Goal: Task Accomplishment & Management: Manage account settings

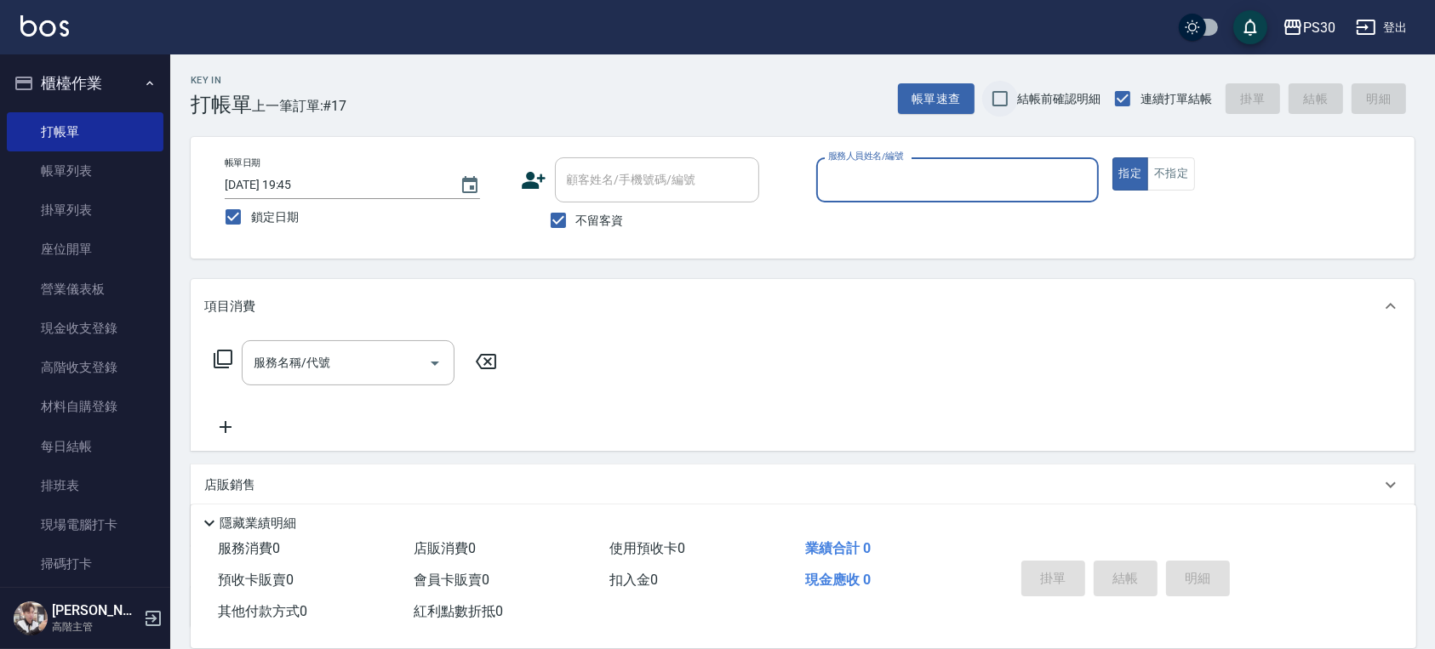
click at [1009, 102] on input "結帳前確認明細" at bounding box center [1000, 99] width 36 height 36
checkbox input "true"
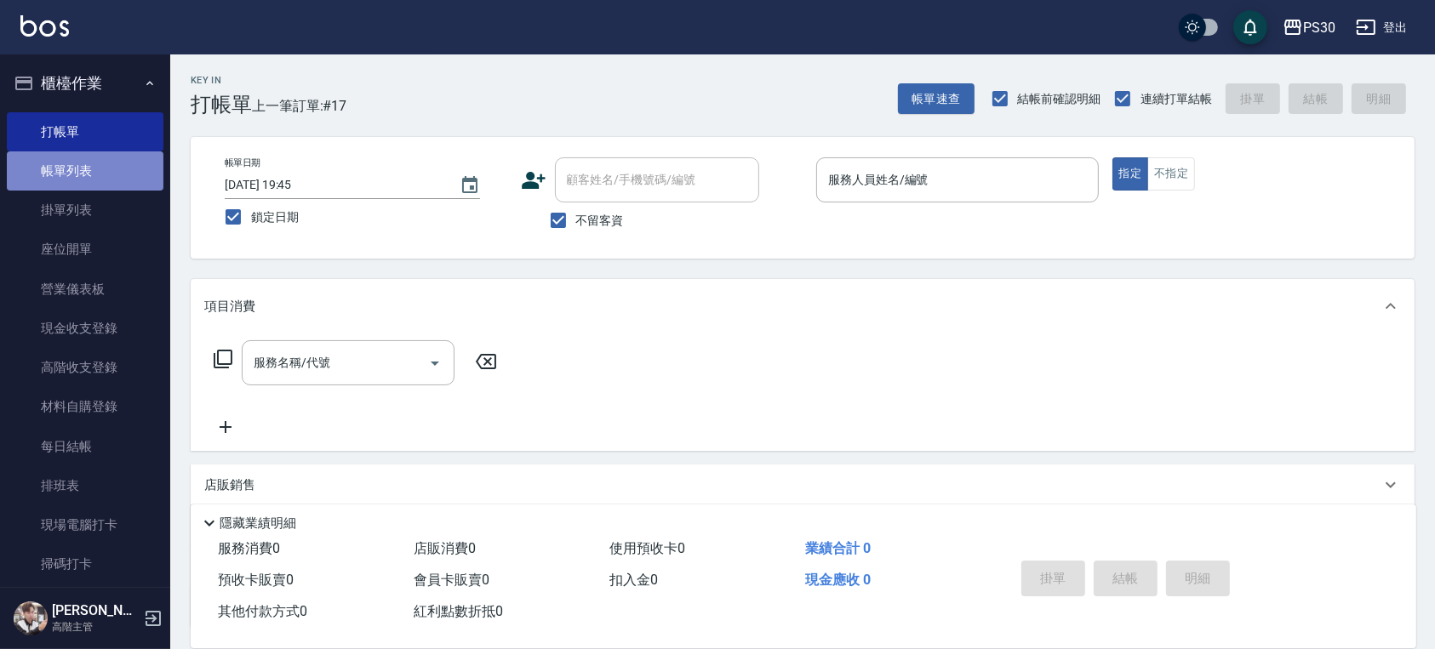
click at [117, 167] on link "帳單列表" at bounding box center [85, 170] width 157 height 39
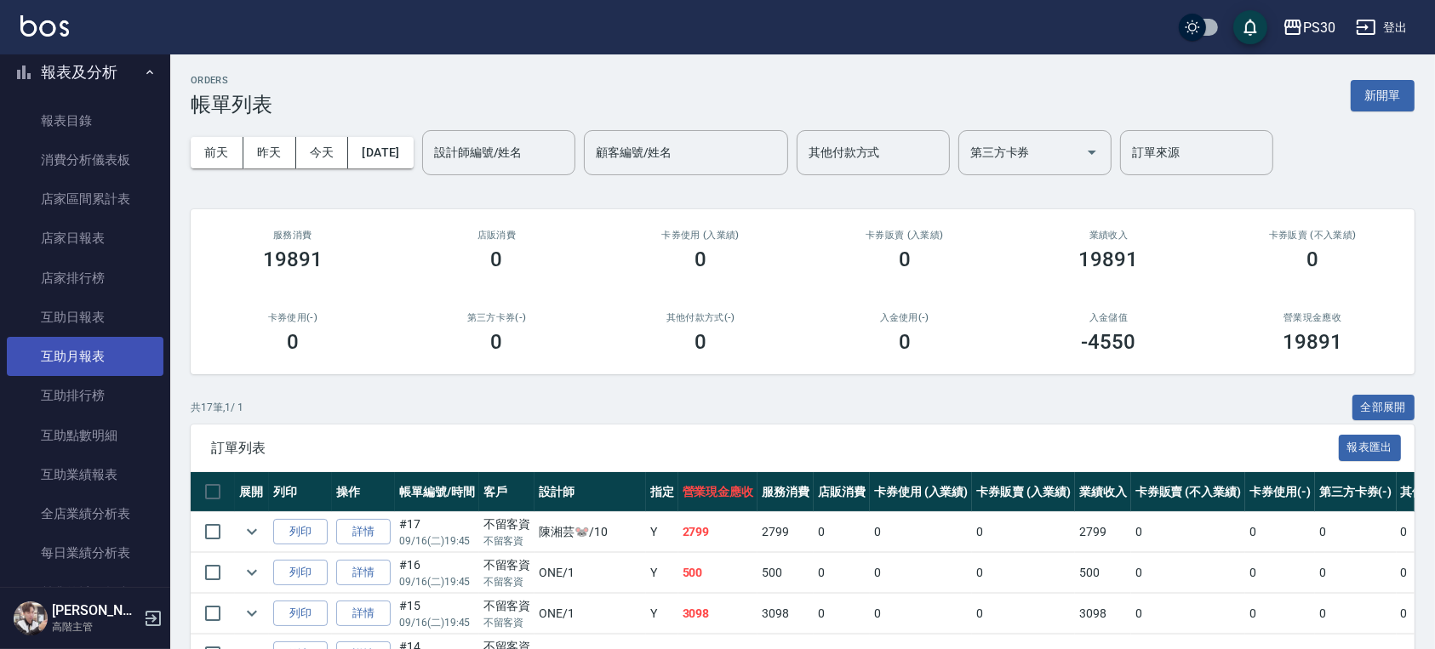
scroll to position [794, 0]
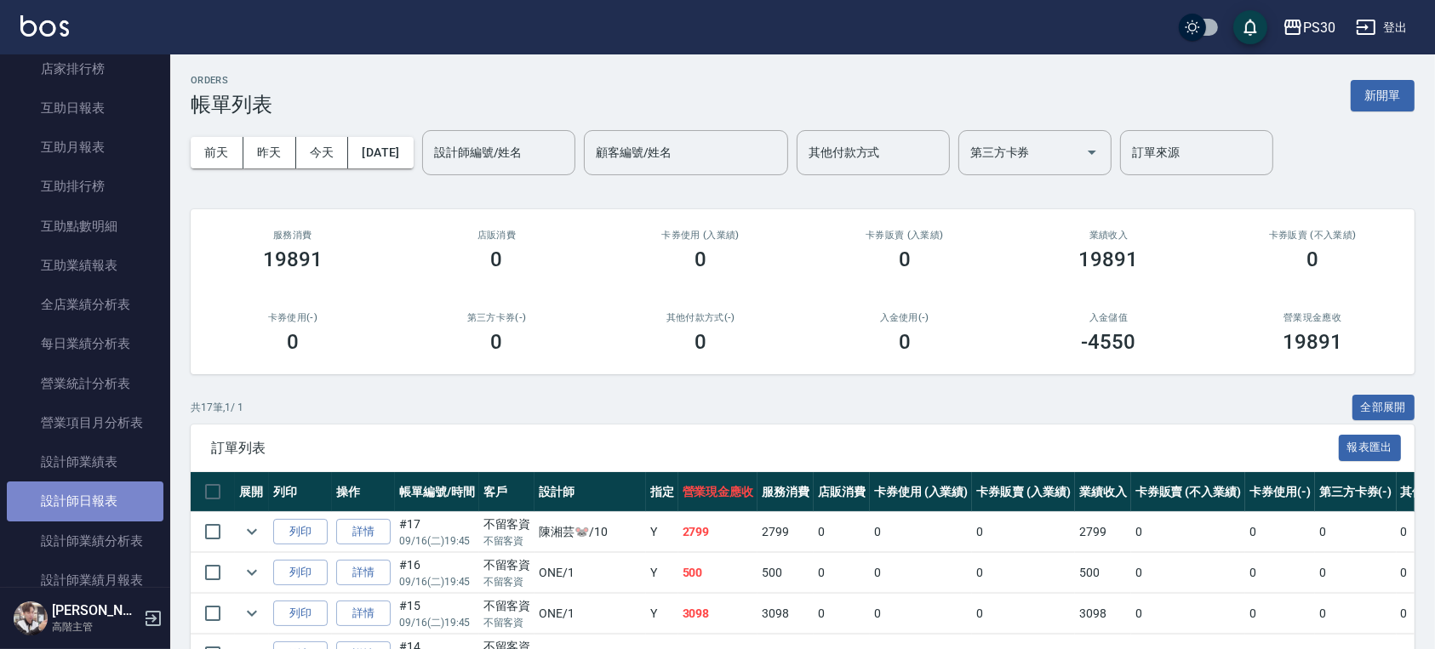
click at [102, 507] on link "設計師日報表" at bounding box center [85, 501] width 157 height 39
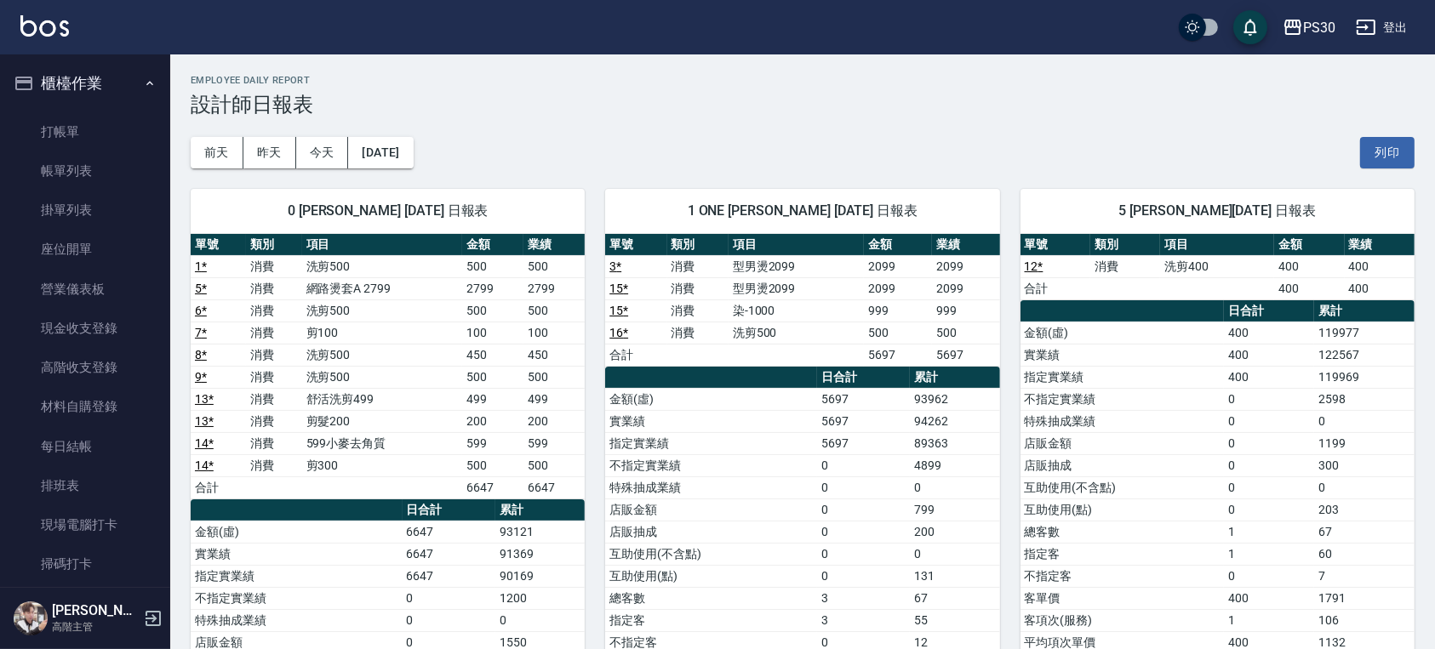
click at [95, 126] on link "打帳單" at bounding box center [85, 131] width 157 height 39
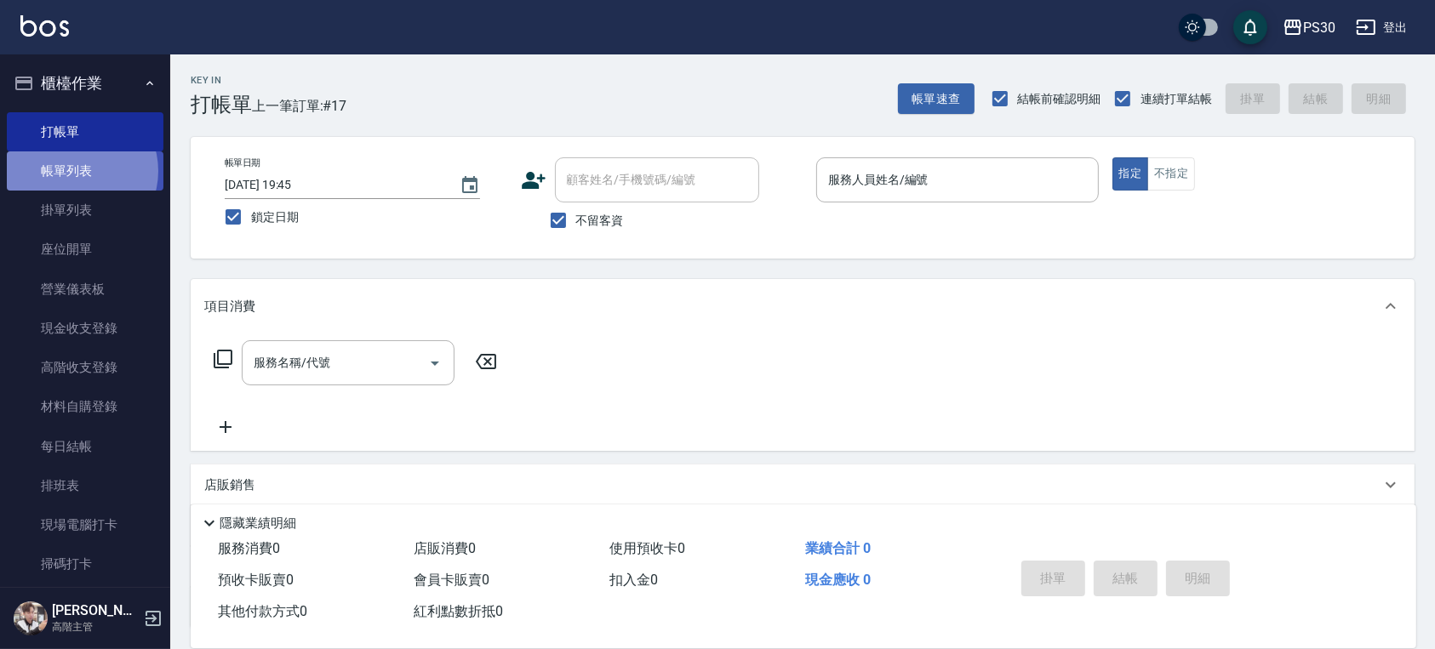
click at [75, 171] on link "帳單列表" at bounding box center [85, 170] width 157 height 39
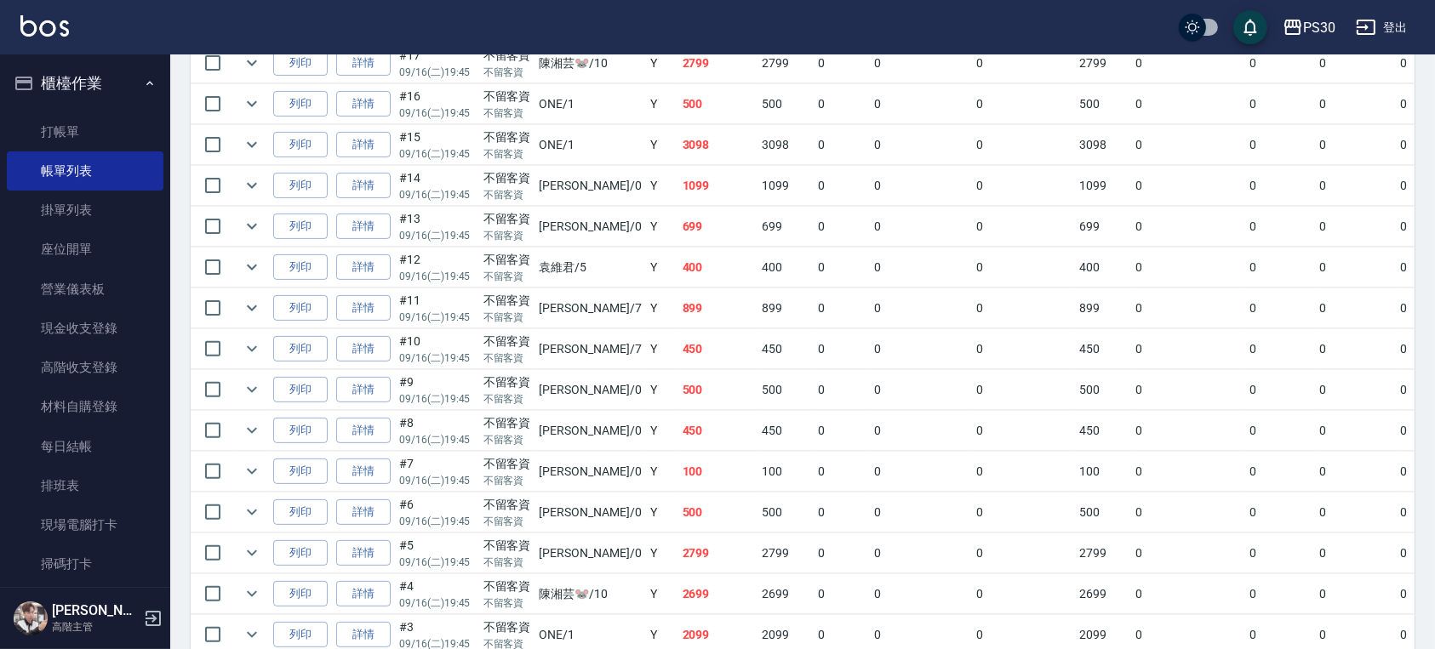
scroll to position [638, 0]
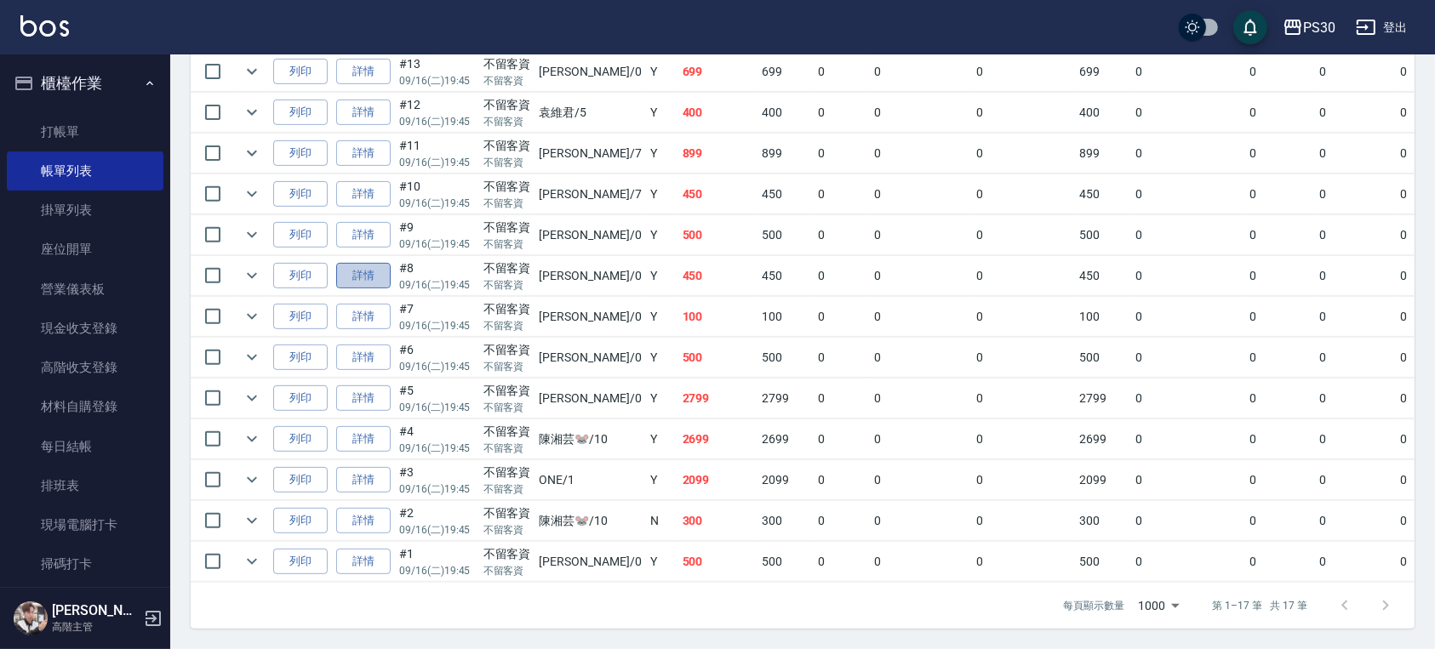
click at [372, 263] on link "詳情" at bounding box center [363, 276] width 54 height 26
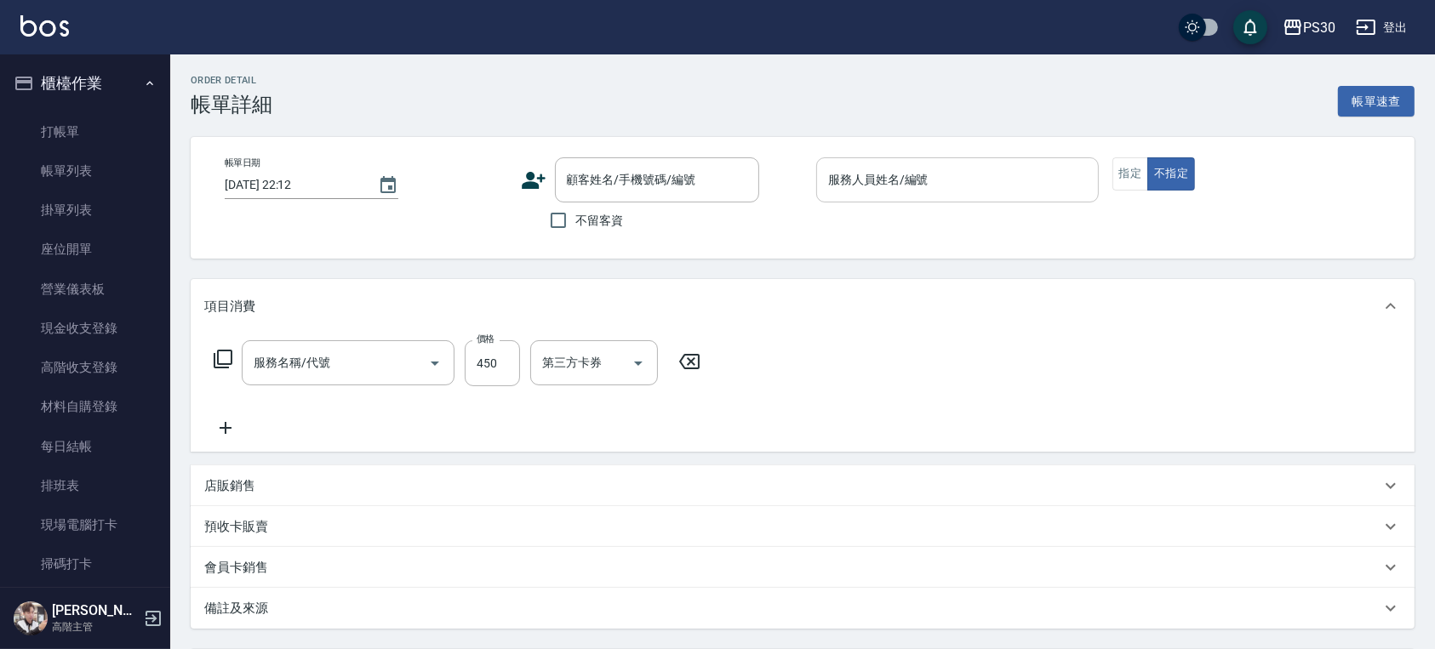
type input "[DATE] 19:45"
checkbox input "true"
type input "[PERSON_NAME]-0"
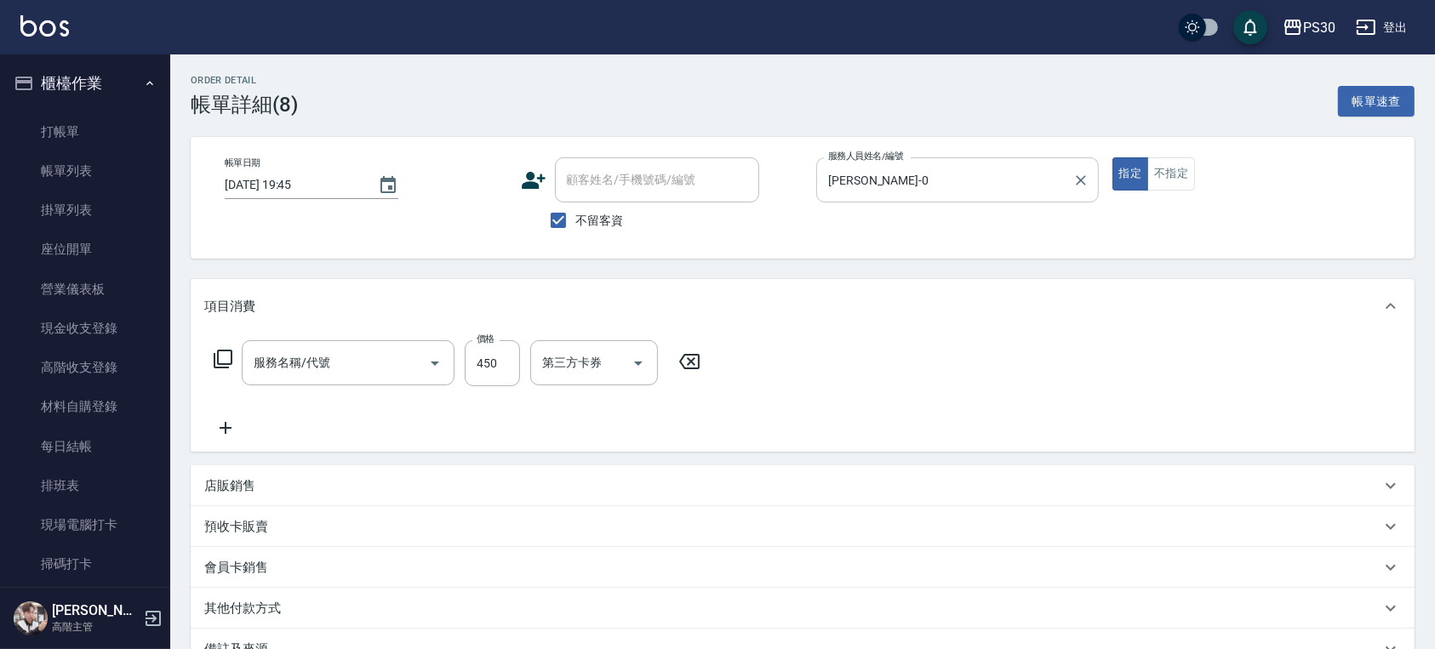
type input "洗剪500(500)"
click at [590, 212] on span "不留客資" at bounding box center [600, 221] width 48 height 18
click at [576, 212] on input "不留客資" at bounding box center [558, 220] width 36 height 36
checkbox input "false"
click at [700, 356] on input "第三方卡券" at bounding box center [693, 363] width 87 height 30
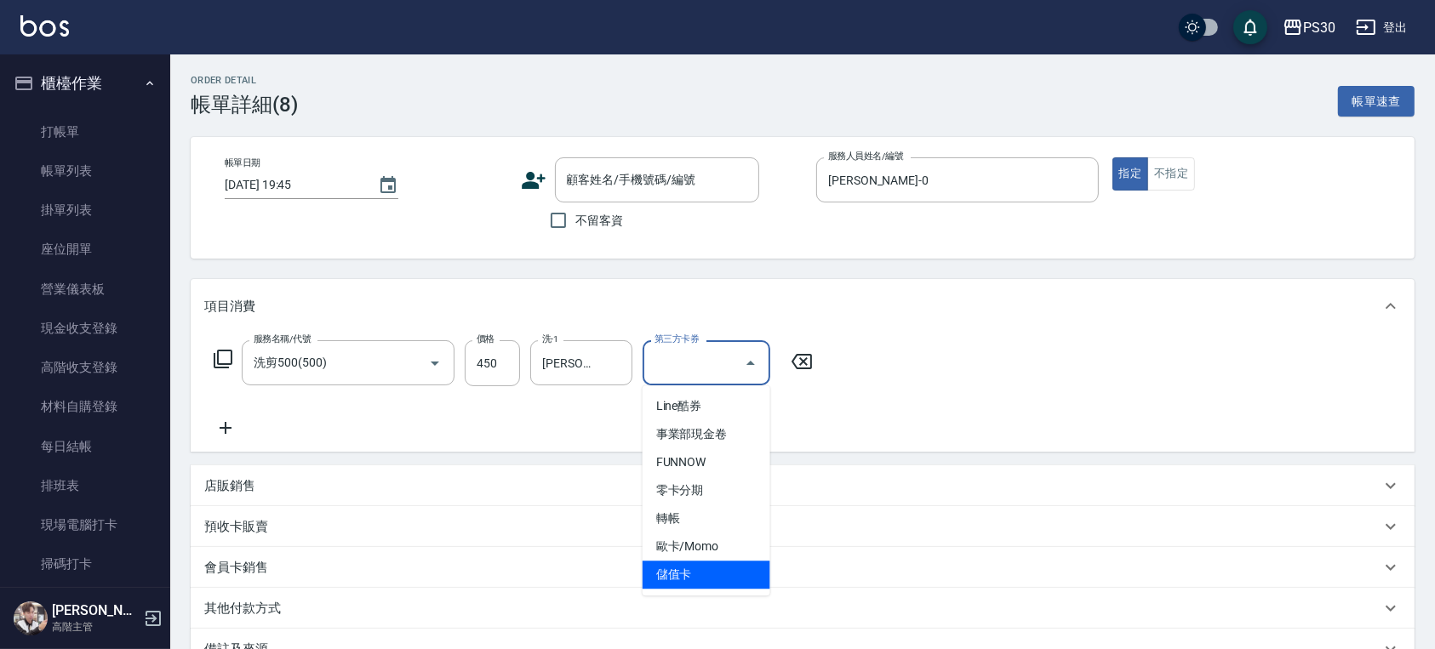
click at [679, 573] on span "儲值卡" at bounding box center [706, 575] width 128 height 28
type input "儲值卡"
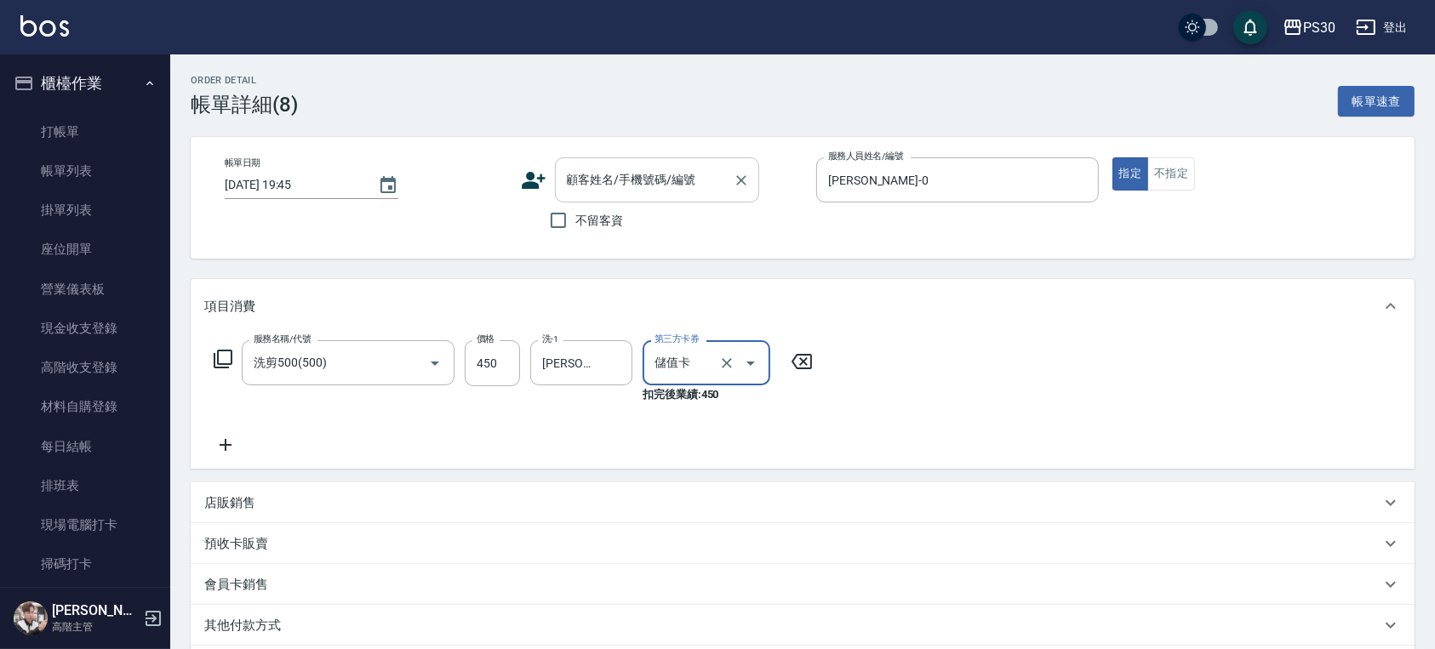
click at [619, 186] on input "顧客姓名/手機號碼/編號" at bounding box center [643, 180] width 163 height 30
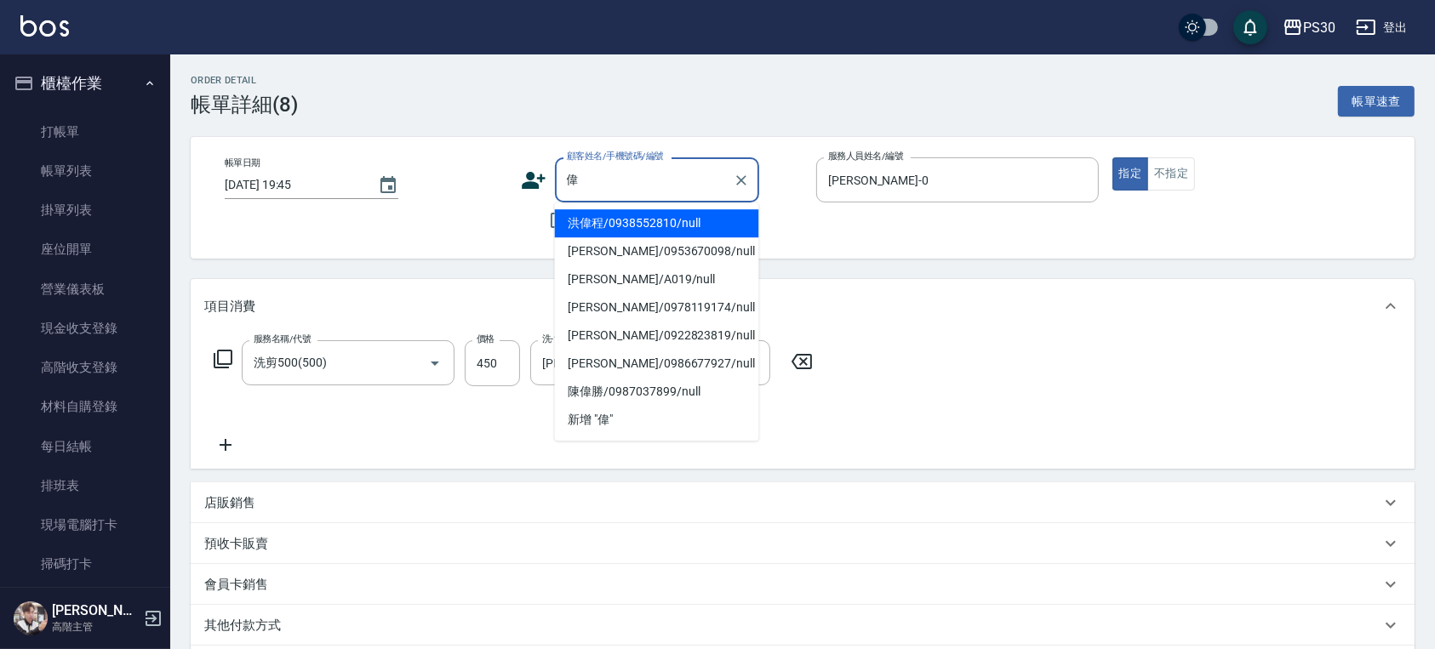
click at [629, 231] on li "洪偉程/0938552810/null" at bounding box center [657, 223] width 204 height 28
type input "洪偉程/0938552810/null"
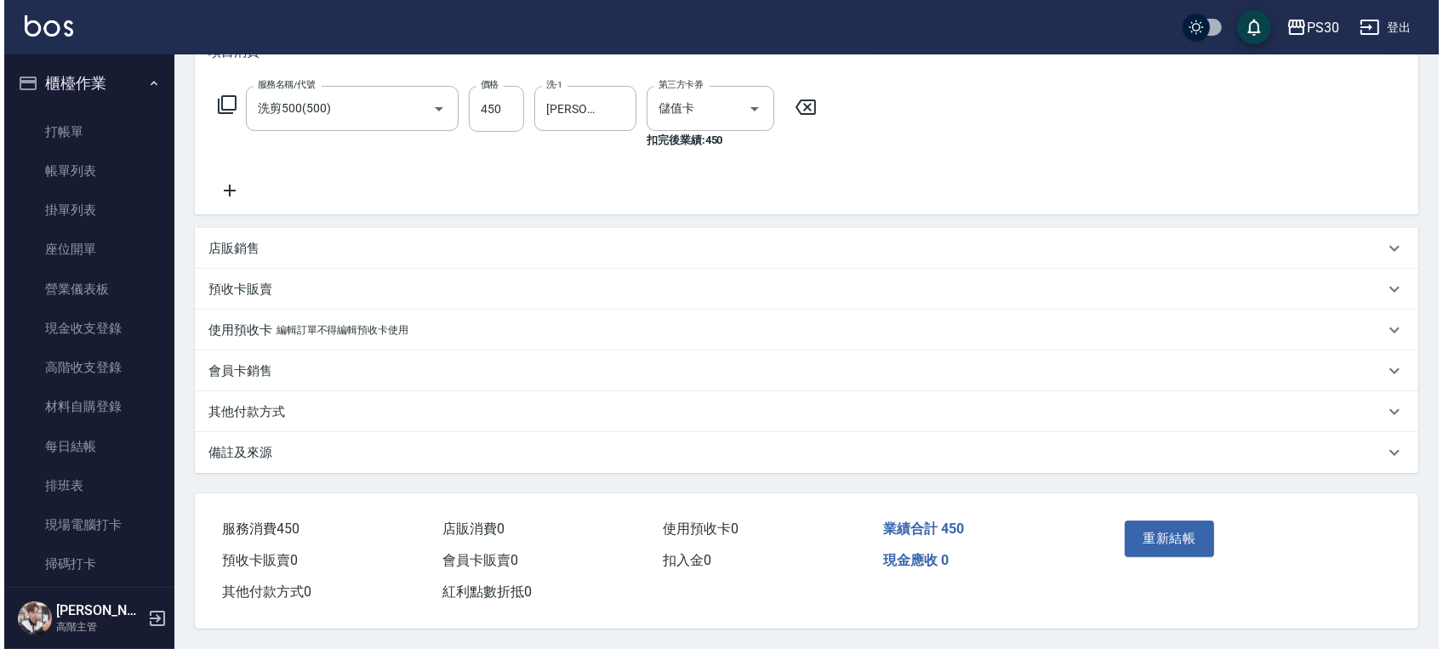
scroll to position [260, 0]
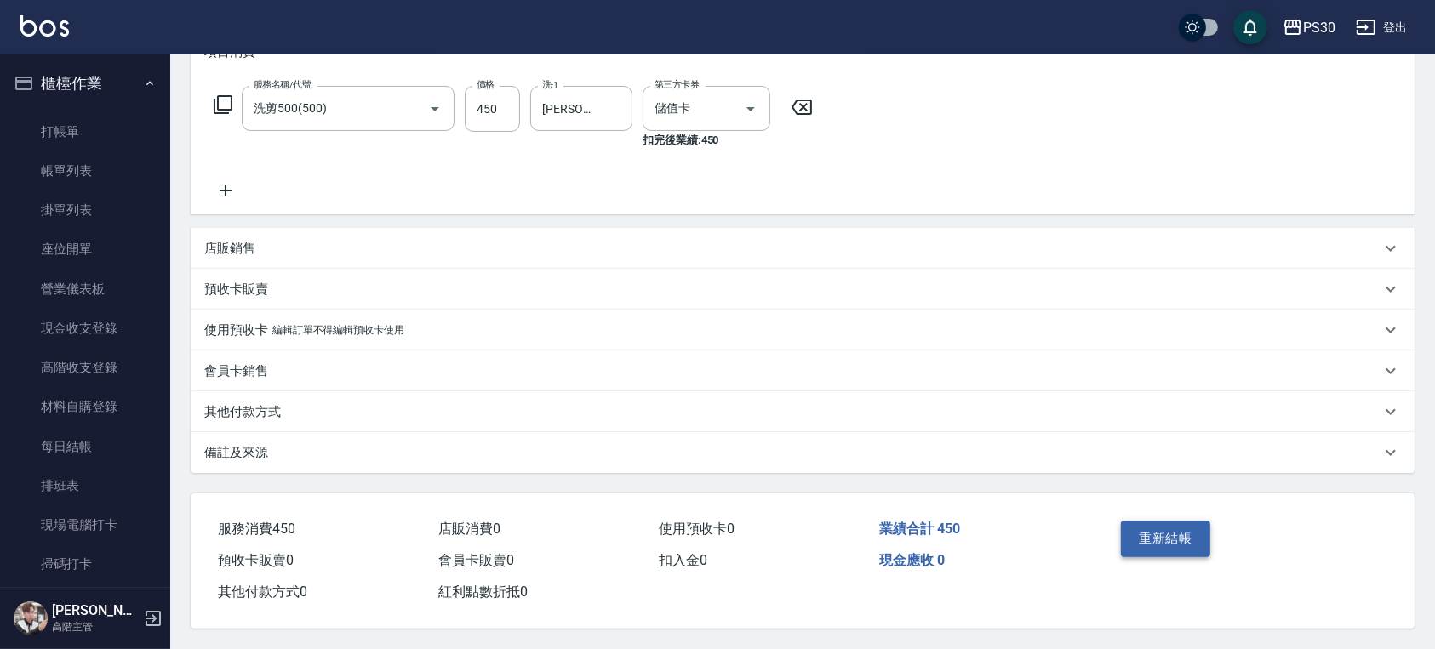
click at [1146, 528] on button "重新結帳" at bounding box center [1166, 539] width 90 height 36
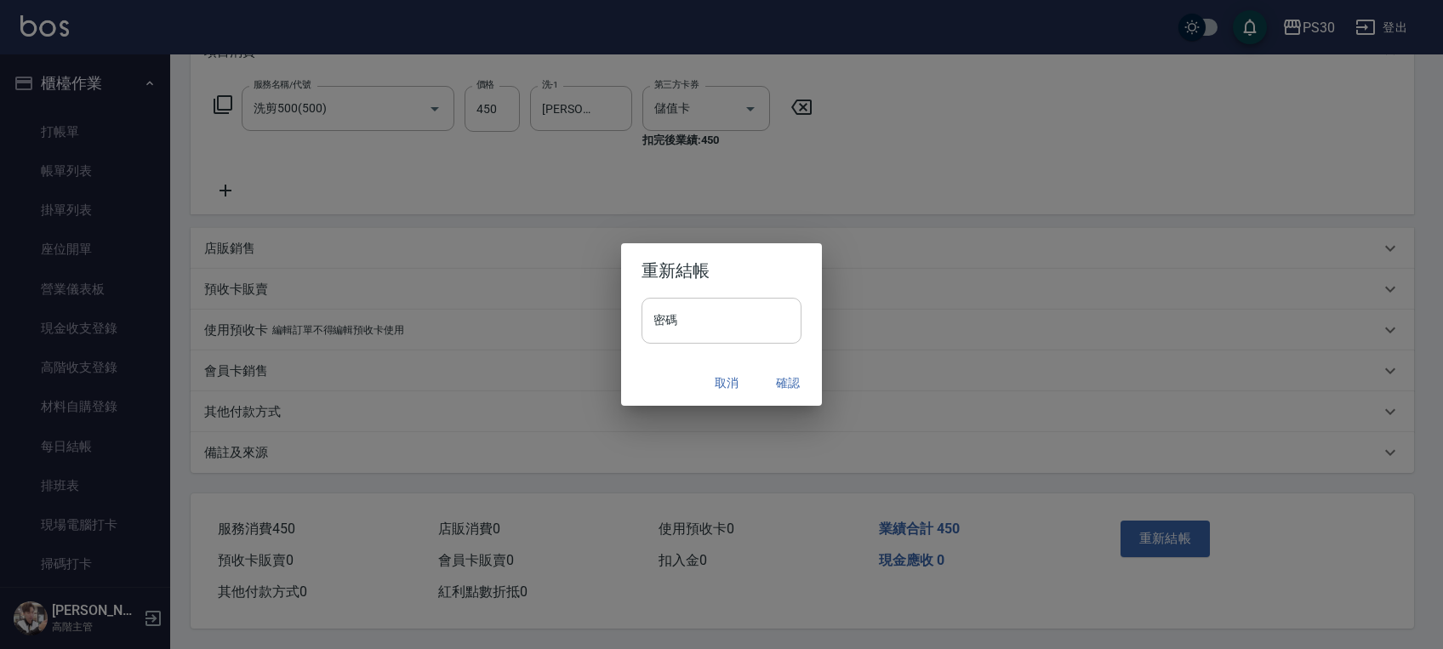
click at [749, 325] on input "密碼" at bounding box center [722, 321] width 160 height 46
type input "*"
type input "*******"
click at [647, 368] on div "取消 確認" at bounding box center [721, 383] width 201 height 45
click at [782, 385] on button "確認" at bounding box center [788, 383] width 54 height 31
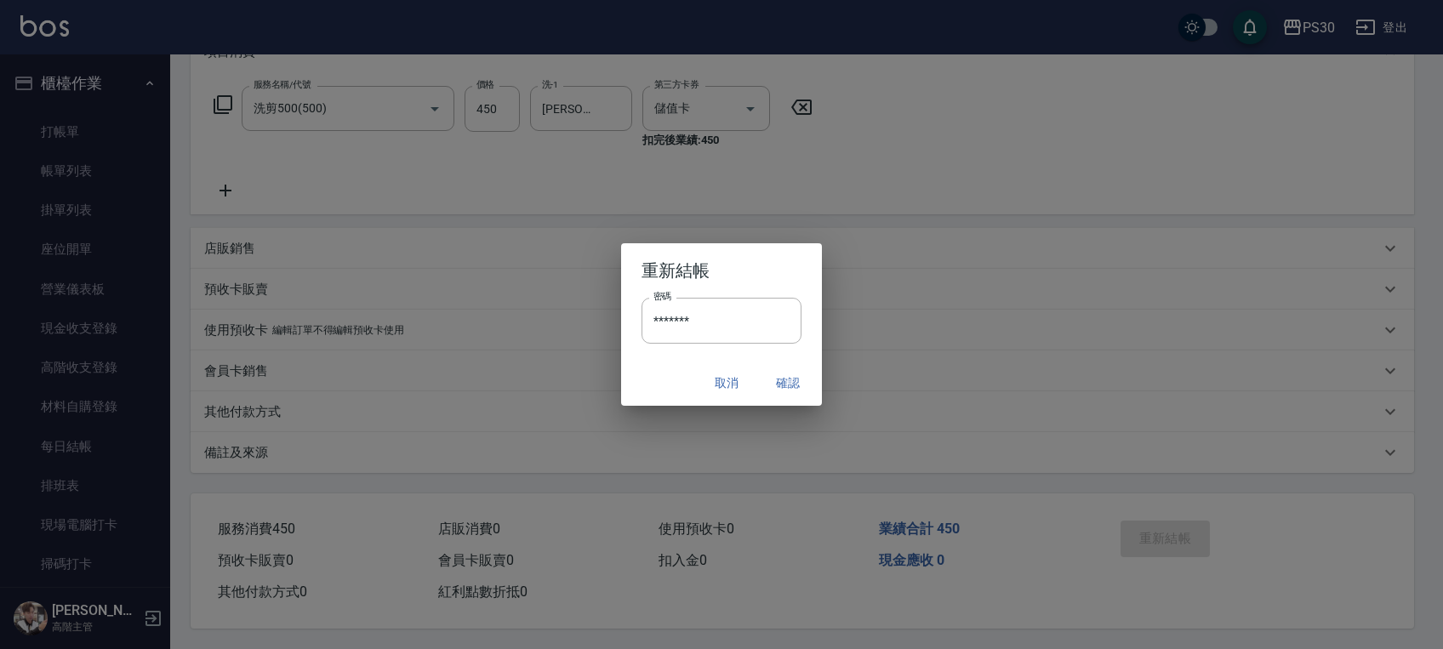
click at [796, 379] on div "取消 確認" at bounding box center [721, 383] width 201 height 45
click at [795, 379] on div "Order detail 帳單詳細 (8) 帳單速查 帳單日期 [DATE] 19:45 顧客姓名/手機號碼/編號 洪偉程/0938552810/null 顧…" at bounding box center [717, 198] width 1435 height 904
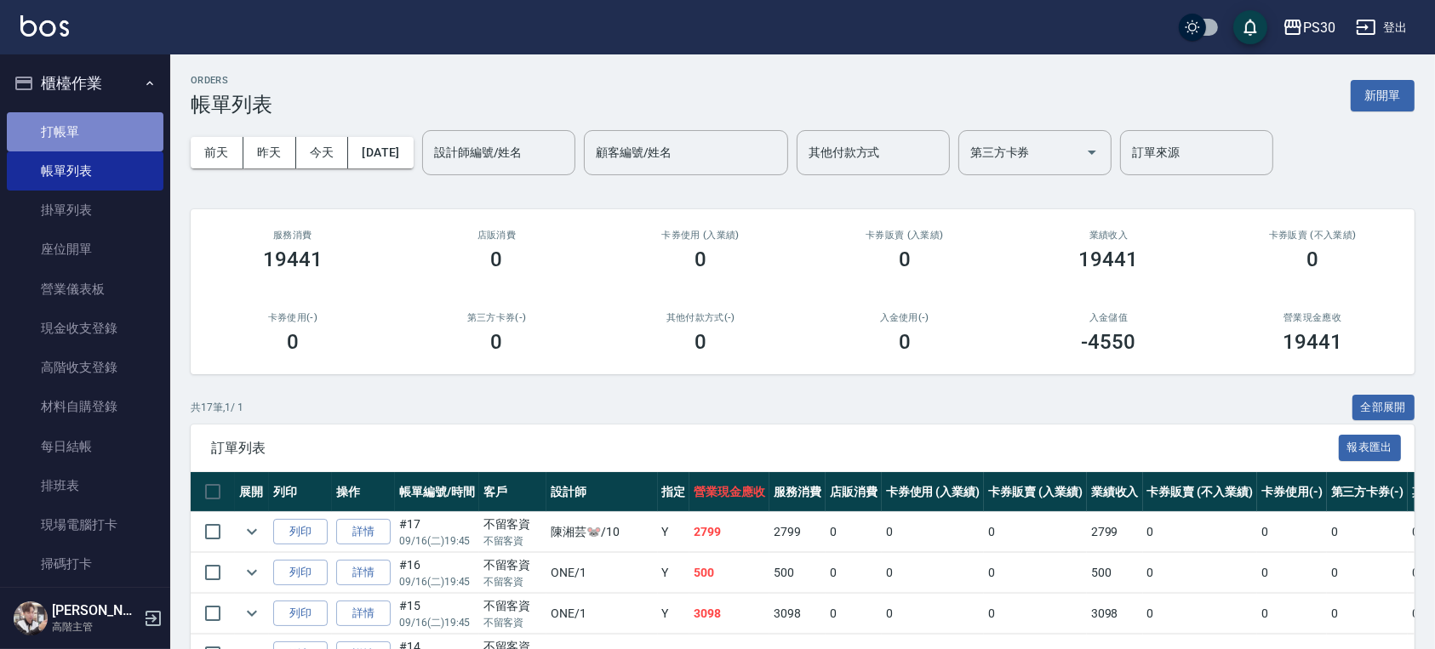
click at [87, 138] on link "打帳單" at bounding box center [85, 131] width 157 height 39
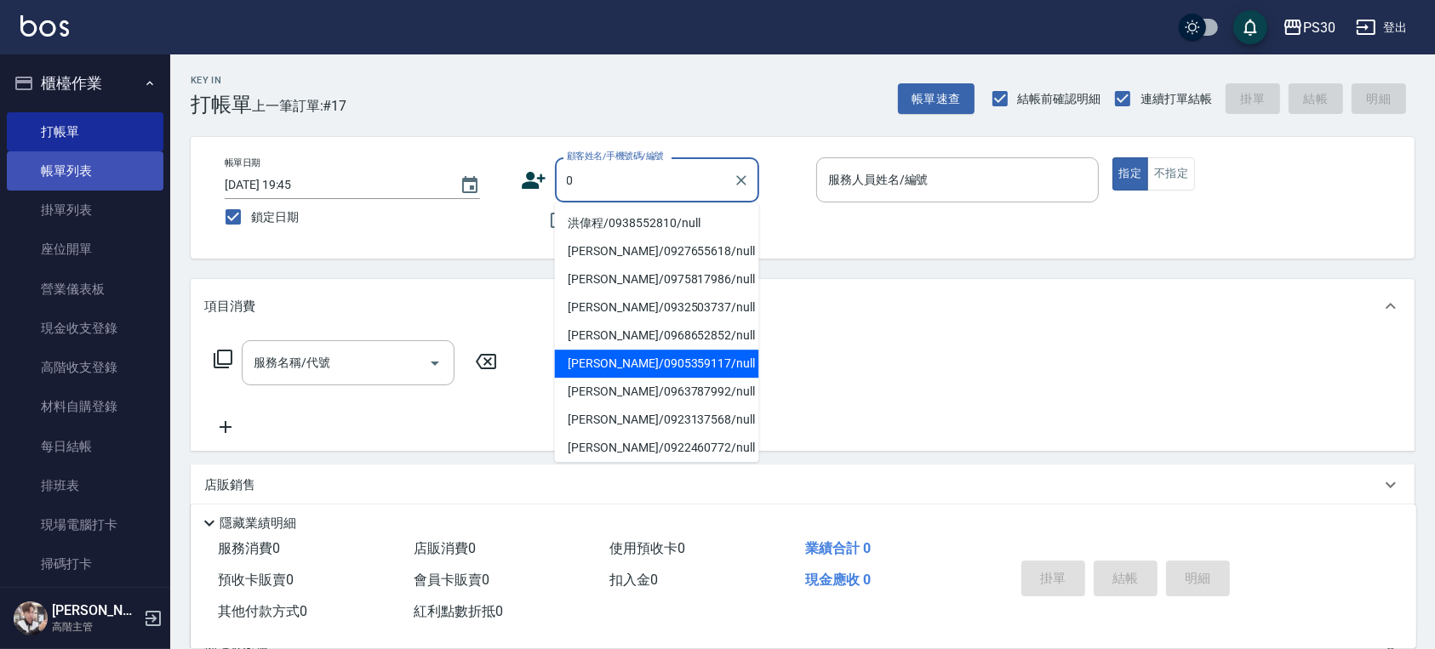
type input "0"
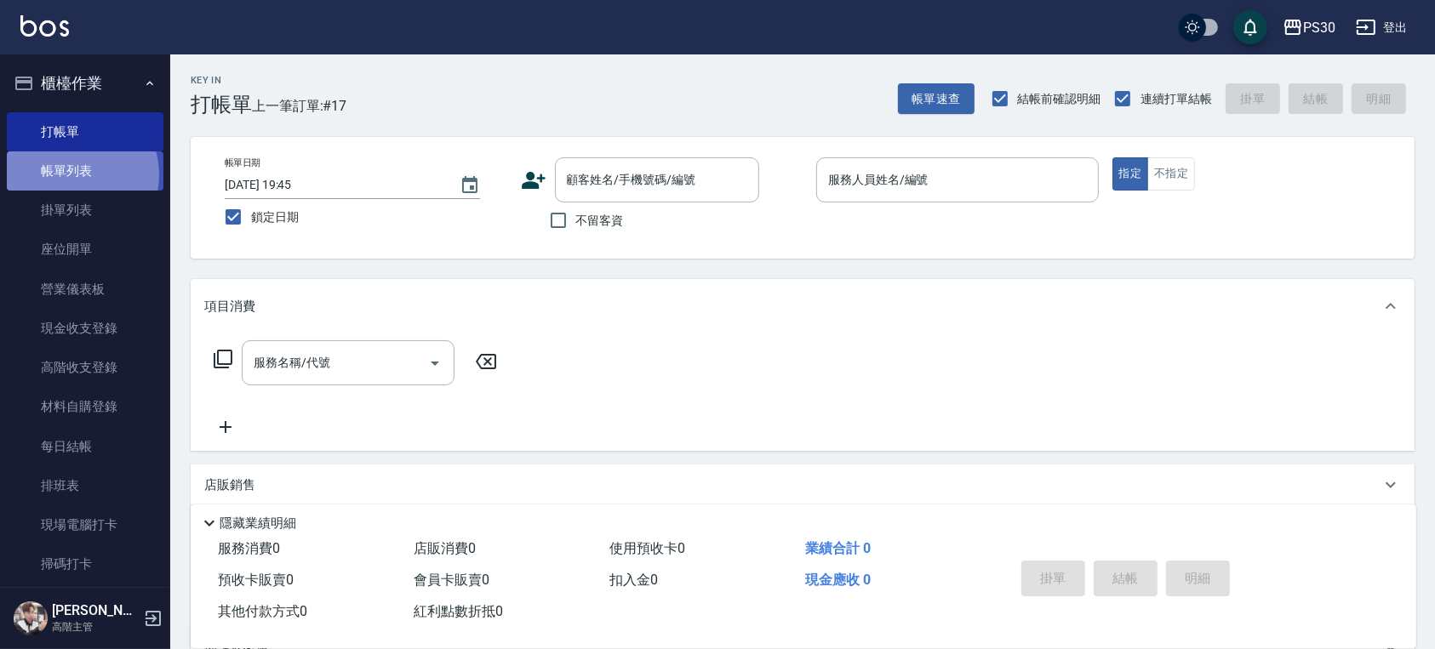
click at [77, 175] on link "帳單列表" at bounding box center [85, 170] width 157 height 39
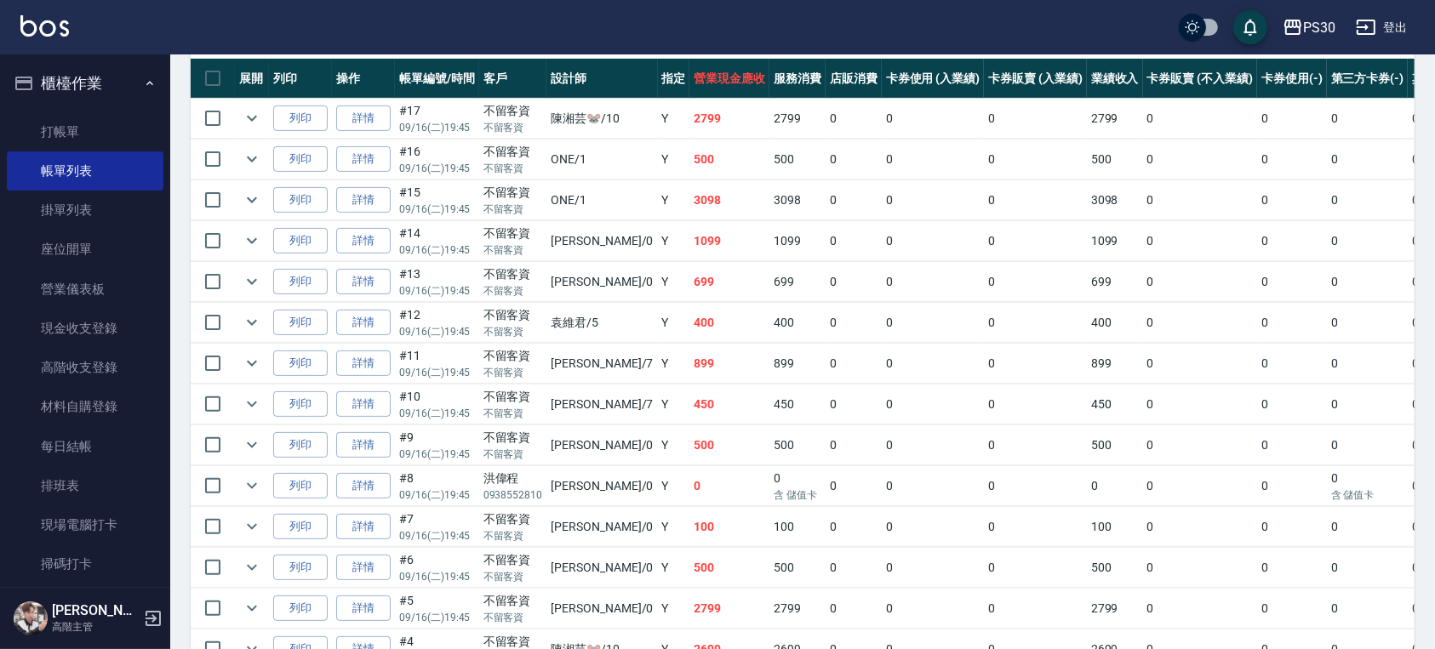
scroll to position [411, 0]
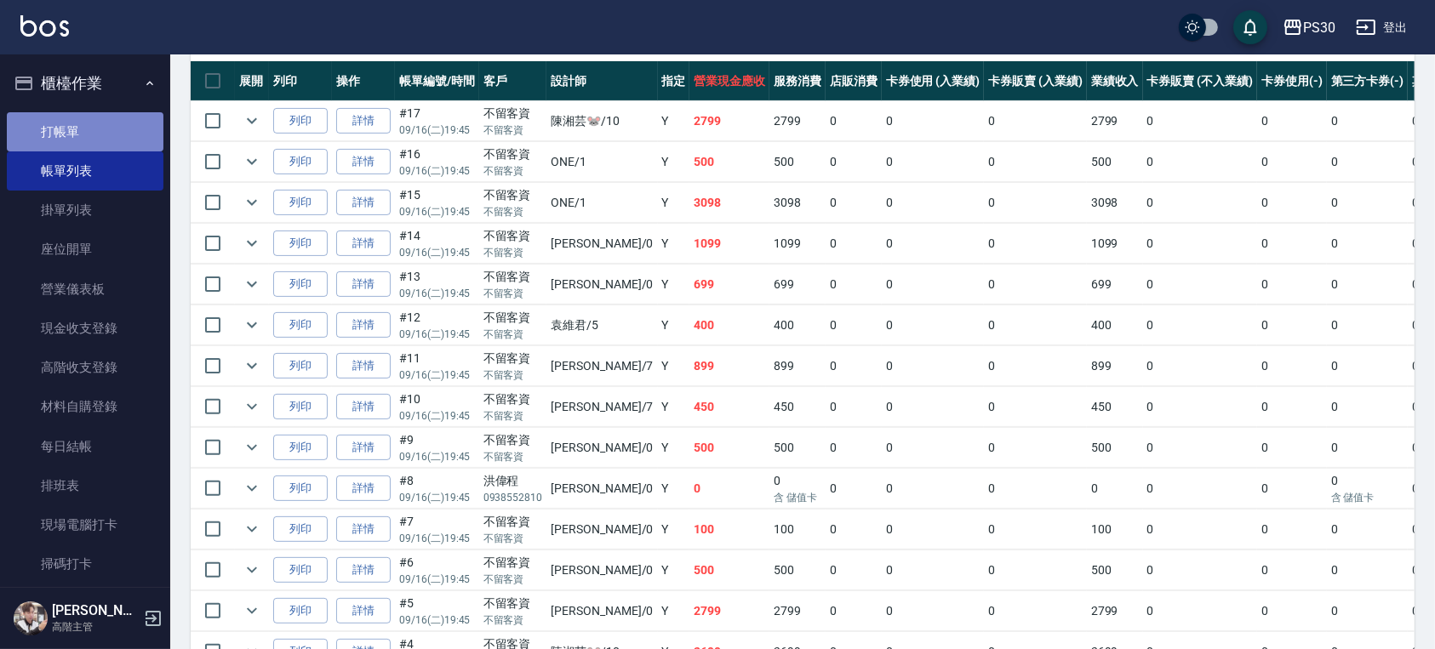
click at [104, 115] on link "打帳單" at bounding box center [85, 131] width 157 height 39
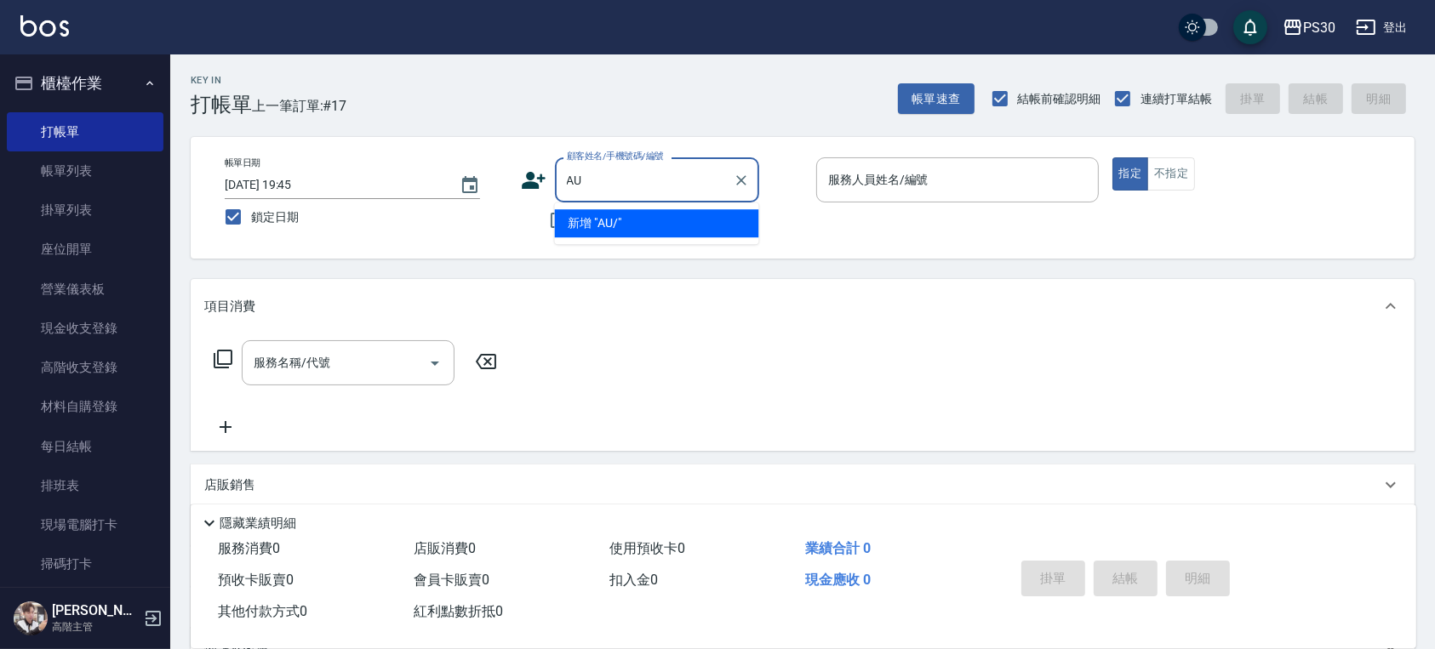
type input "A"
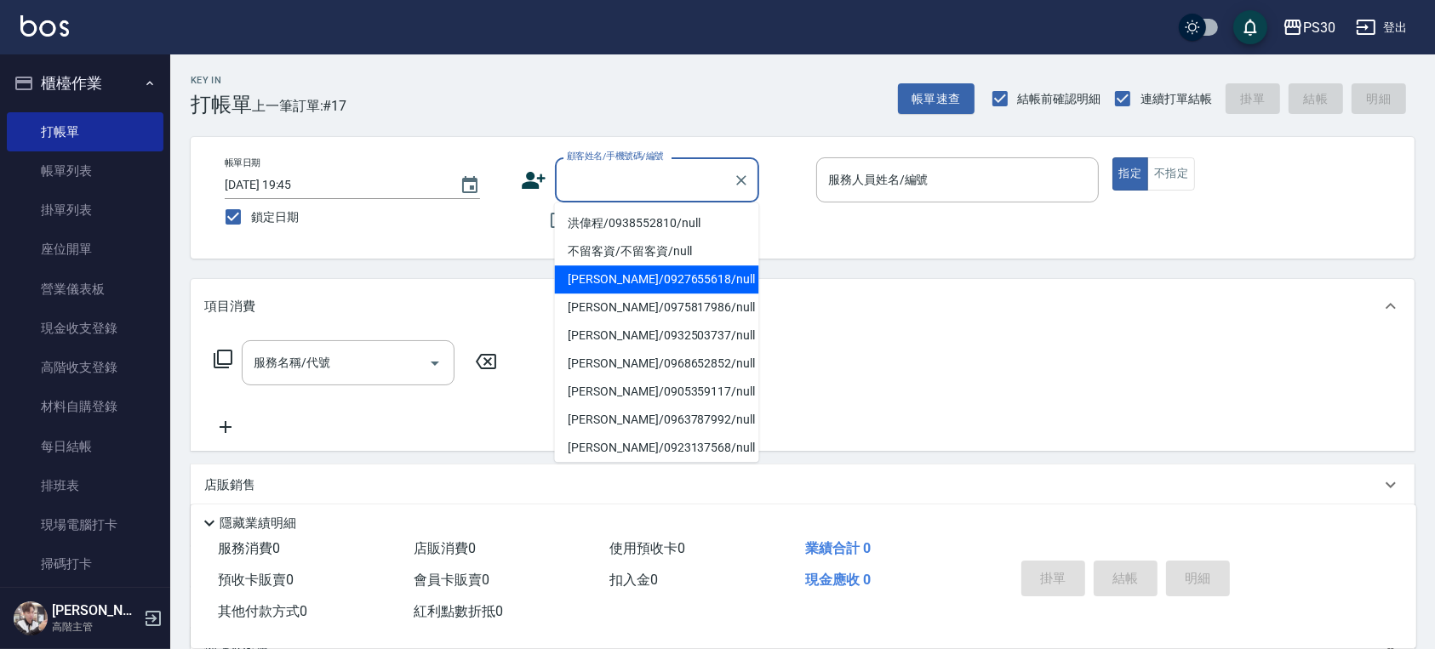
click at [605, 271] on li "[PERSON_NAME]/0927655618/null" at bounding box center [657, 279] width 204 height 28
type input "[PERSON_NAME]/0927655618/null"
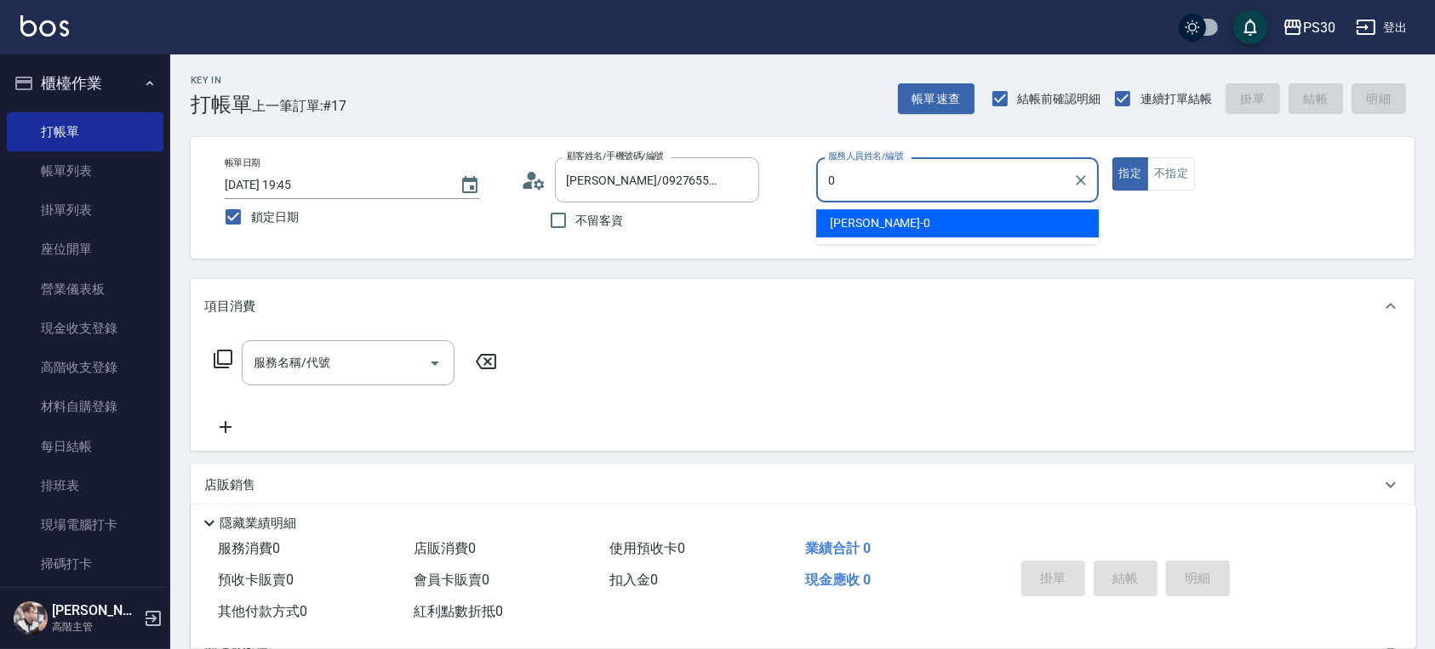
type input "[PERSON_NAME]-0"
type button "true"
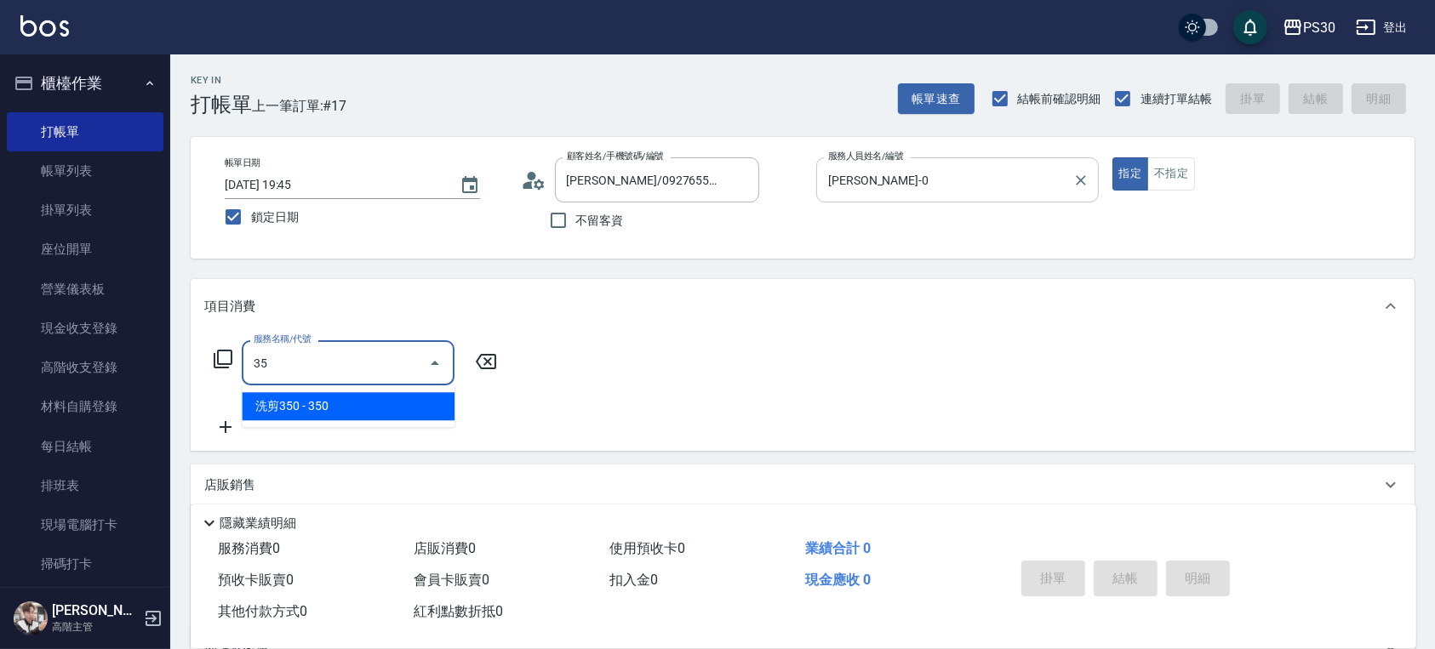
type input "3"
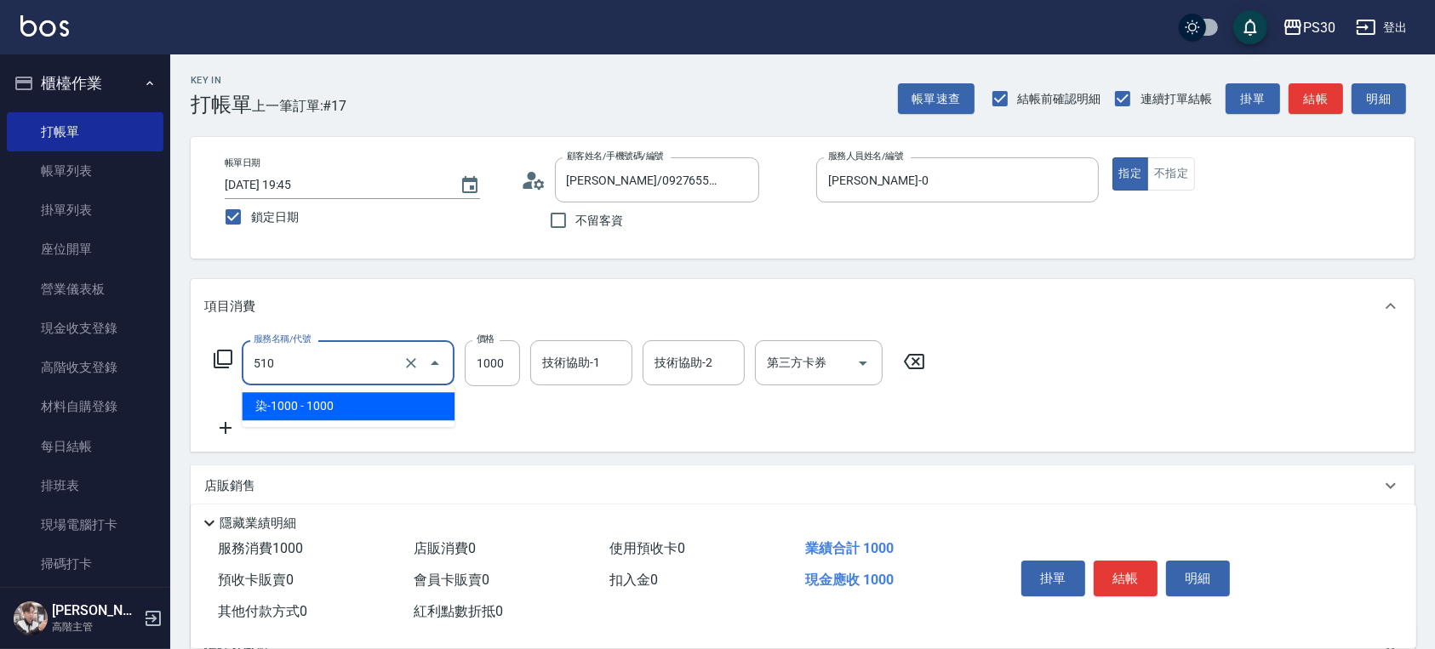
click at [364, 354] on input "510" at bounding box center [324, 363] width 150 height 30
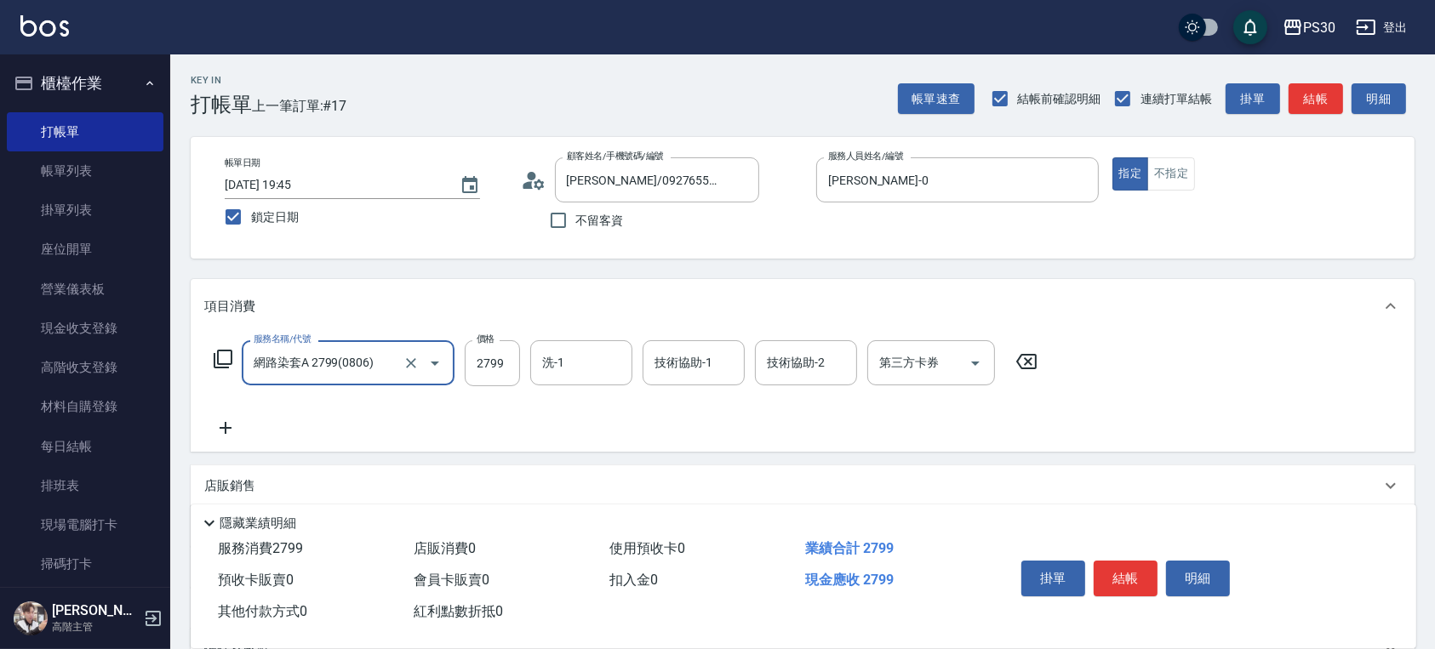
type input "網路染套A 2799(0806)"
type input "[PERSON_NAME]-33"
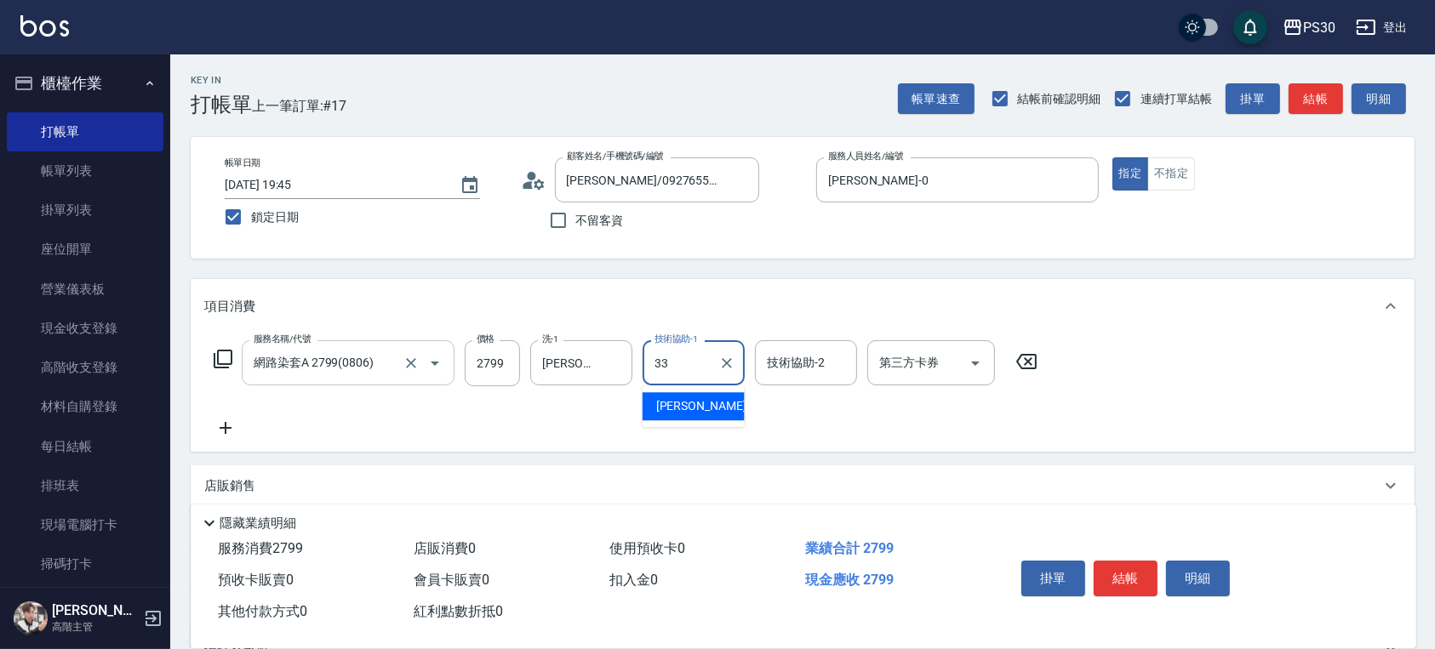
type input "[PERSON_NAME]-33"
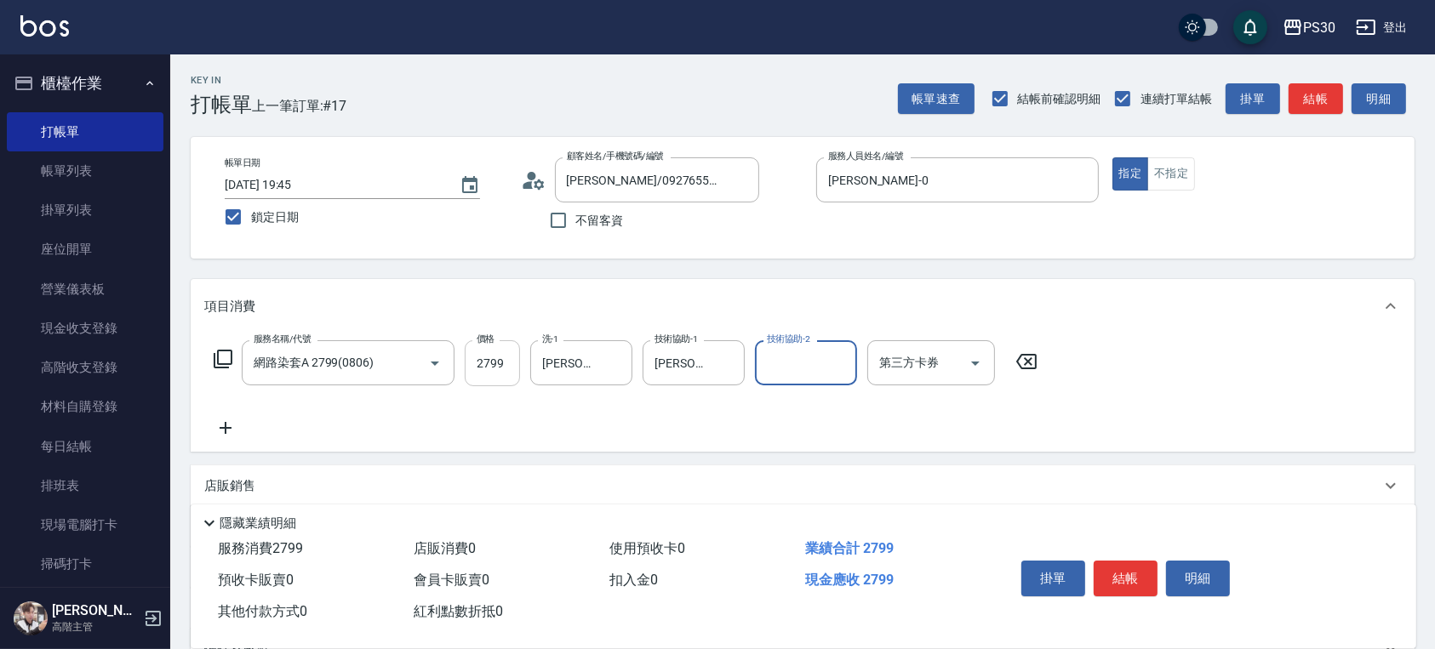
click at [471, 372] on input "2799" at bounding box center [492, 363] width 55 height 46
type input "3500"
click at [1116, 578] on button "結帳" at bounding box center [1125, 579] width 64 height 36
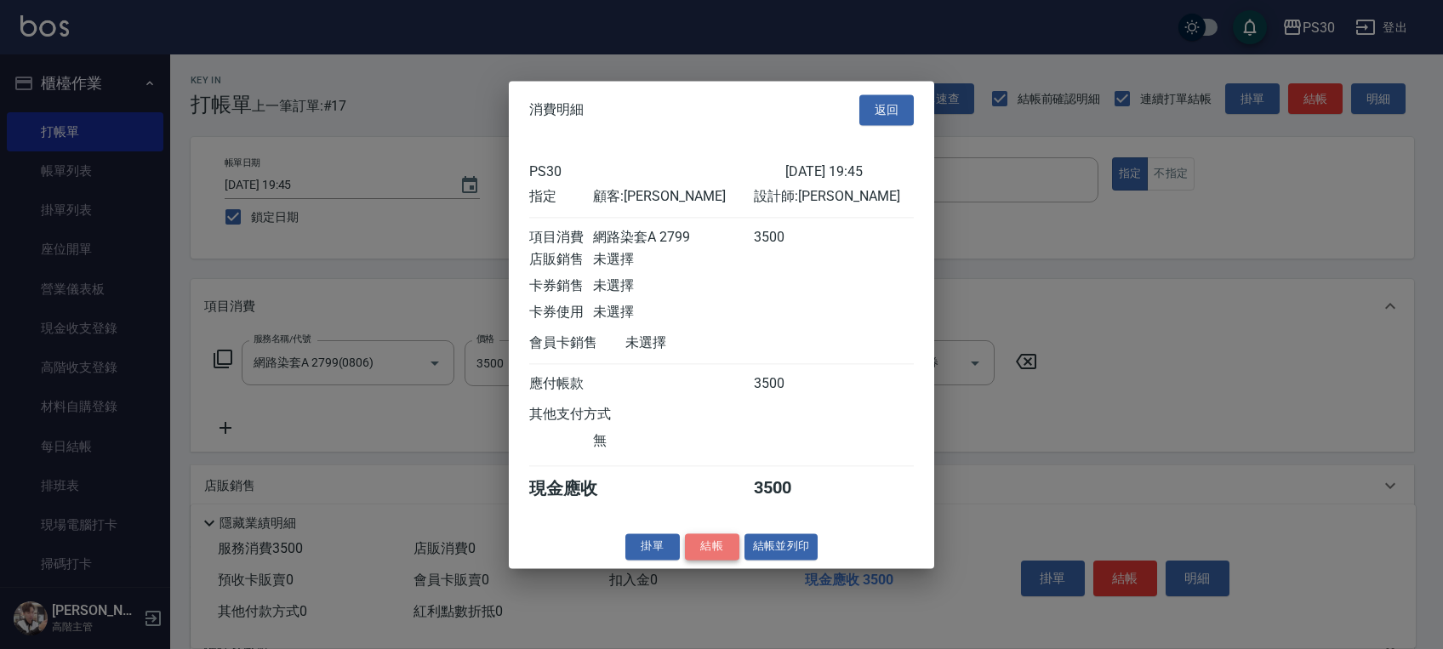
click at [728, 552] on button "結帳" at bounding box center [712, 546] width 54 height 26
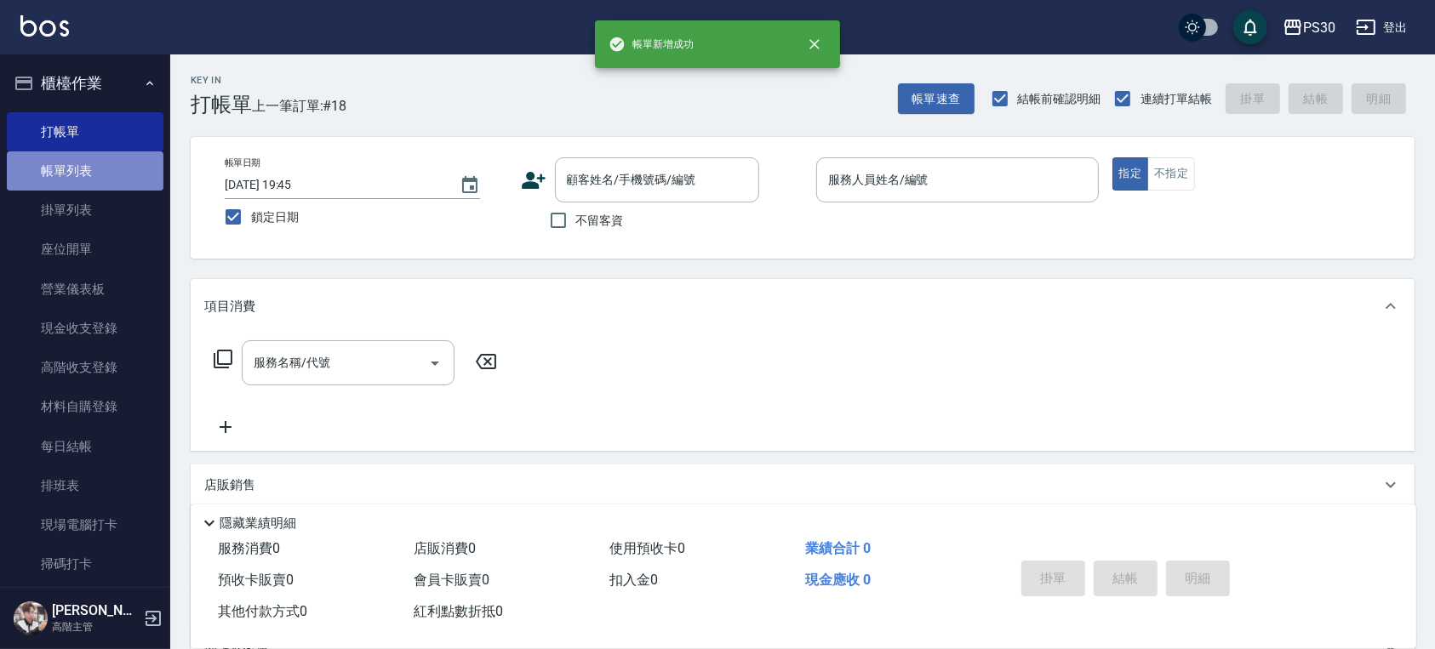
click at [98, 163] on link "帳單列表" at bounding box center [85, 170] width 157 height 39
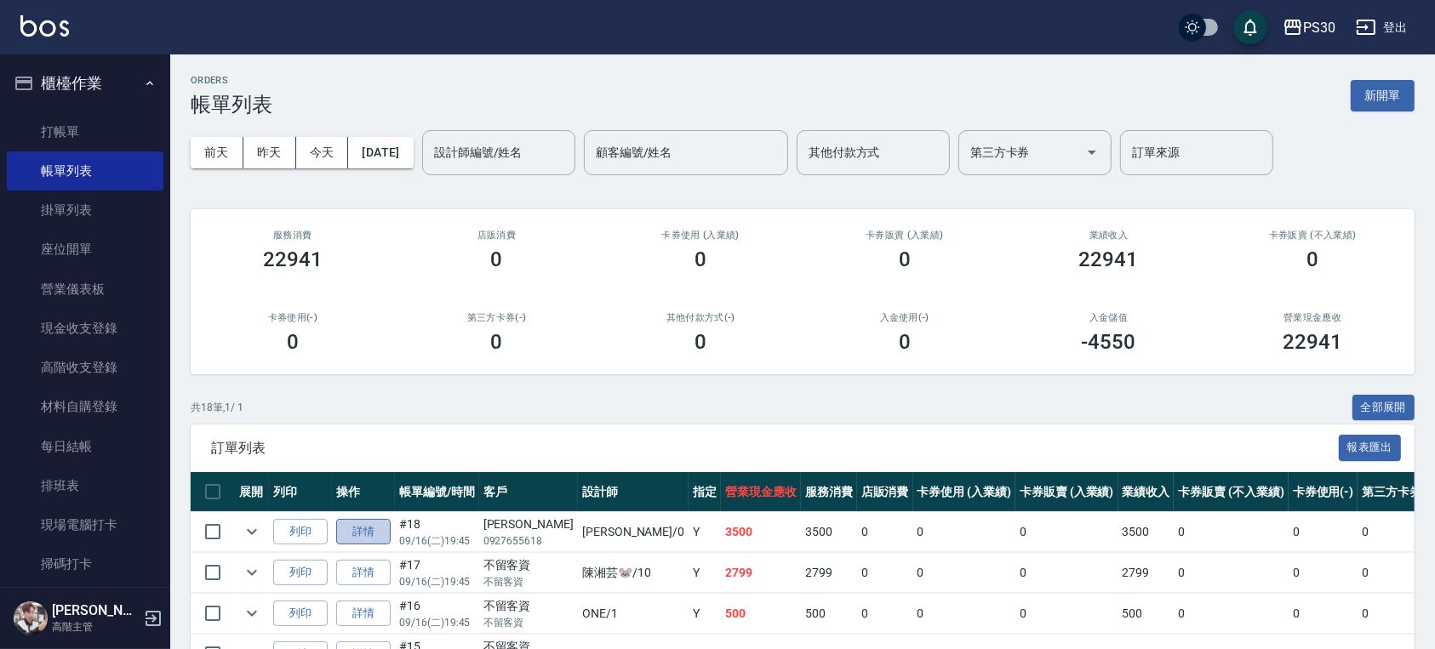
click at [380, 533] on link "詳情" at bounding box center [363, 532] width 54 height 26
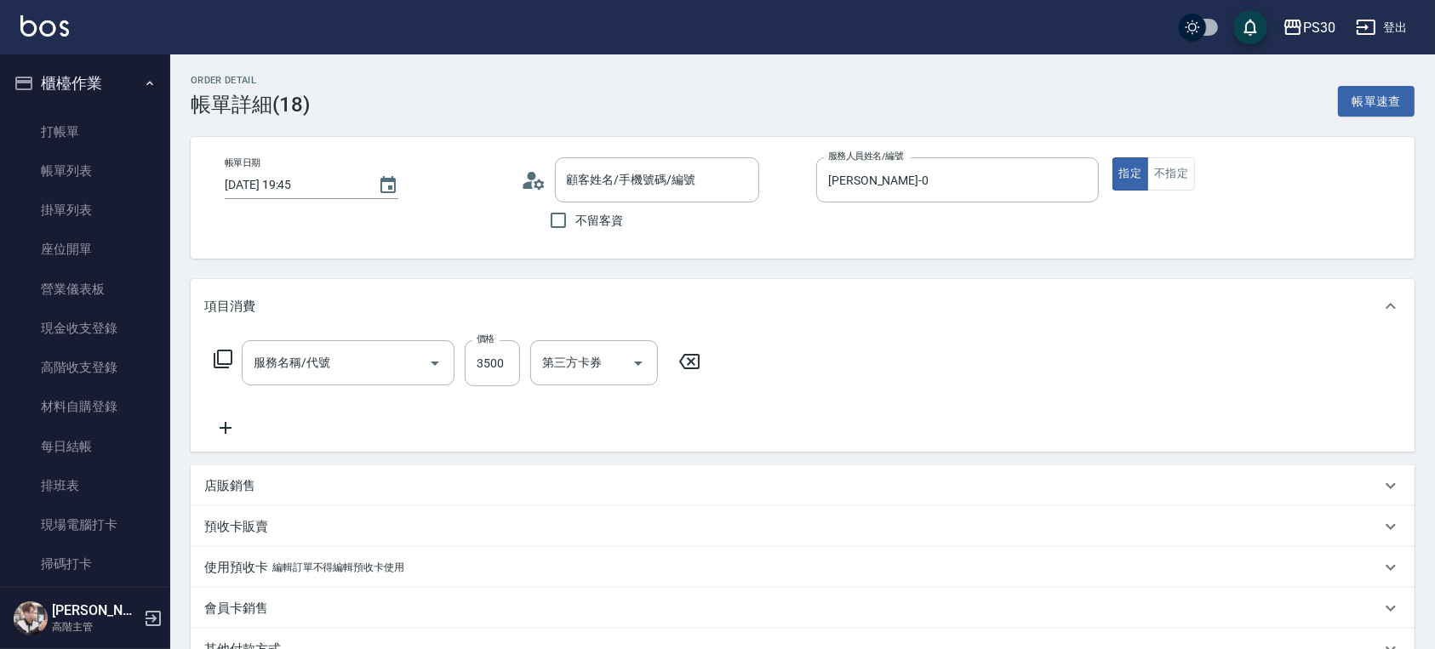
type input "[DATE] 19:45"
type input "[PERSON_NAME]-0"
type input "[PERSON_NAME]/0927655618/null"
type input "網路染套A 2799(0806)"
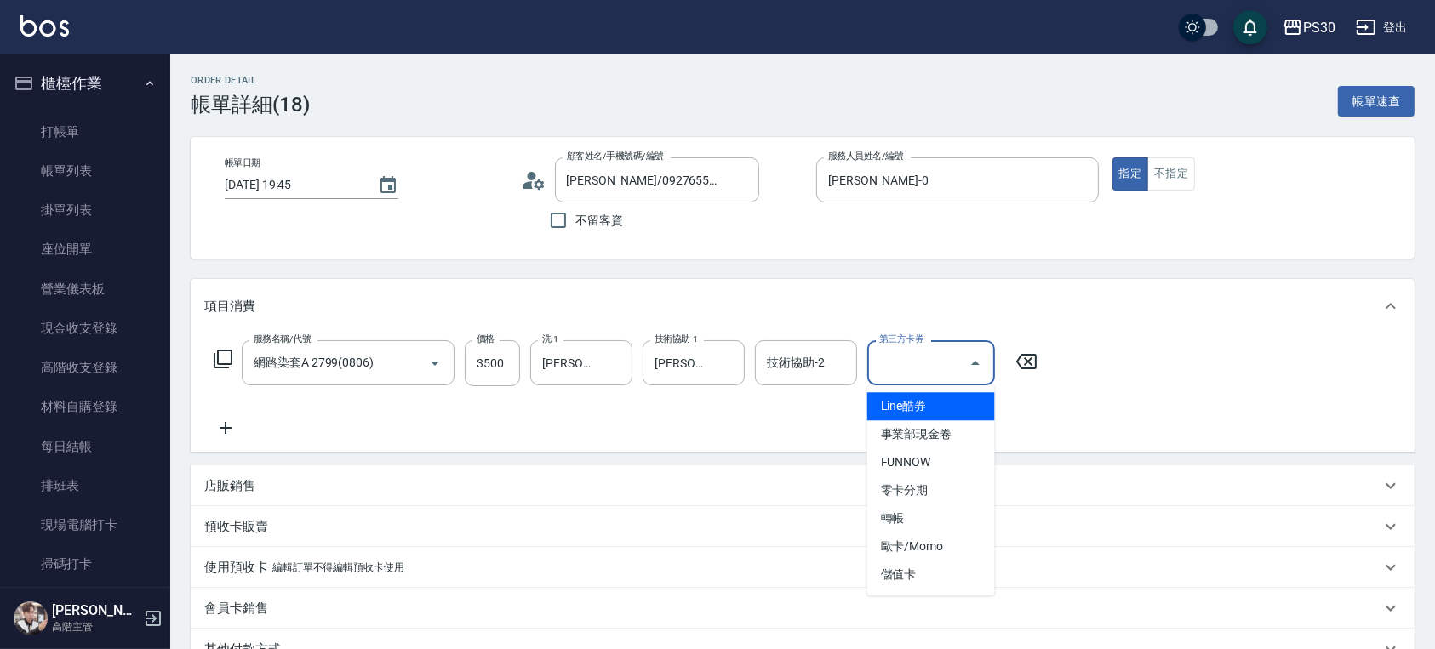
click at [906, 362] on input "第三方卡券" at bounding box center [918, 363] width 87 height 30
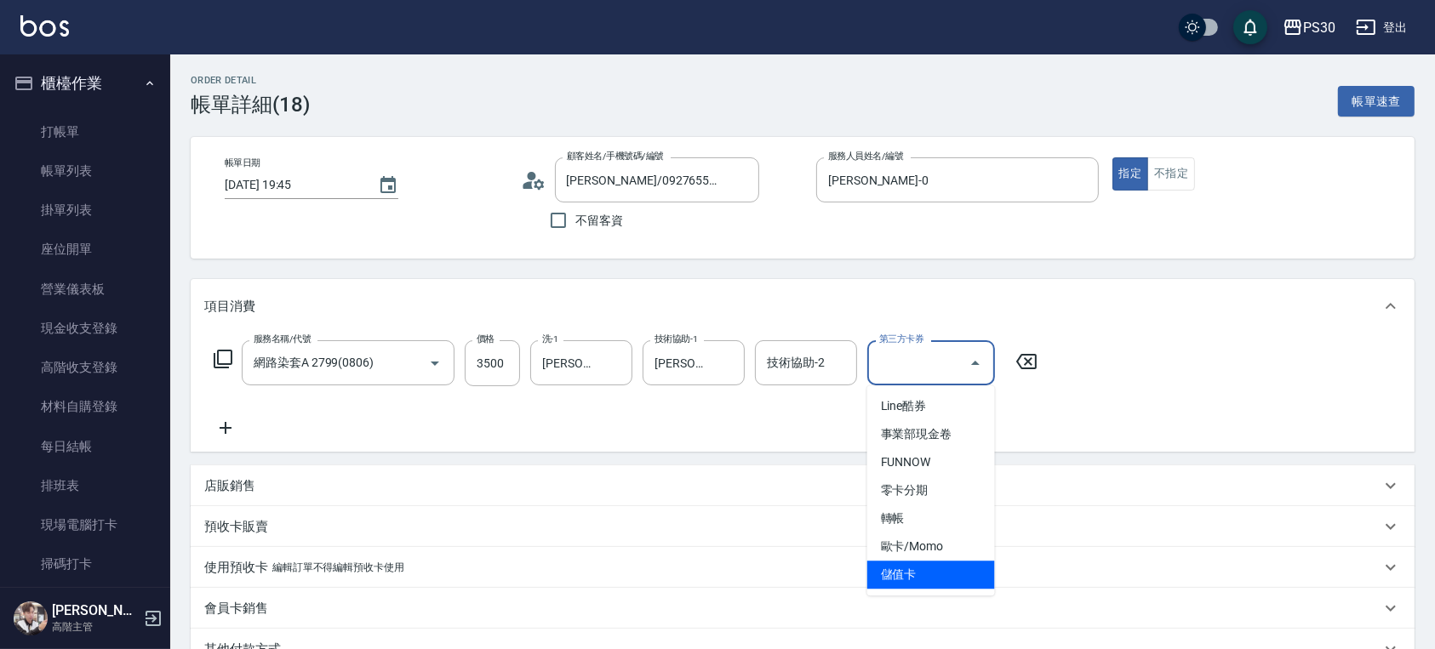
click at [899, 571] on span "儲值卡" at bounding box center [931, 575] width 128 height 28
type input "儲值卡"
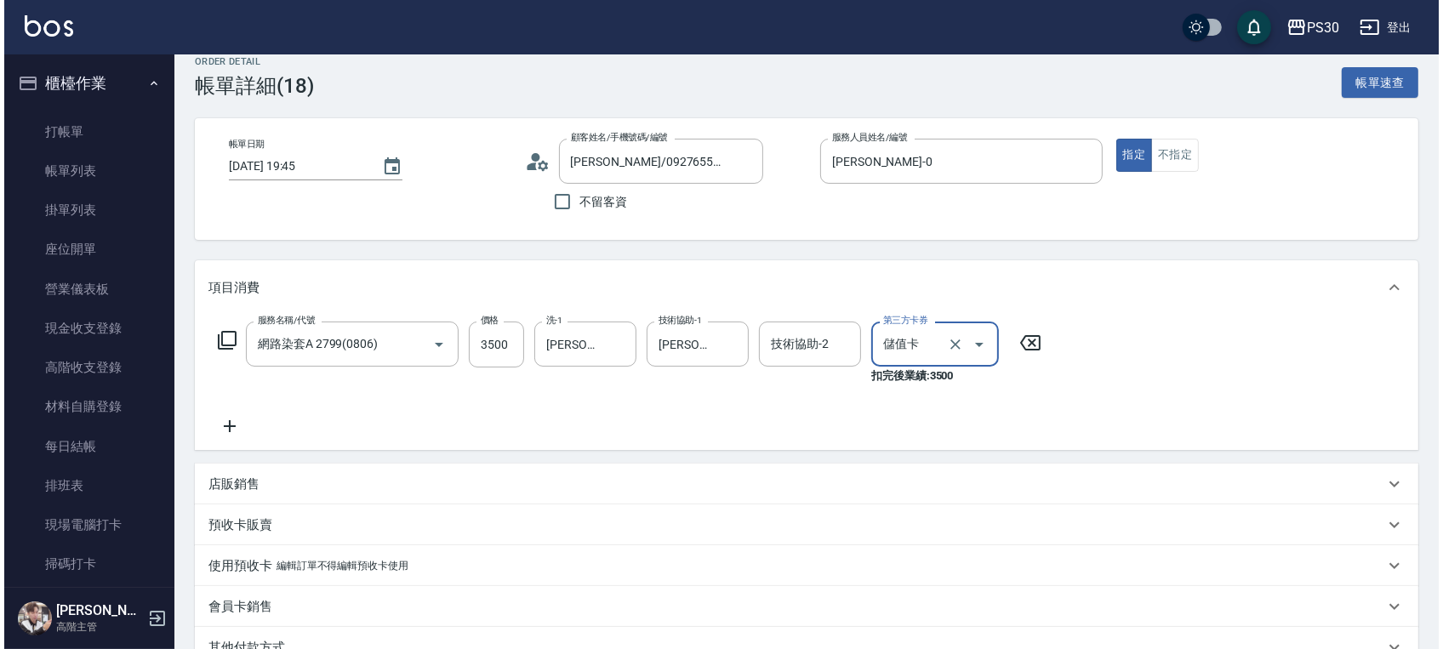
scroll to position [260, 0]
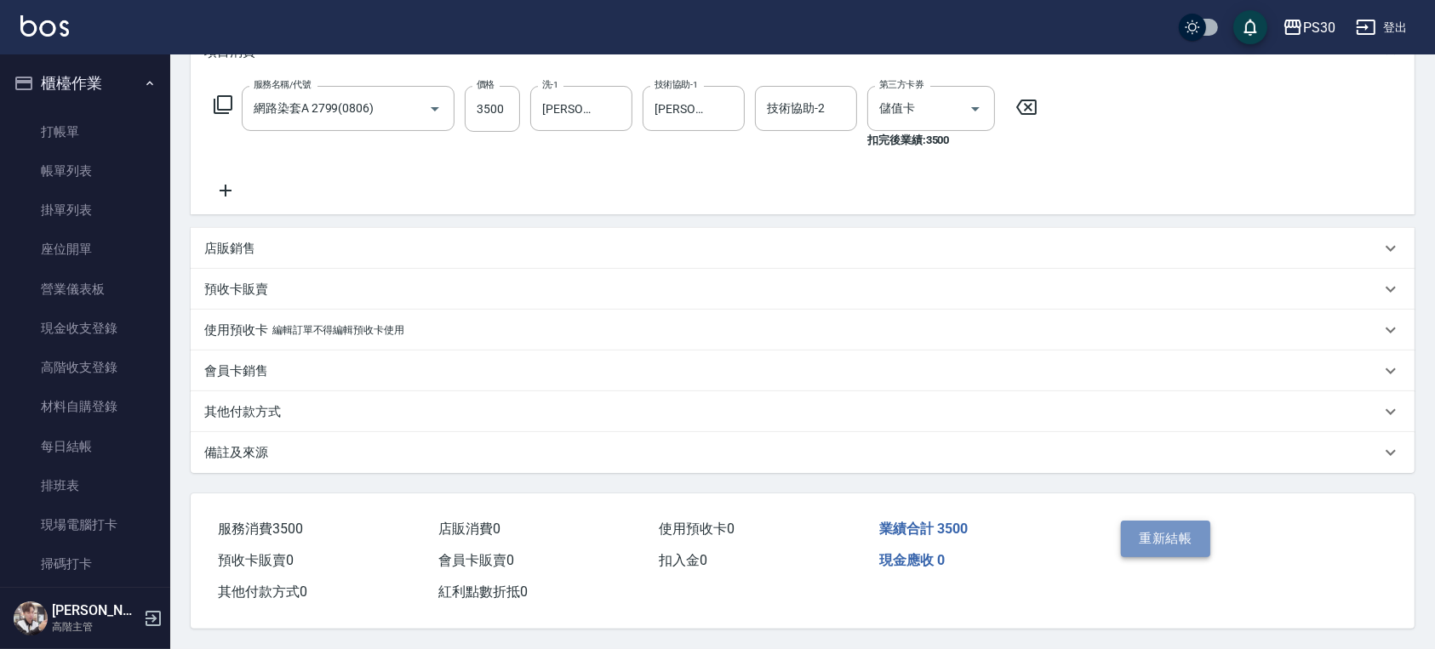
click at [1155, 533] on button "重新結帳" at bounding box center [1166, 539] width 90 height 36
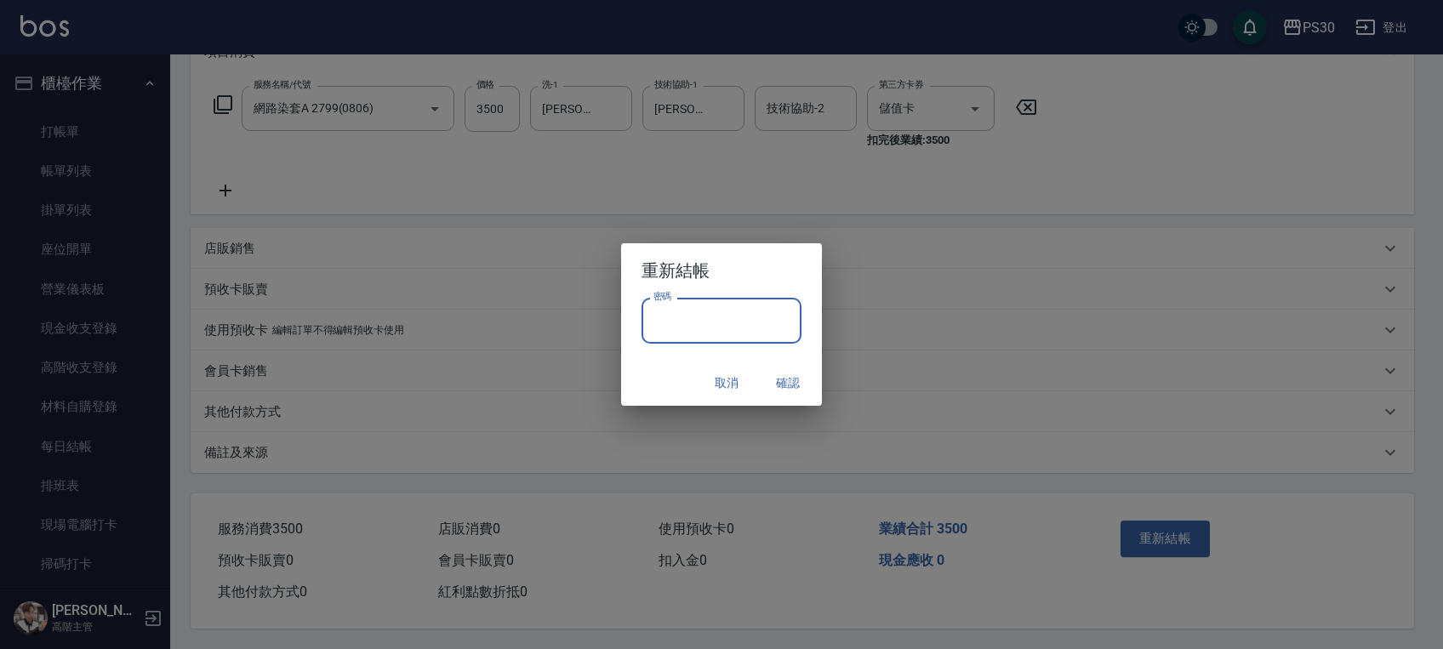
click at [736, 336] on input "密碼" at bounding box center [722, 321] width 160 height 46
type input "*"
type input "*******"
click at [677, 382] on div "取消 確認" at bounding box center [721, 383] width 201 height 45
click at [783, 381] on button "確認" at bounding box center [788, 383] width 54 height 31
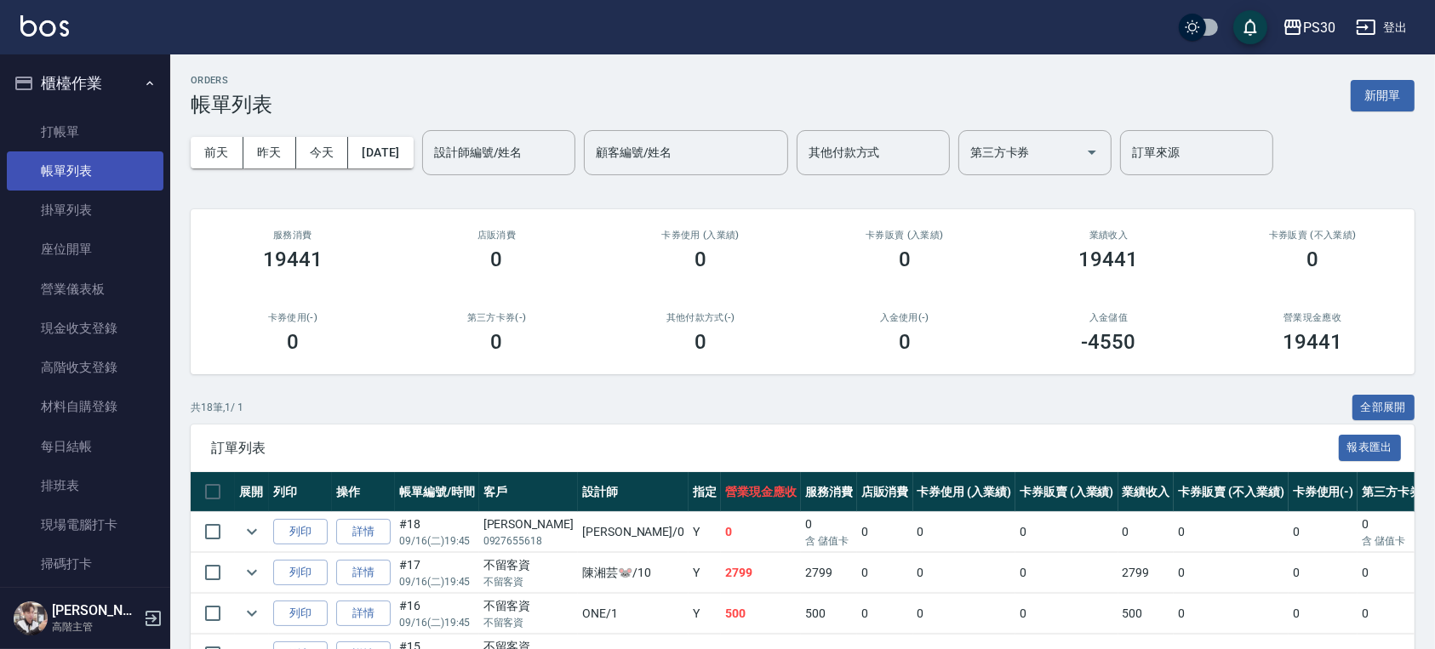
click at [123, 179] on link "帳單列表" at bounding box center [85, 170] width 157 height 39
click at [510, 163] on input "設計師編號/姓名" at bounding box center [499, 153] width 138 height 30
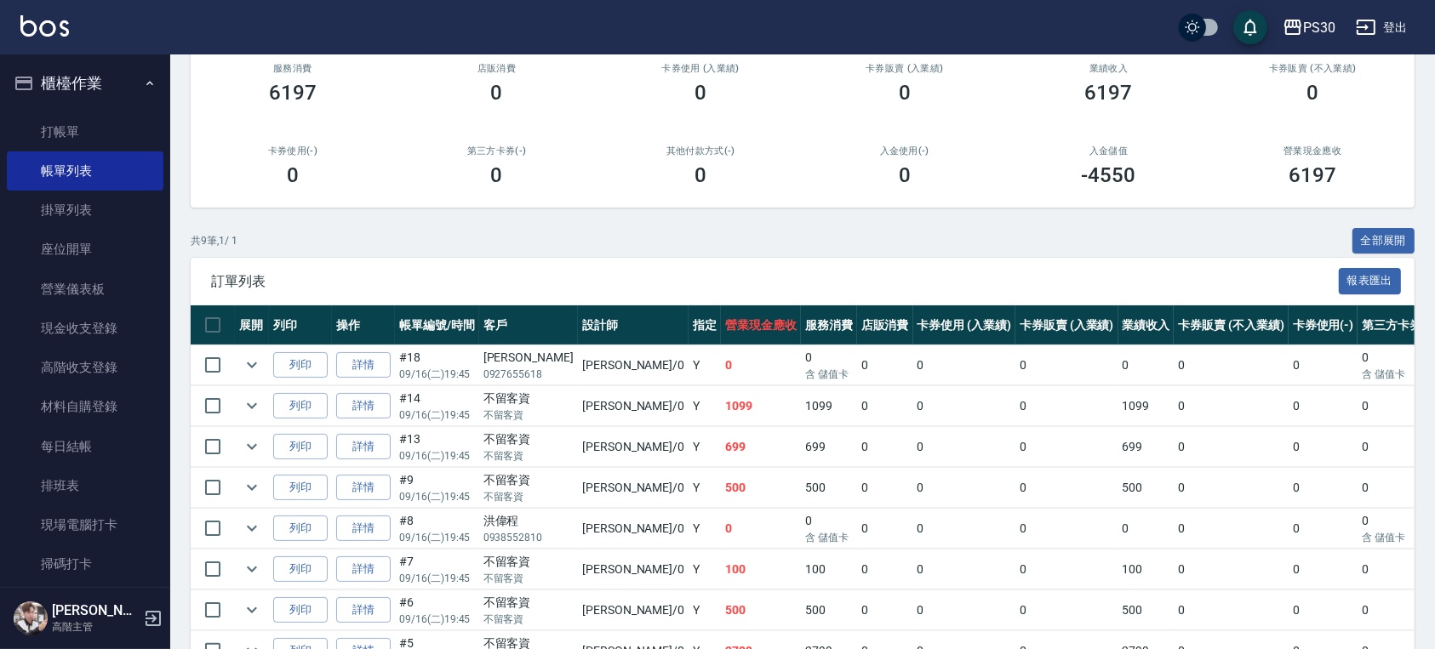
scroll to position [313, 0]
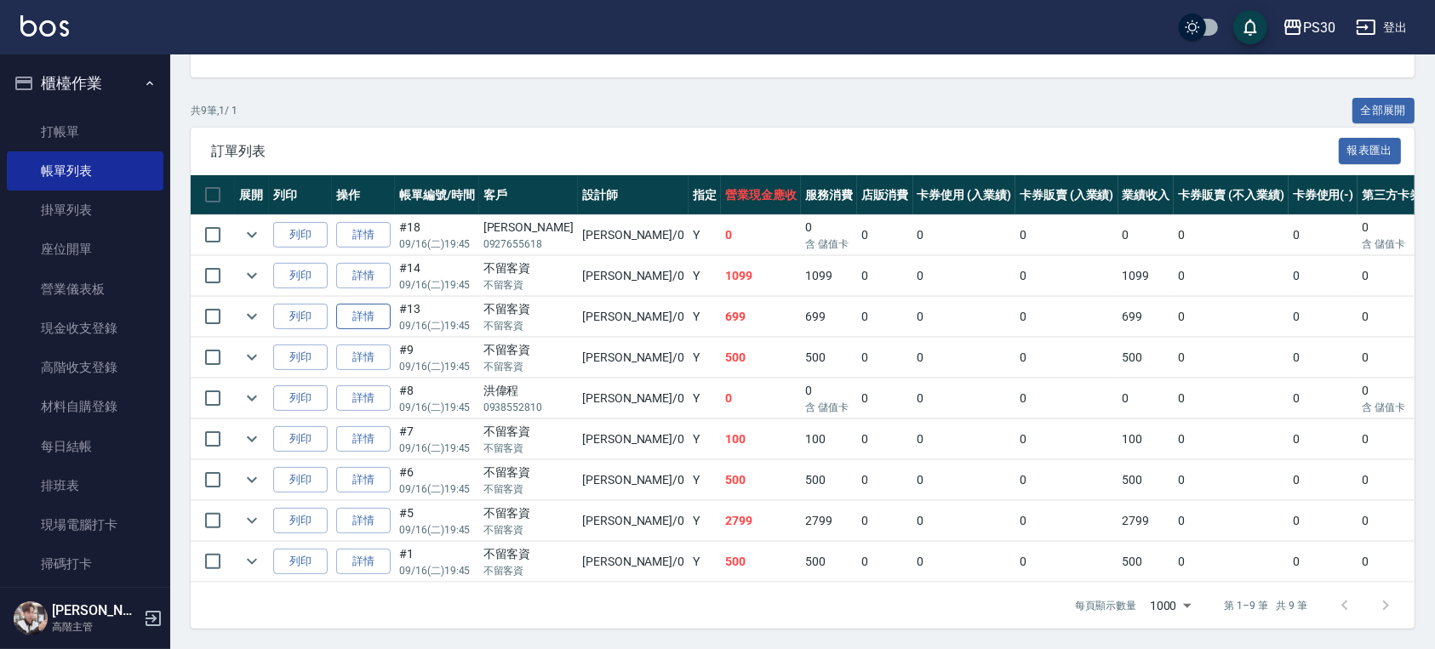
type input "[PERSON_NAME]-0"
click at [385, 305] on link "詳情" at bounding box center [363, 317] width 54 height 26
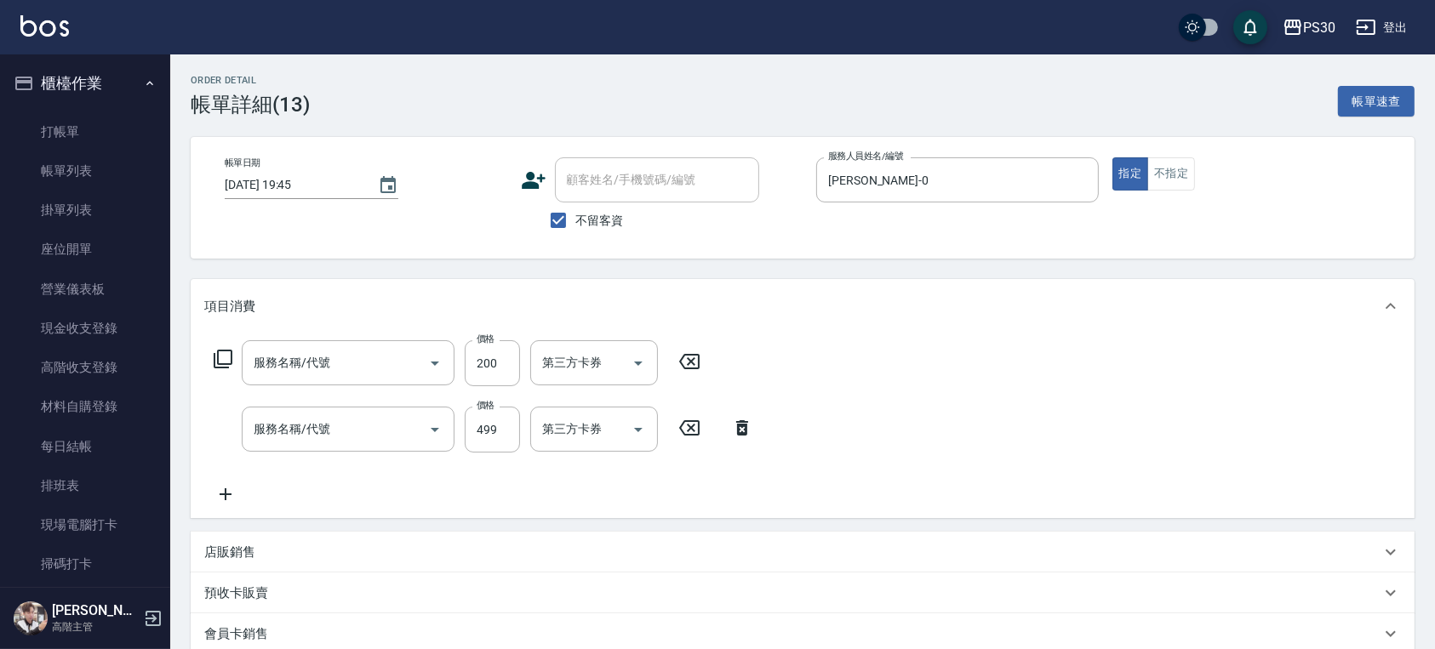
type input "[DATE] 19:45"
checkbox input "true"
type input "[PERSON_NAME]-0"
type input "剪髮200(308)"
type input "舒活洗剪499(107)"
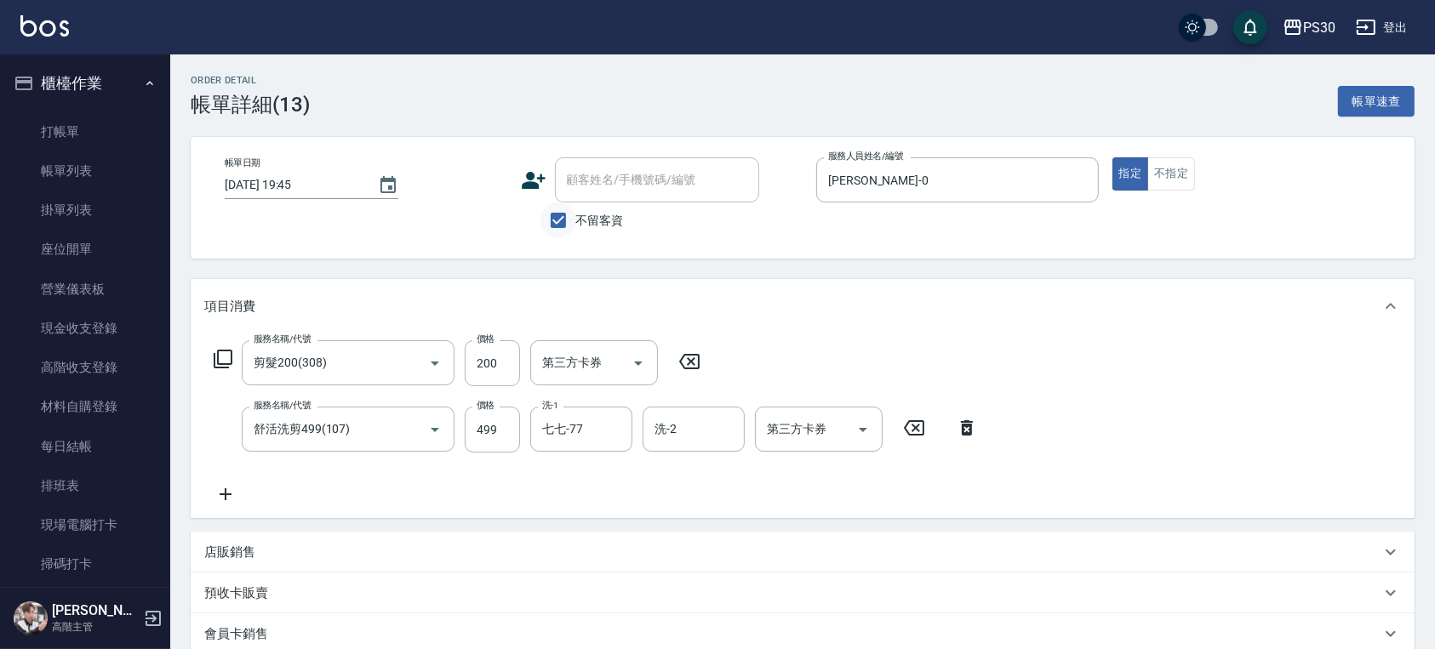
click at [571, 218] on input "不留客資" at bounding box center [558, 220] width 36 height 36
checkbox input "false"
click at [687, 364] on icon at bounding box center [689, 361] width 20 height 15
click at [961, 436] on icon at bounding box center [966, 427] width 43 height 20
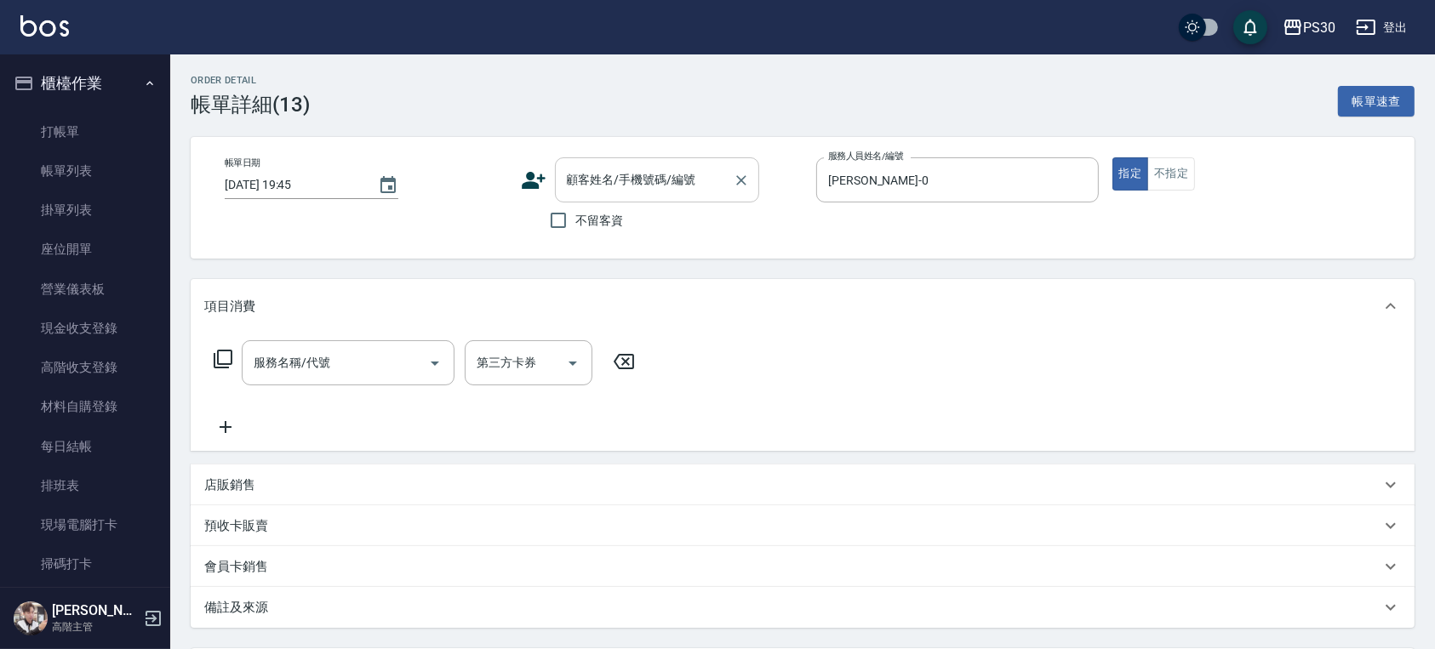
click at [660, 190] on input "顧客姓名/手機號碼/編號" at bounding box center [643, 180] width 163 height 30
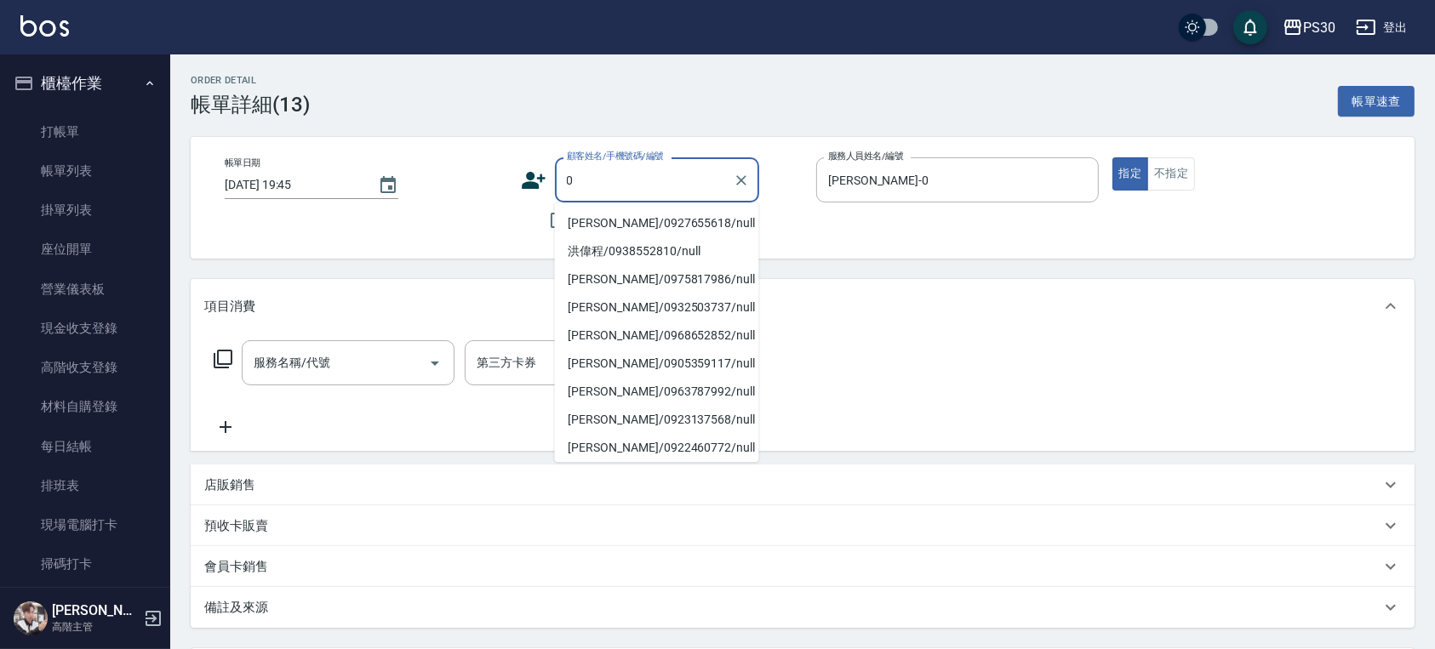
type input "0"
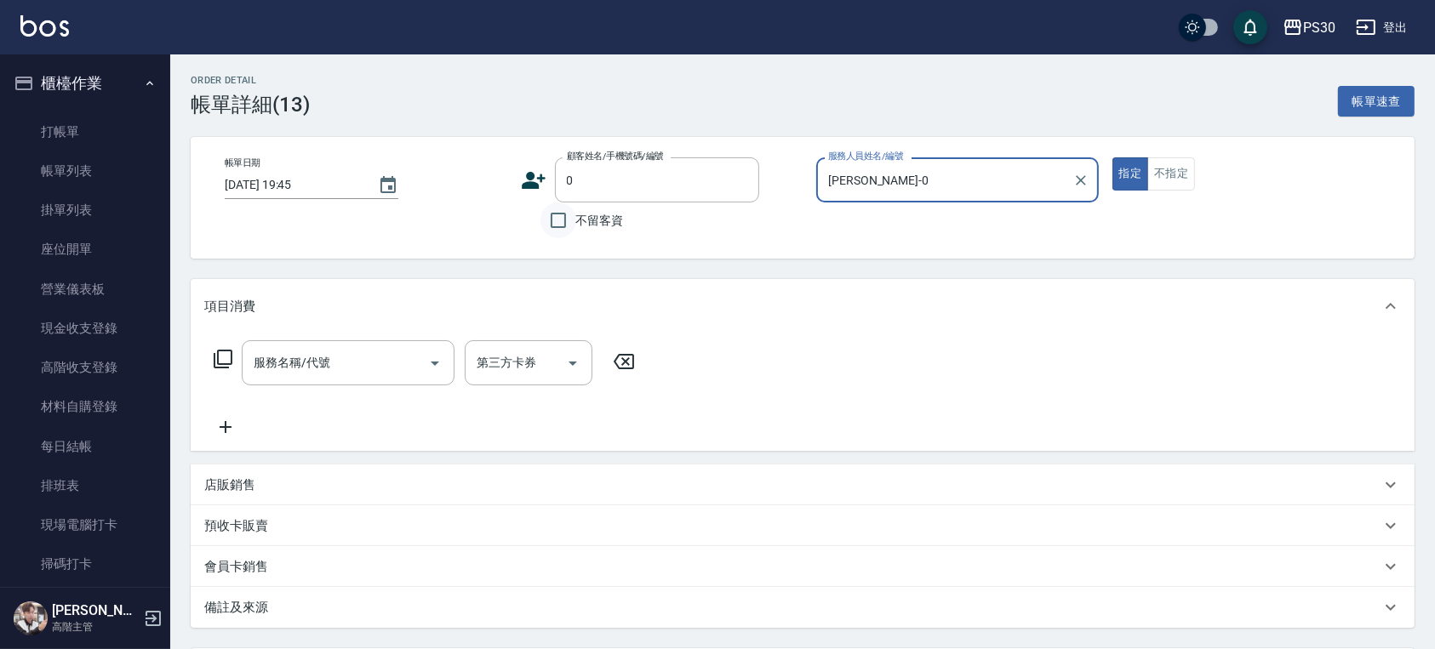
click at [568, 220] on input "不留客資" at bounding box center [558, 220] width 36 height 36
checkbox input "true"
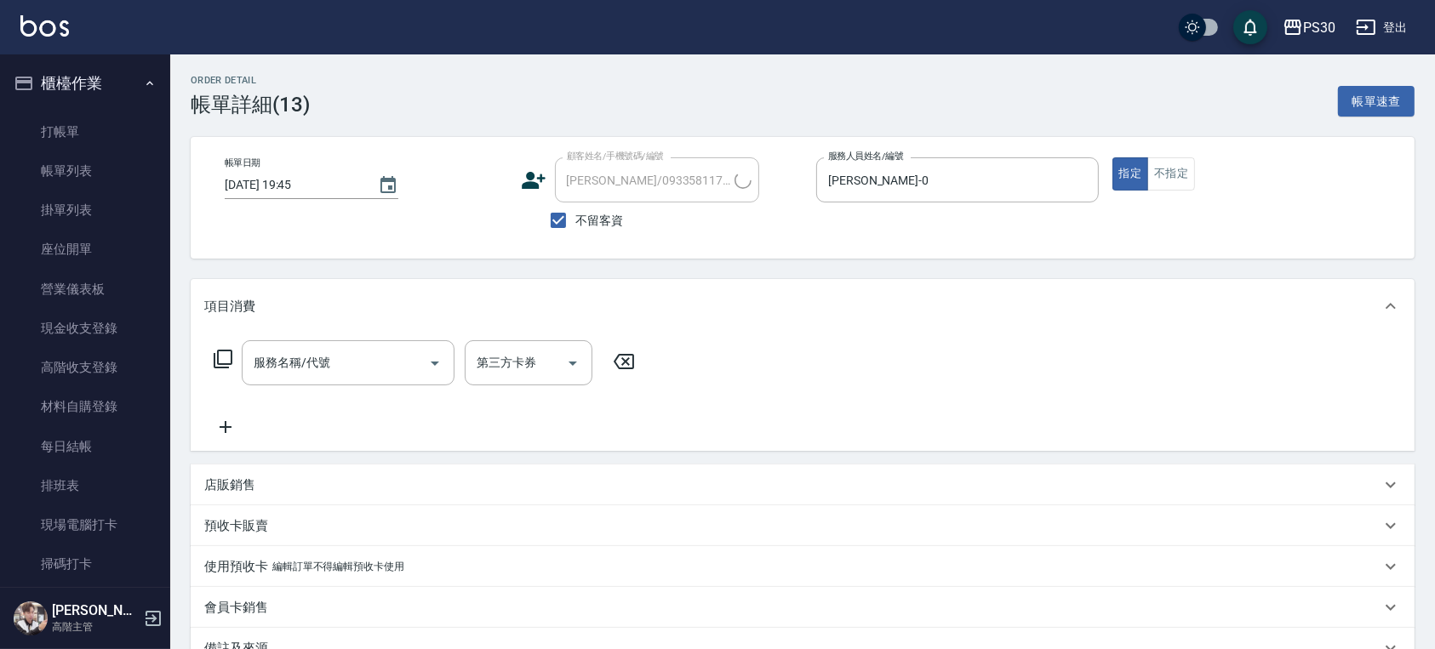
type input "[PERSON_NAME]/0900756826/"
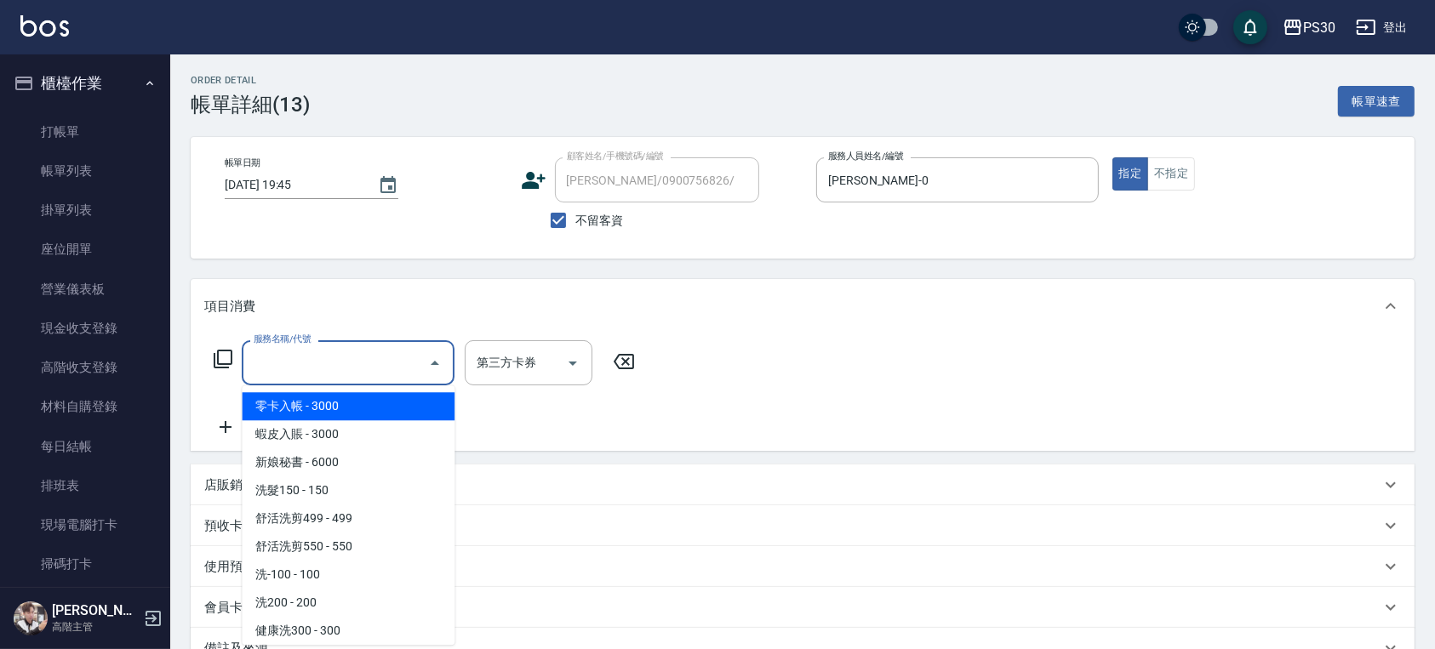
click at [346, 374] on input "服務名稱/代號" at bounding box center [335, 363] width 172 height 30
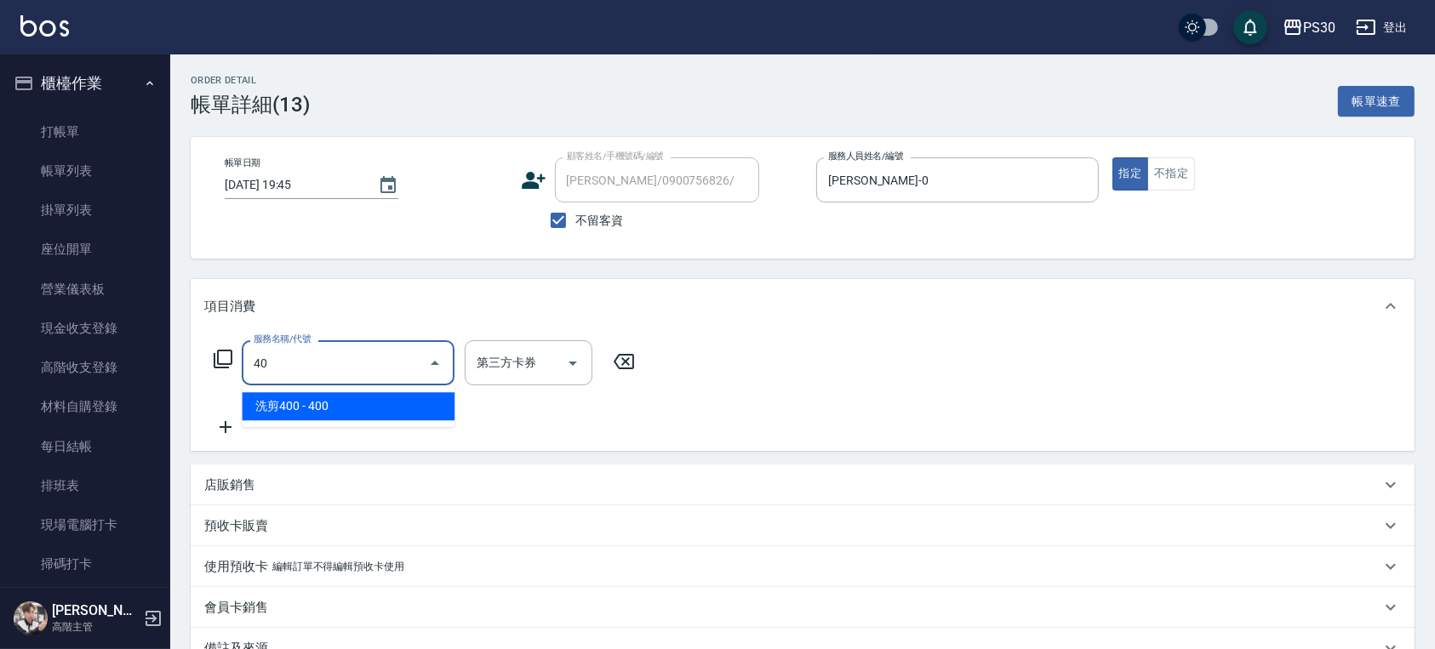
type input "4"
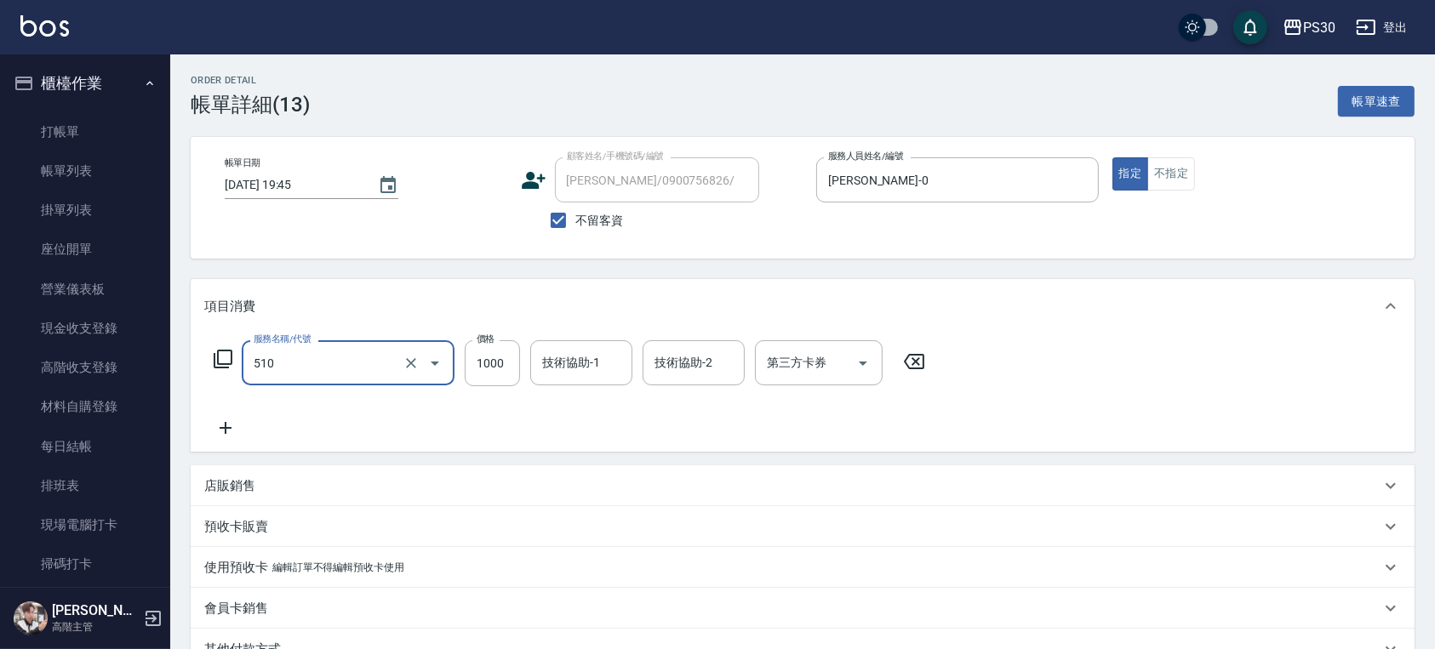
type input "染-1000(510)"
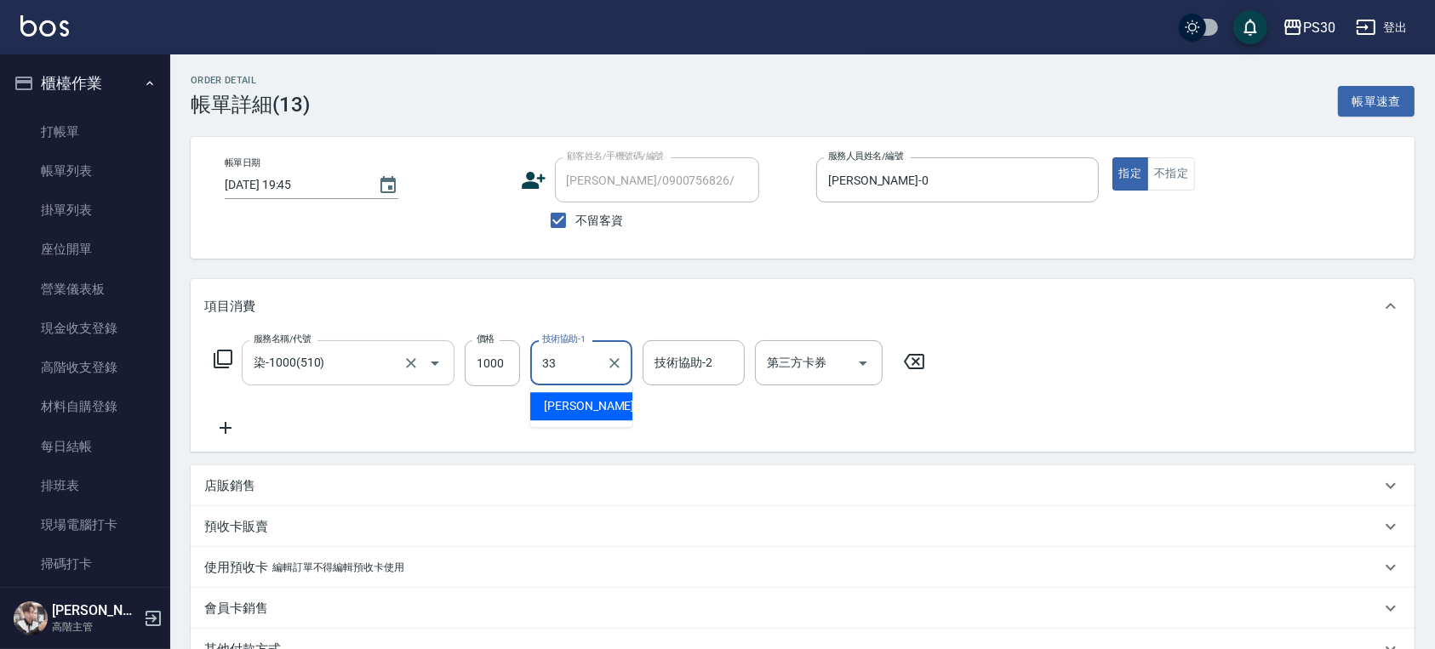
type input "[PERSON_NAME]-33"
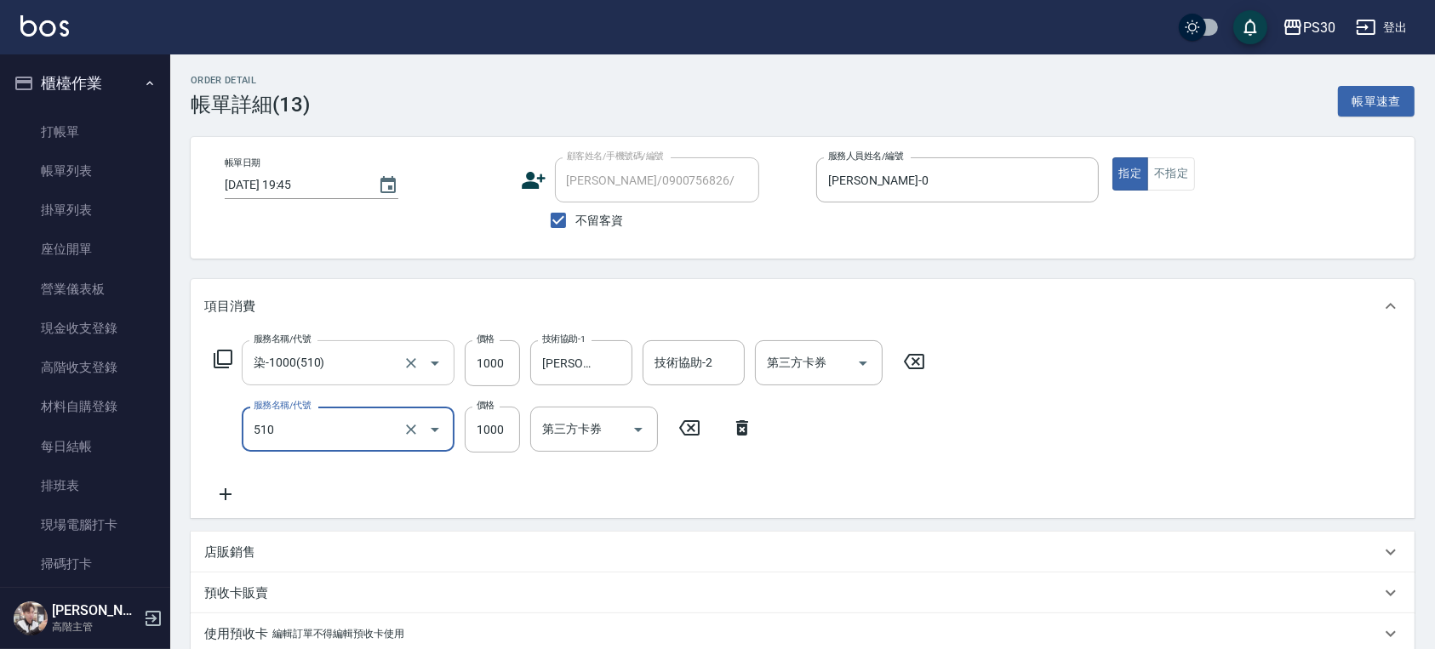
type input "染-1000(510)"
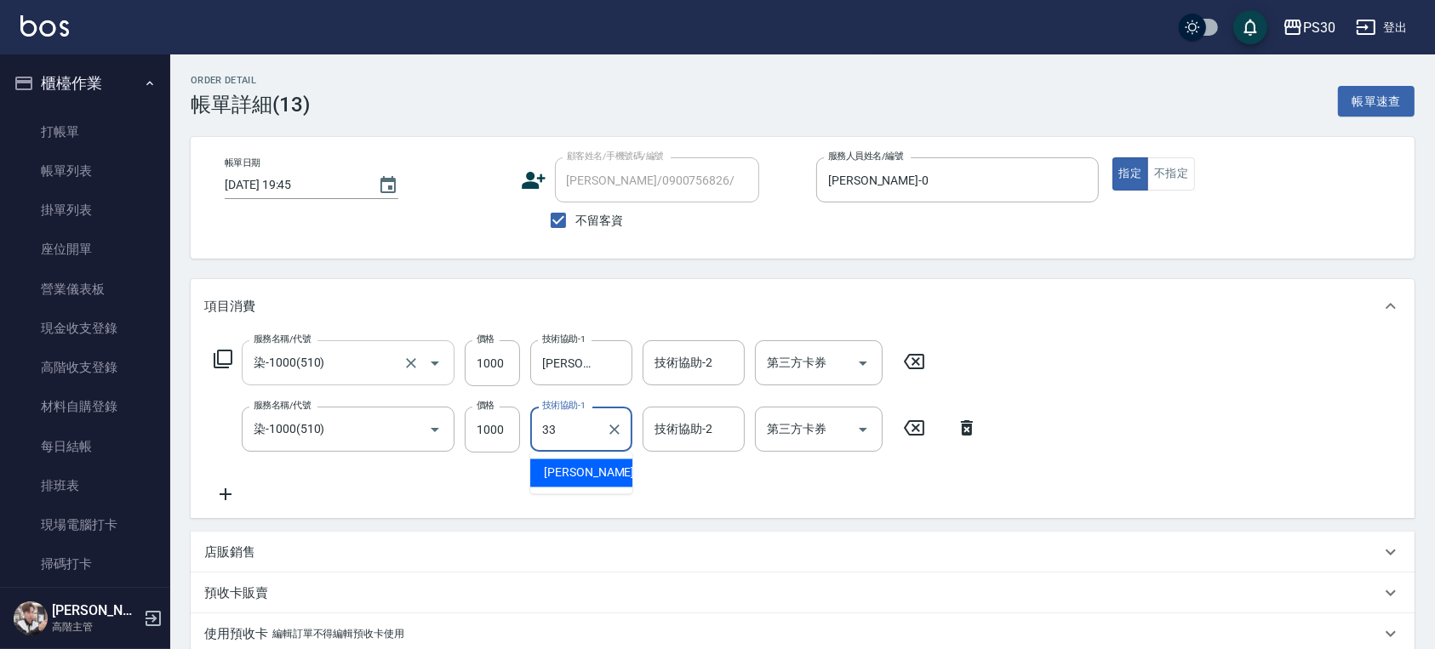
type input "[PERSON_NAME]-33"
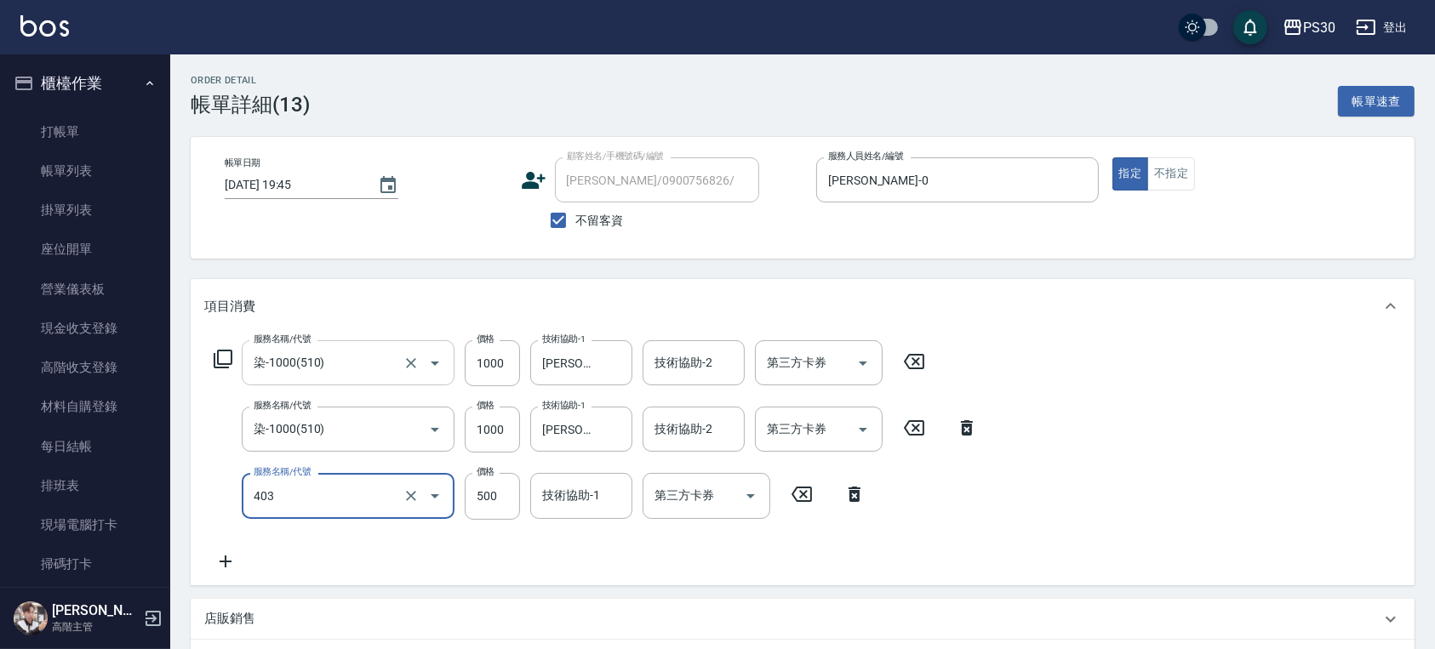
type input "護髮500(403)"
type input "1000"
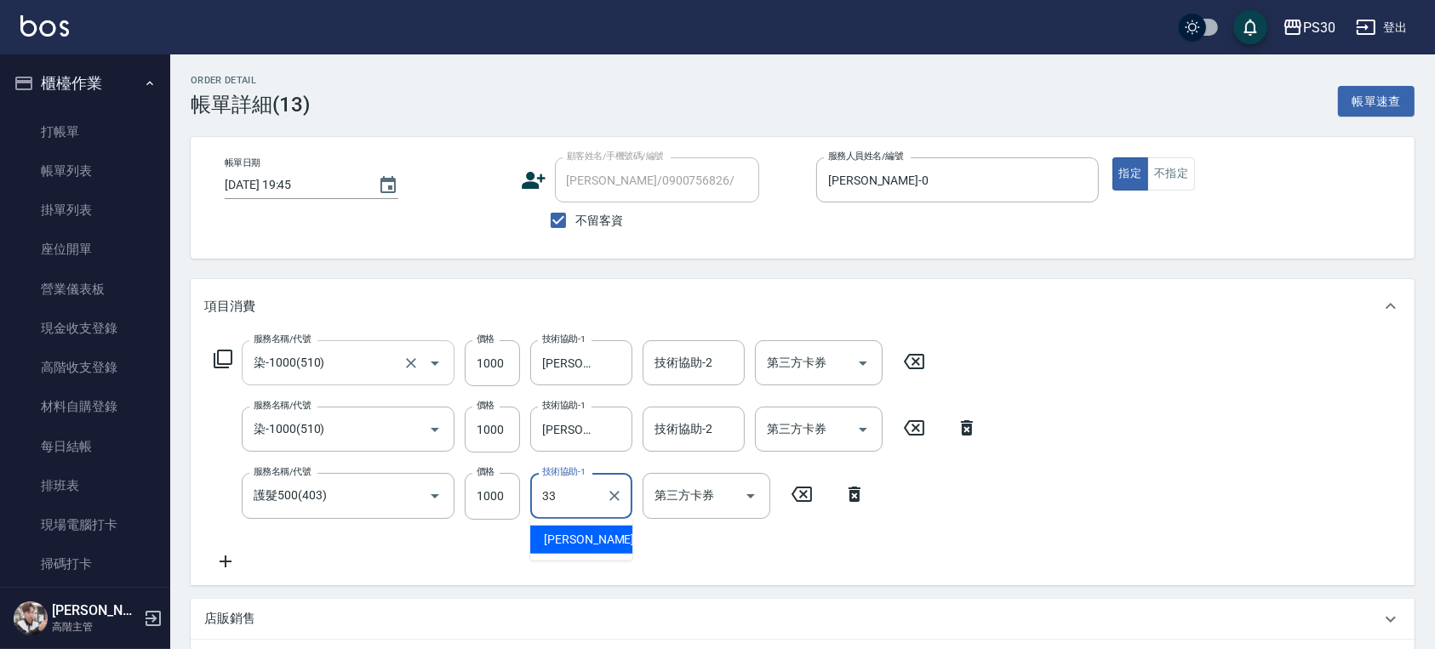
type input "[PERSON_NAME]-33"
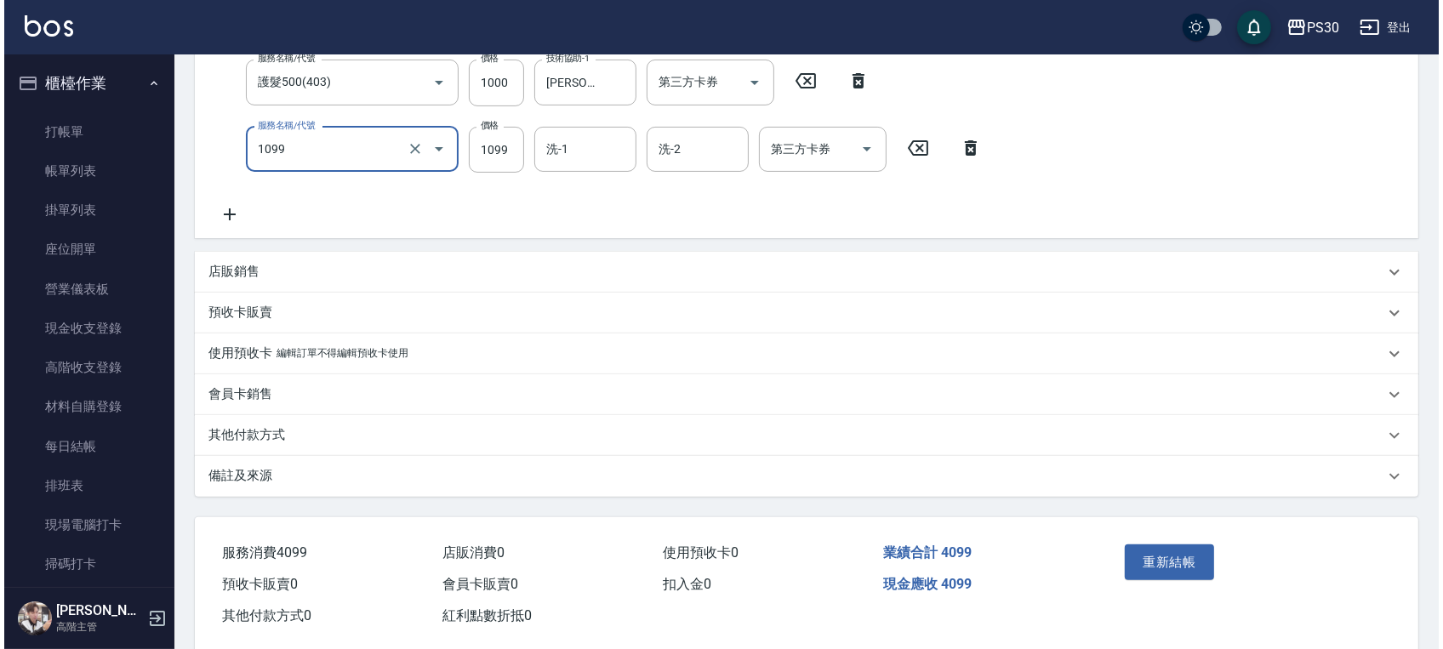
scroll to position [442, 0]
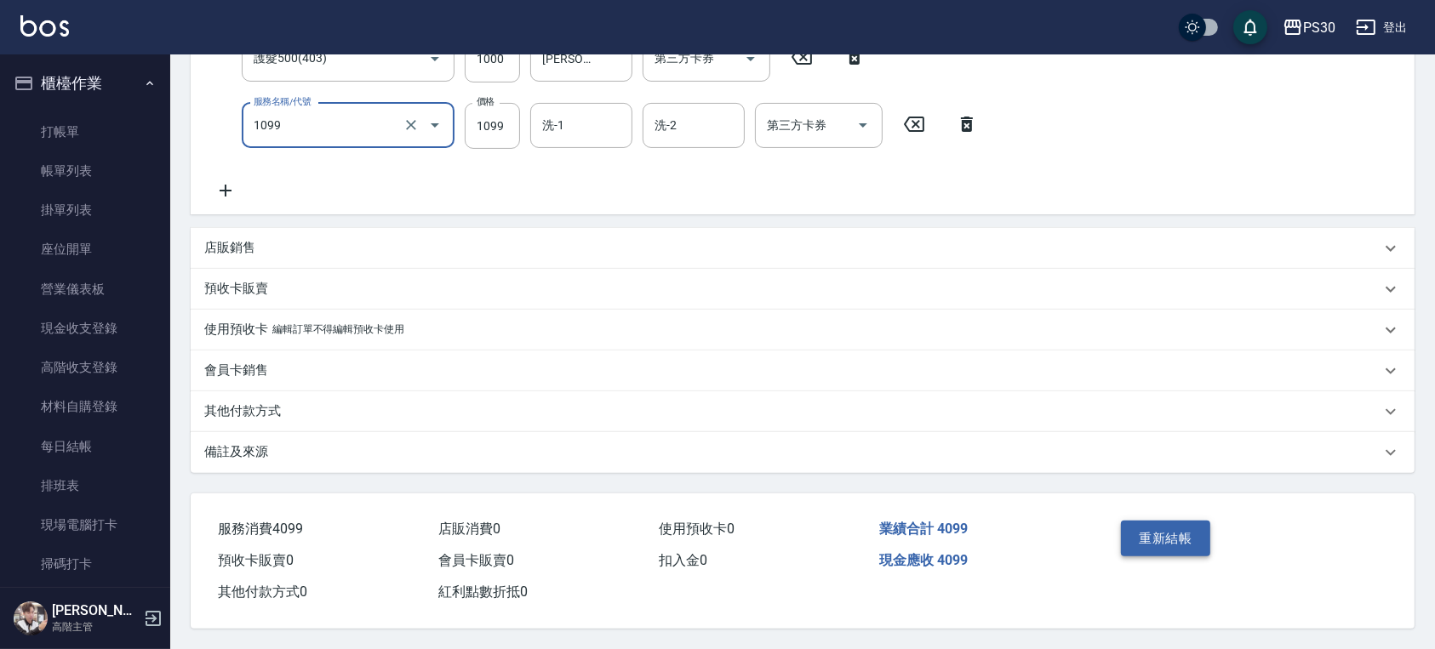
type input "SPA+蒸氣護(1099)"
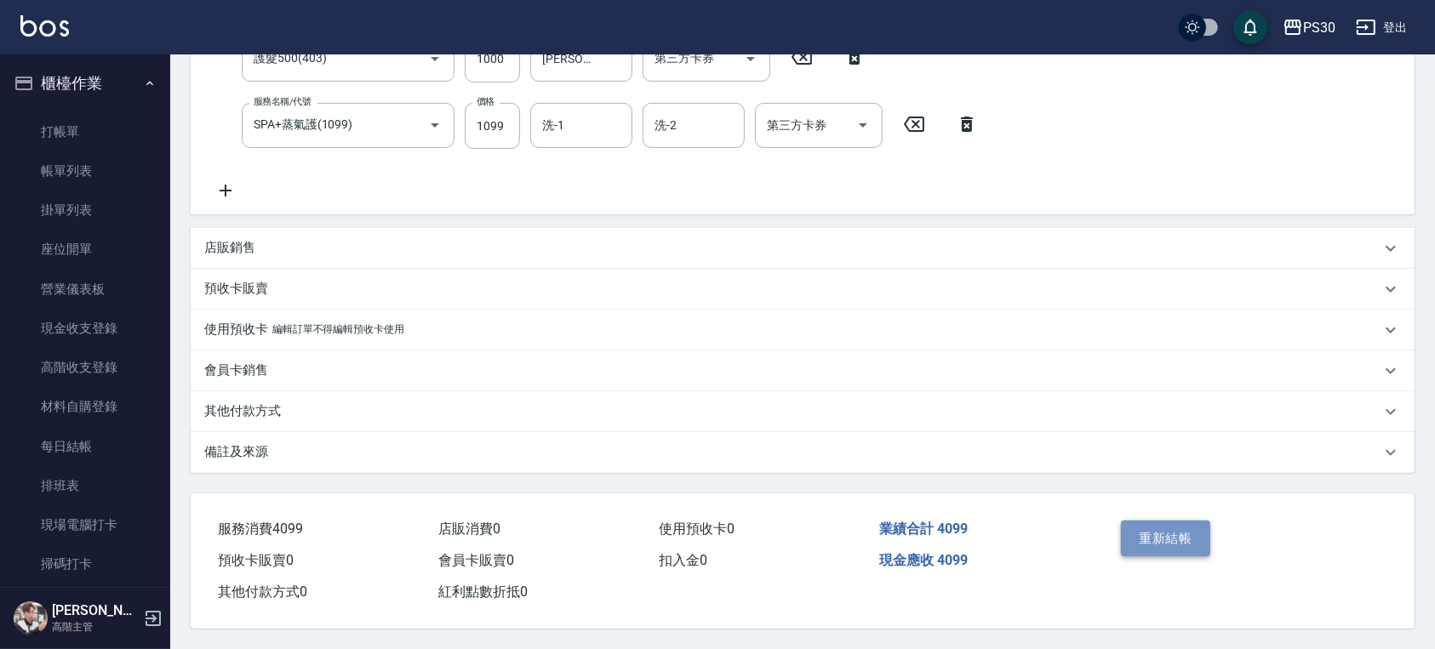
click at [1161, 534] on button "重新結帳" at bounding box center [1166, 539] width 90 height 36
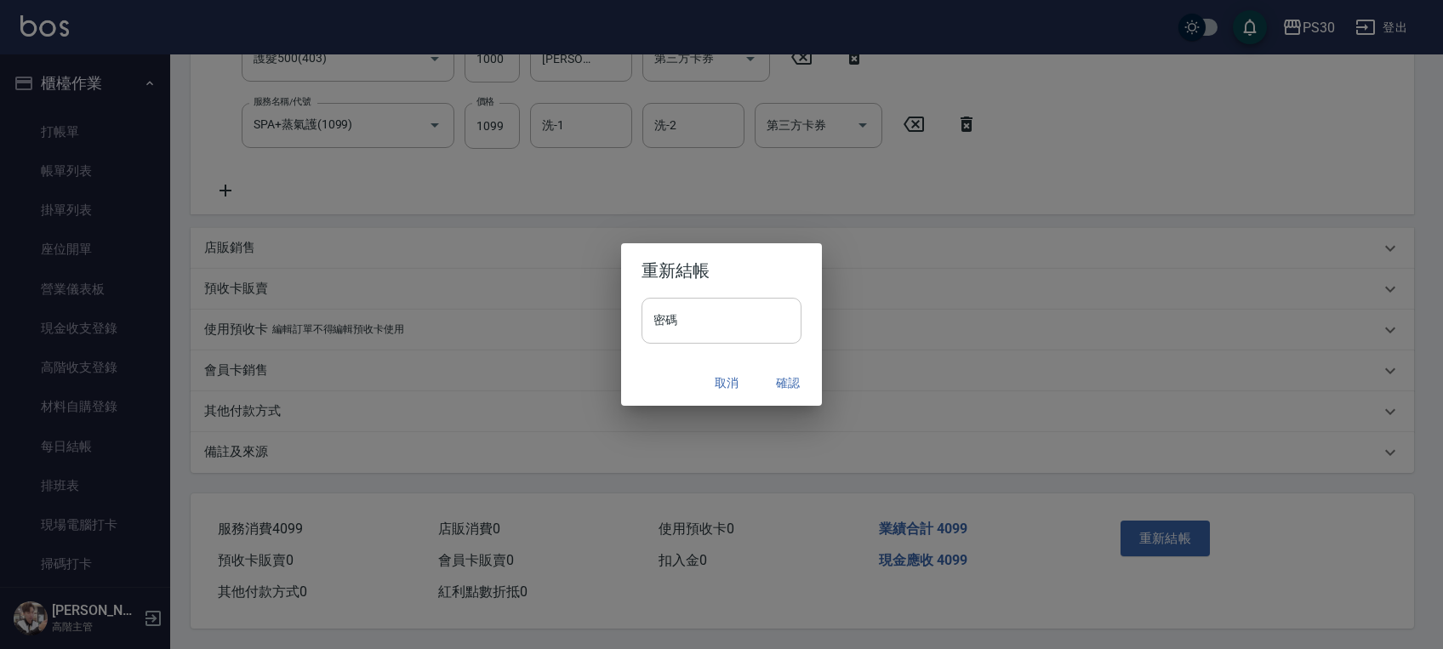
click at [756, 326] on input "密碼" at bounding box center [722, 321] width 160 height 46
type input "*******"
click at [642, 355] on div "密碼 ******* 密碼" at bounding box center [721, 329] width 201 height 63
click at [785, 384] on button "確認" at bounding box center [788, 383] width 54 height 31
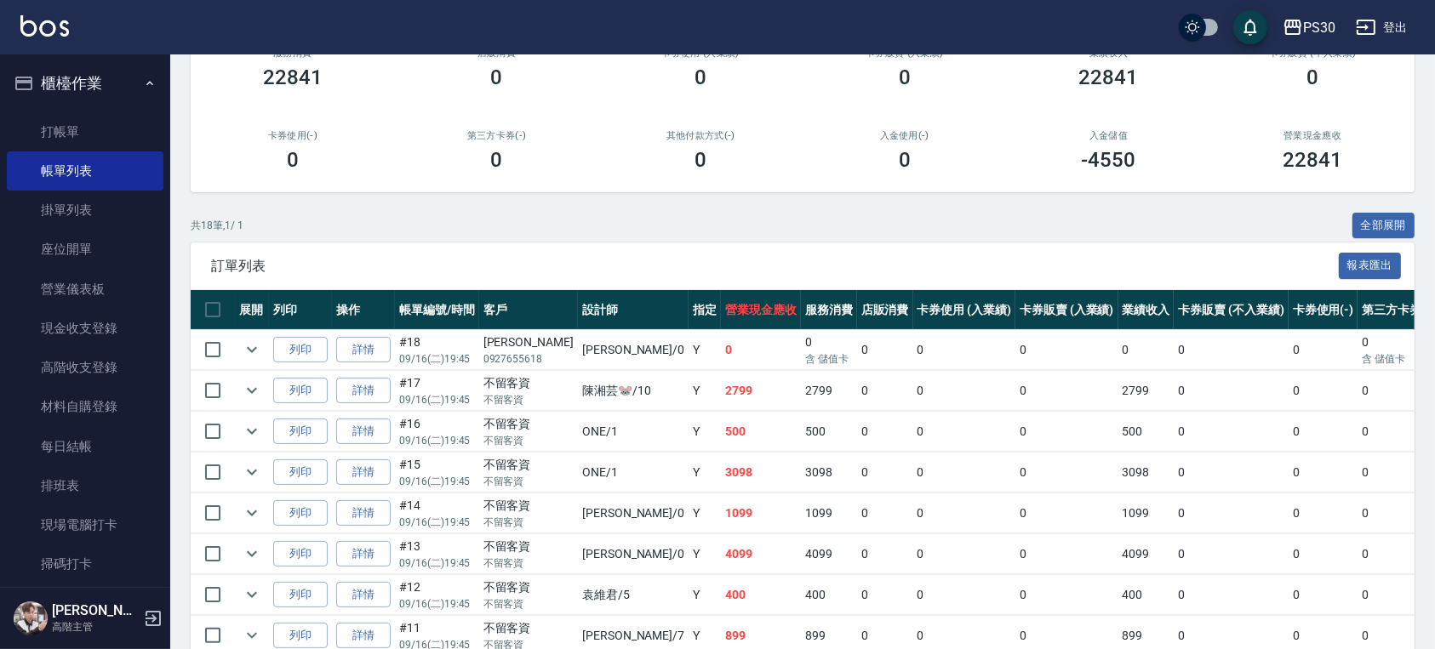
scroll to position [226, 0]
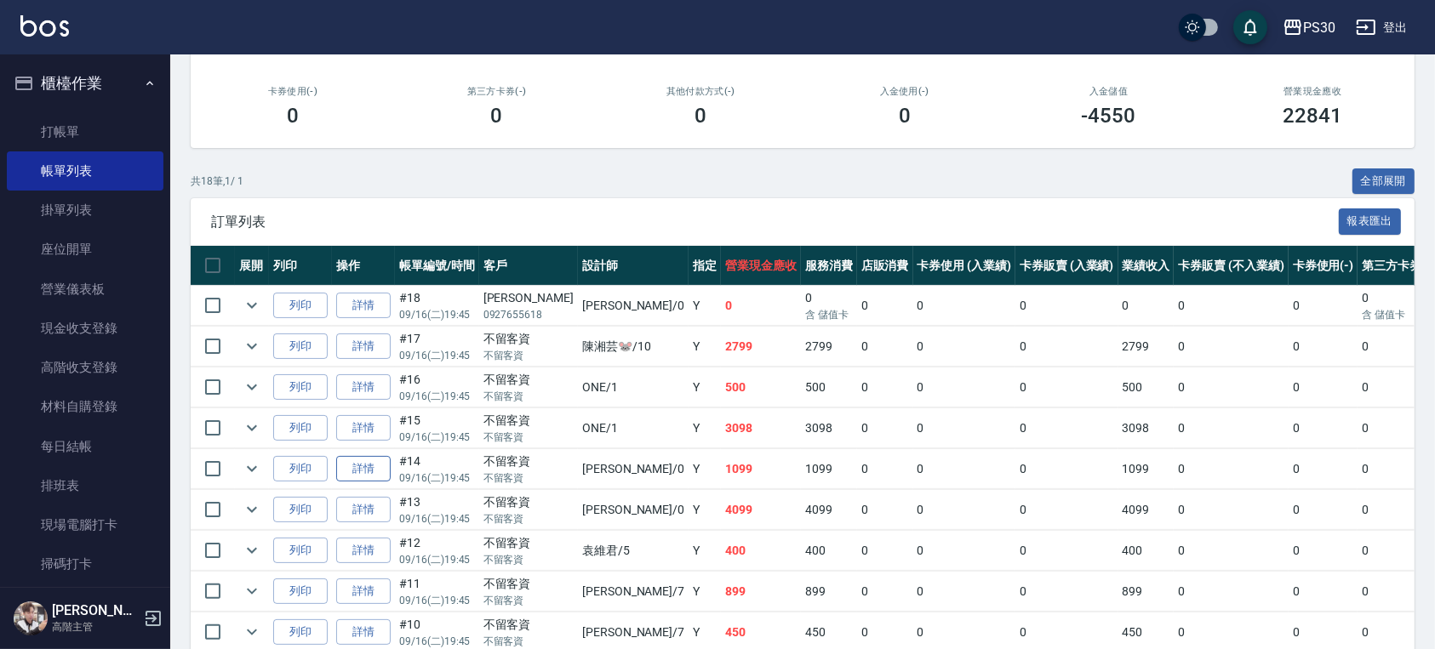
click at [381, 465] on link "詳情" at bounding box center [363, 469] width 54 height 26
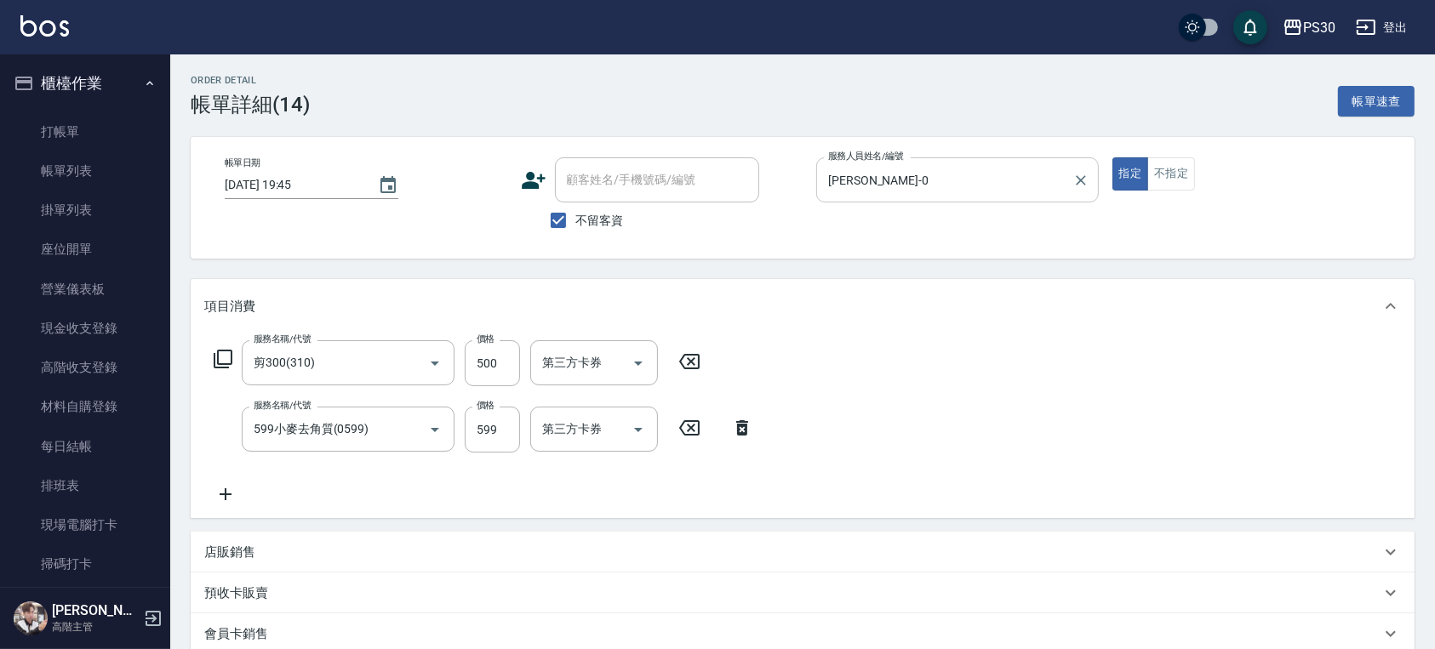
type input "[DATE] 19:45"
checkbox input "true"
type input "[PERSON_NAME]-0"
type input "剪300(310)"
type input "599小麥去角質(0599)"
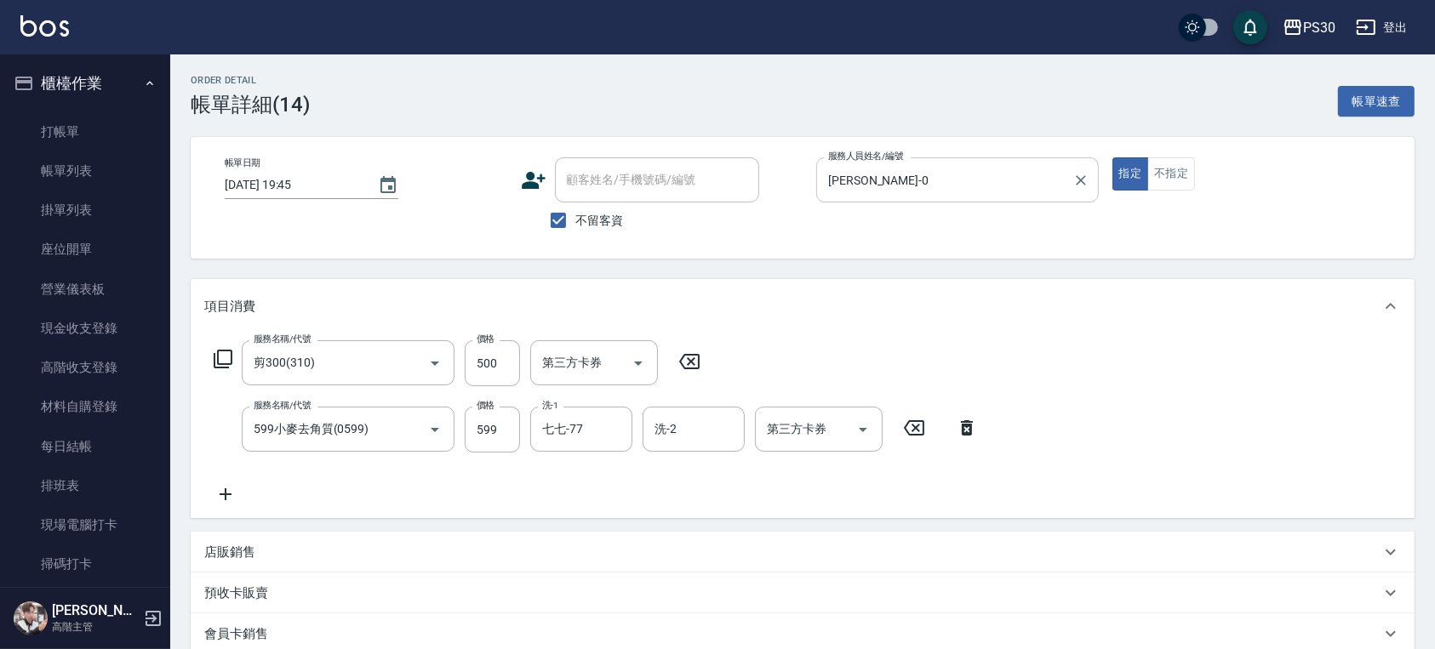
click at [864, 191] on input "[PERSON_NAME]-0" at bounding box center [945, 180] width 242 height 30
click at [1112, 157] on button "指定" at bounding box center [1130, 173] width 37 height 33
type input "[PERSON_NAME]-0"
type button "true"
click at [692, 355] on icon at bounding box center [689, 361] width 20 height 15
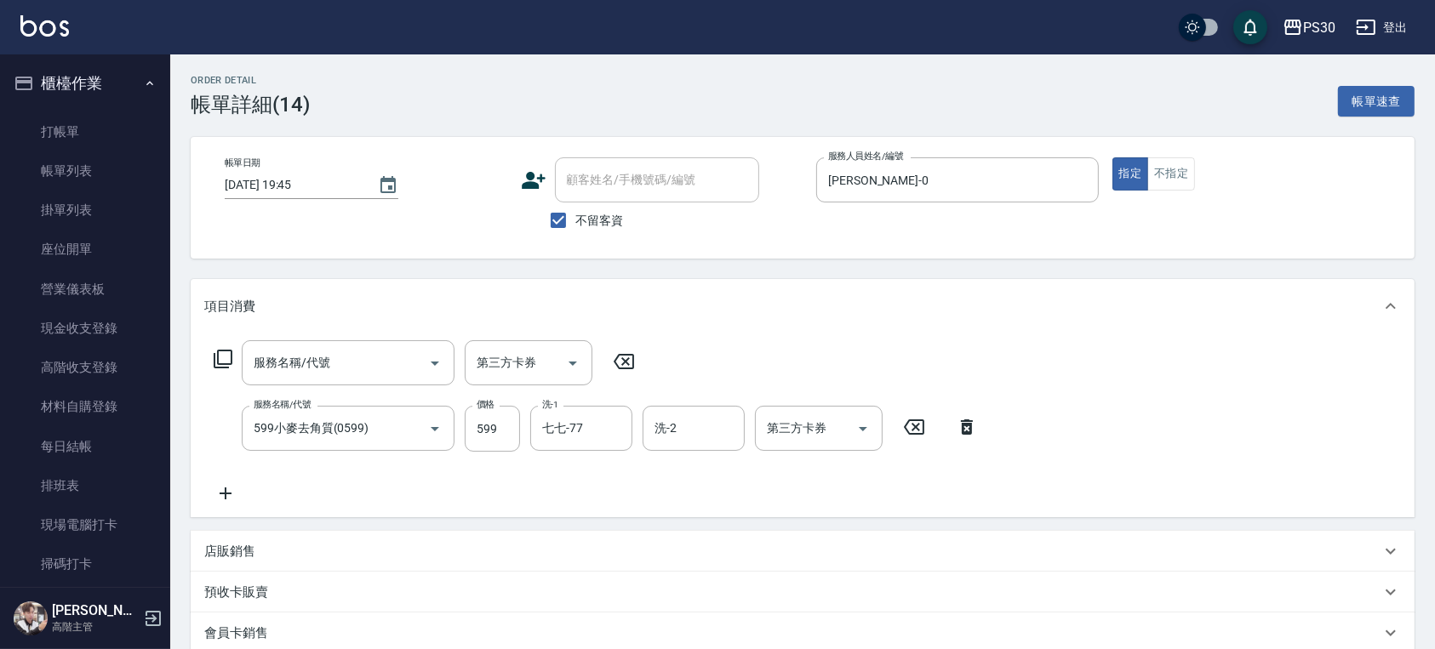
click at [961, 426] on icon at bounding box center [967, 426] width 12 height 15
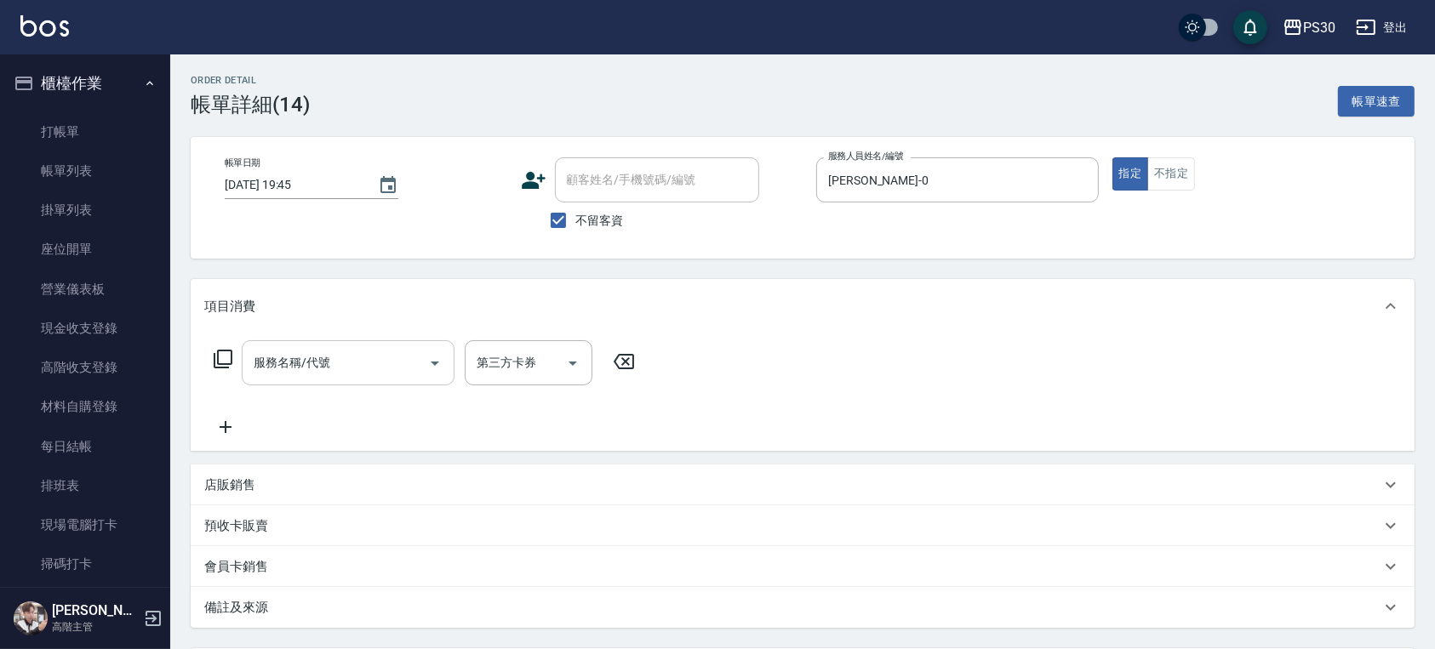
click at [346, 361] on input "服務名稱/代號" at bounding box center [335, 363] width 172 height 30
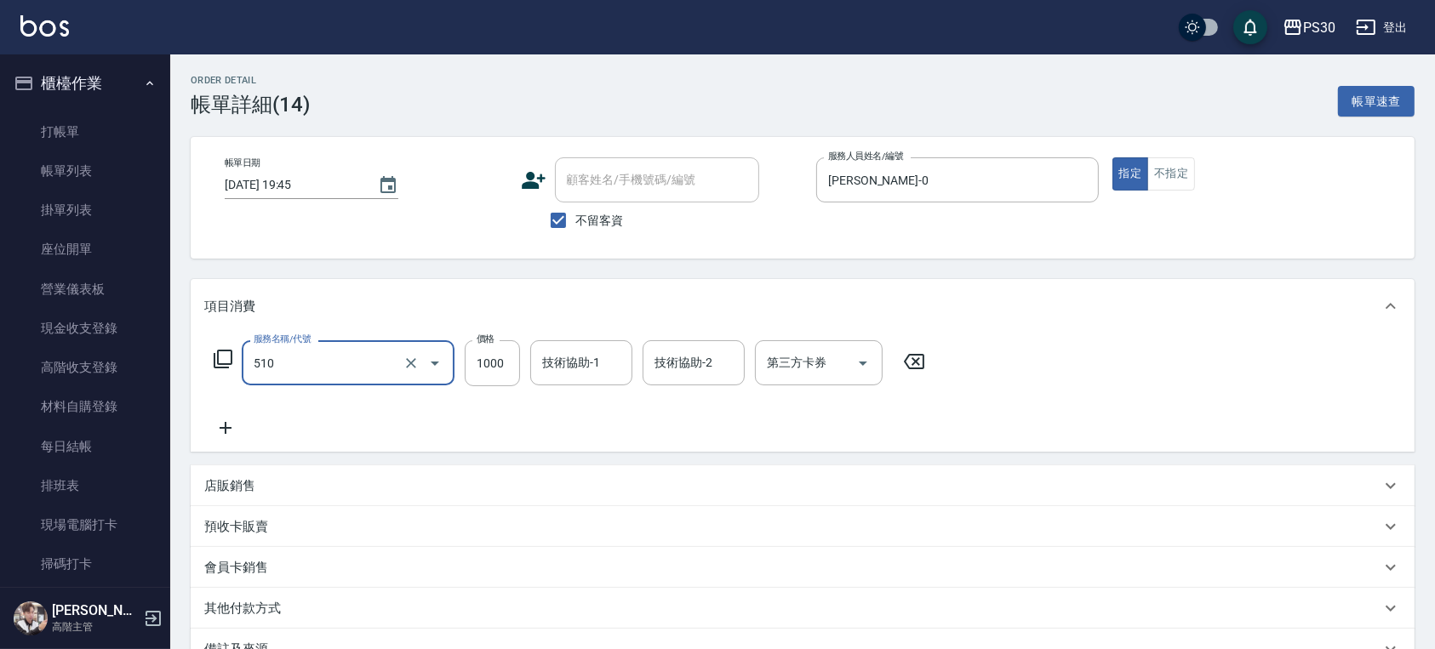
type input "染-1000(510)"
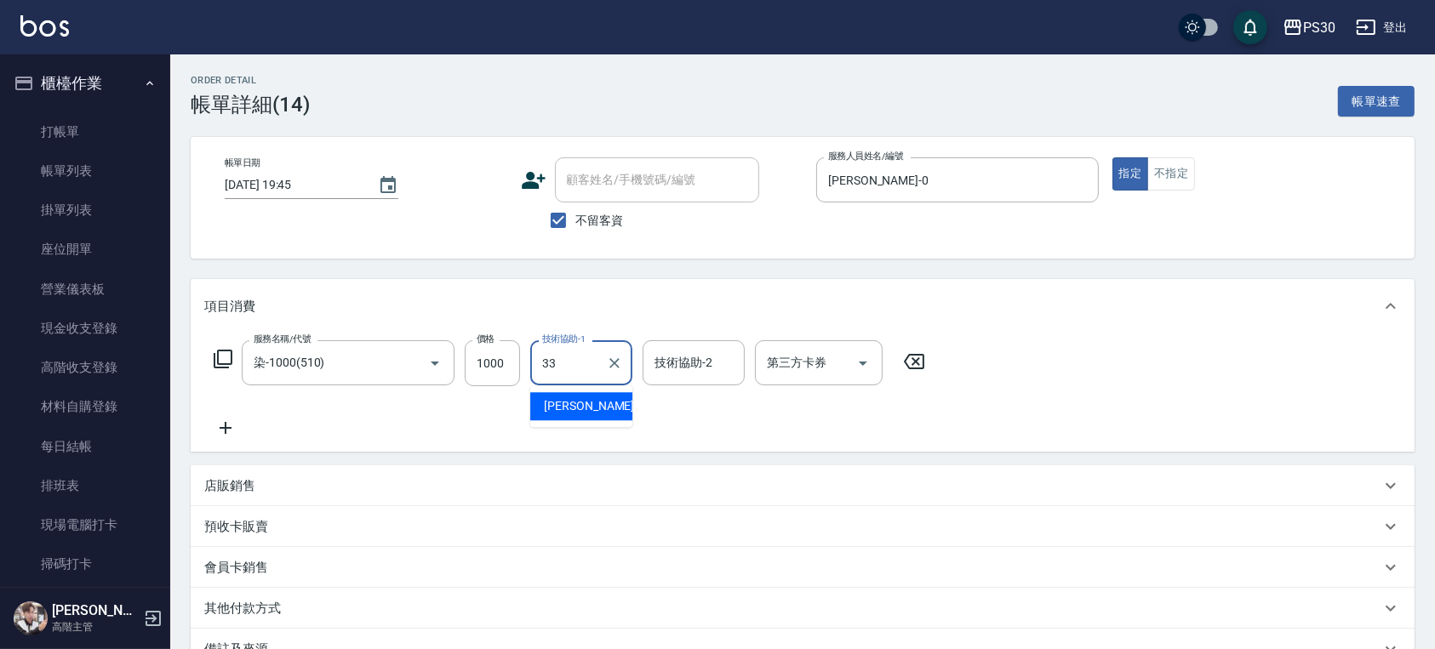
type input "[PERSON_NAME]-33"
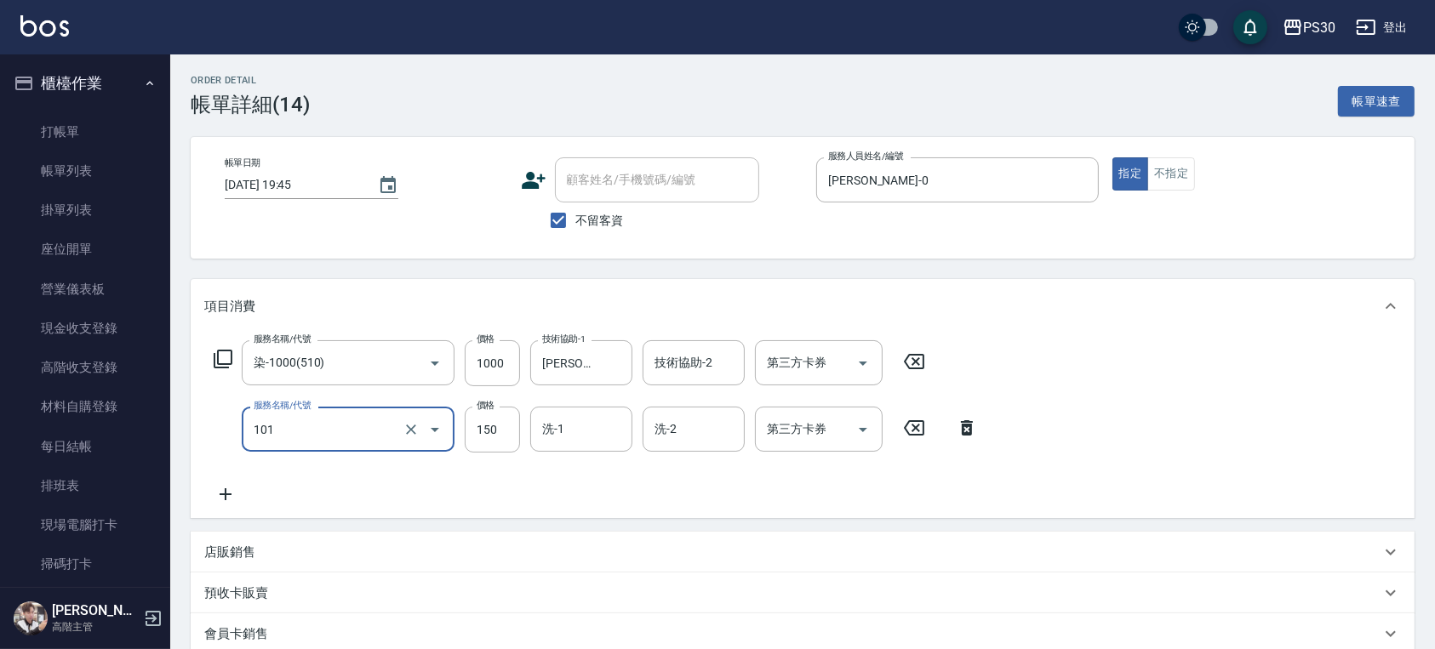
type input "洗髮150(101)"
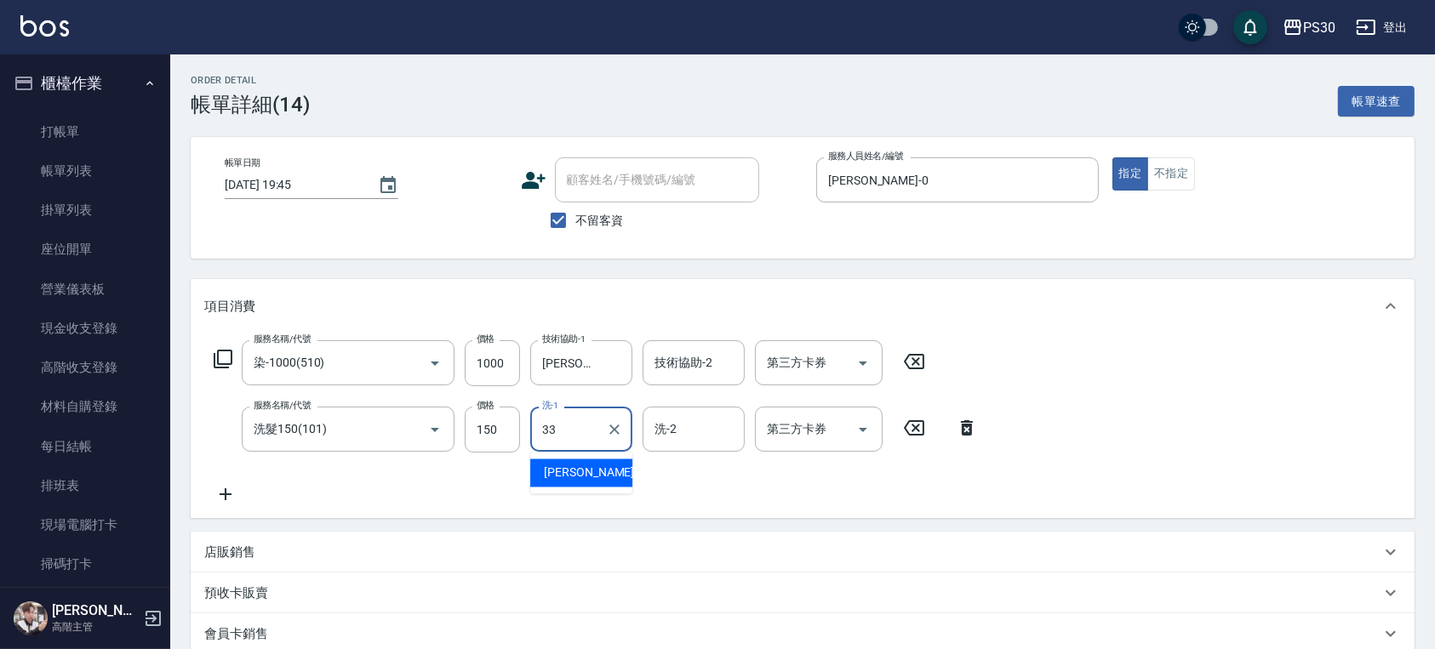
type input "[PERSON_NAME]-33"
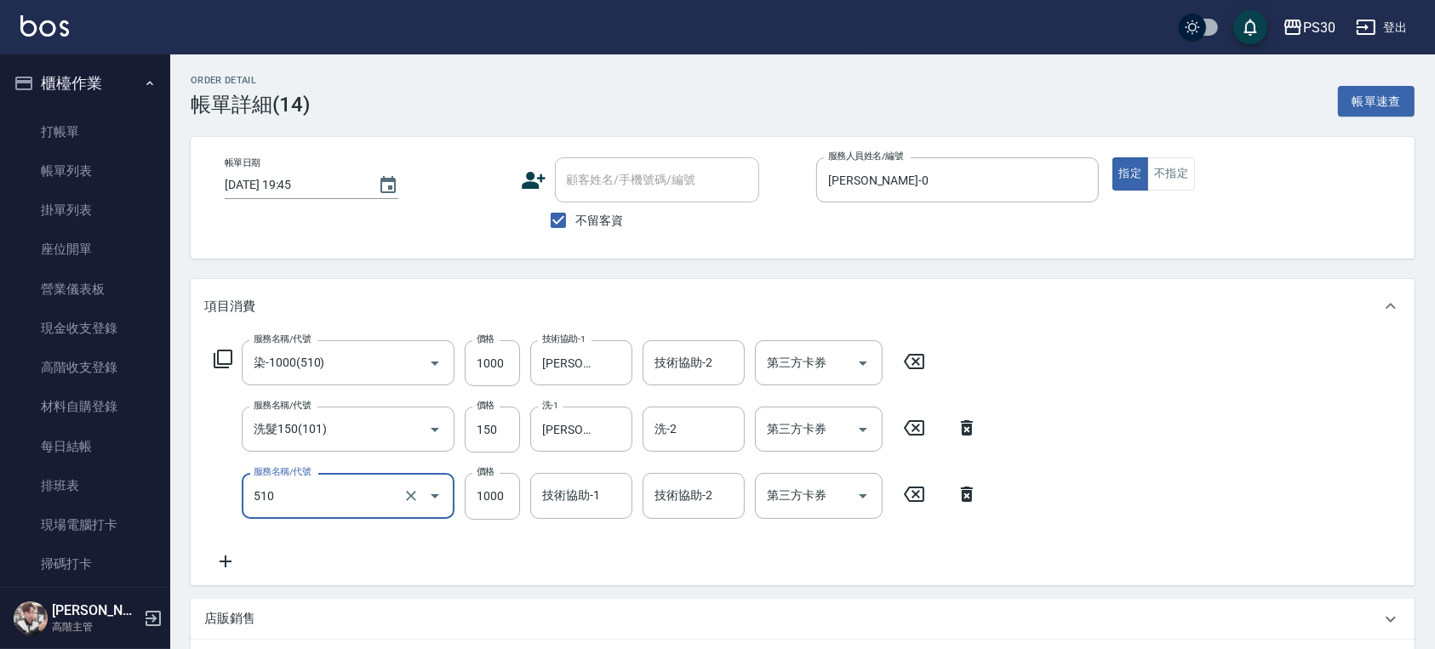
type input "染-1000(510)"
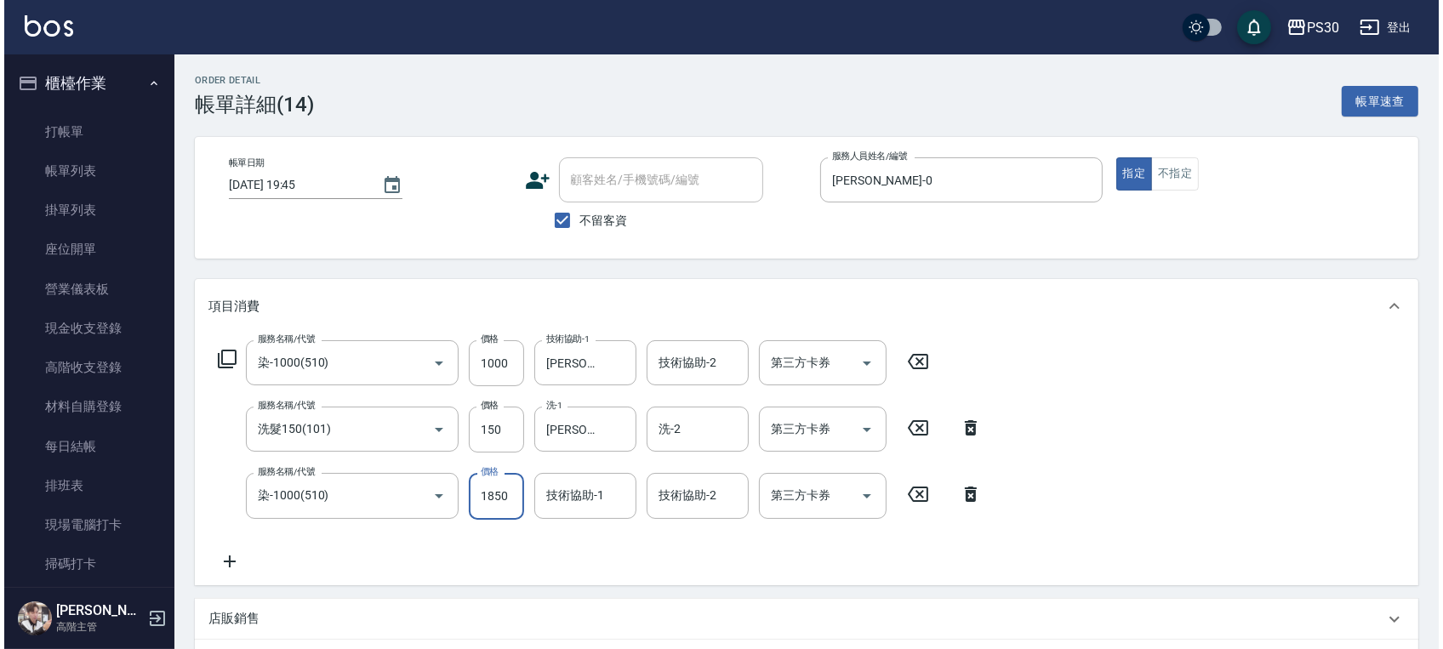
scroll to position [334, 0]
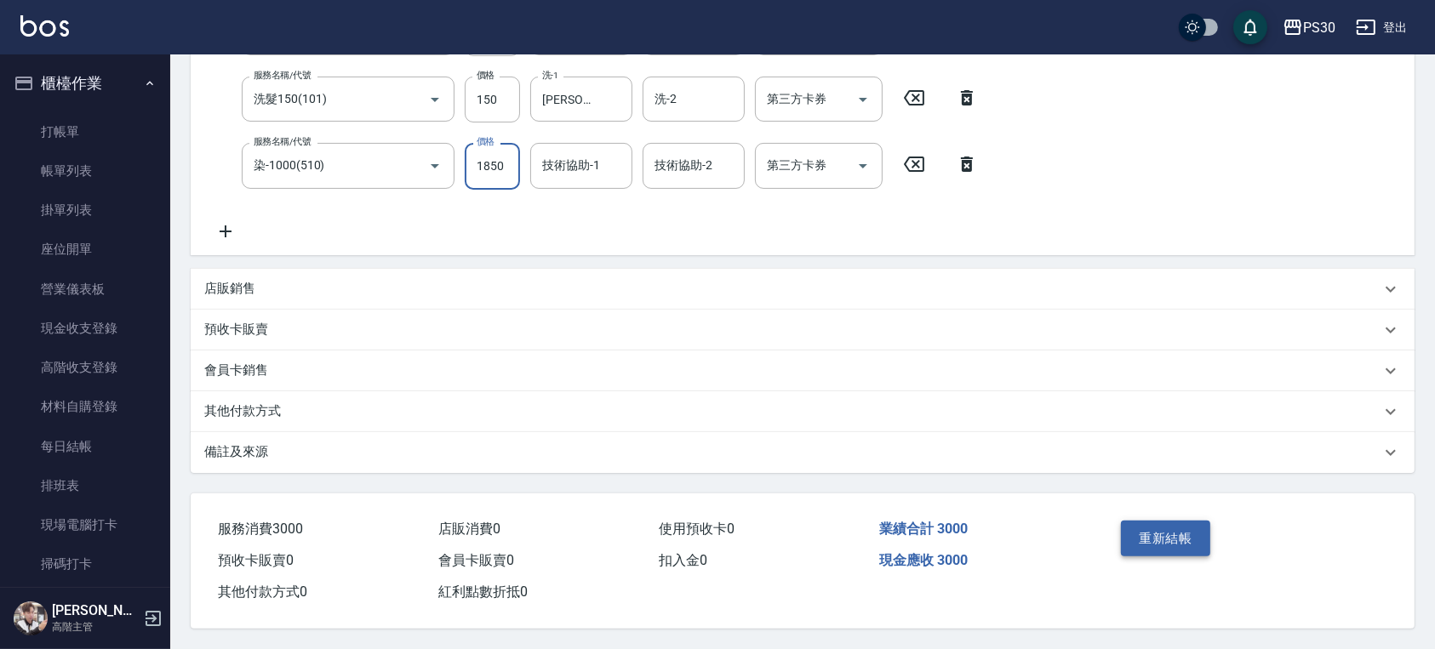
type input "1850"
click at [1178, 540] on button "重新結帳" at bounding box center [1166, 539] width 90 height 36
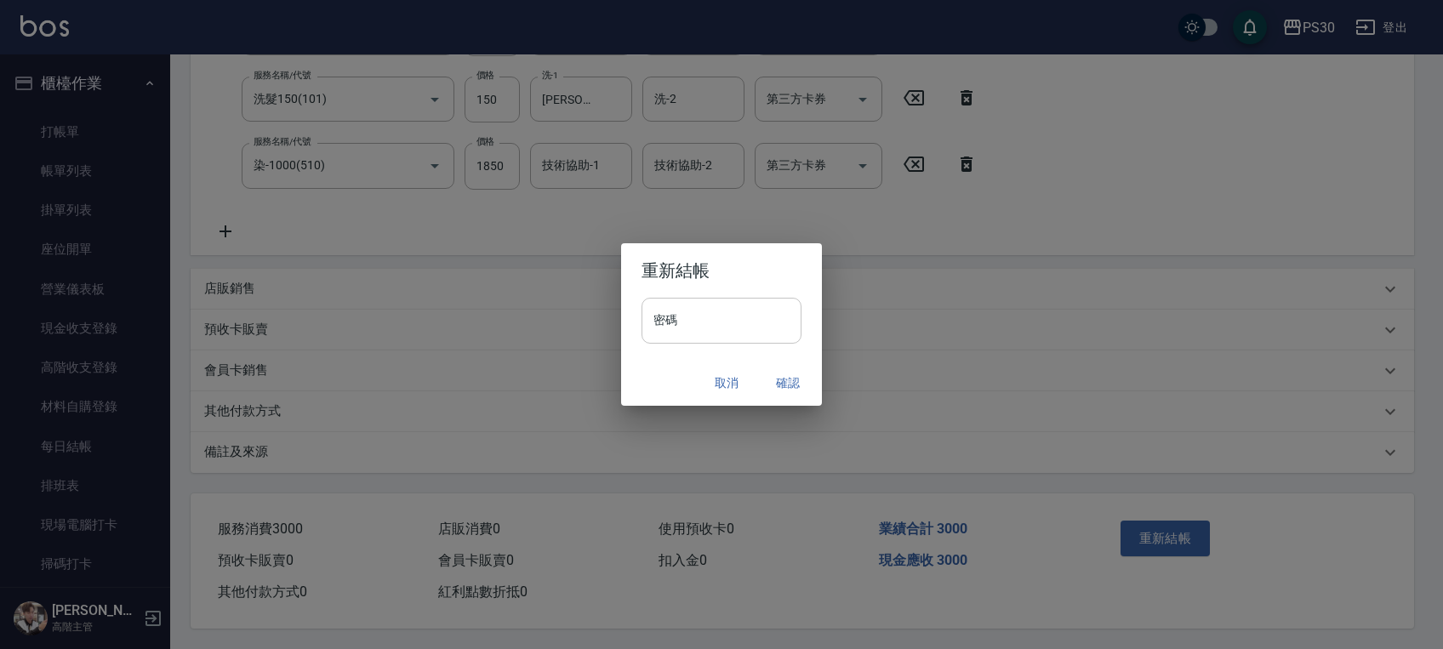
click at [734, 337] on input "密碼" at bounding box center [722, 321] width 160 height 46
click at [684, 325] on input "*******" at bounding box center [722, 321] width 160 height 46
type input "*******"
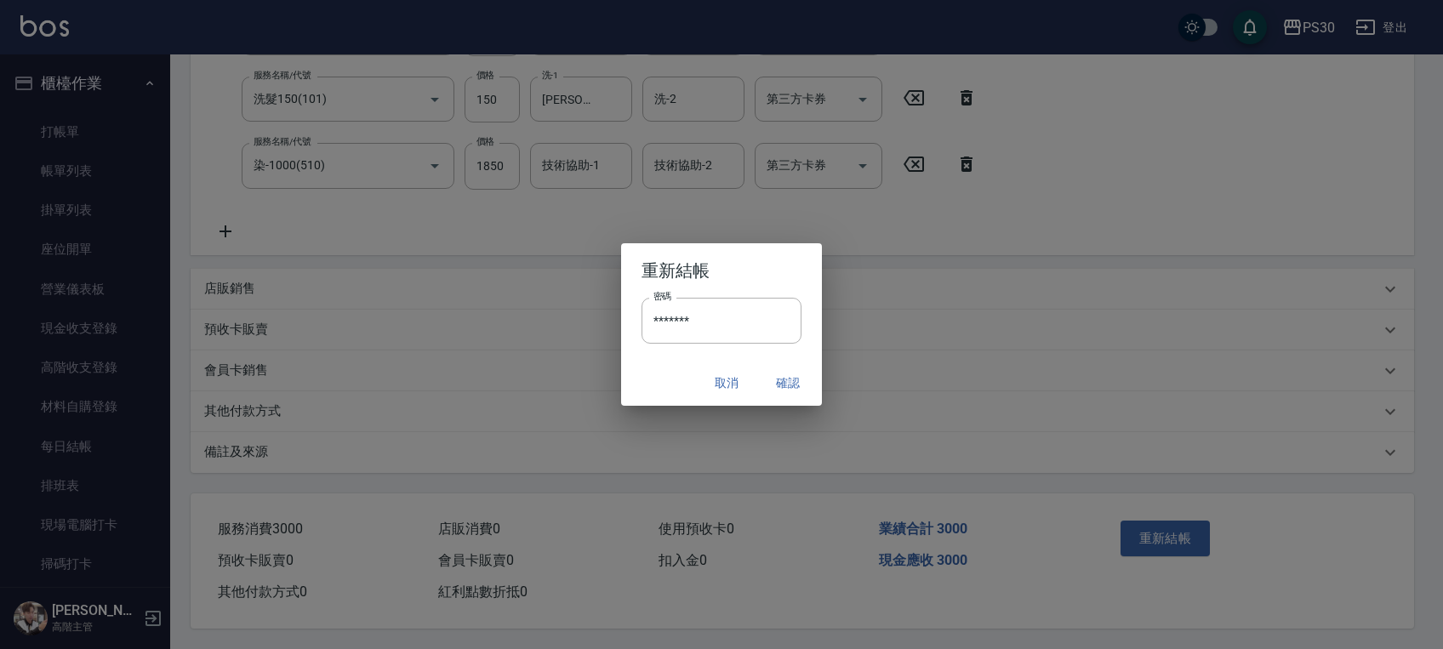
click at [670, 368] on div "取消 確認" at bounding box center [721, 383] width 201 height 45
click at [777, 381] on button "確認" at bounding box center [788, 383] width 54 height 31
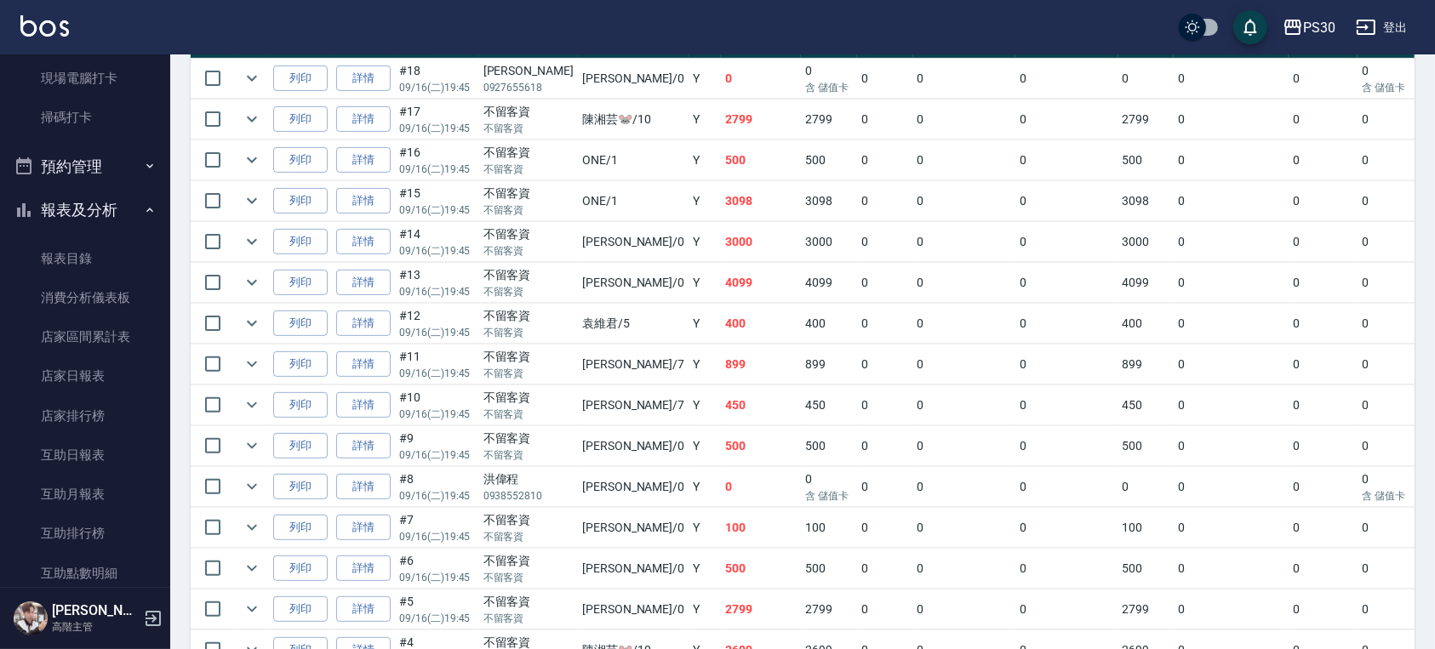
scroll to position [453, 0]
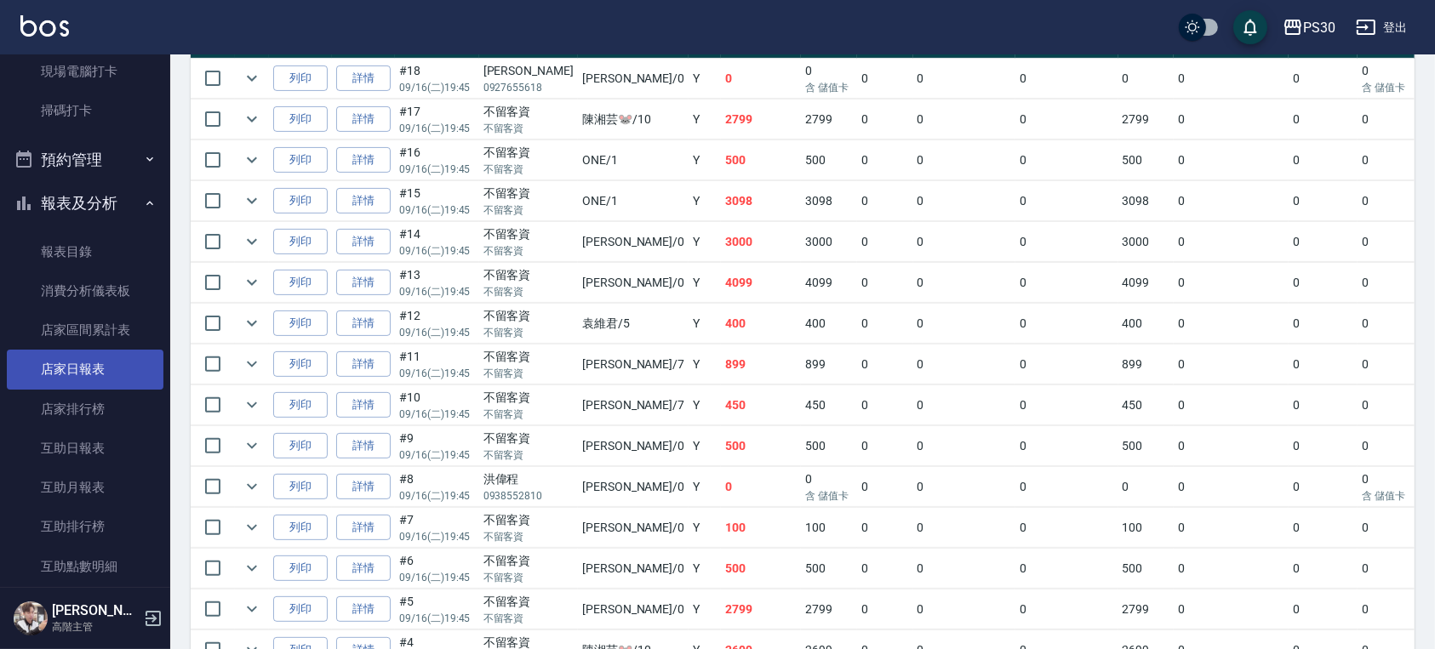
click at [88, 380] on link "店家日報表" at bounding box center [85, 369] width 157 height 39
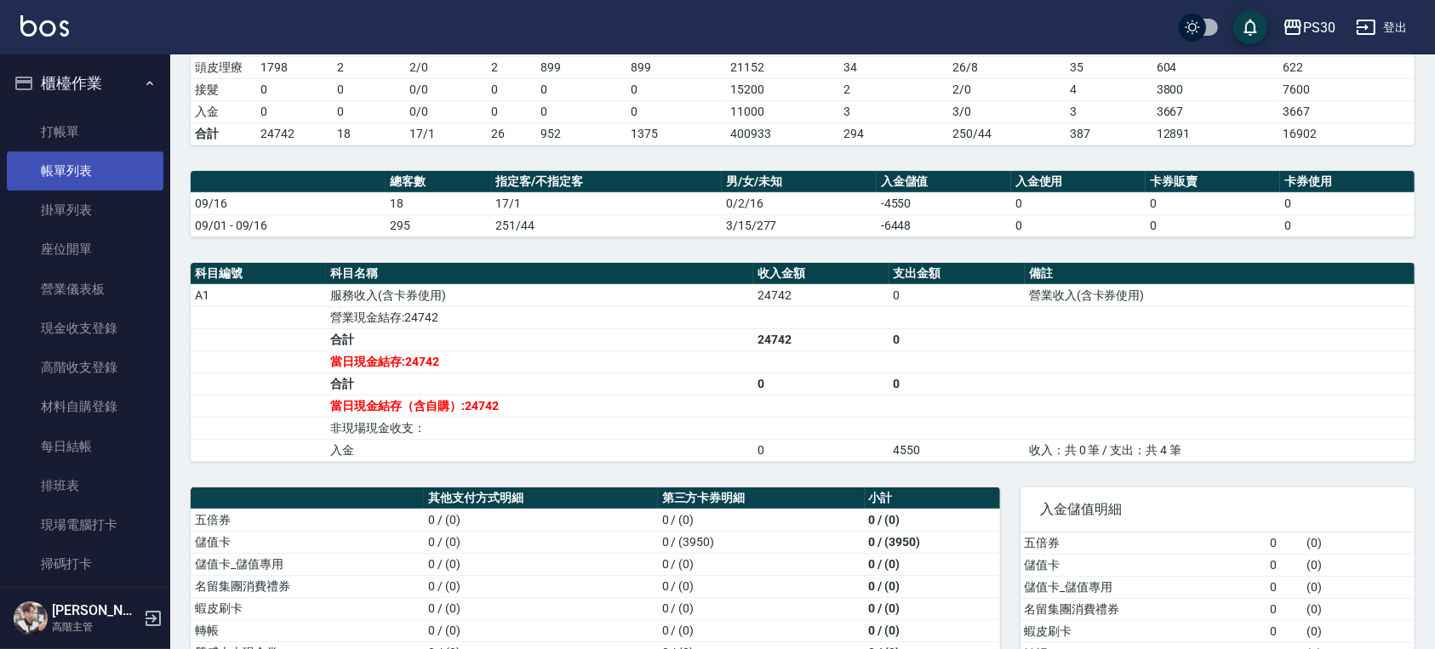
scroll to position [226, 0]
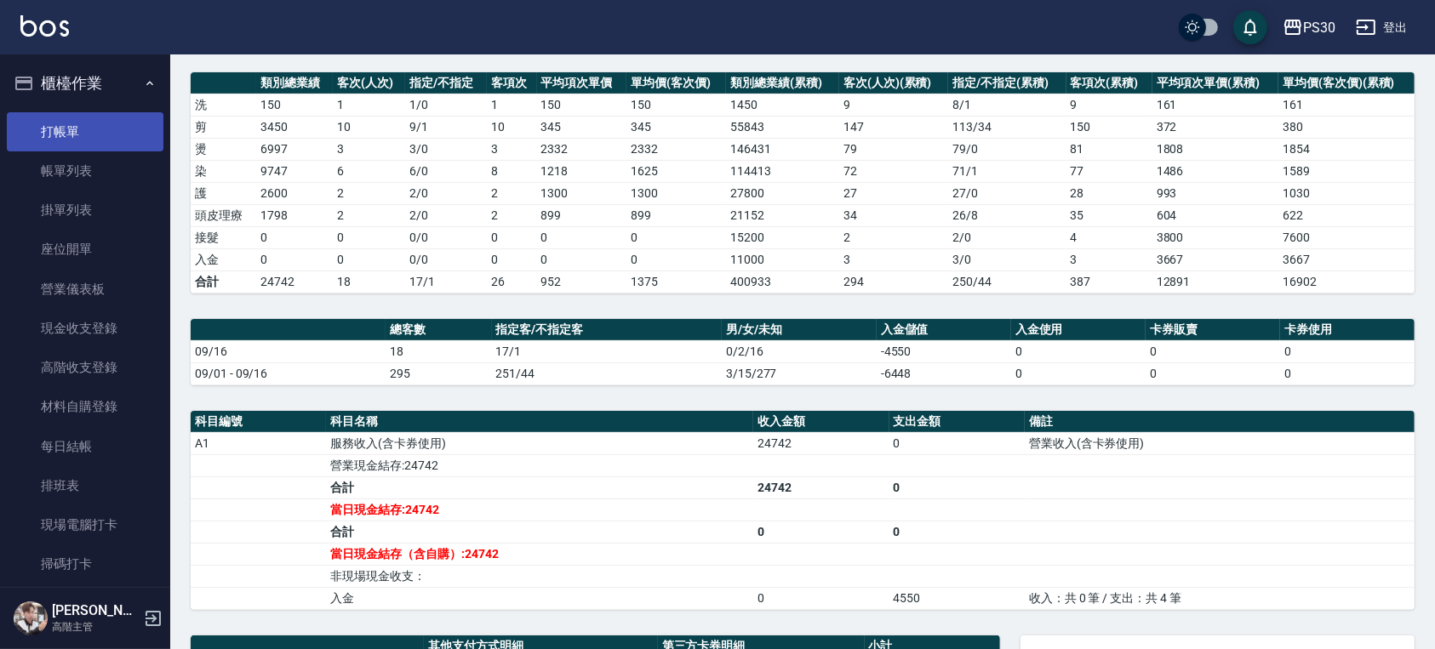
click at [123, 132] on link "打帳單" at bounding box center [85, 131] width 157 height 39
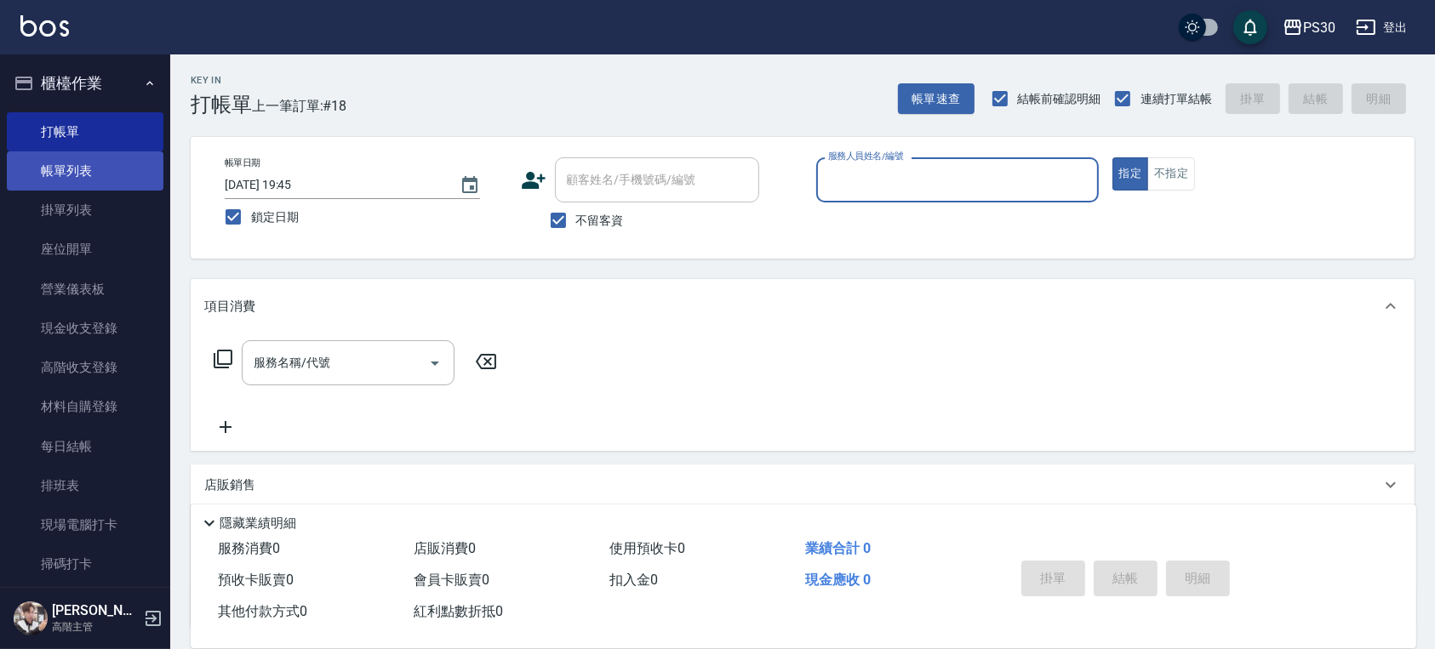
click at [85, 165] on link "帳單列表" at bounding box center [85, 170] width 157 height 39
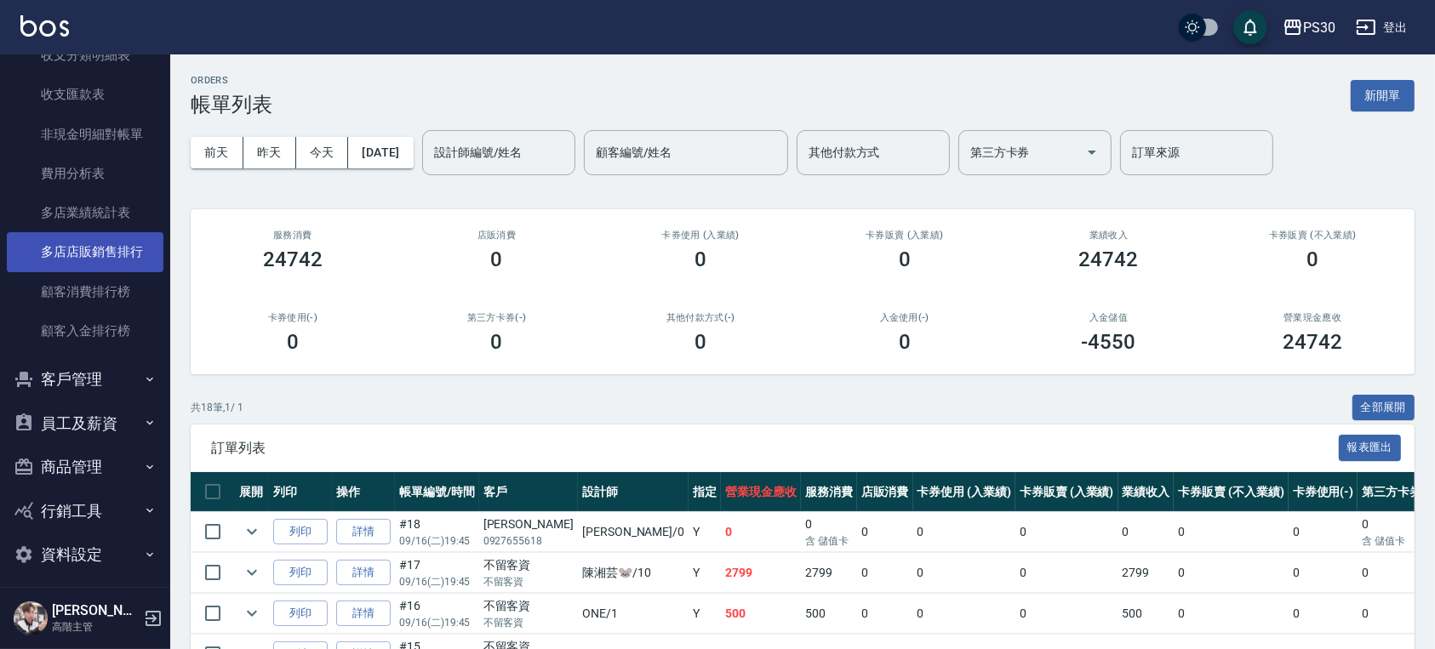
scroll to position [1997, 0]
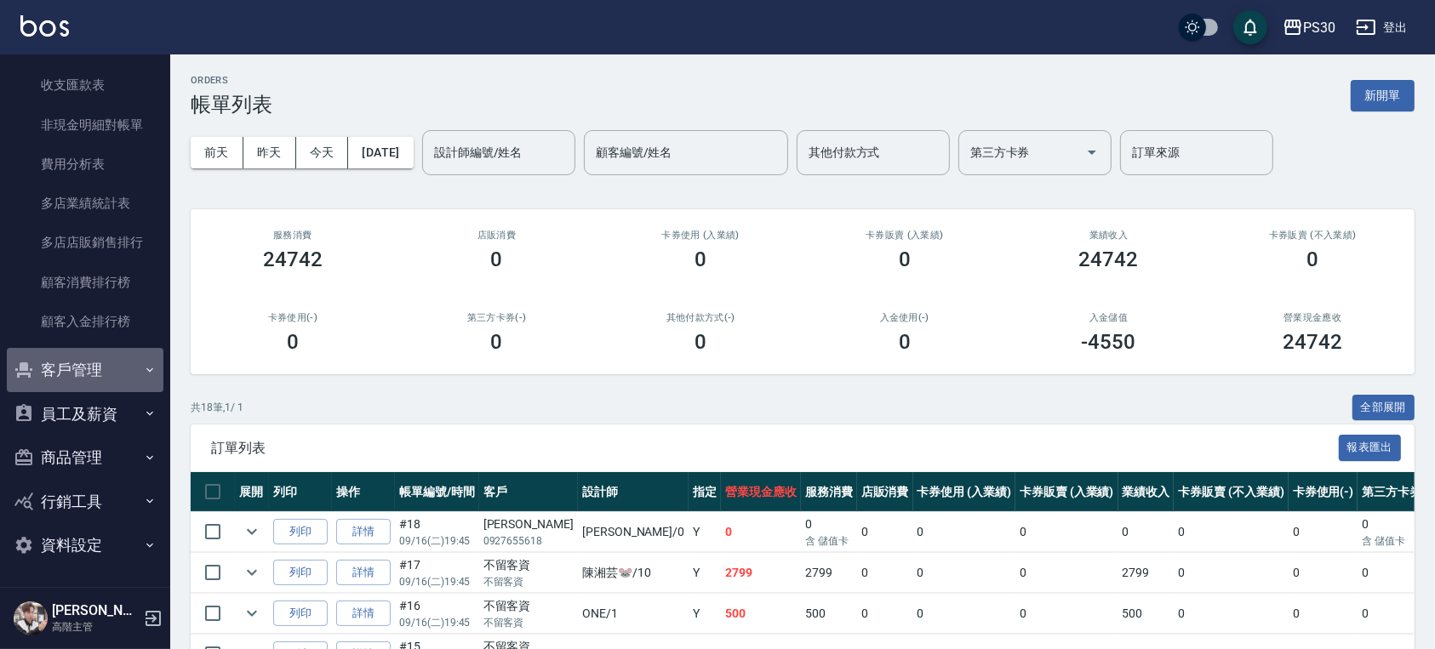
click at [100, 374] on button "客戶管理" at bounding box center [85, 370] width 157 height 44
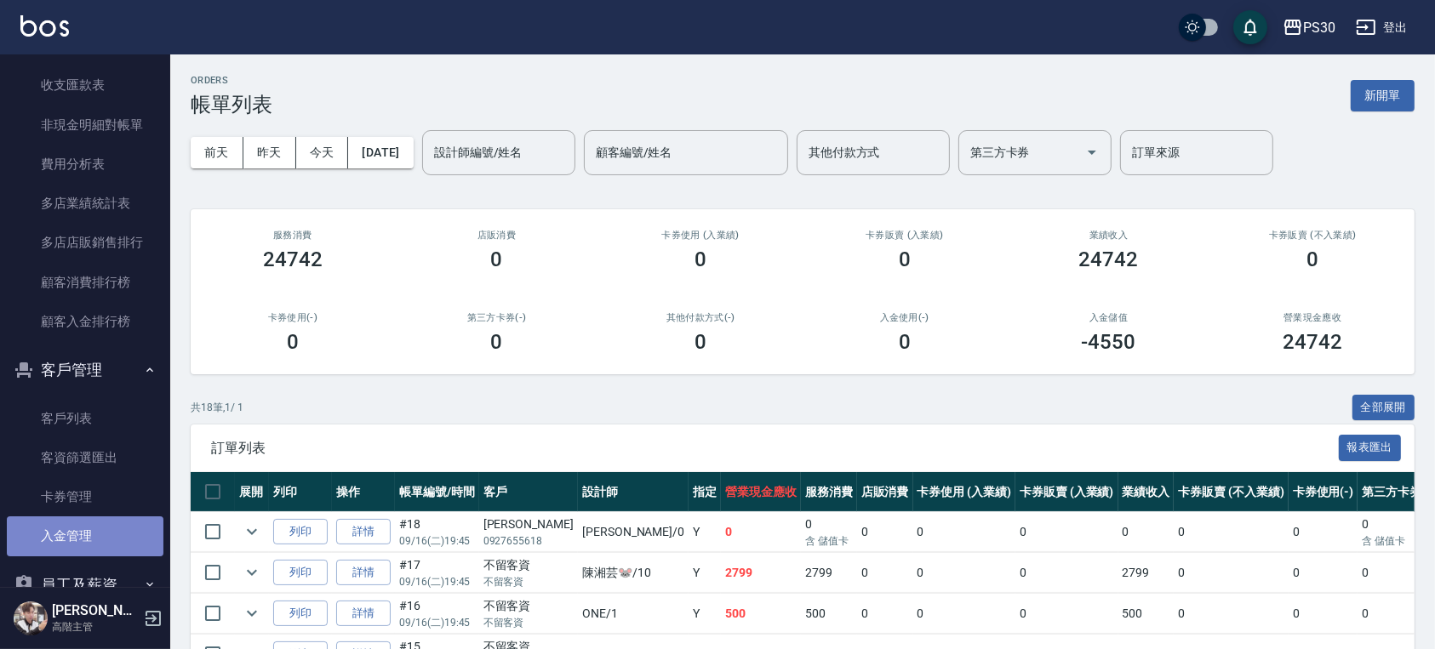
click at [90, 520] on link "入金管理" at bounding box center [85, 535] width 157 height 39
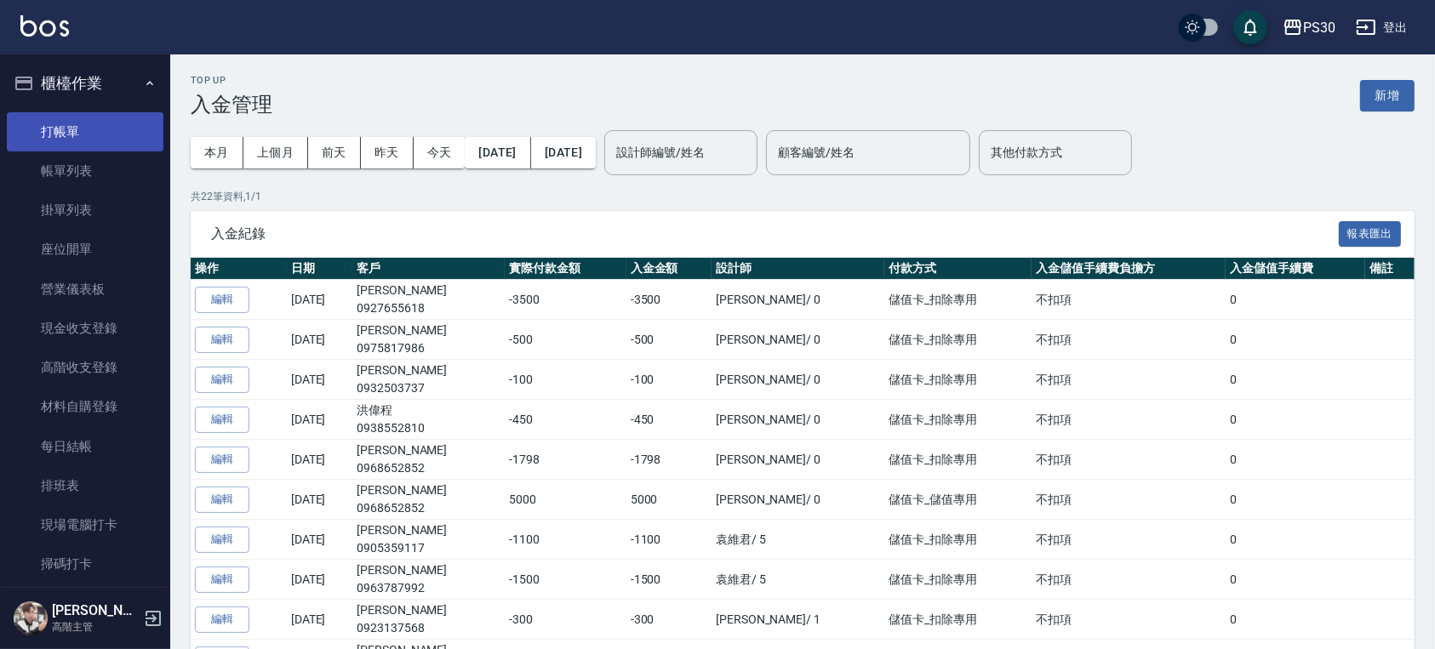
click at [83, 136] on link "打帳單" at bounding box center [85, 131] width 157 height 39
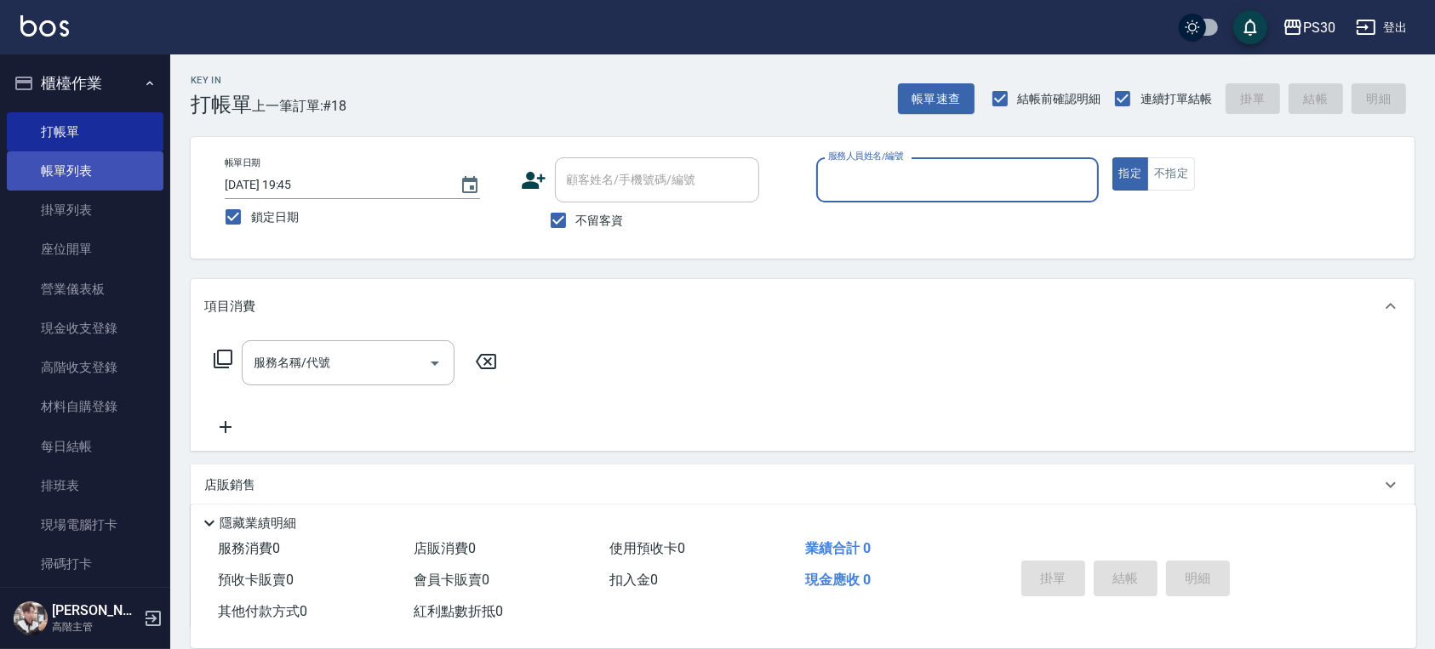
click at [129, 180] on link "帳單列表" at bounding box center [85, 170] width 157 height 39
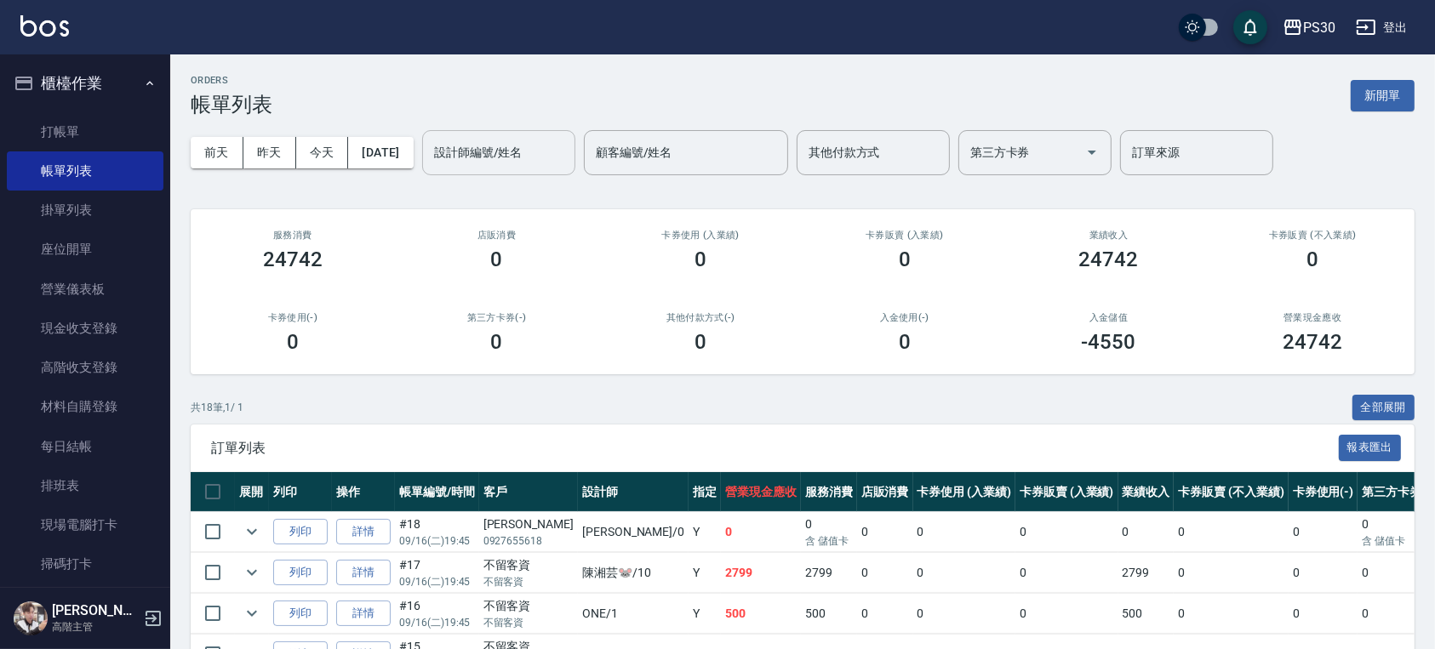
click at [554, 150] on input "設計師編號/姓名" at bounding box center [499, 153] width 138 height 30
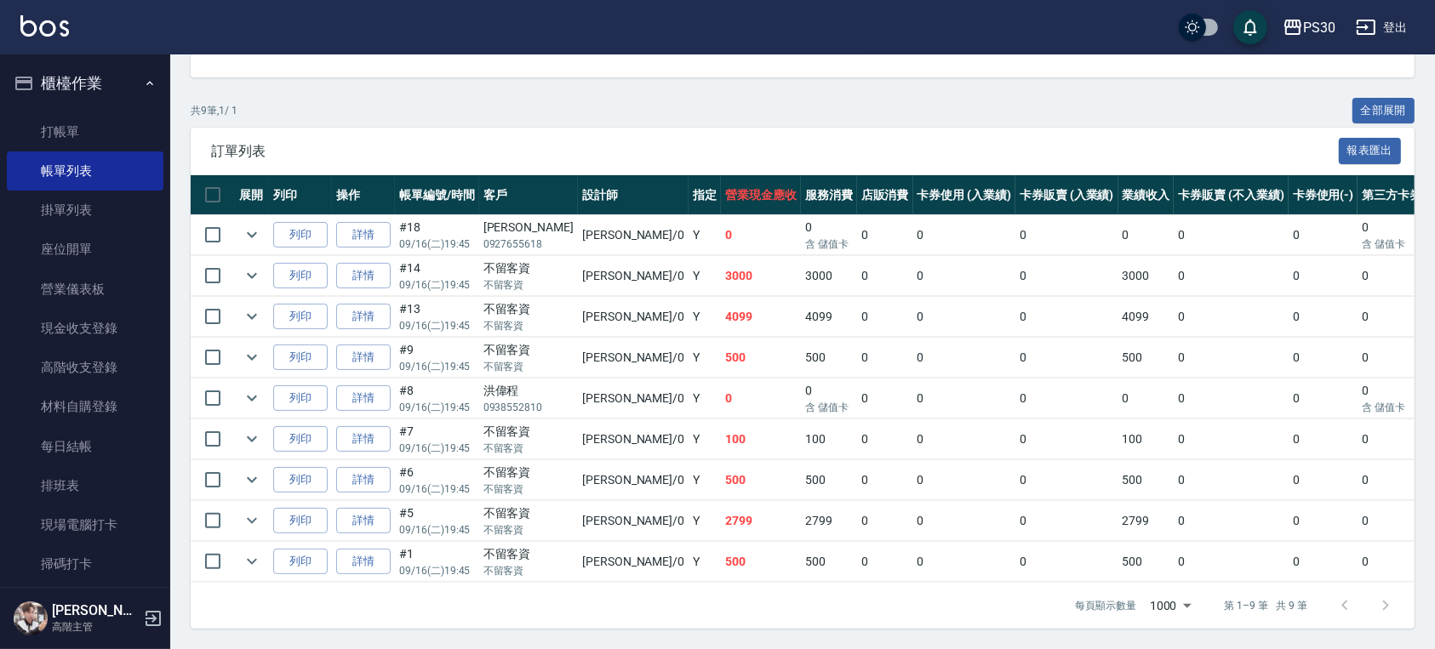
scroll to position [313, 0]
type input "[PERSON_NAME]-0"
click at [368, 467] on link "詳情" at bounding box center [363, 480] width 54 height 26
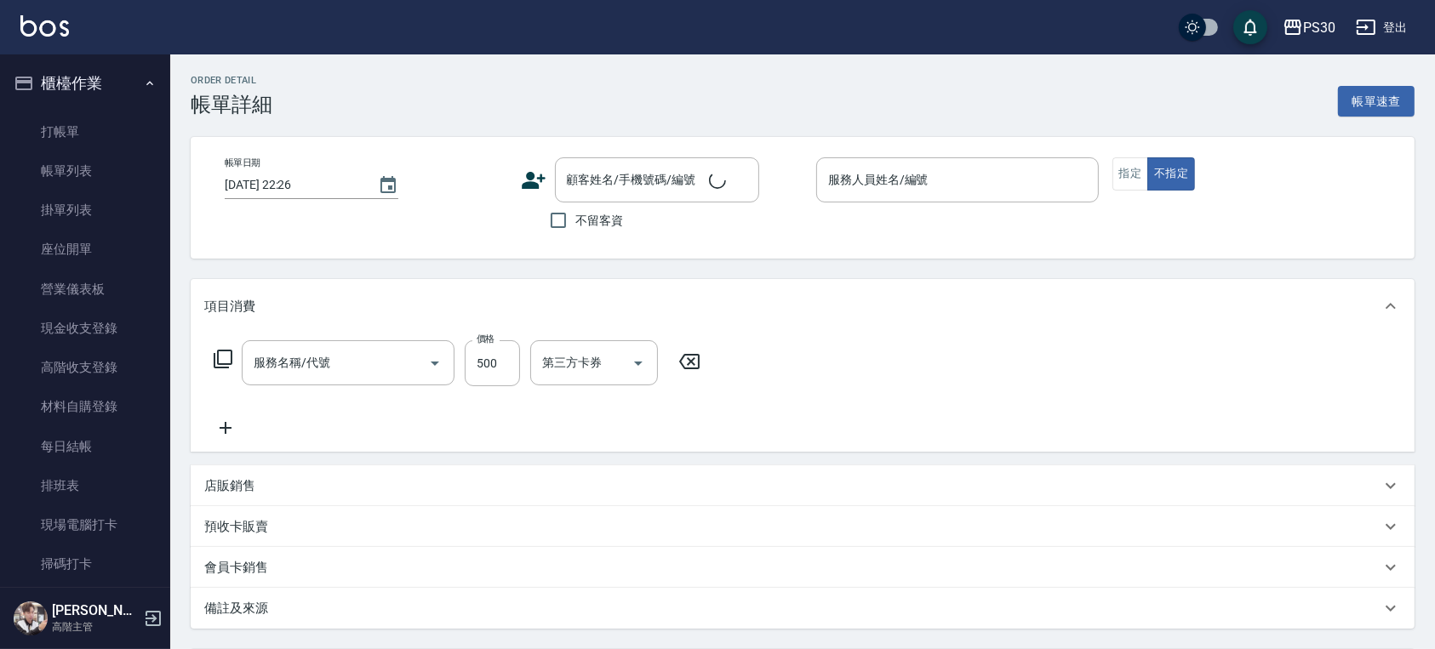
type input "[DATE] 19:45"
checkbox input "true"
type input "[PERSON_NAME]-0"
type input "洗剪500(500)"
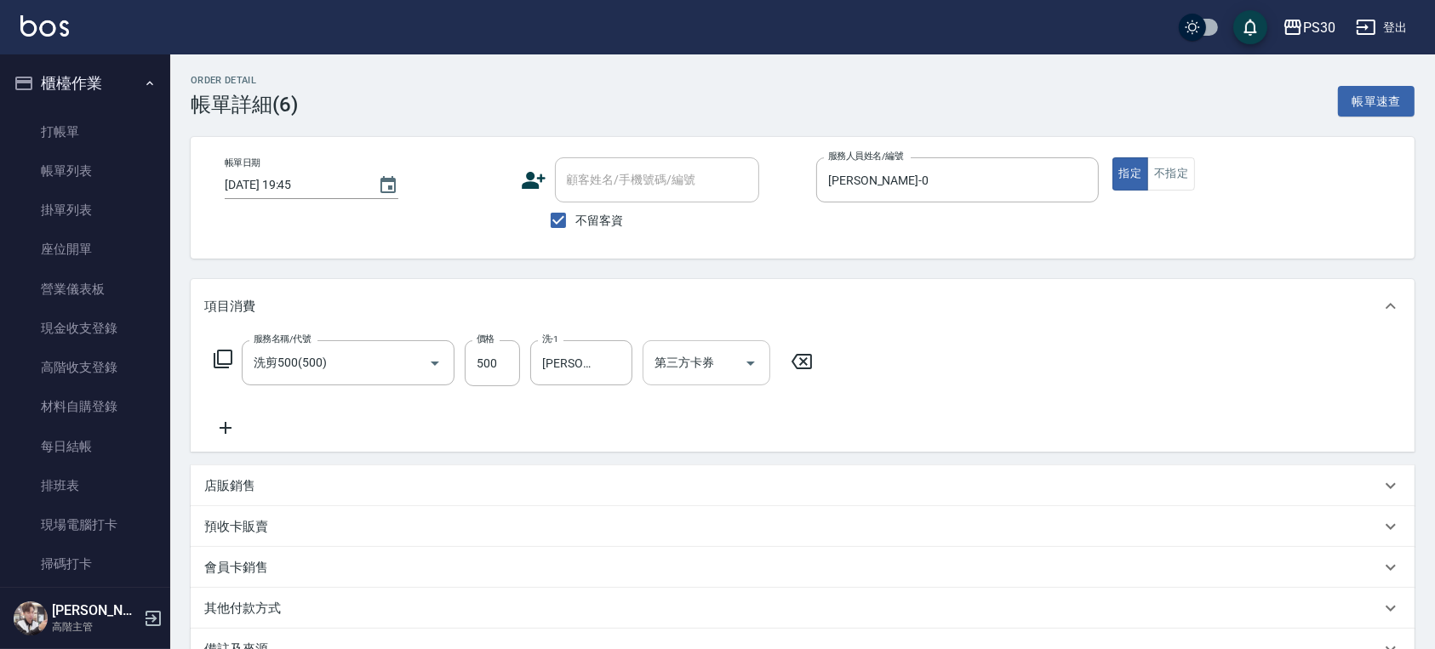
click at [725, 361] on input "第三方卡券" at bounding box center [693, 363] width 87 height 30
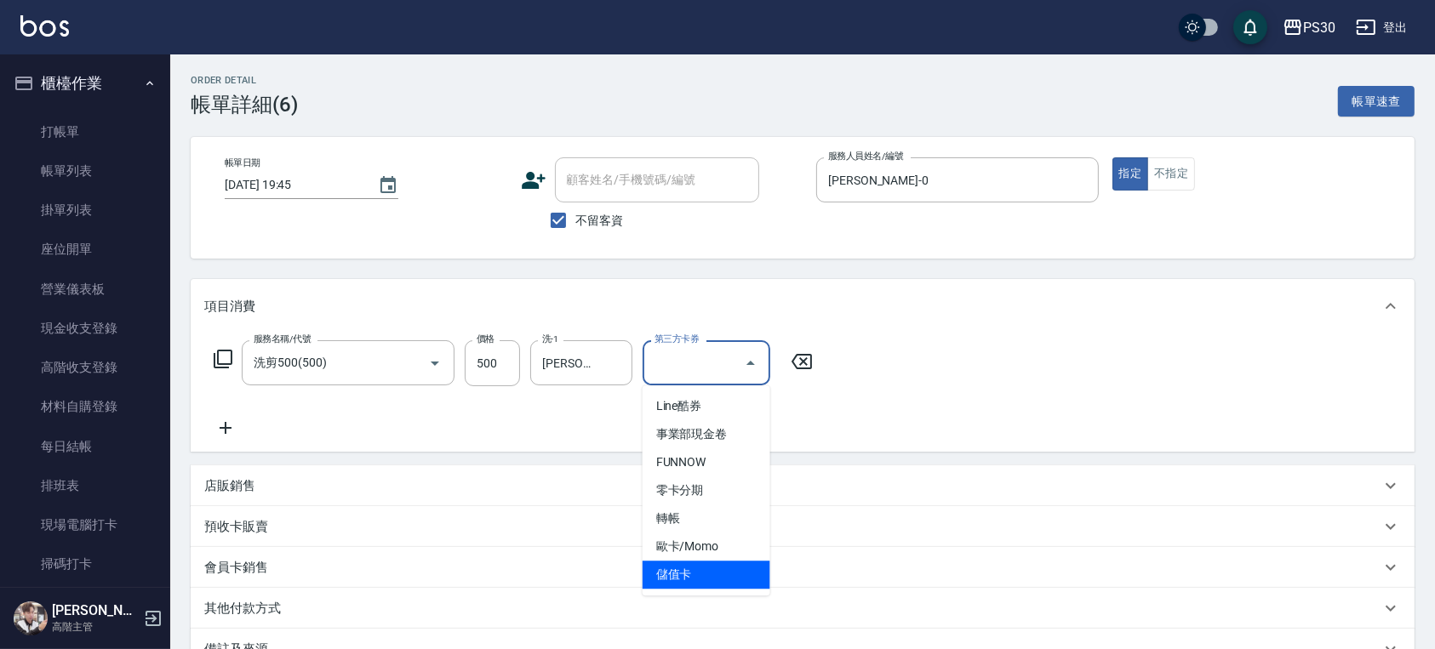
click at [681, 571] on span "儲值卡" at bounding box center [706, 575] width 128 height 28
type input "儲值卡"
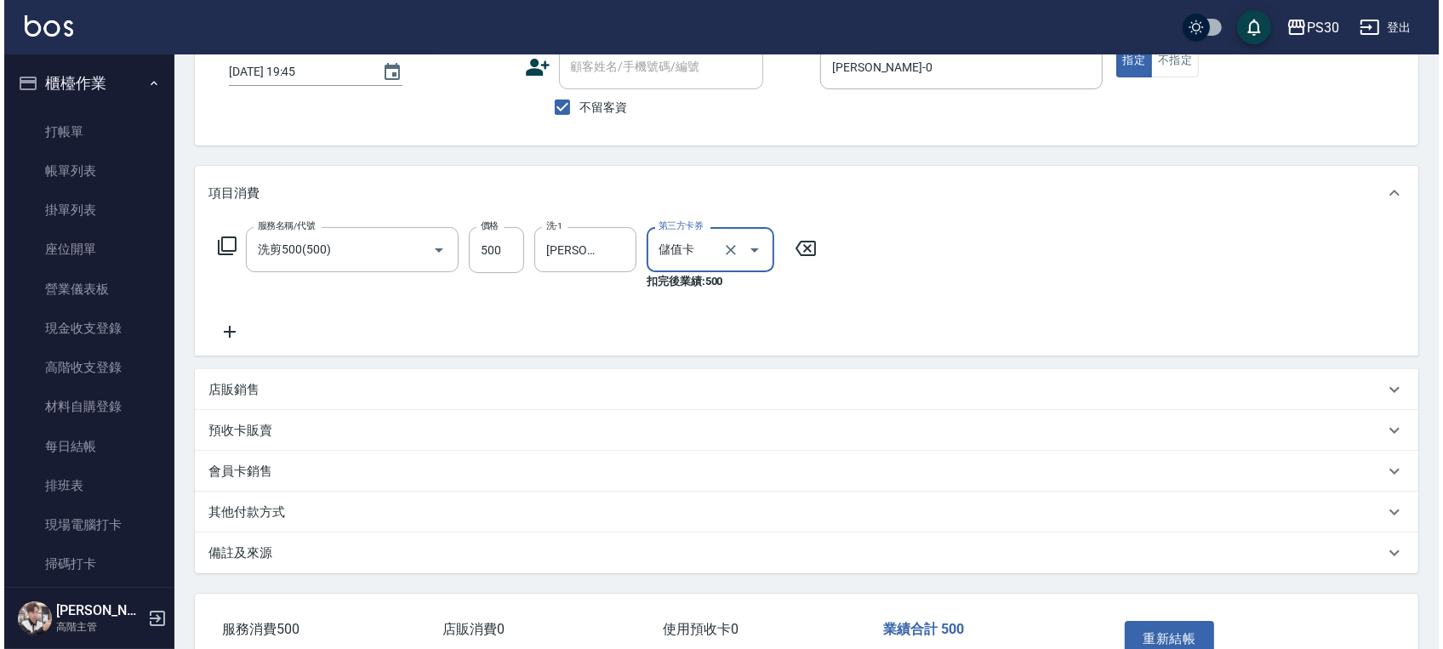
scroll to position [219, 0]
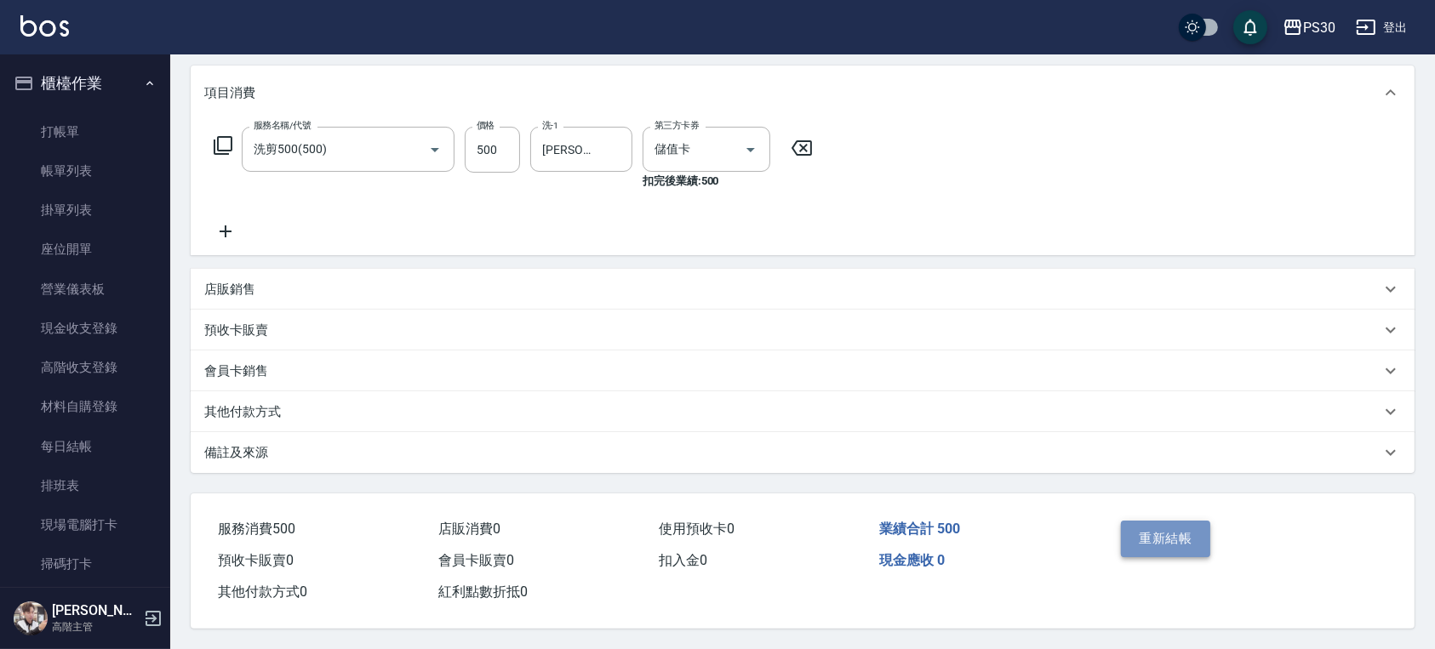
click at [1168, 533] on button "重新結帳" at bounding box center [1166, 539] width 90 height 36
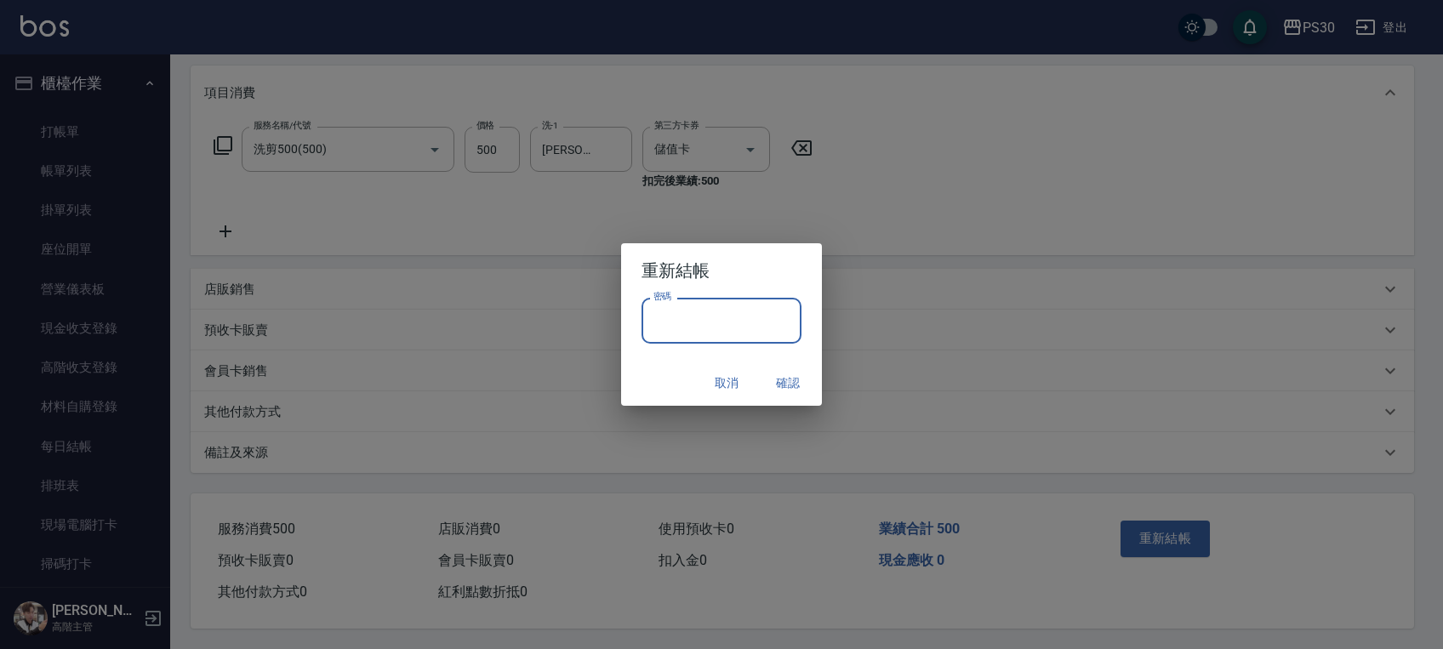
click at [711, 339] on input "密碼" at bounding box center [722, 321] width 160 height 46
type input "*"
type input "*******"
click at [669, 371] on div "取消 確認" at bounding box center [721, 383] width 201 height 45
click at [787, 386] on button "確認" at bounding box center [788, 383] width 54 height 31
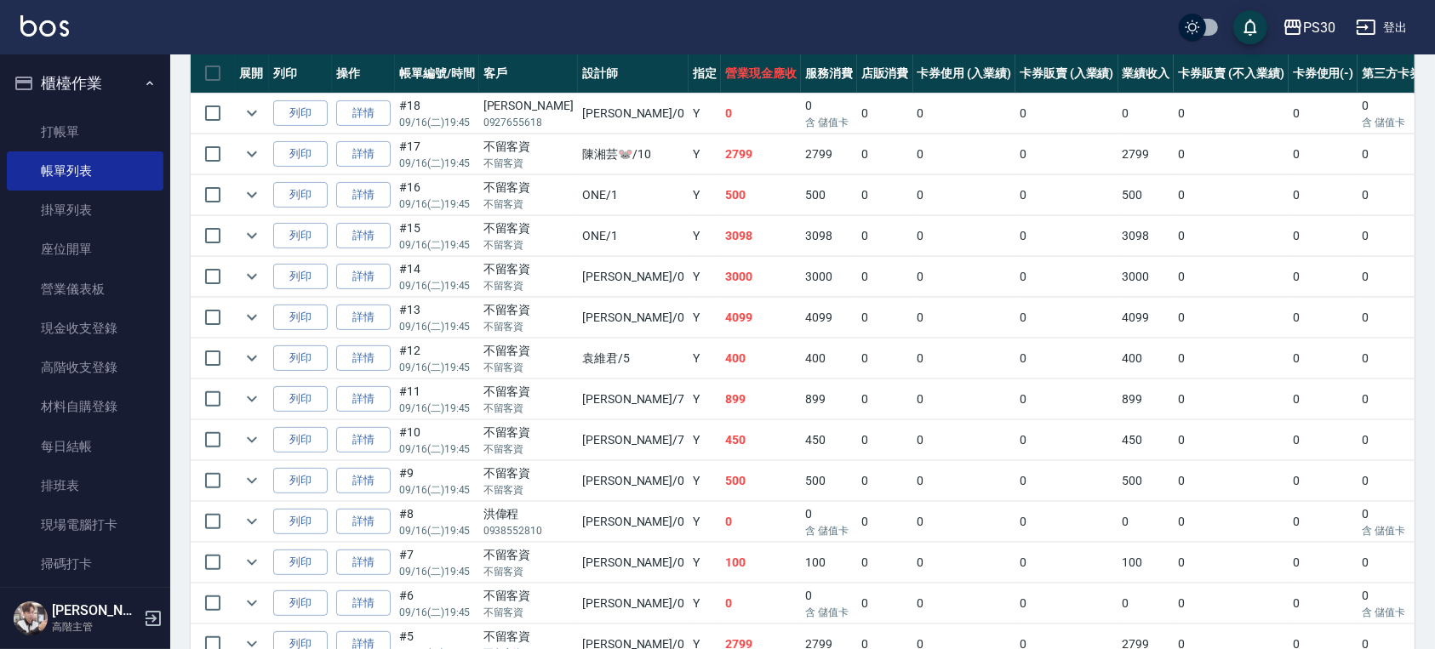
scroll to position [453, 0]
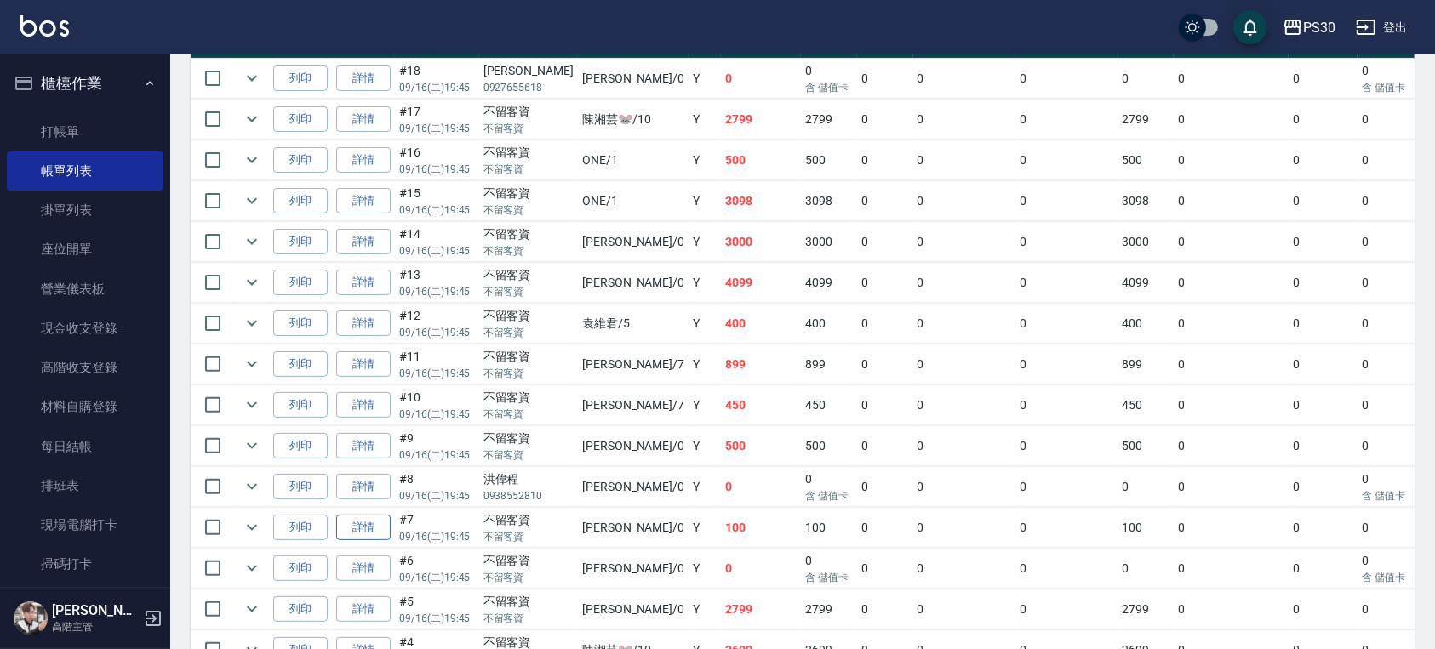
click at [381, 529] on link "詳情" at bounding box center [363, 528] width 54 height 26
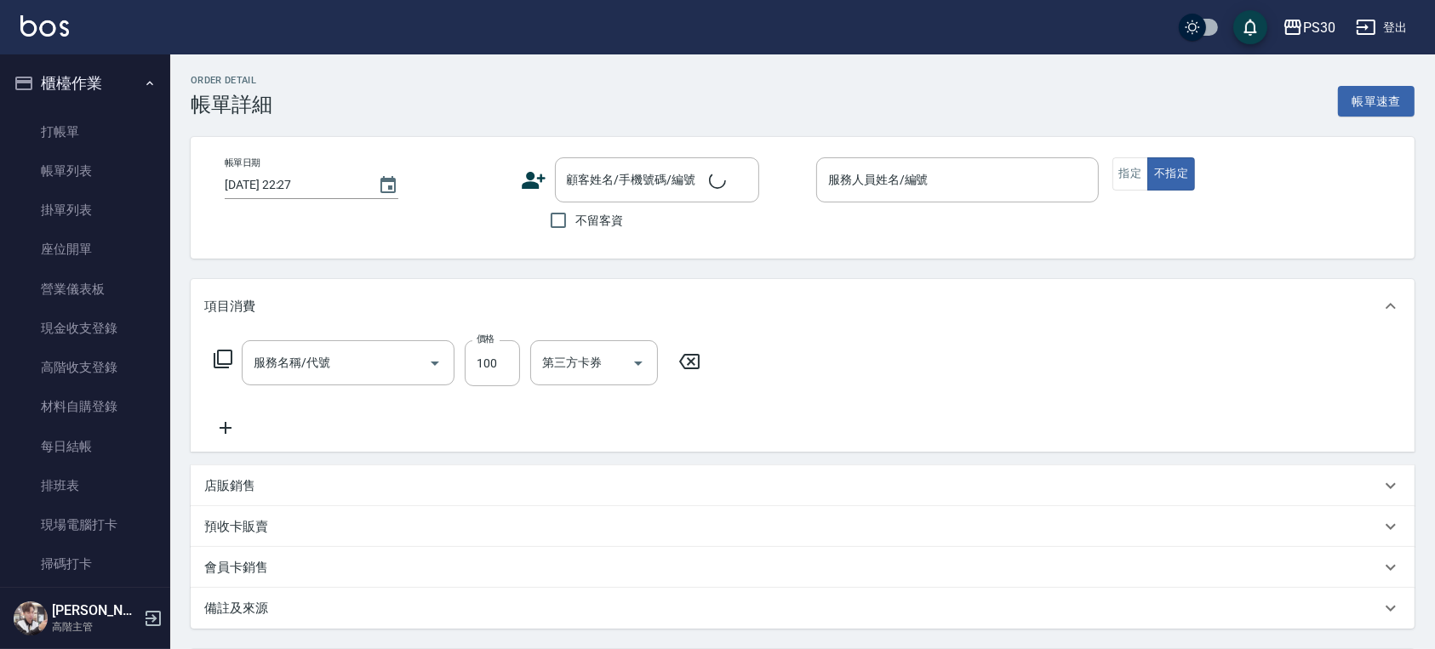
type input "[DATE] 19:45"
checkbox input "true"
type input "[PERSON_NAME]-0"
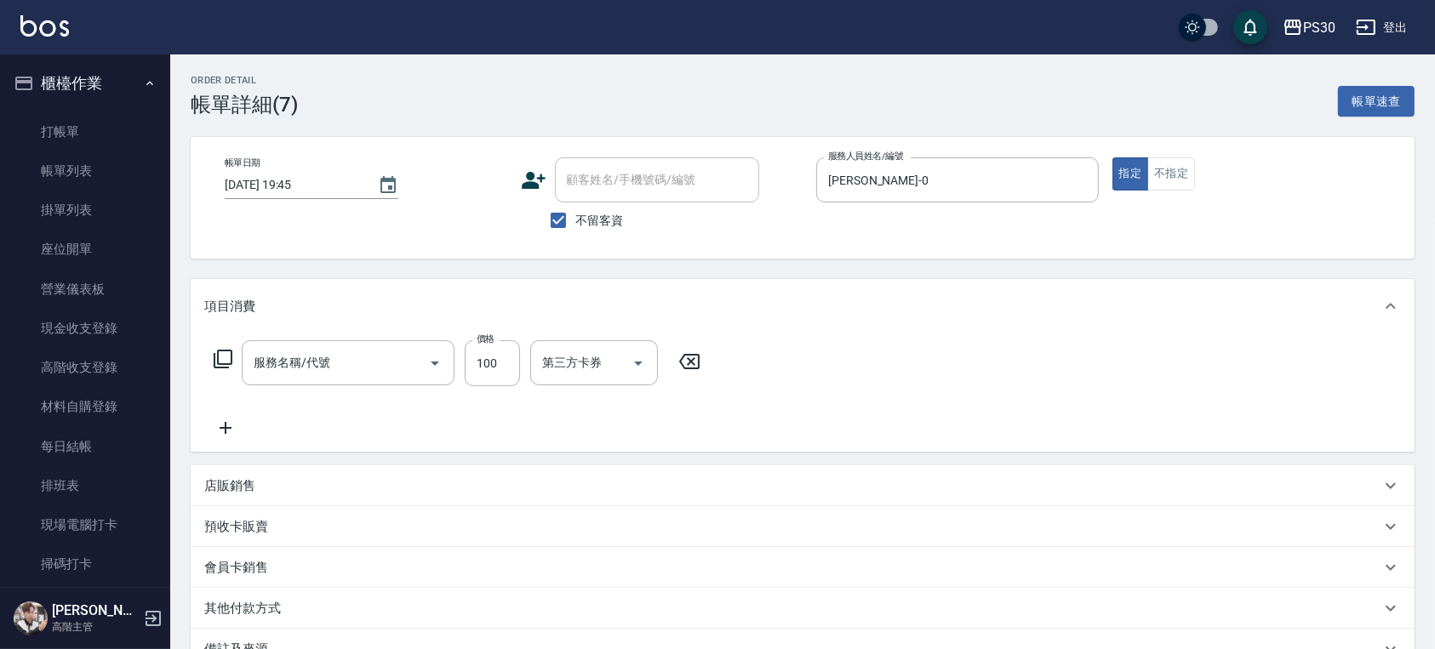
type input "剪100(303)"
click at [564, 211] on input "不留客資" at bounding box center [558, 220] width 36 height 36
checkbox input "false"
click at [583, 191] on input "顧客姓名/手機號碼/編號" at bounding box center [643, 180] width 163 height 30
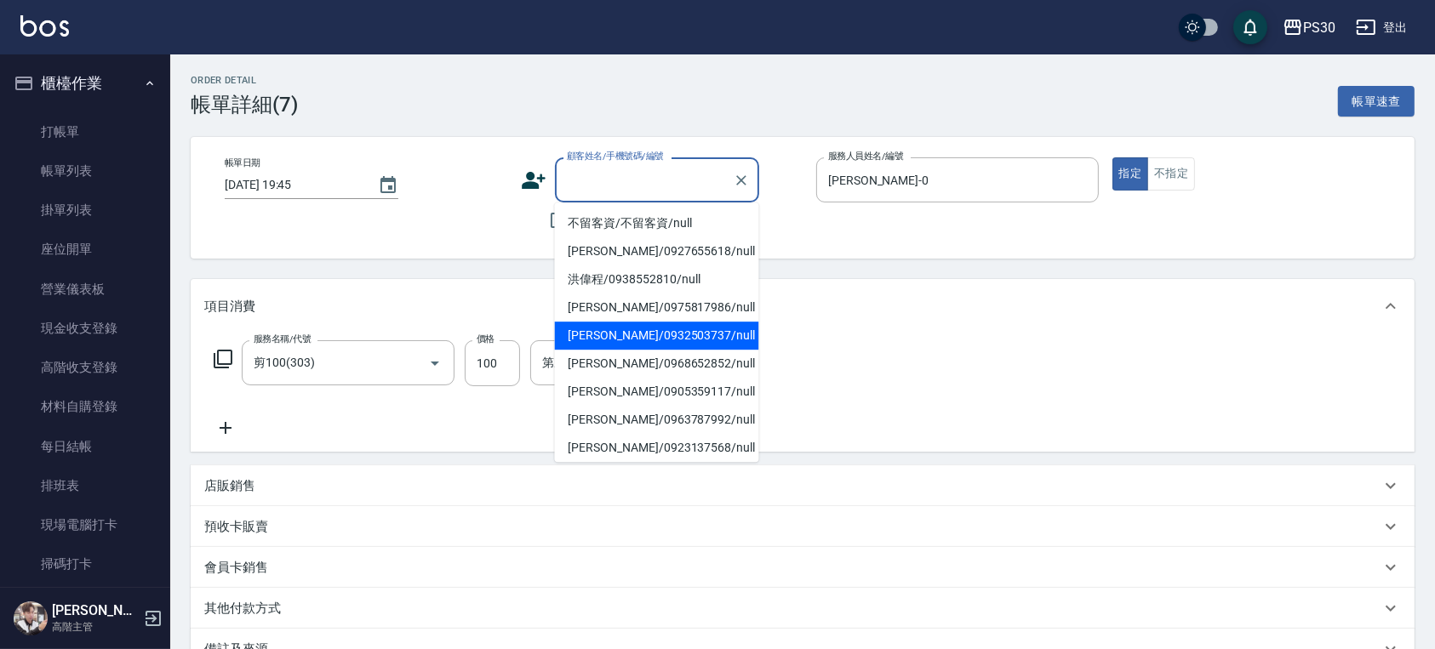
click at [614, 331] on li "[PERSON_NAME]/0932503737/null" at bounding box center [657, 336] width 204 height 28
type input "[PERSON_NAME]/0932503737/null"
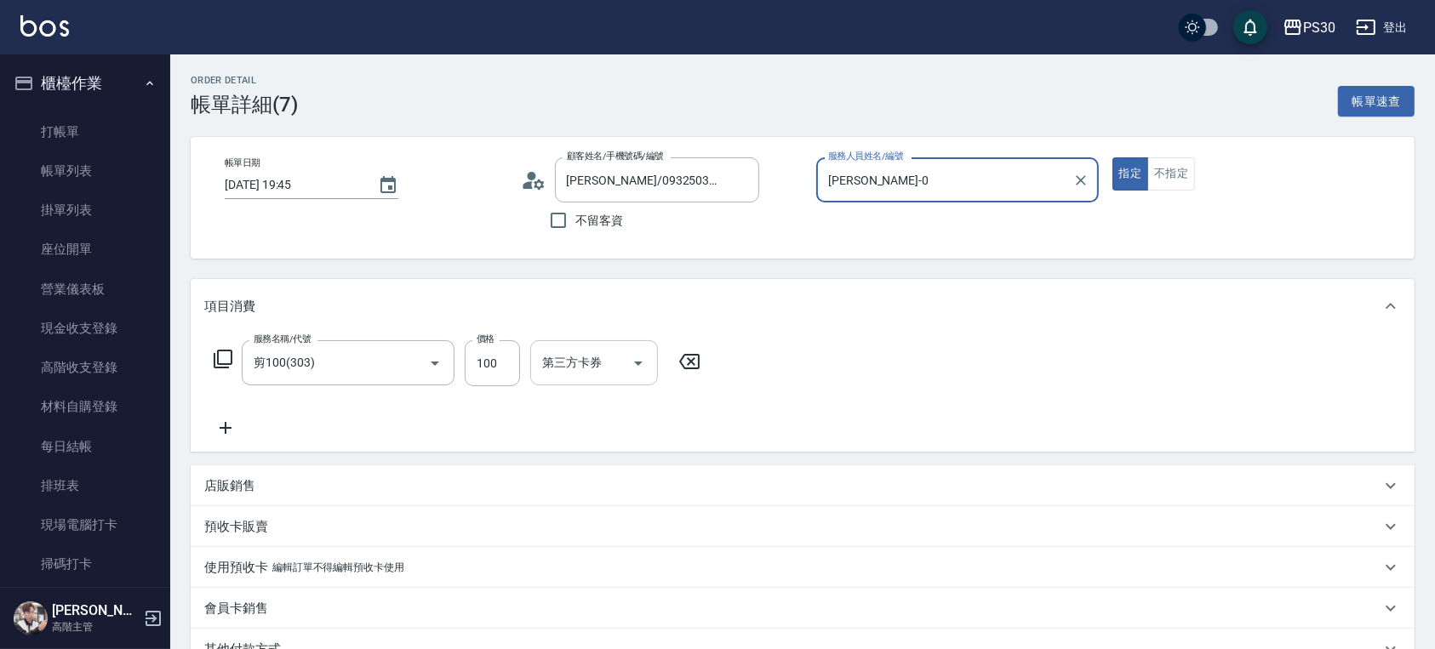
click at [603, 371] on input "第三方卡券" at bounding box center [581, 363] width 87 height 30
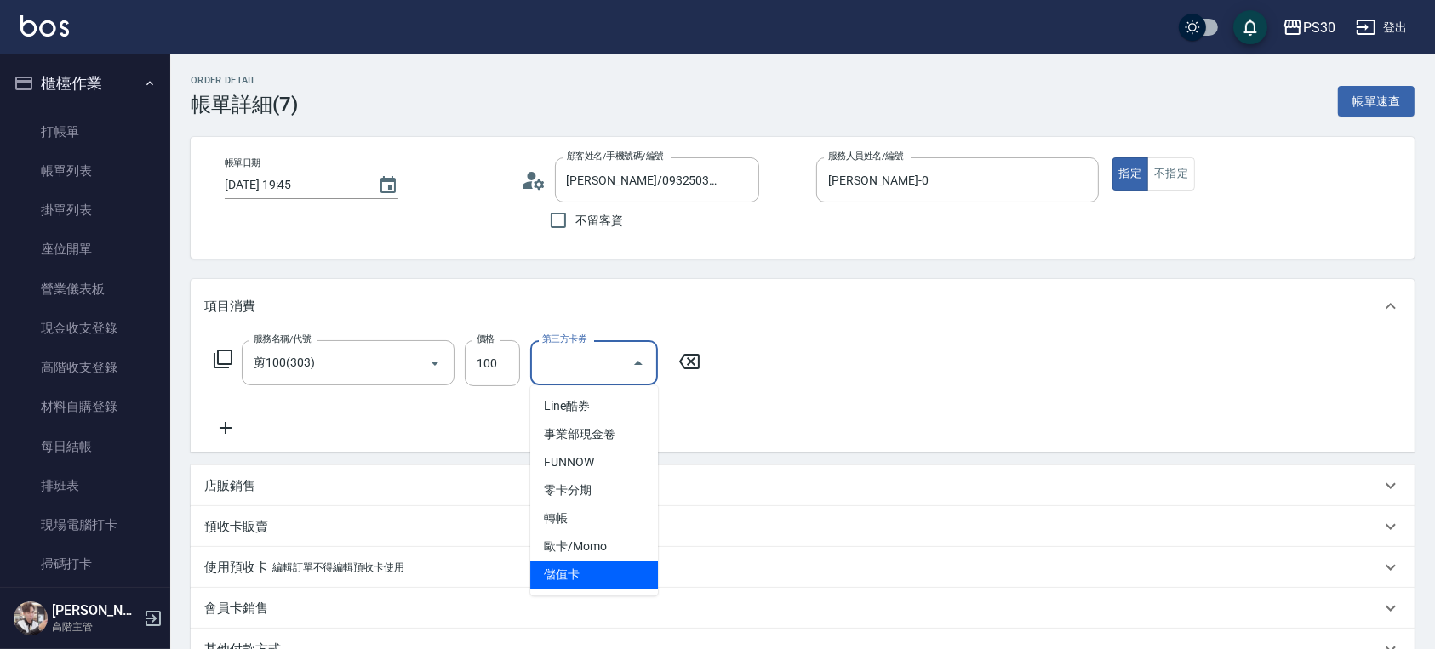
click at [575, 567] on span "儲值卡" at bounding box center [594, 575] width 128 height 28
type input "儲值卡"
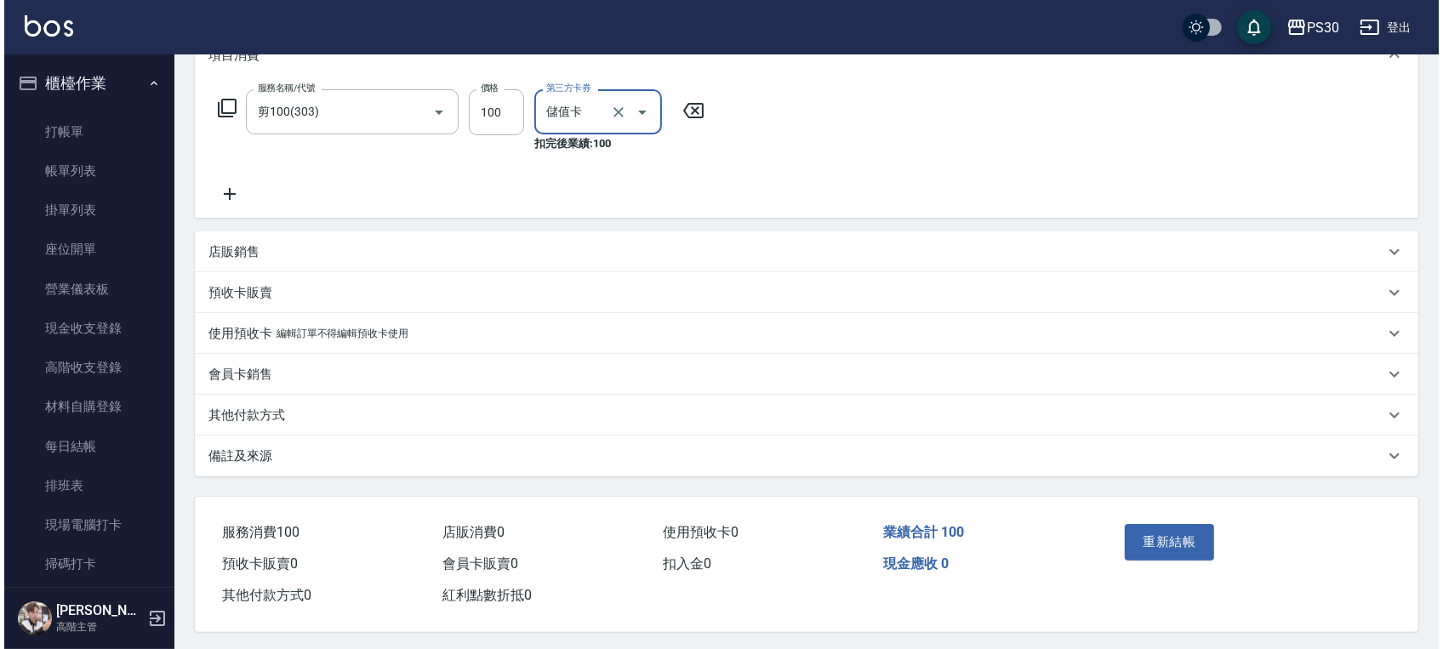
scroll to position [260, 0]
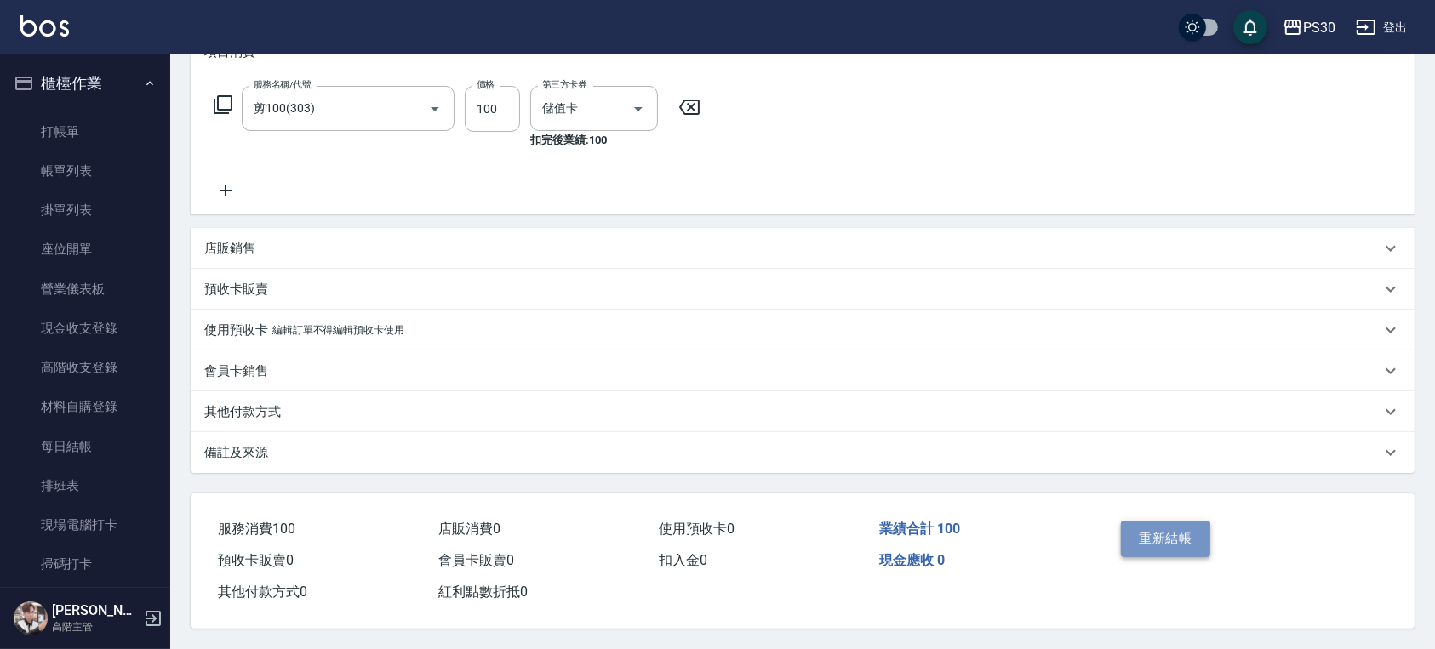
click at [1198, 545] on button "重新結帳" at bounding box center [1166, 539] width 90 height 36
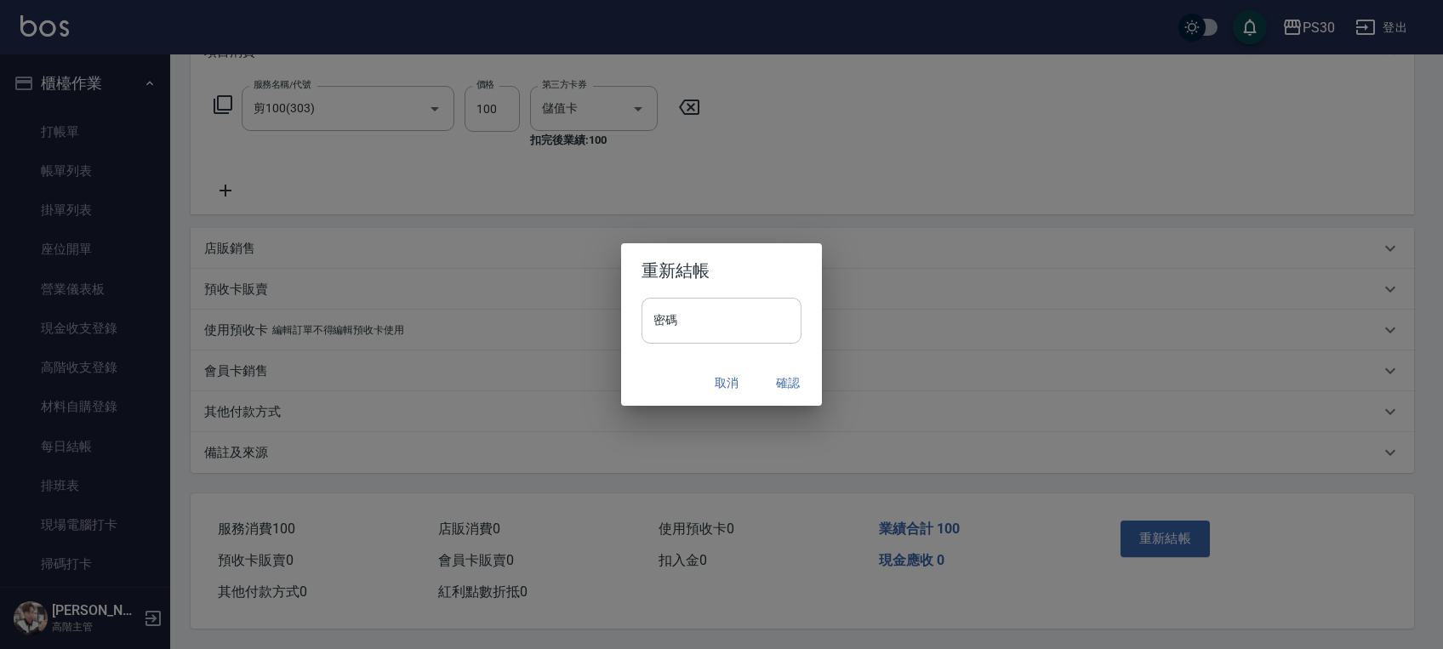
click at [688, 328] on input "密碼" at bounding box center [722, 321] width 160 height 46
type input "*******"
drag, startPoint x: 640, startPoint y: 361, endPoint x: 746, endPoint y: 392, distance: 110.9
click at [641, 361] on div "取消 確認" at bounding box center [721, 383] width 201 height 45
click at [777, 384] on button "確認" at bounding box center [788, 383] width 54 height 31
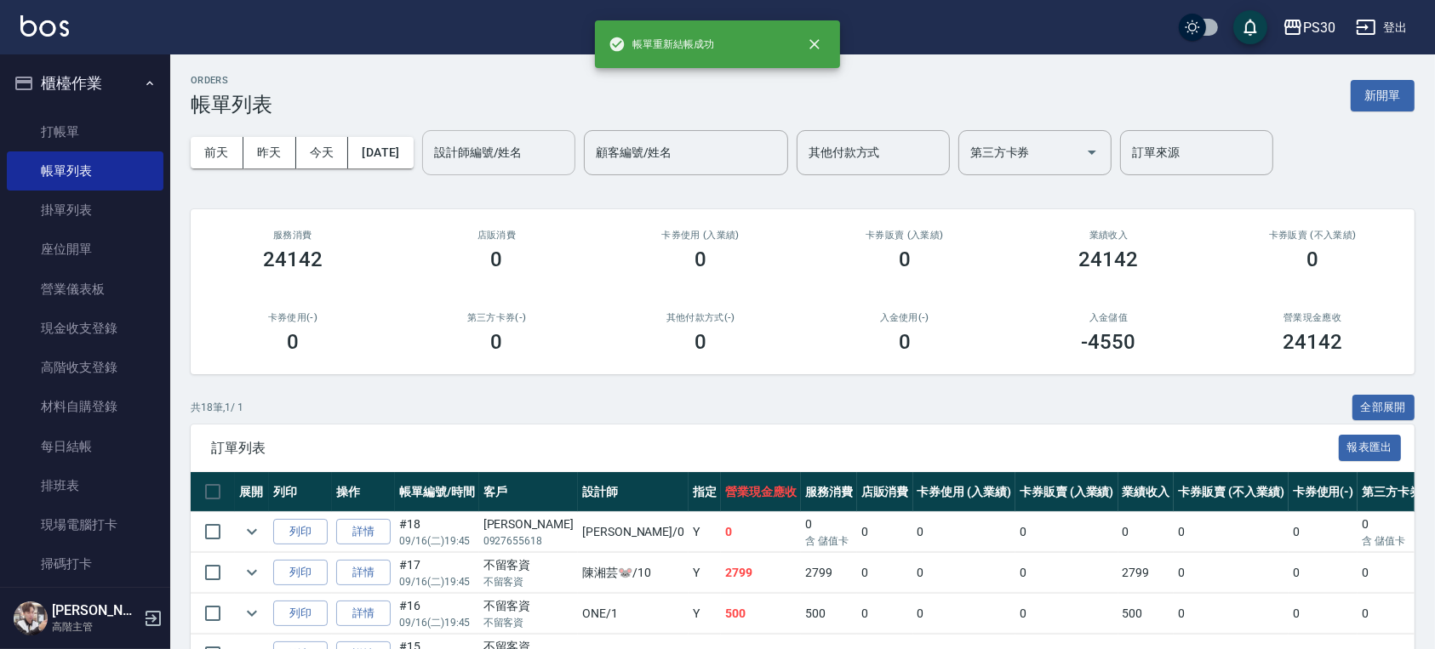
click at [489, 145] on input "設計師編號/姓名" at bounding box center [499, 153] width 138 height 30
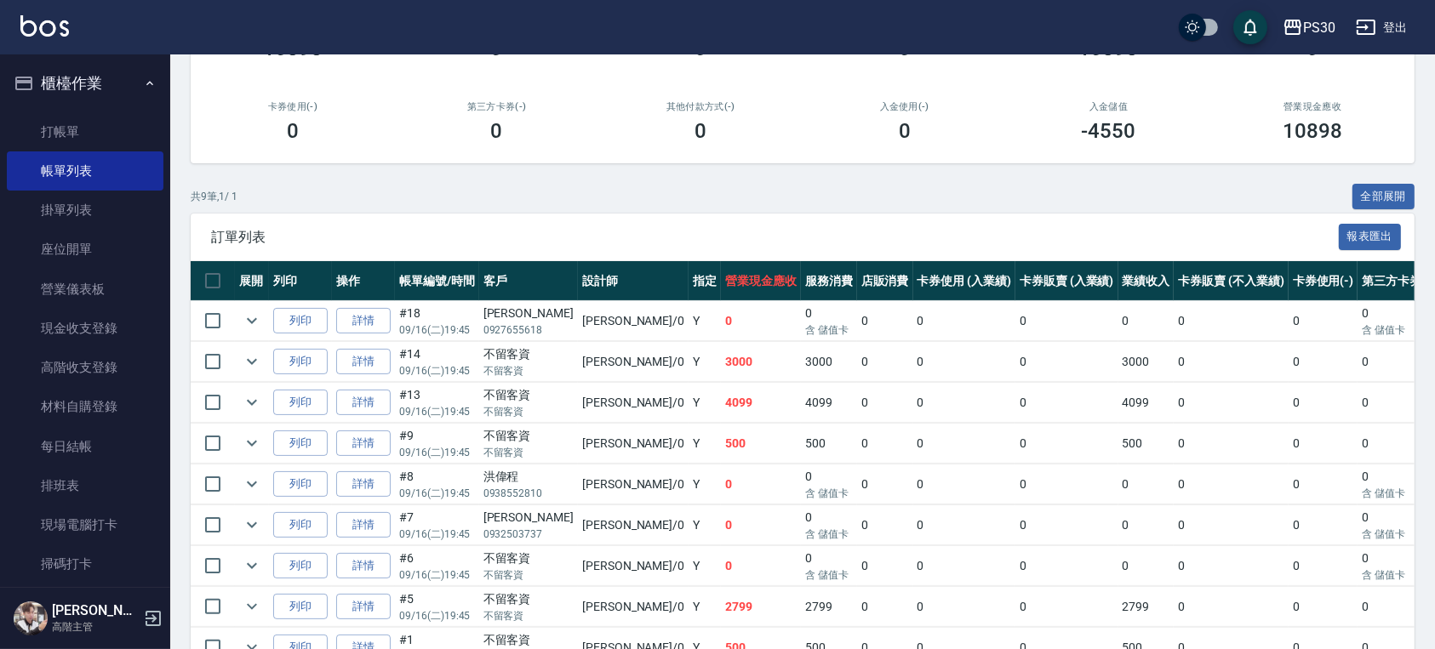
scroll to position [313, 0]
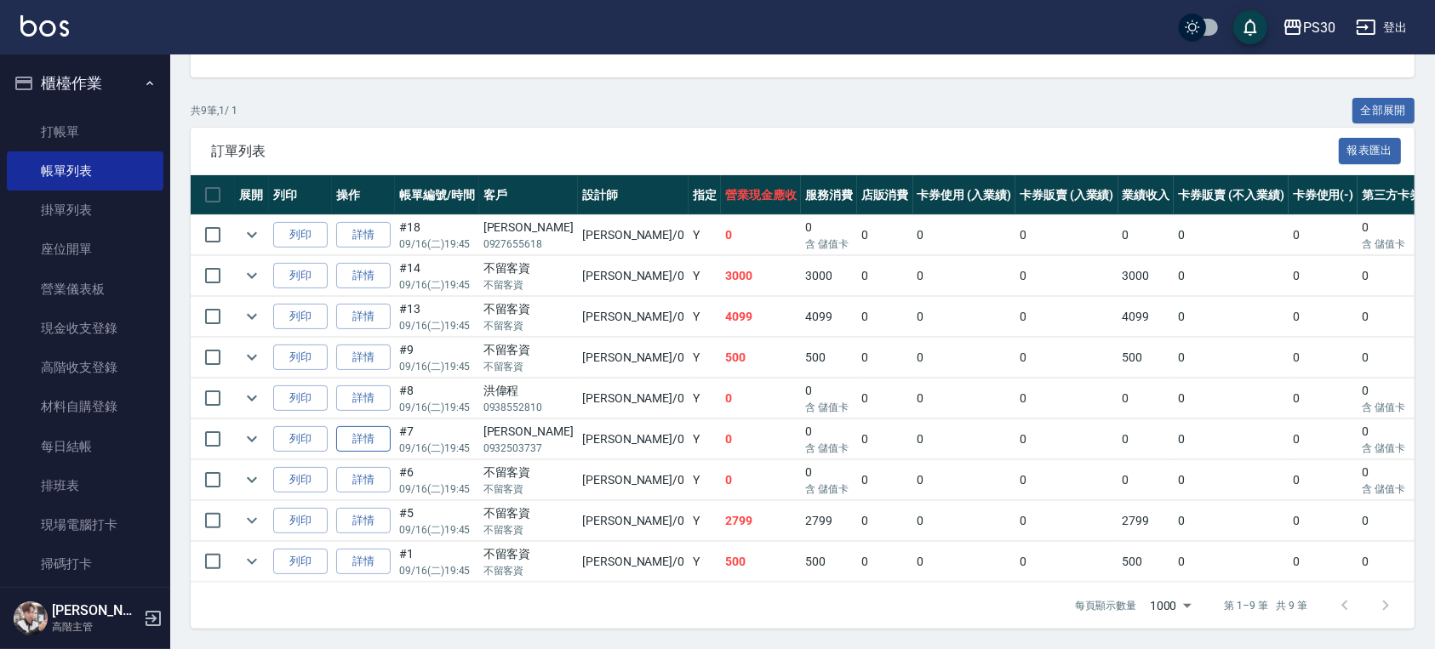
type input "[PERSON_NAME]-0"
click at [361, 426] on link "詳情" at bounding box center [363, 439] width 54 height 26
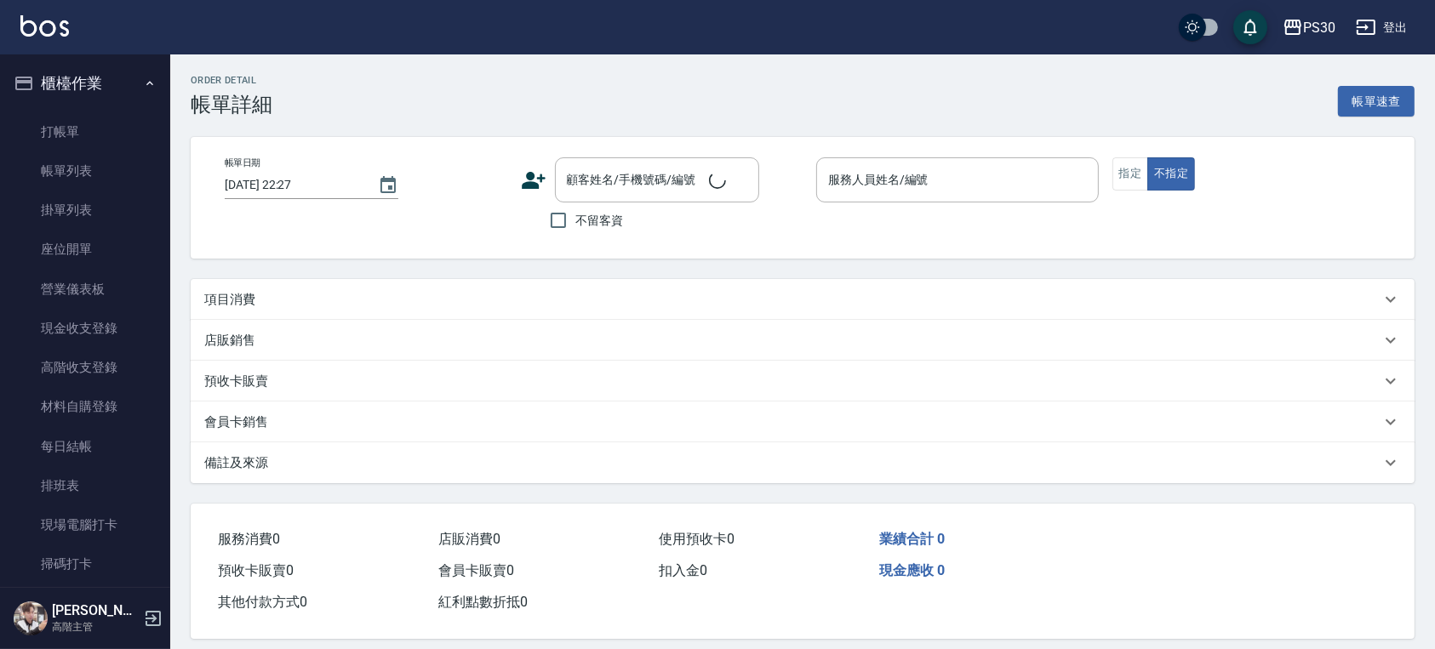
type input "[DATE] 19:45"
type input "[PERSON_NAME]-0"
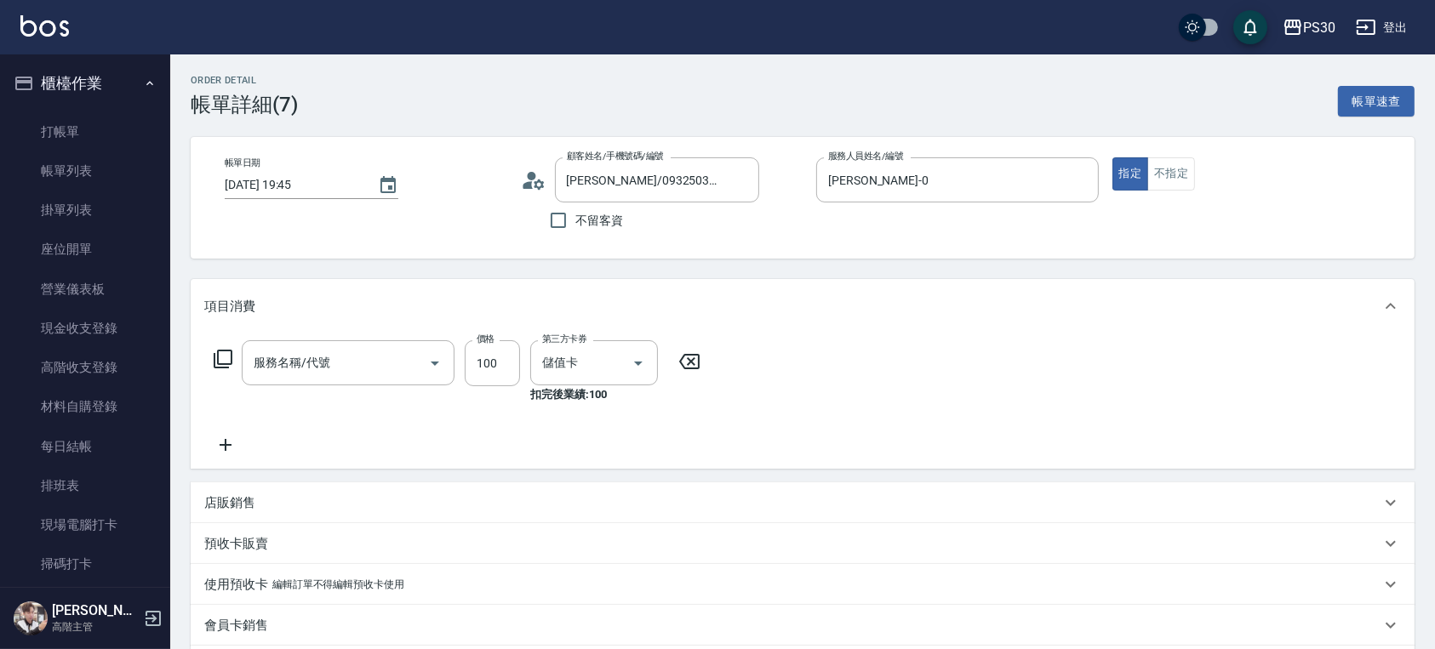
type input "[PERSON_NAME]/0932503737/null"
type input "剪100(303)"
click at [88, 168] on link "帳單列表" at bounding box center [85, 170] width 157 height 39
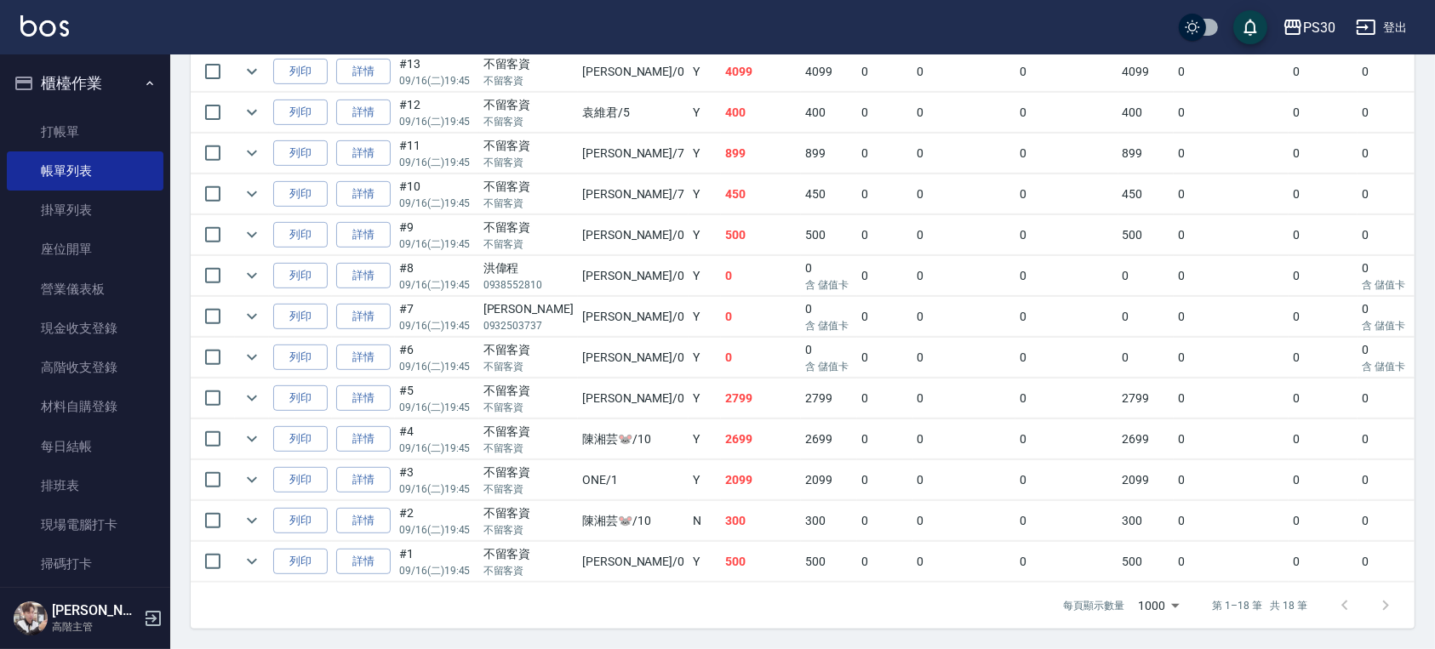
scroll to position [678, 0]
click at [252, 355] on icon "expand row" at bounding box center [252, 358] width 10 height 6
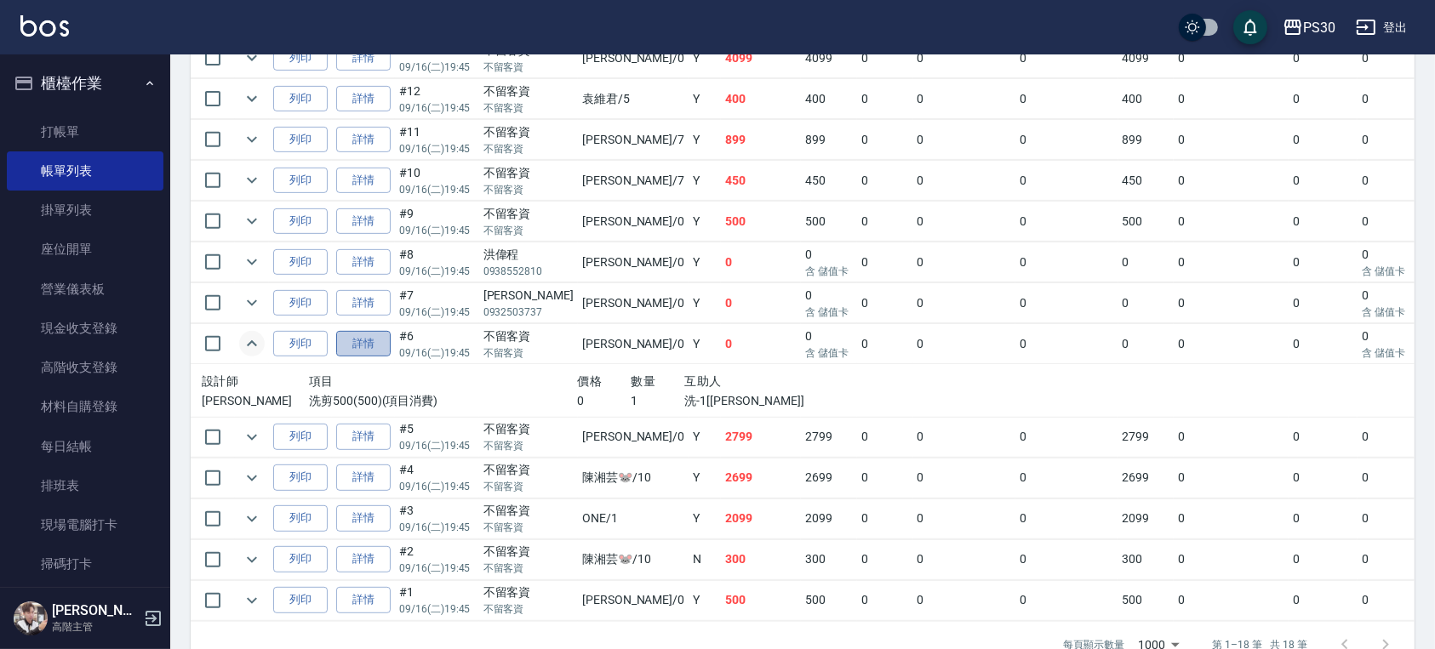
click at [343, 343] on link "詳情" at bounding box center [363, 344] width 54 height 26
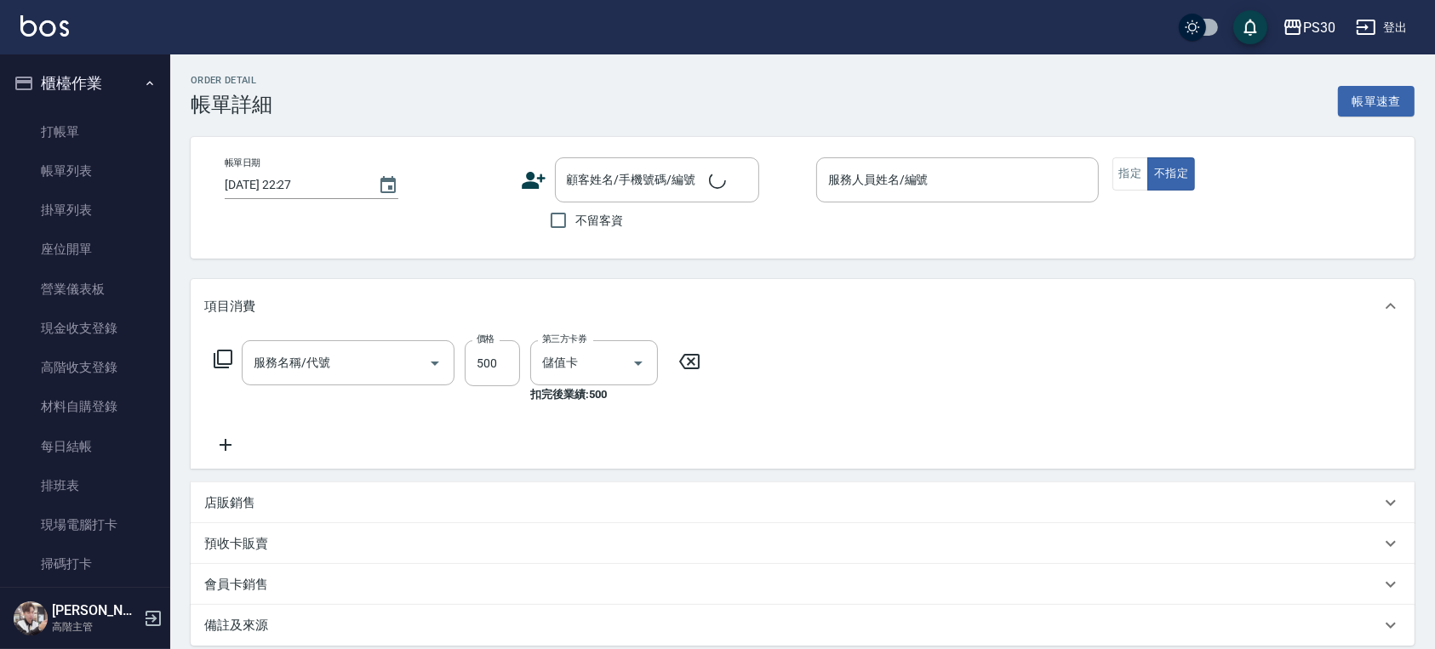
type input "[DATE] 19:45"
checkbox input "true"
type input "[PERSON_NAME]-0"
type input "洗剪500(500)"
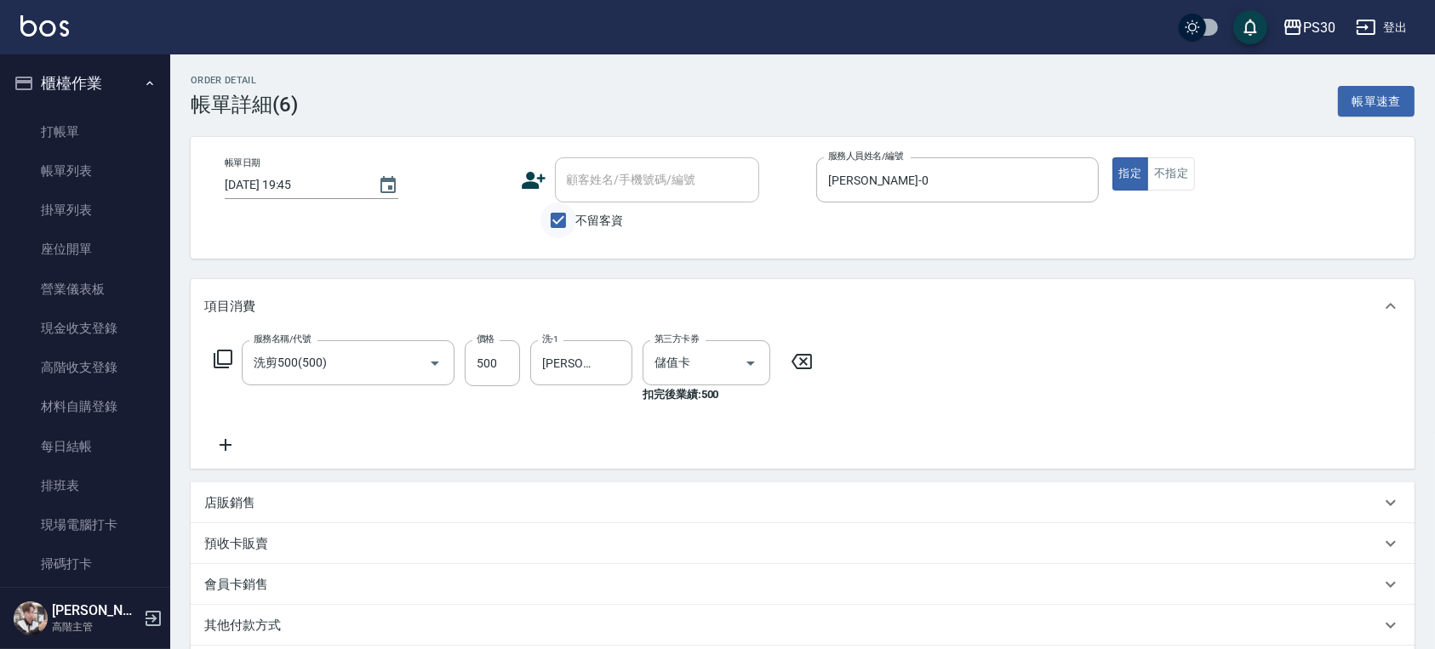
click at [565, 218] on input "不留客資" at bounding box center [558, 220] width 36 height 36
checkbox input "false"
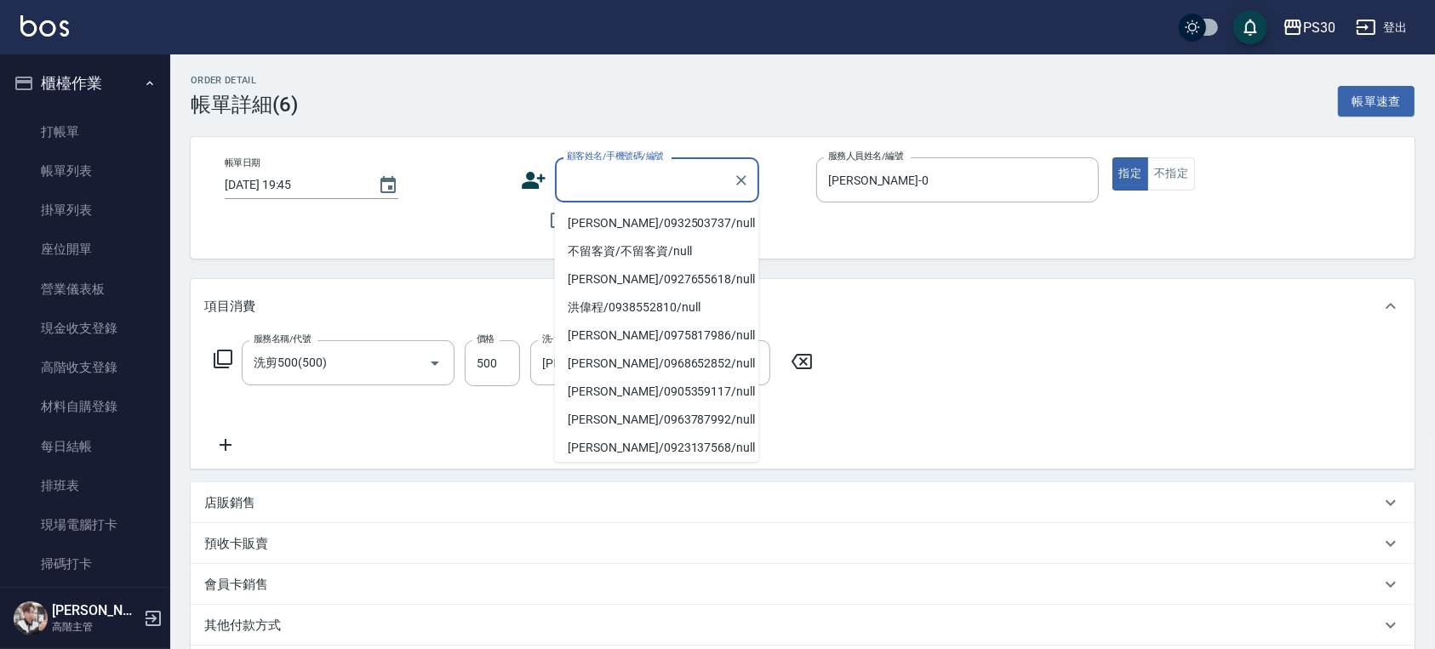
click at [593, 191] on input "顧客姓名/手機號碼/編號" at bounding box center [643, 180] width 163 height 30
click at [611, 333] on li "[PERSON_NAME]/0975817986/null" at bounding box center [657, 336] width 204 height 28
type input "[PERSON_NAME]/0975817986/null"
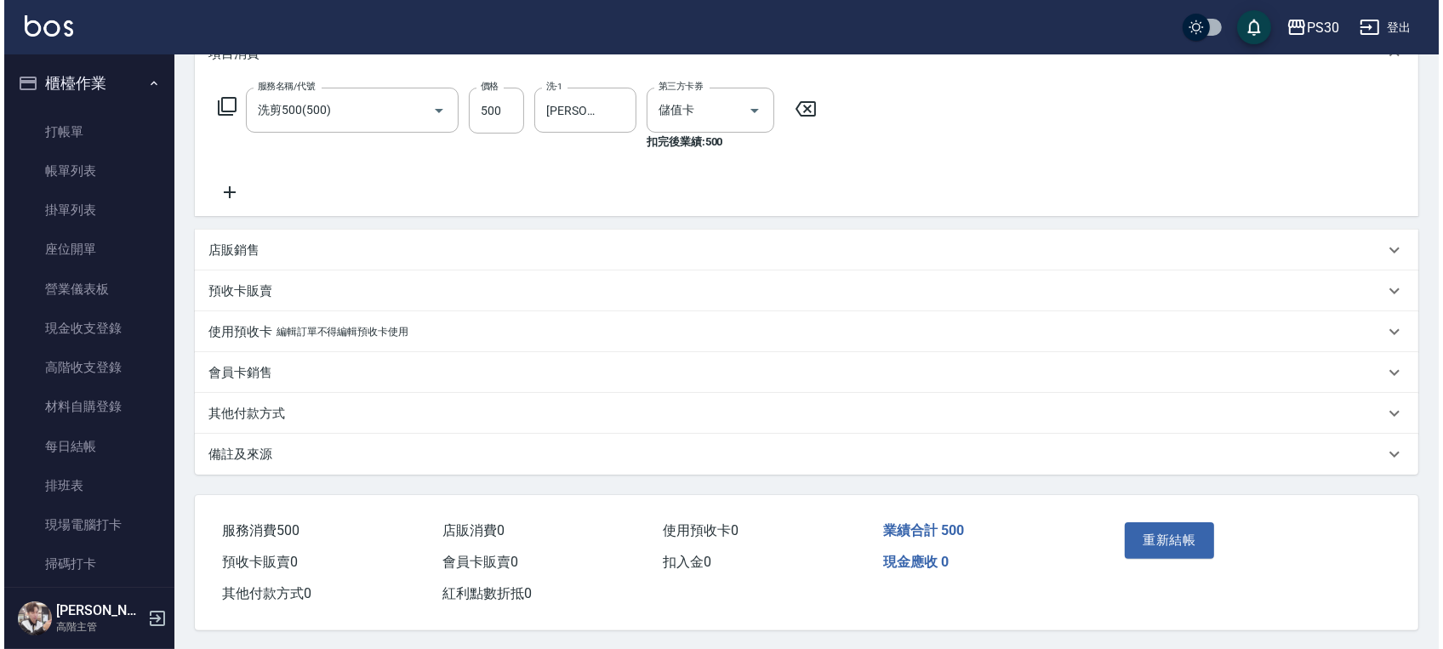
scroll to position [260, 0]
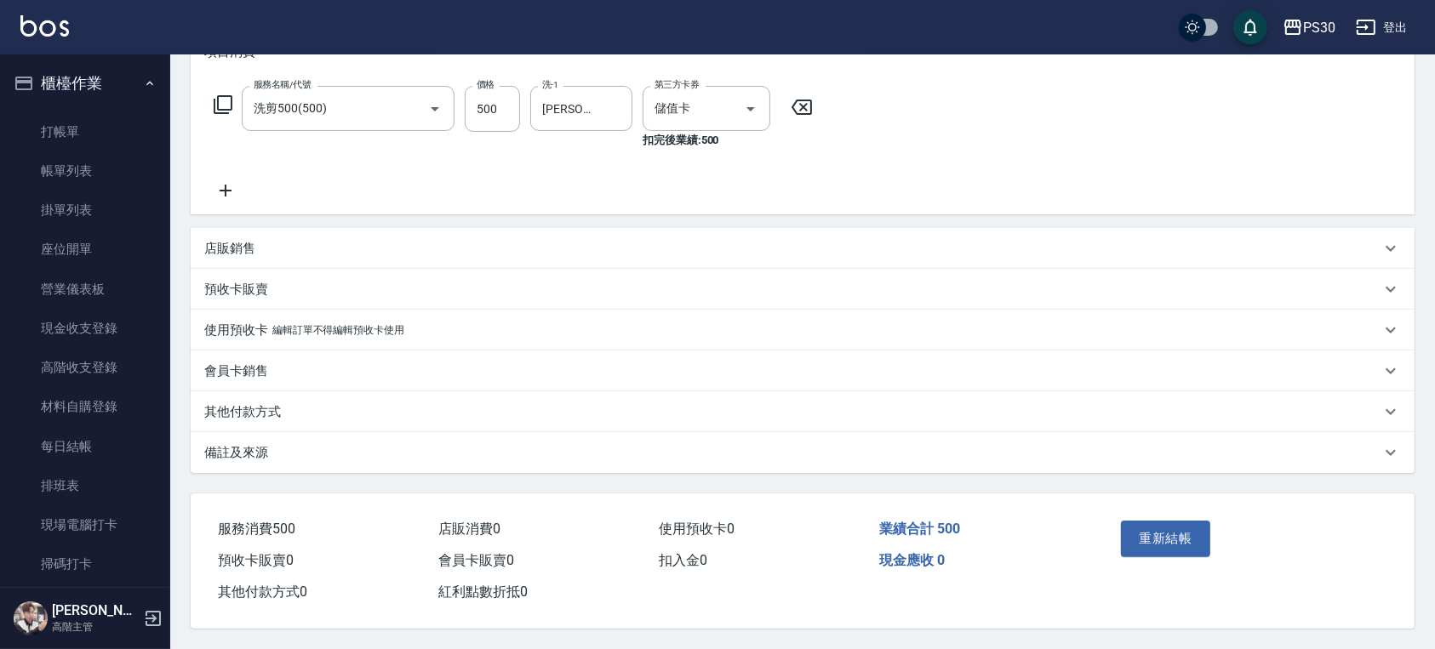
click at [1131, 514] on div "重新結帳" at bounding box center [1179, 551] width 130 height 74
click at [1141, 531] on button "重新結帳" at bounding box center [1166, 539] width 90 height 36
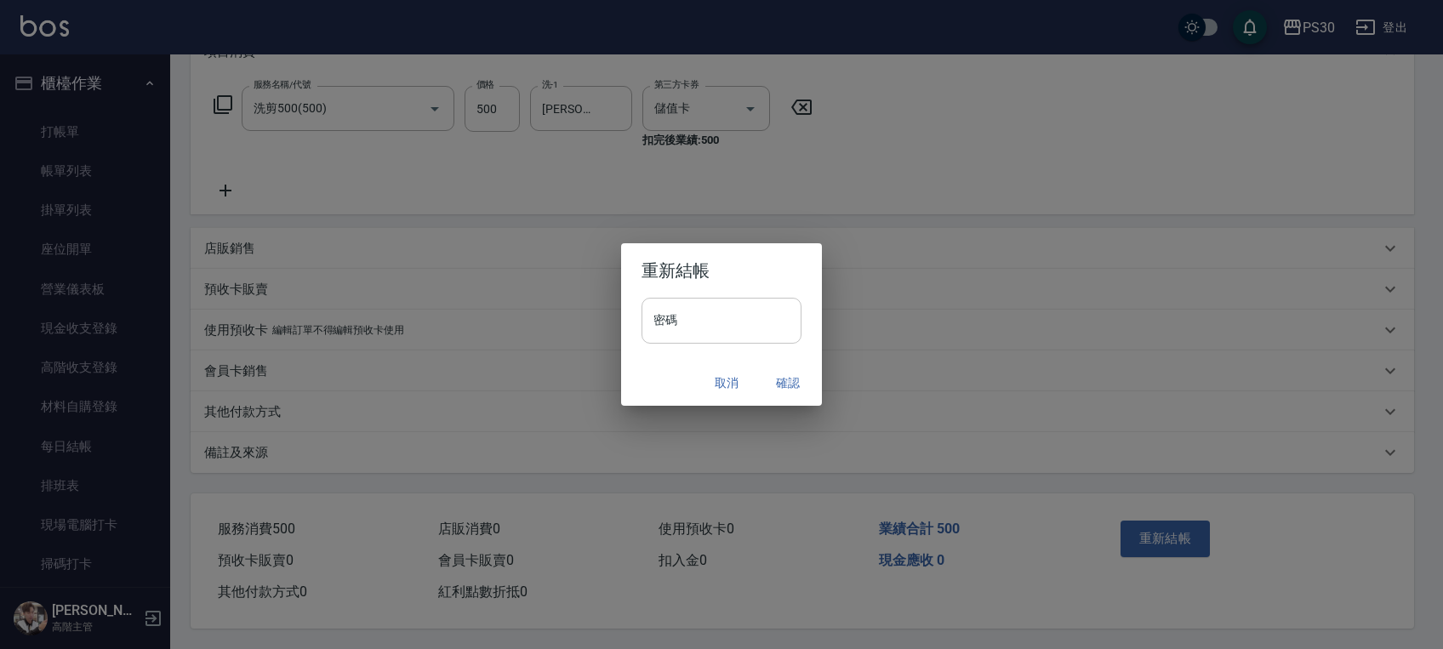
click at [720, 317] on input "密碼" at bounding box center [722, 321] width 160 height 46
type input "*******"
click at [651, 365] on div "取消 確認" at bounding box center [721, 383] width 201 height 45
click at [768, 387] on button "確認" at bounding box center [788, 383] width 54 height 31
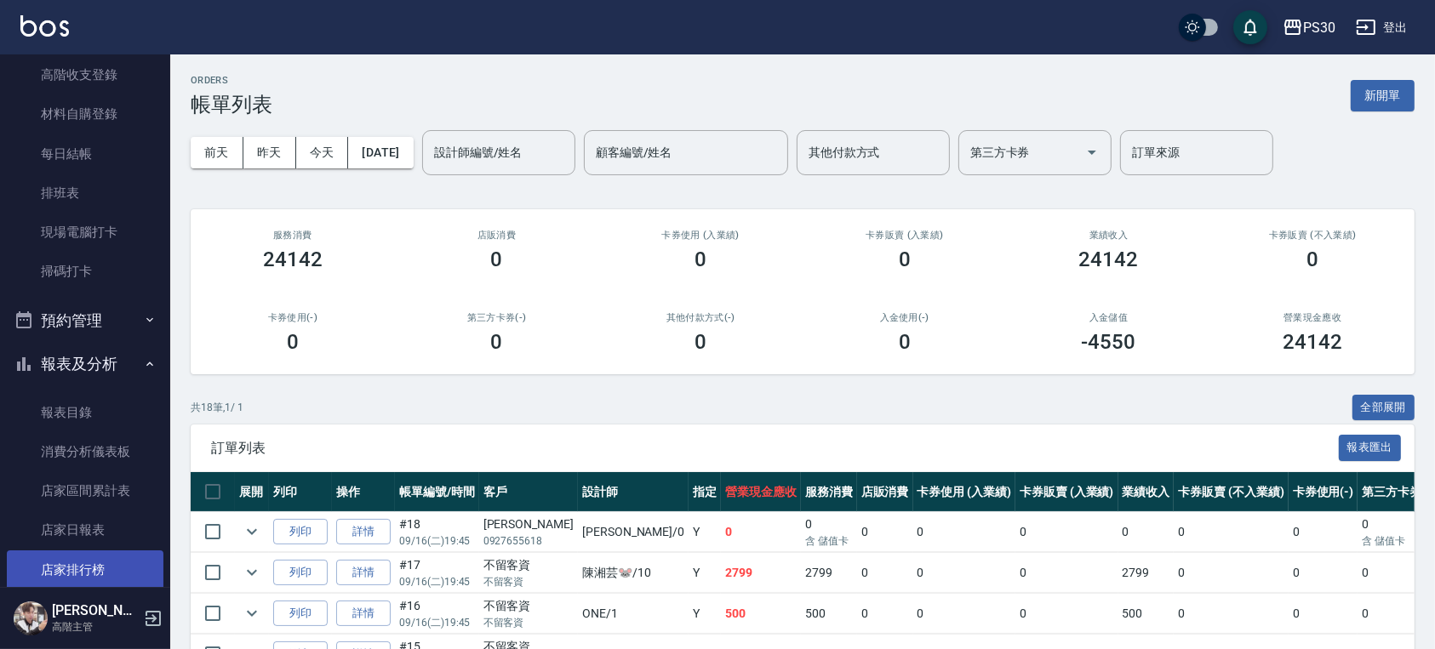
scroll to position [681, 0]
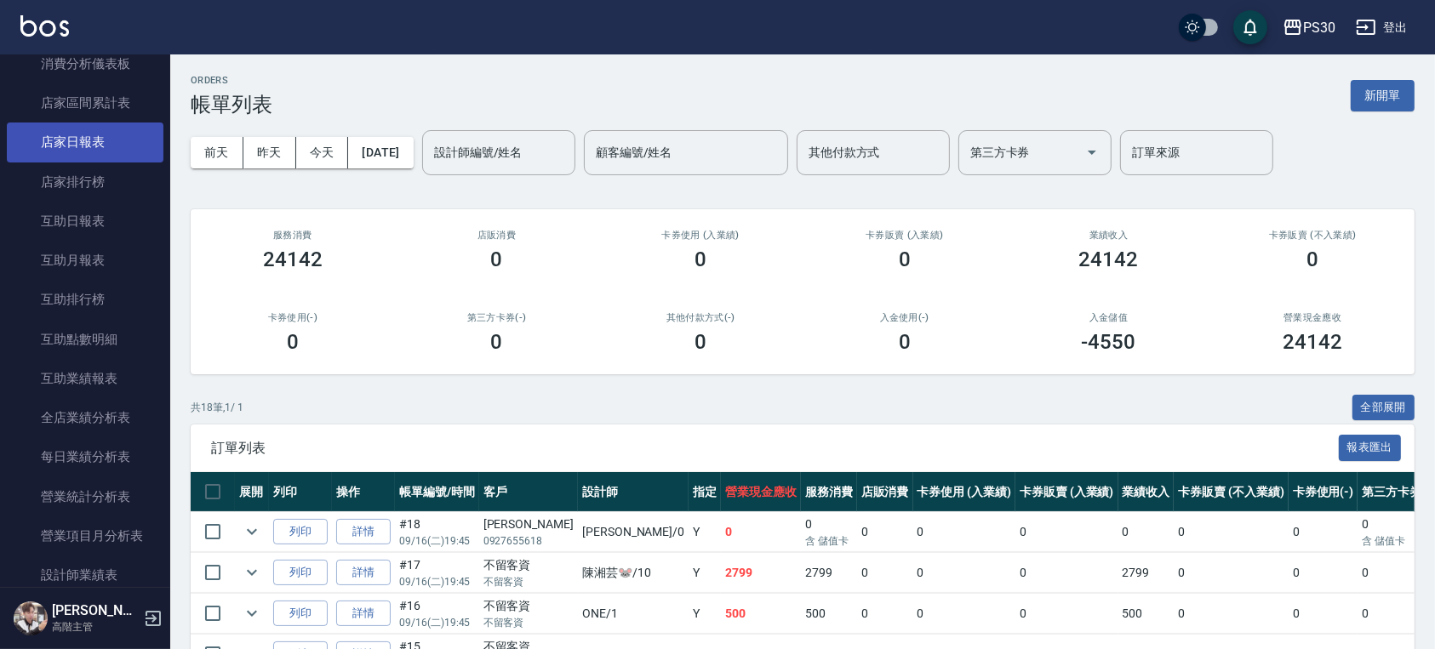
click at [102, 143] on link "店家日報表" at bounding box center [85, 142] width 157 height 39
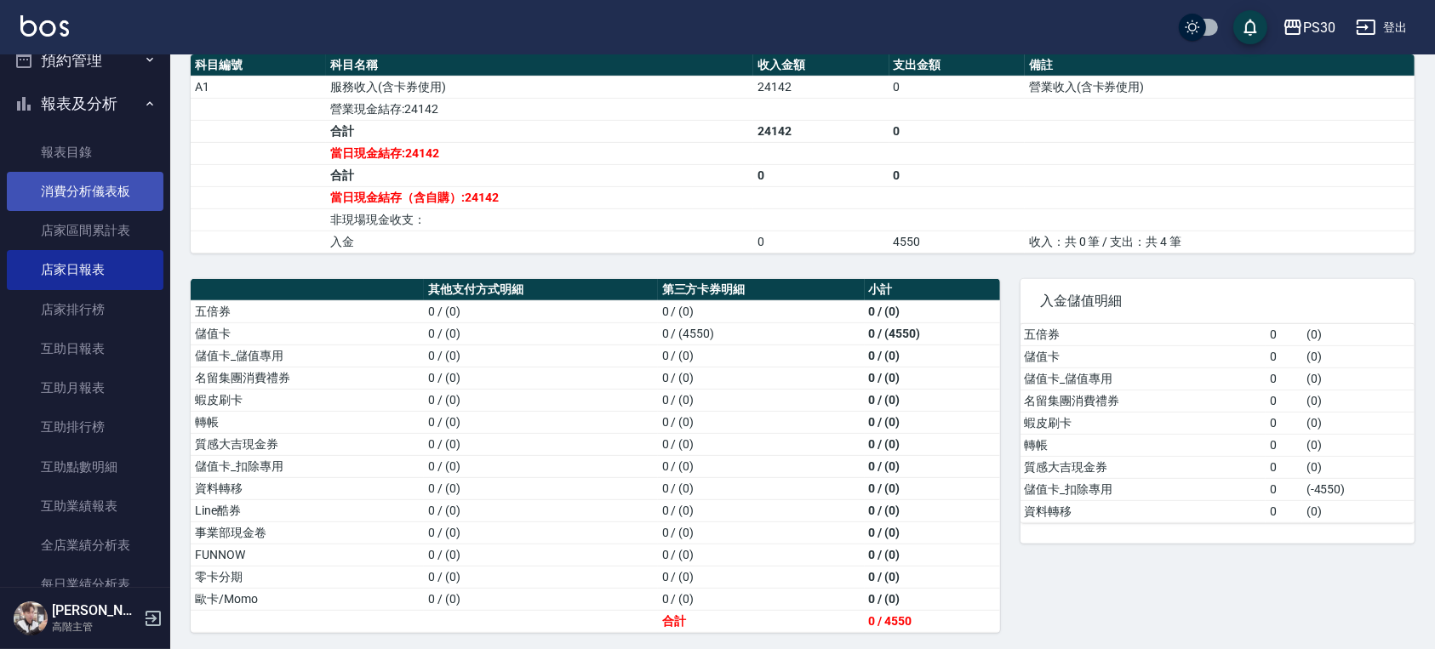
scroll to position [340, 0]
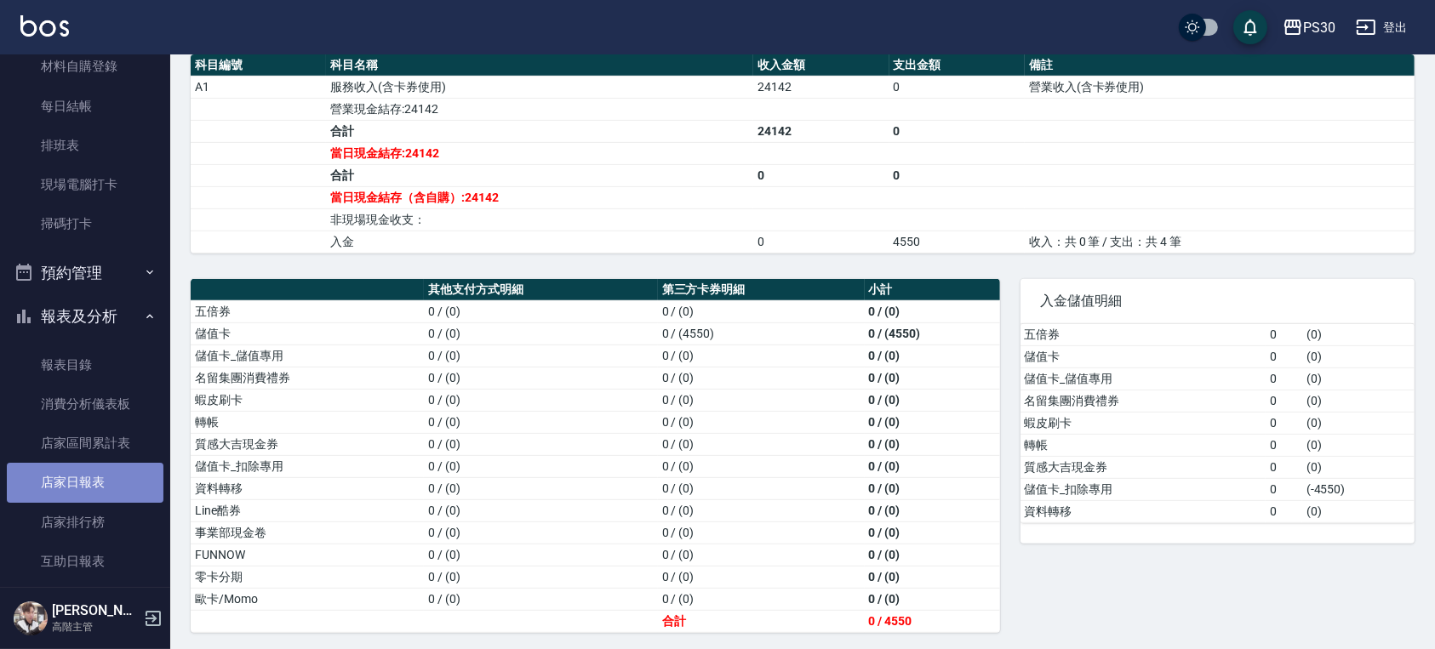
click at [97, 481] on link "店家日報表" at bounding box center [85, 482] width 157 height 39
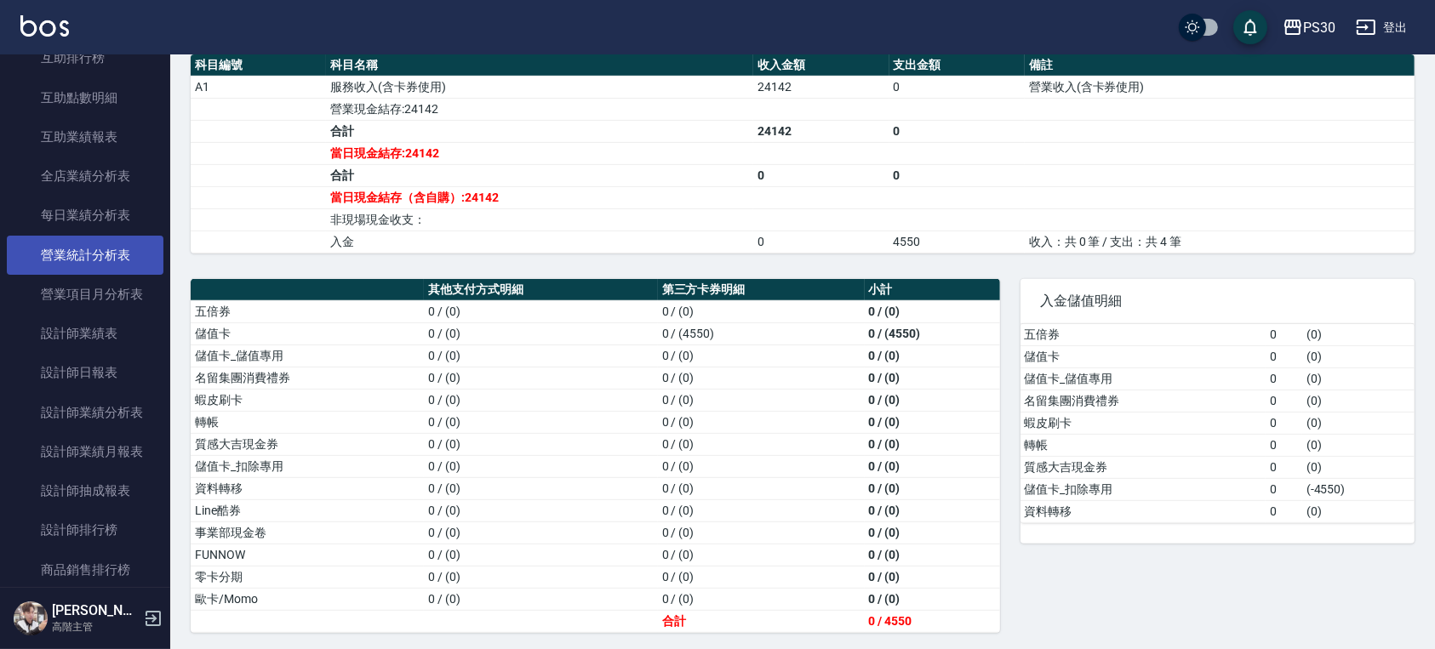
scroll to position [1021, 0]
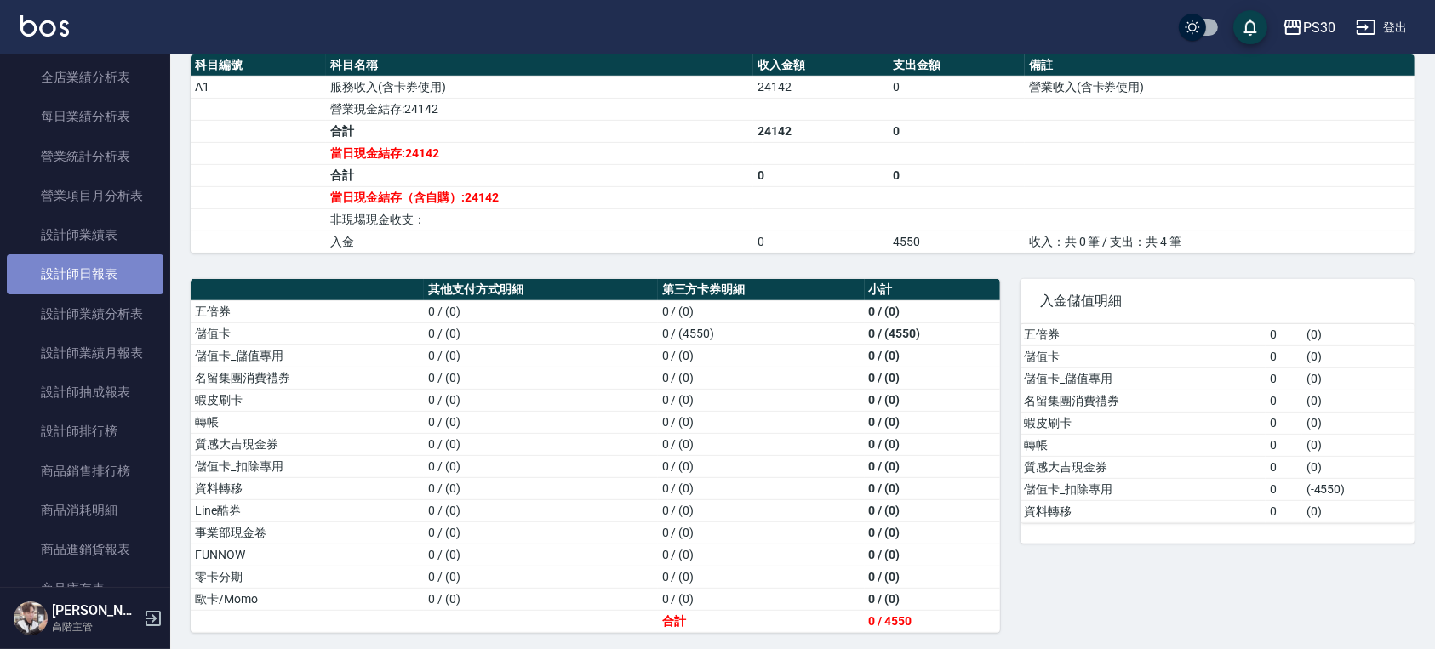
click at [102, 277] on link "設計師日報表" at bounding box center [85, 273] width 157 height 39
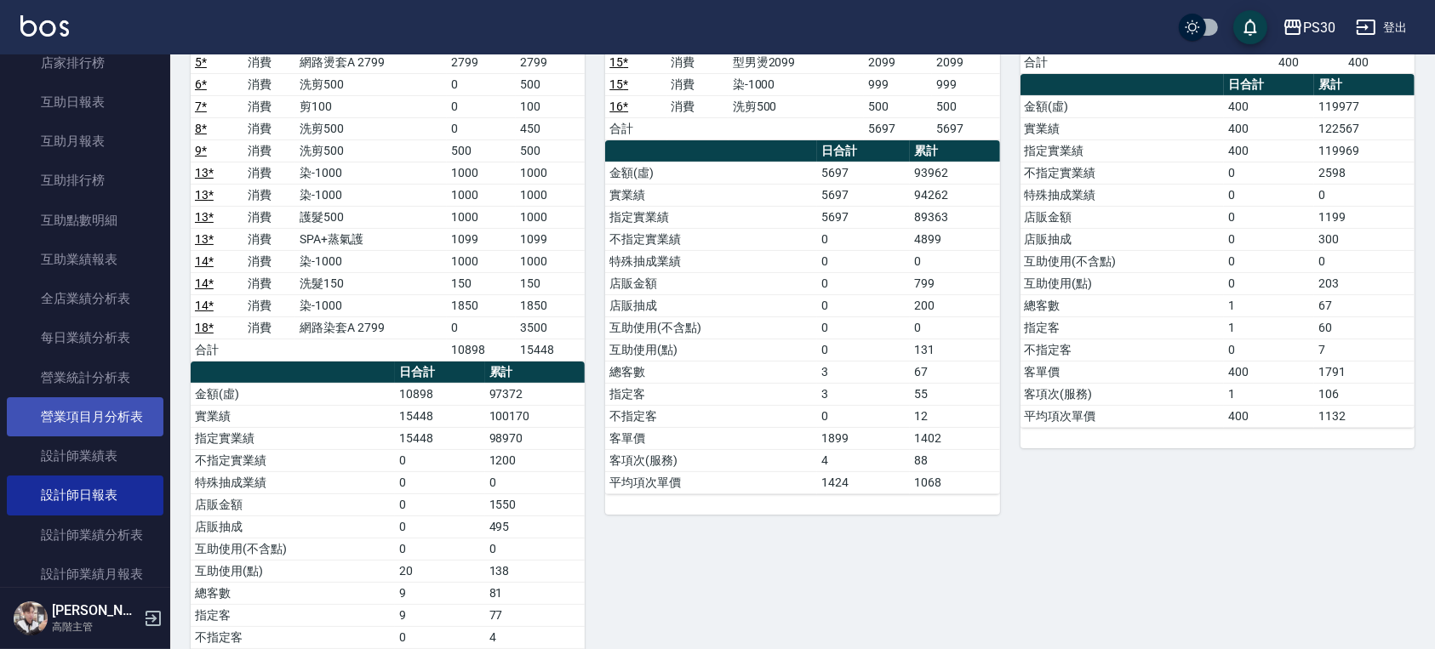
scroll to position [794, 0]
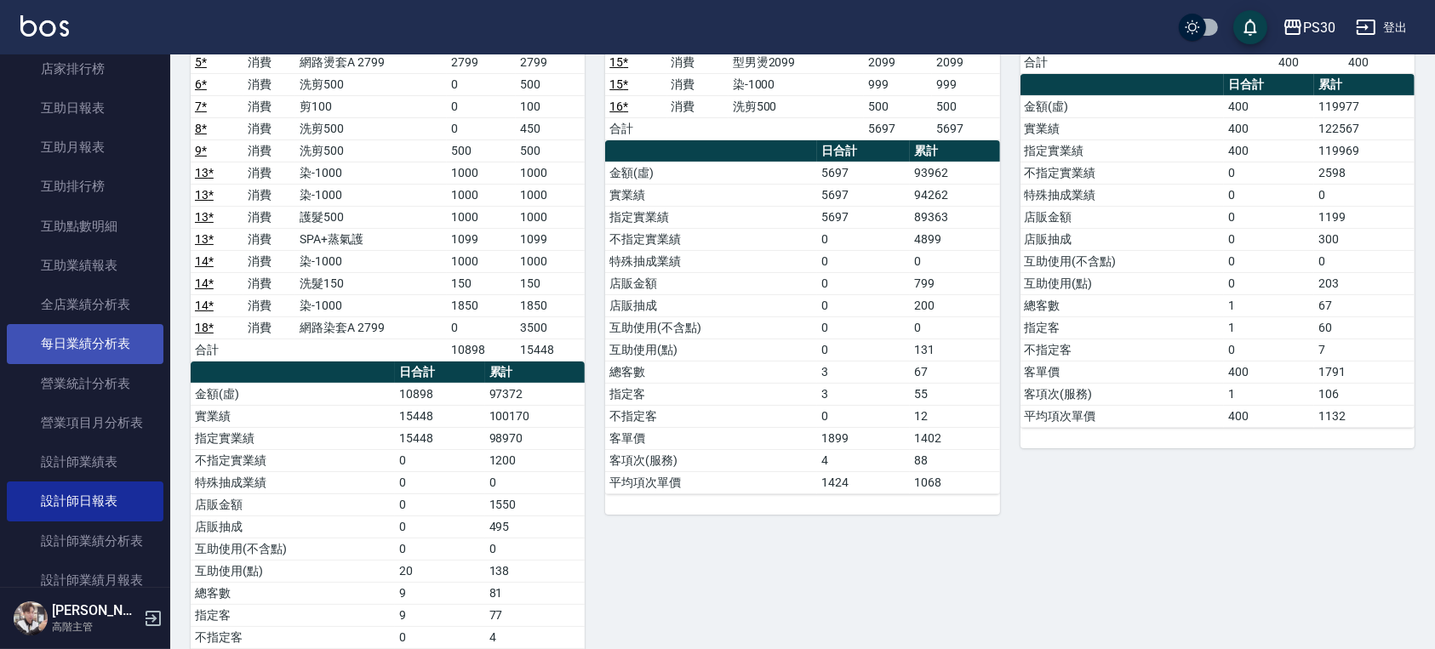
click at [111, 339] on link "每日業績分析表" at bounding box center [85, 343] width 157 height 39
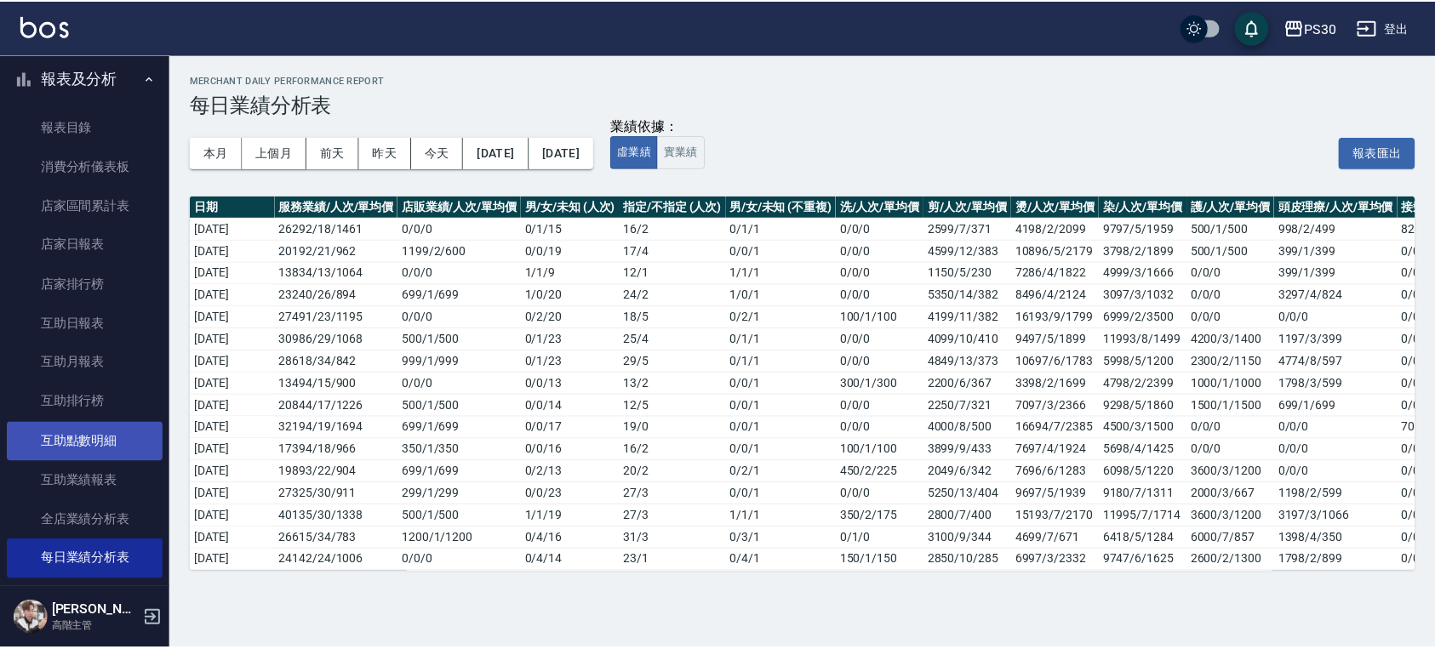
scroll to position [453, 0]
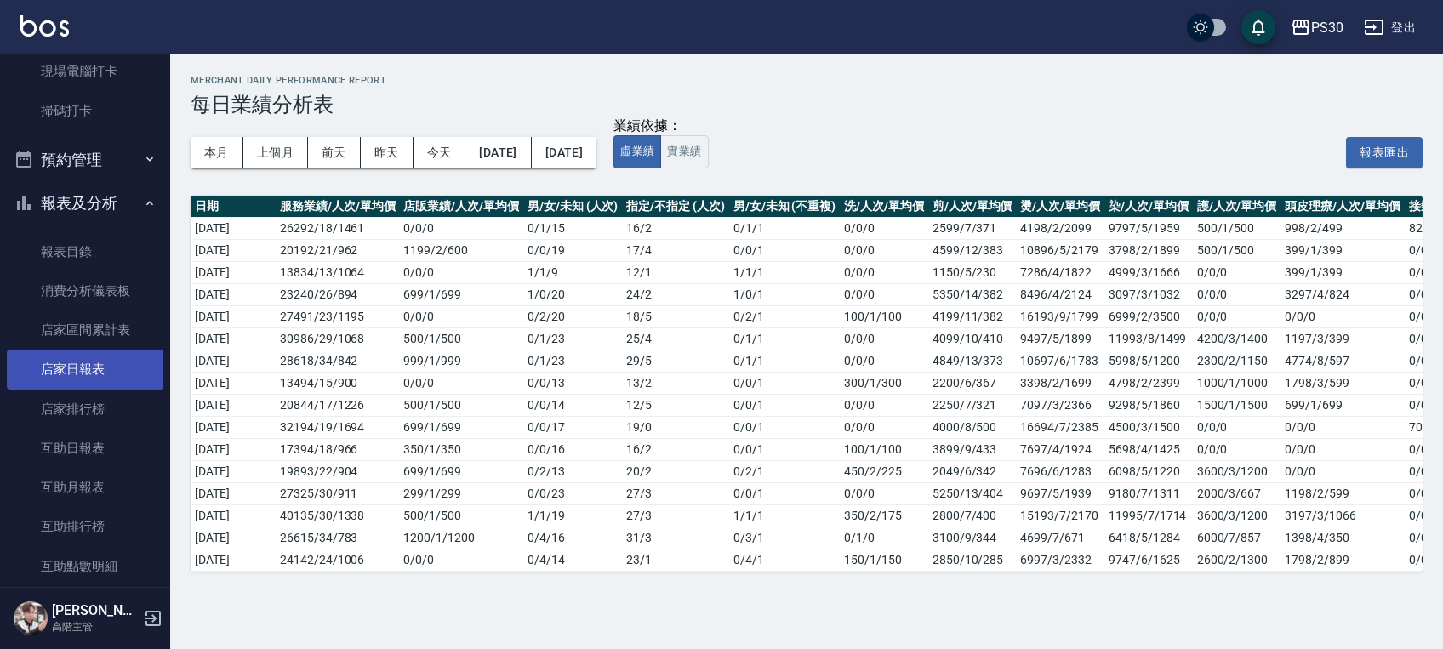
click at [100, 356] on link "店家日報表" at bounding box center [85, 369] width 157 height 39
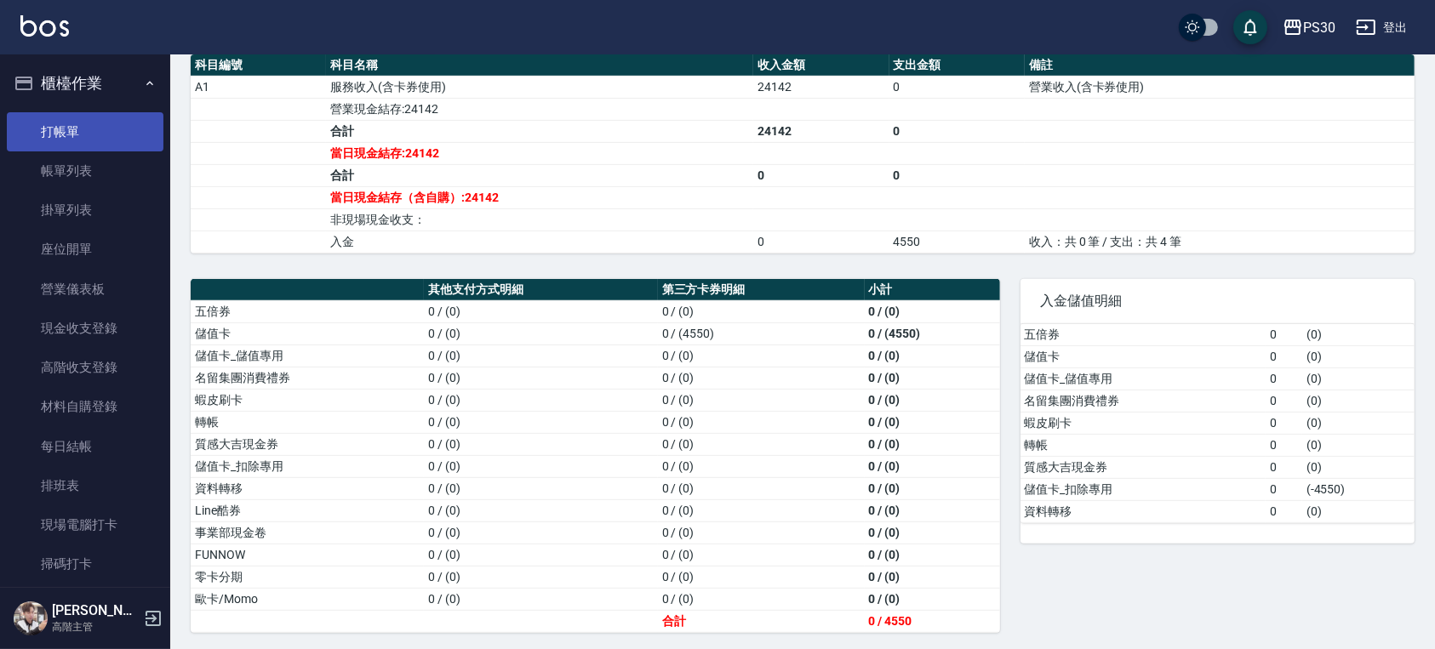
click at [100, 128] on link "打帳單" at bounding box center [85, 131] width 157 height 39
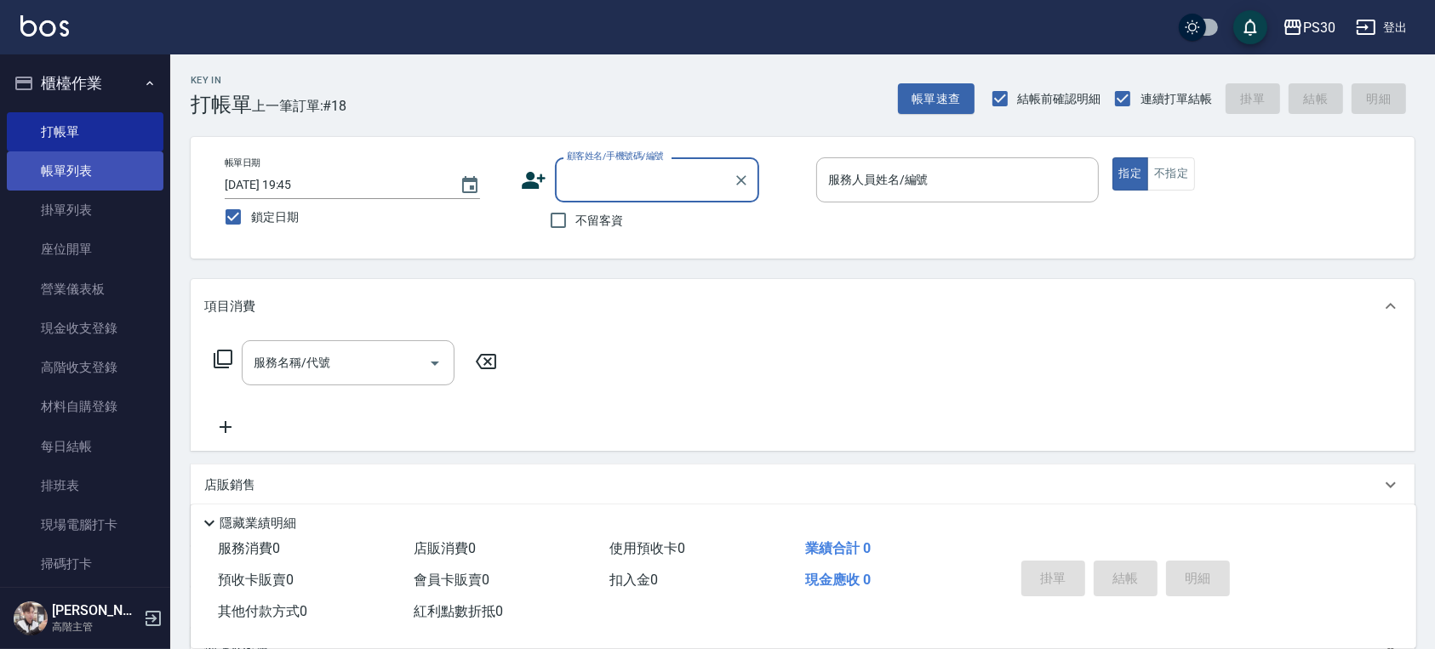
click at [113, 175] on link "帳單列表" at bounding box center [85, 170] width 157 height 39
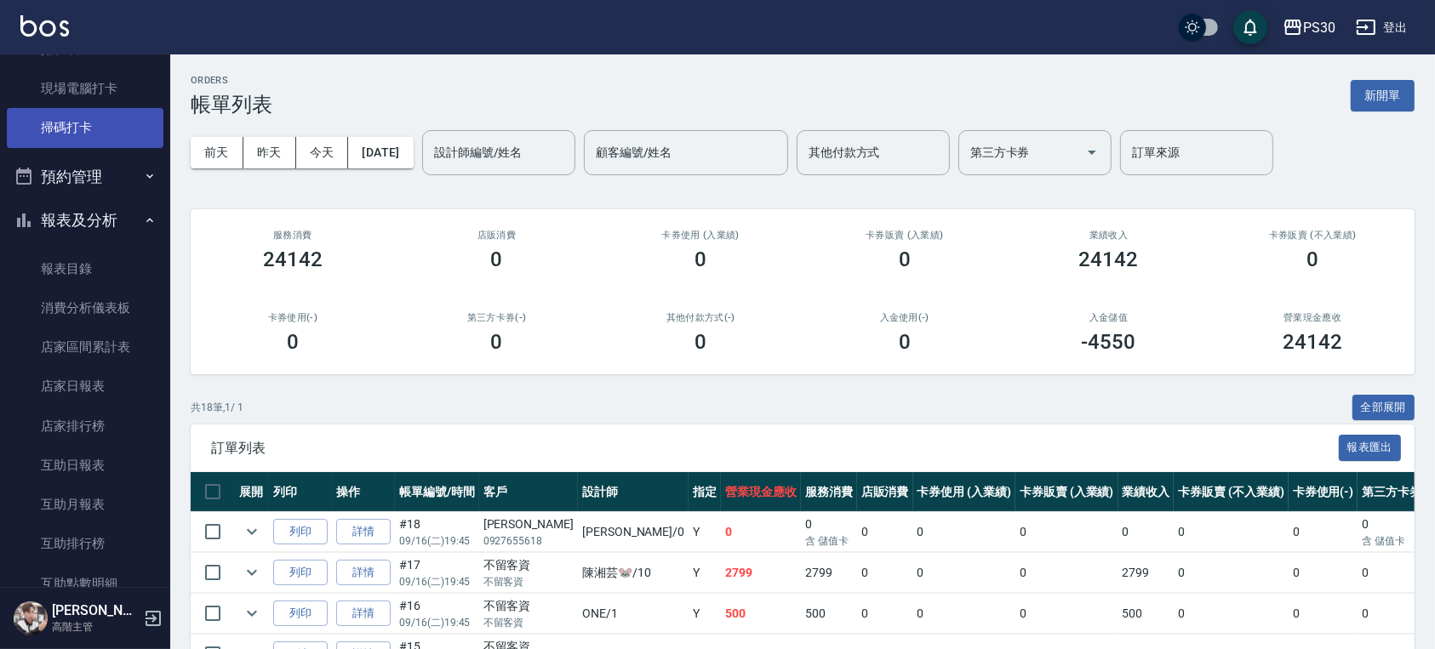
scroll to position [453, 0]
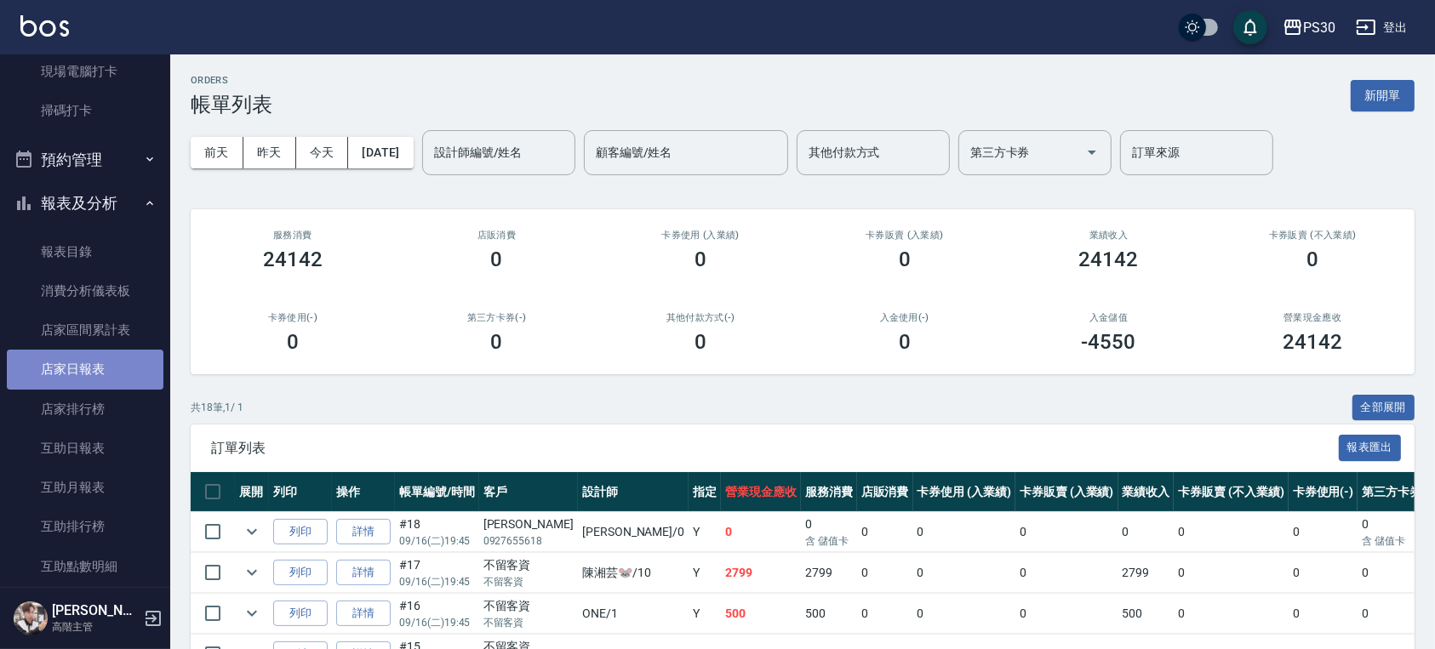
click at [91, 380] on link "店家日報表" at bounding box center [85, 369] width 157 height 39
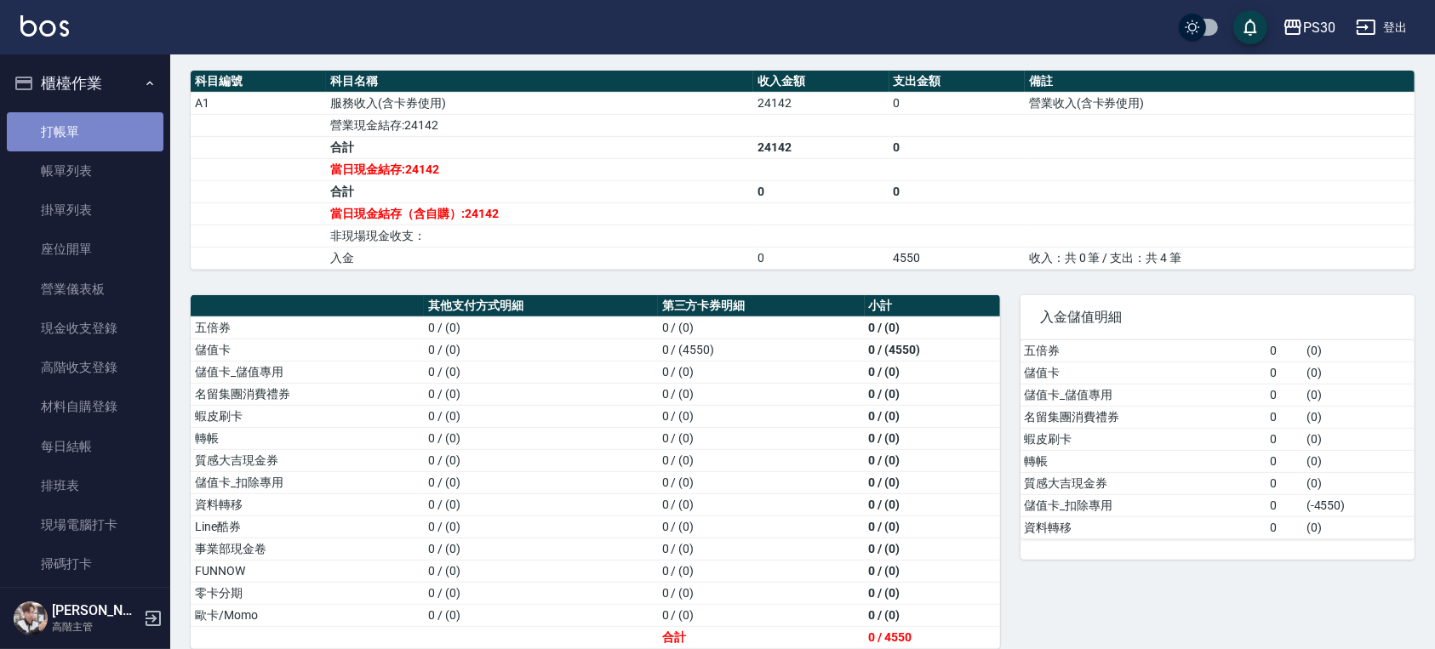
click at [95, 138] on link "打帳單" at bounding box center [85, 131] width 157 height 39
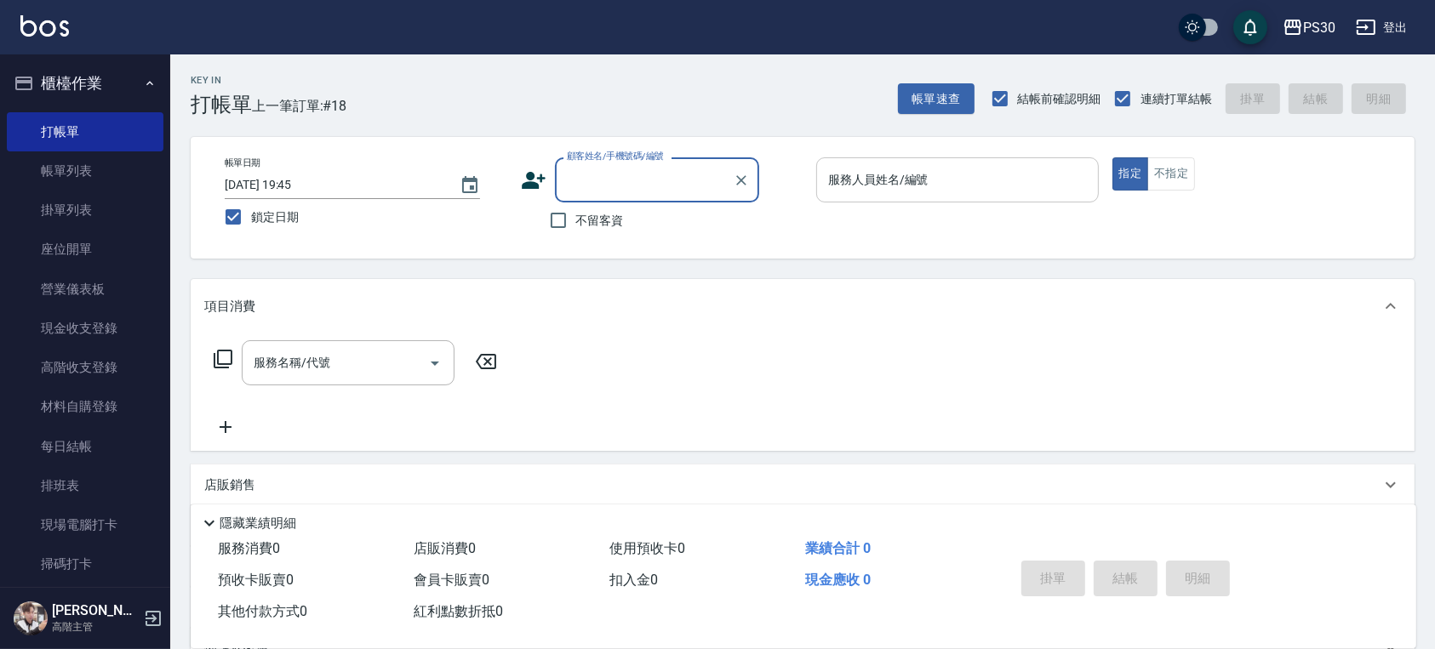
click at [897, 183] on input "服務人員姓名/編號" at bounding box center [957, 180] width 267 height 30
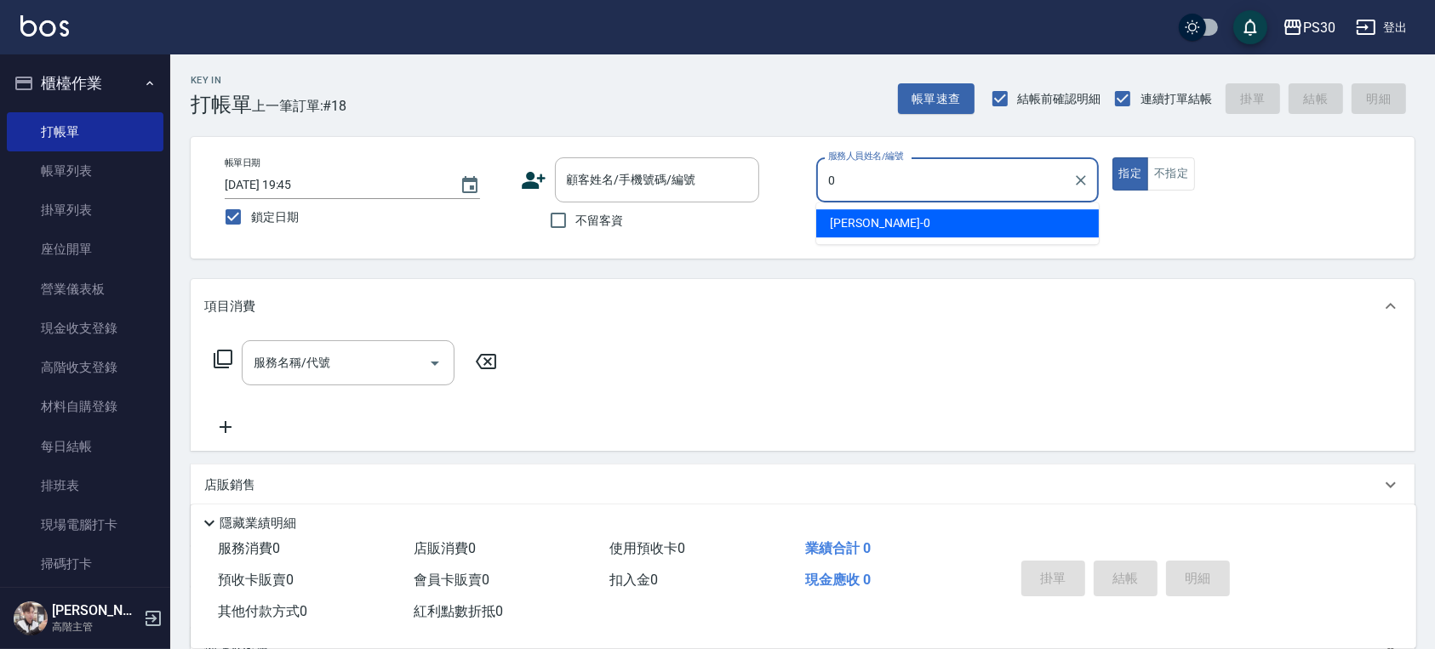
type input "[PERSON_NAME]-0"
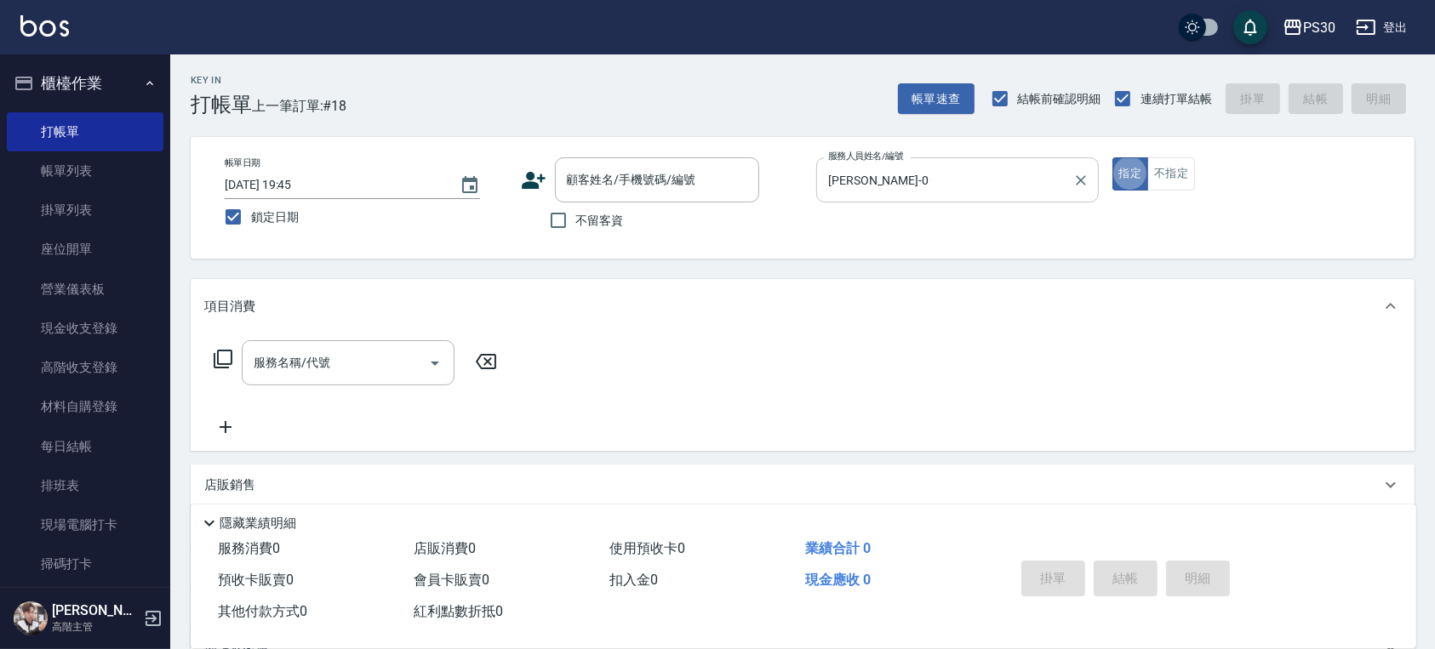
type button "true"
click at [327, 364] on input "服務名稱/代號" at bounding box center [335, 363] width 172 height 30
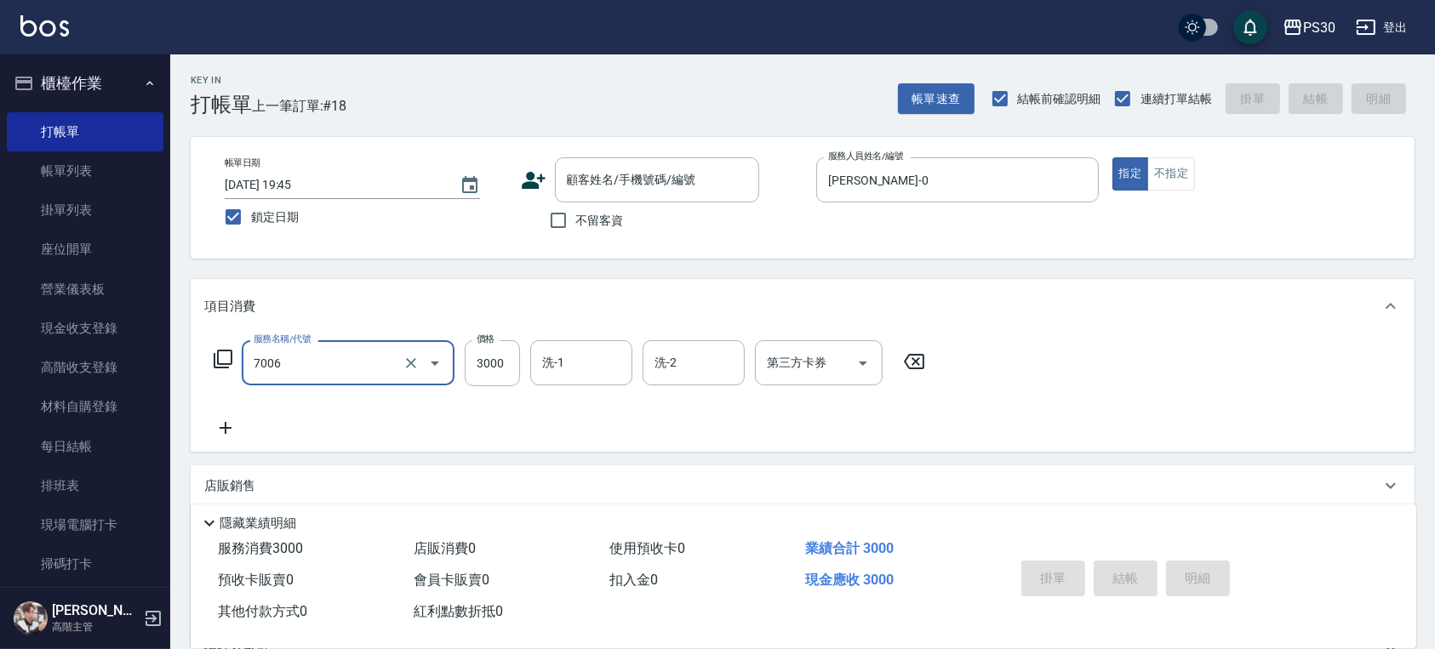
type input "重整(7006)"
type input "10000"
click at [698, 421] on div "服務名稱/代號 重整(7006) 服務名稱/代號 價格 10000 價格 洗-1 洗-1 洗-2 洗-2 第三方卡券 第三方卡券" at bounding box center [569, 389] width 731 height 98
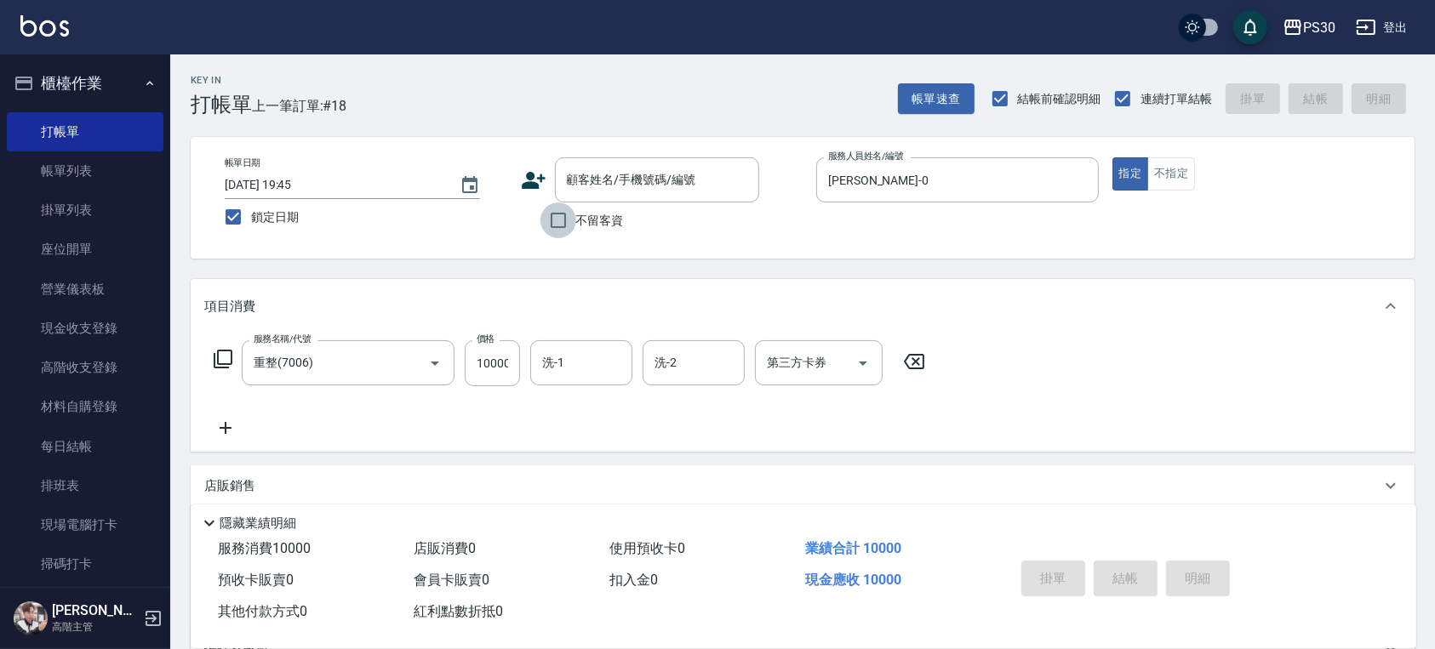
click at [572, 220] on input "不留客資" at bounding box center [558, 220] width 36 height 36
checkbox input "true"
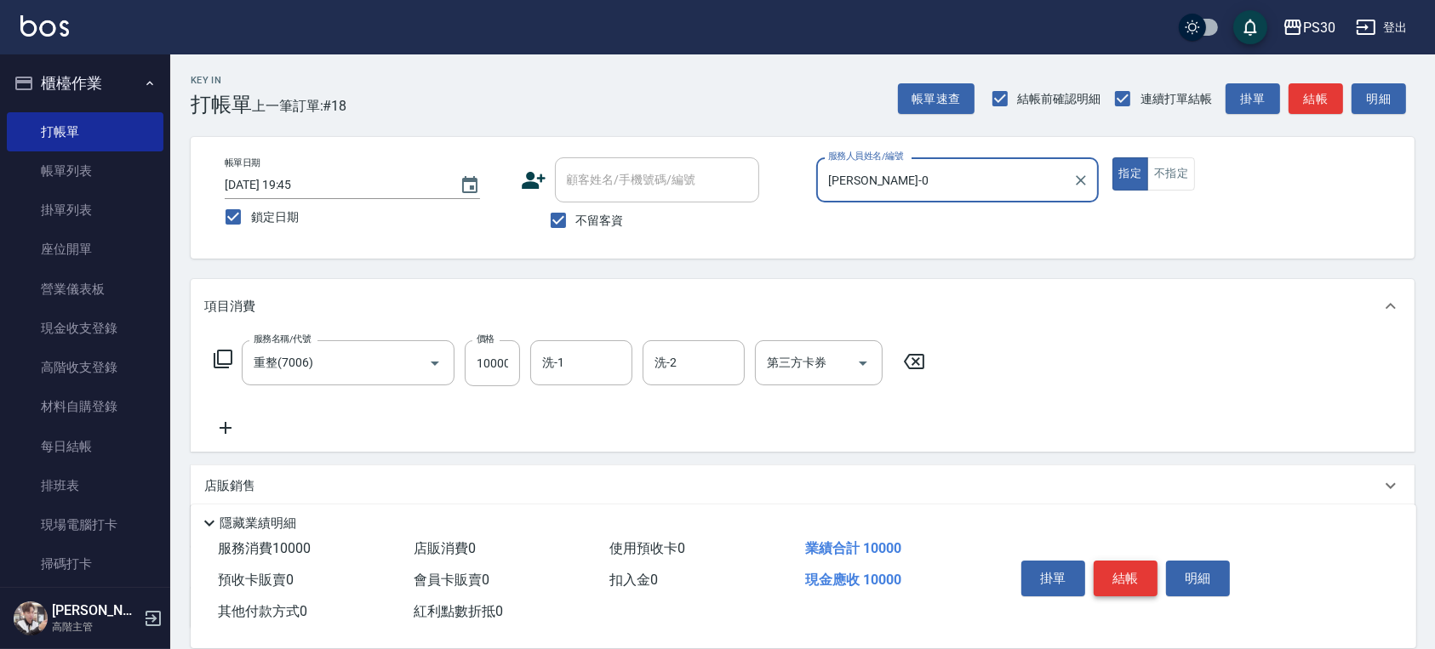
click at [1132, 581] on button "結帳" at bounding box center [1125, 579] width 64 height 36
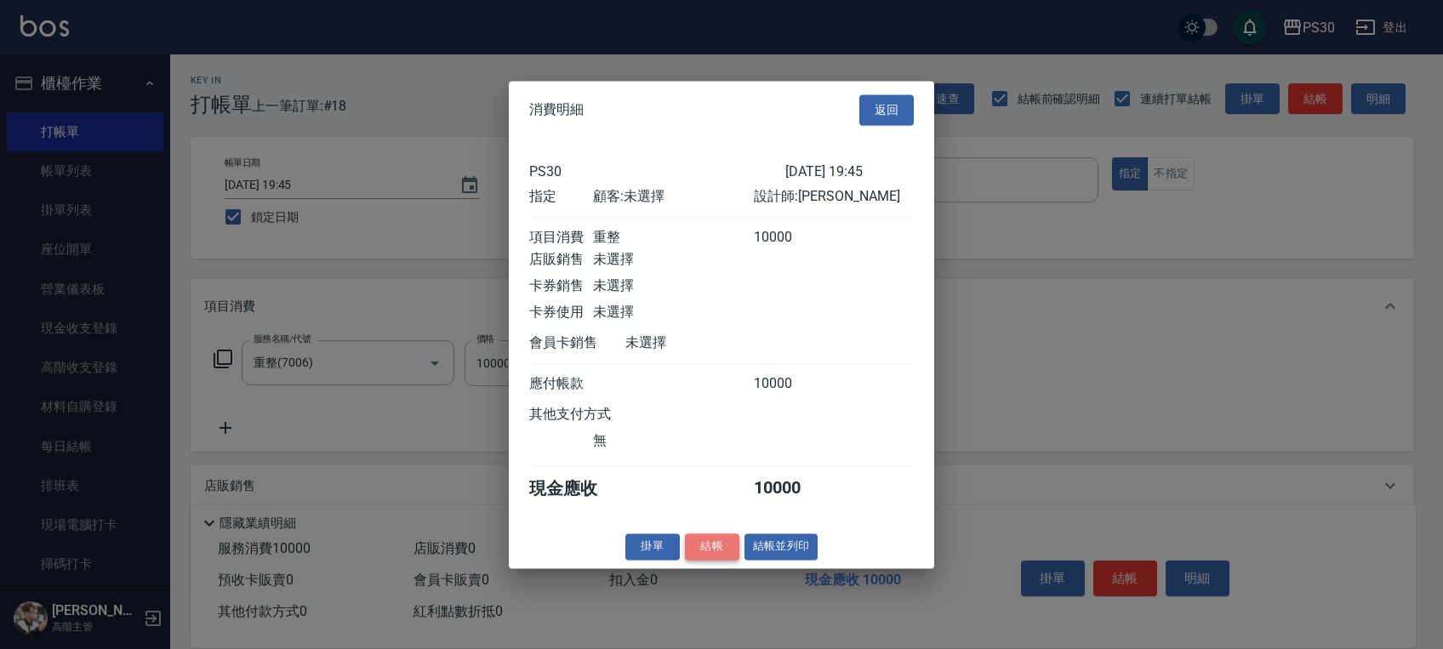
click at [720, 552] on button "結帳" at bounding box center [712, 546] width 54 height 26
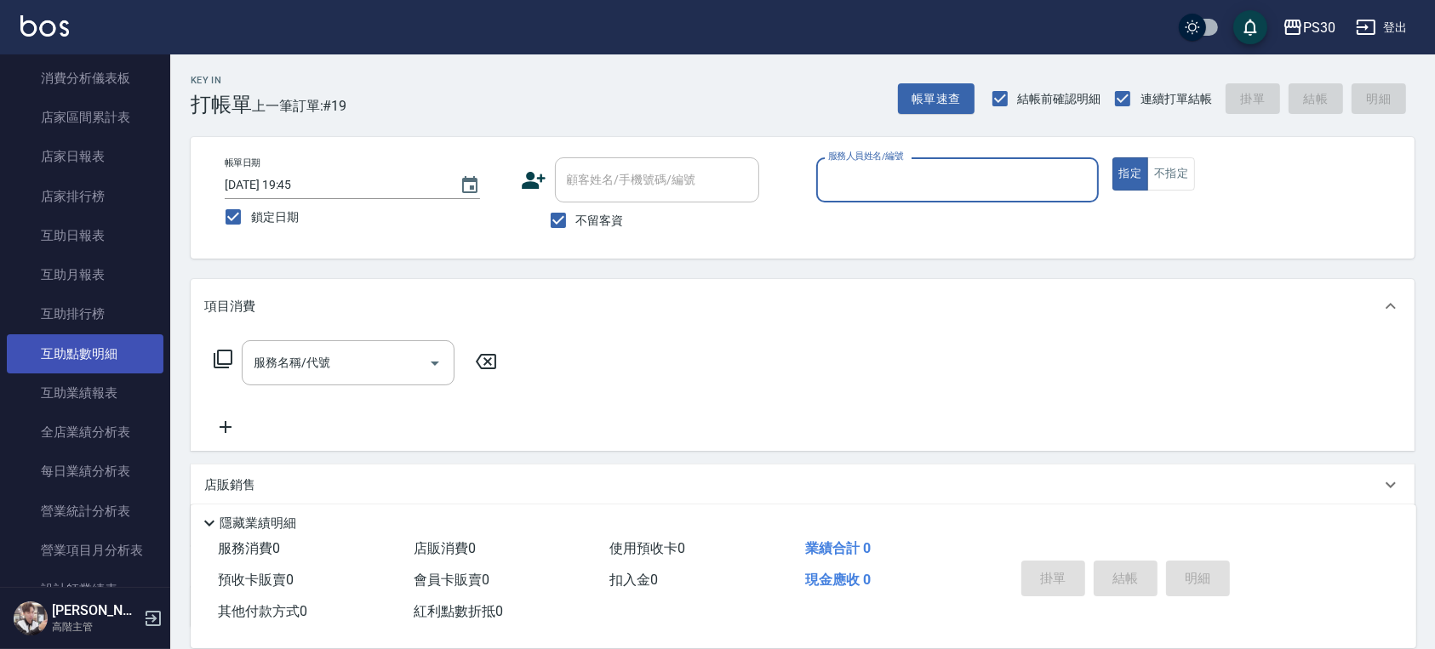
scroll to position [907, 0]
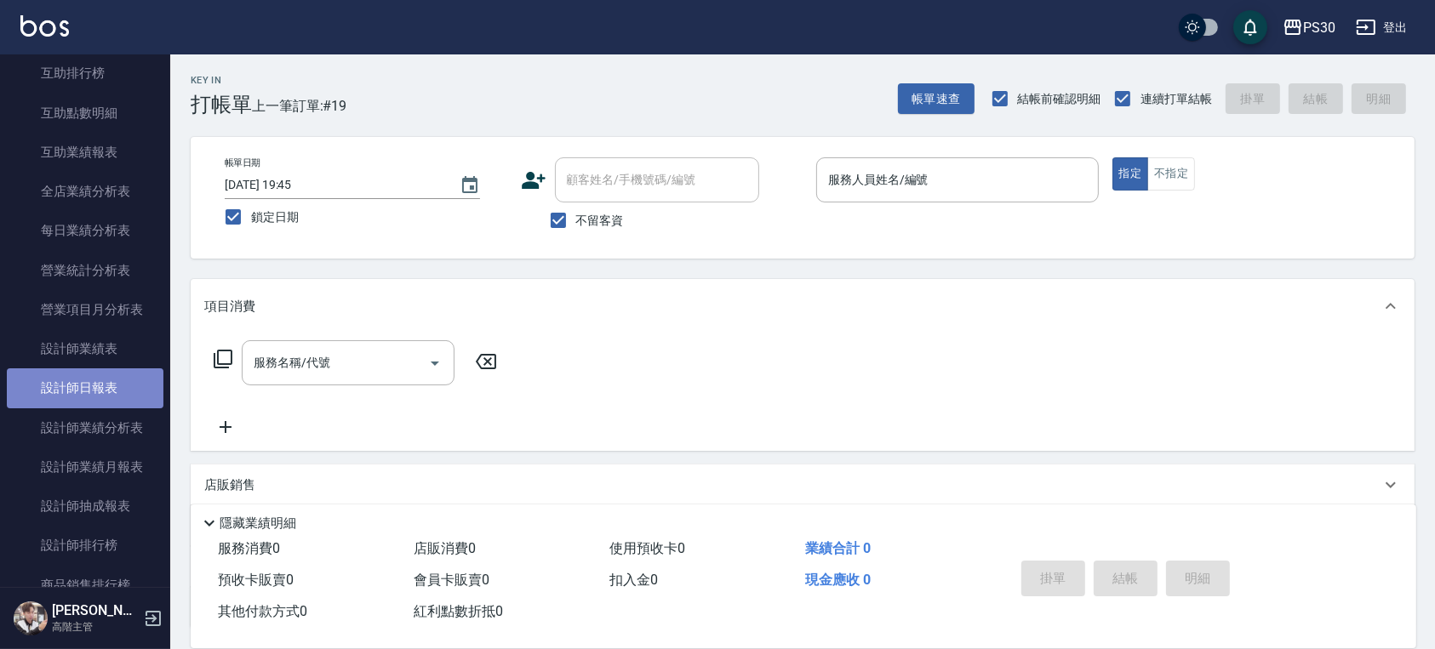
click at [101, 391] on link "設計師日報表" at bounding box center [85, 387] width 157 height 39
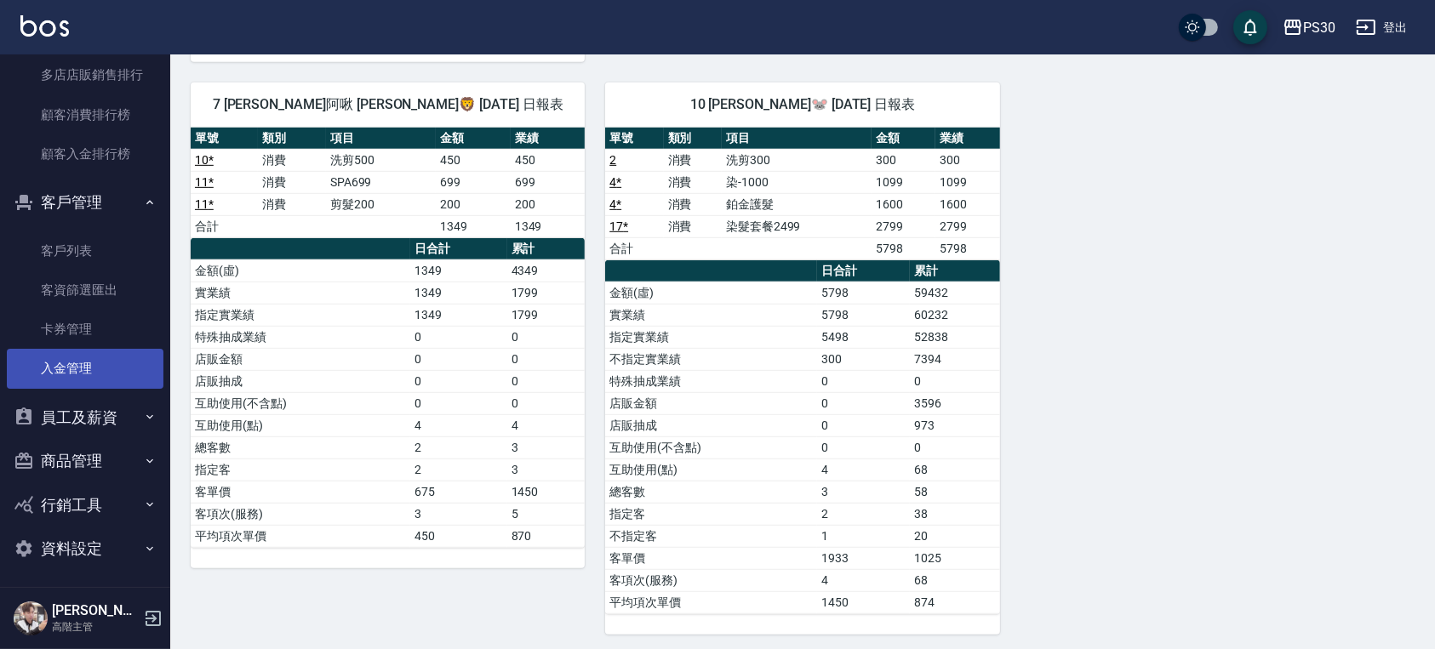
scroll to position [2168, 0]
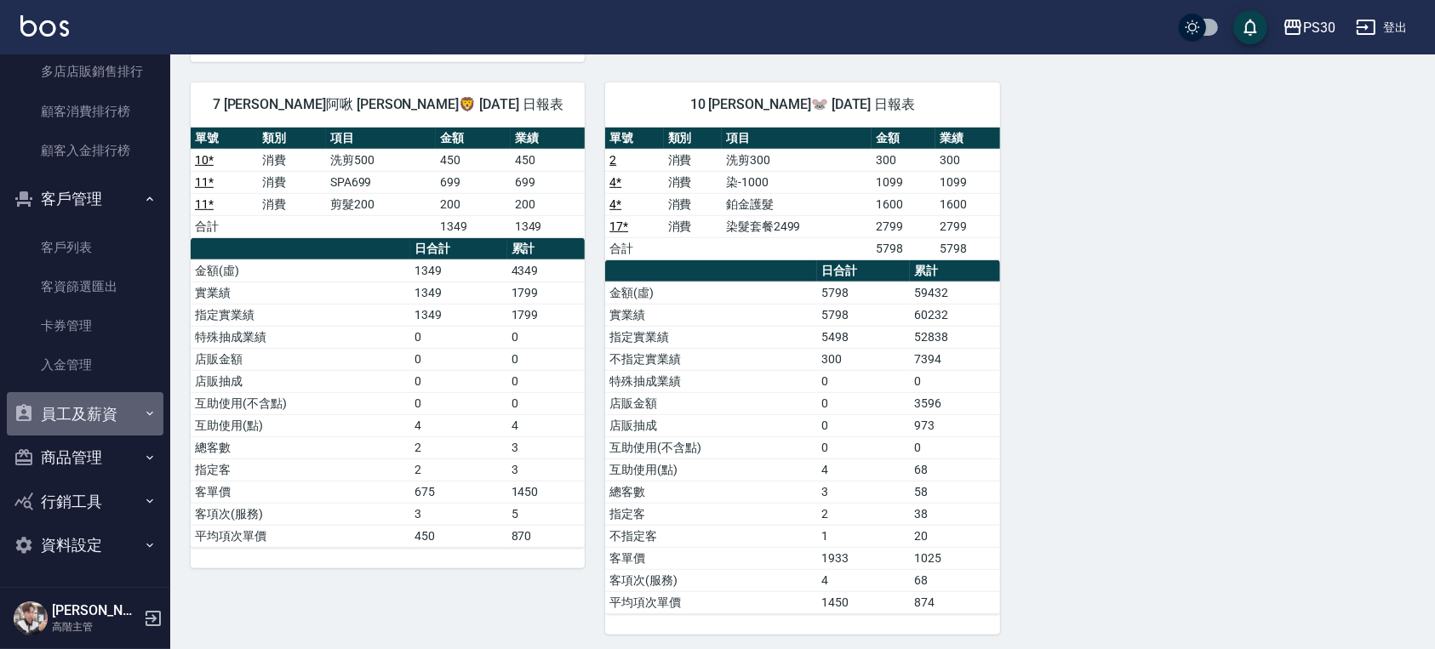
click at [100, 412] on button "員工及薪資" at bounding box center [85, 414] width 157 height 44
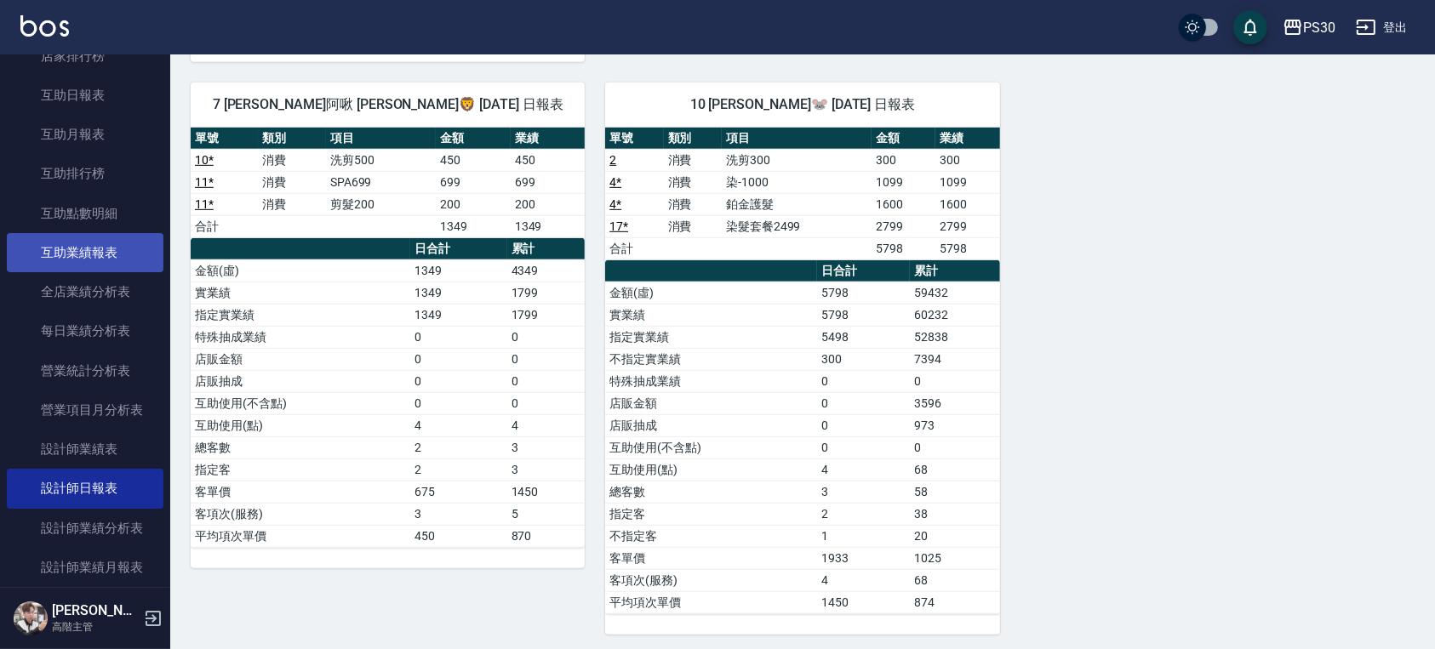
scroll to position [693, 0]
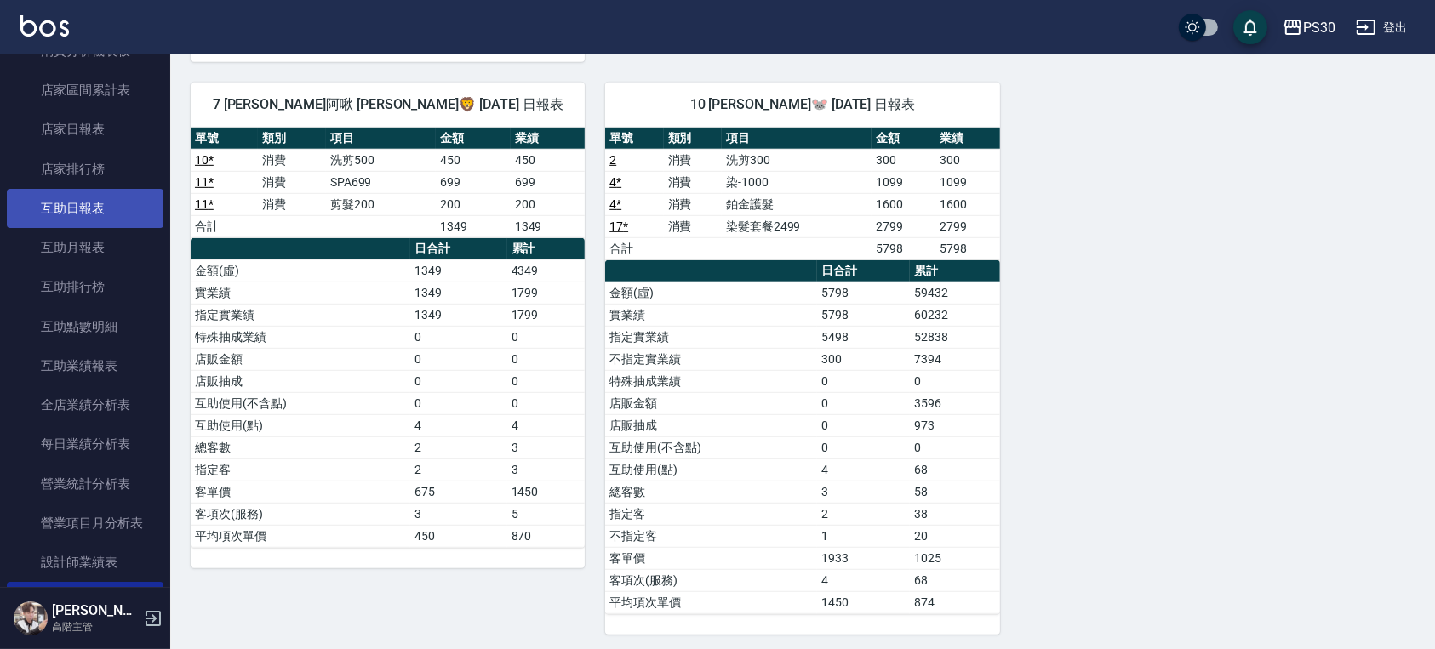
click at [91, 197] on link "互助日報表" at bounding box center [85, 208] width 157 height 39
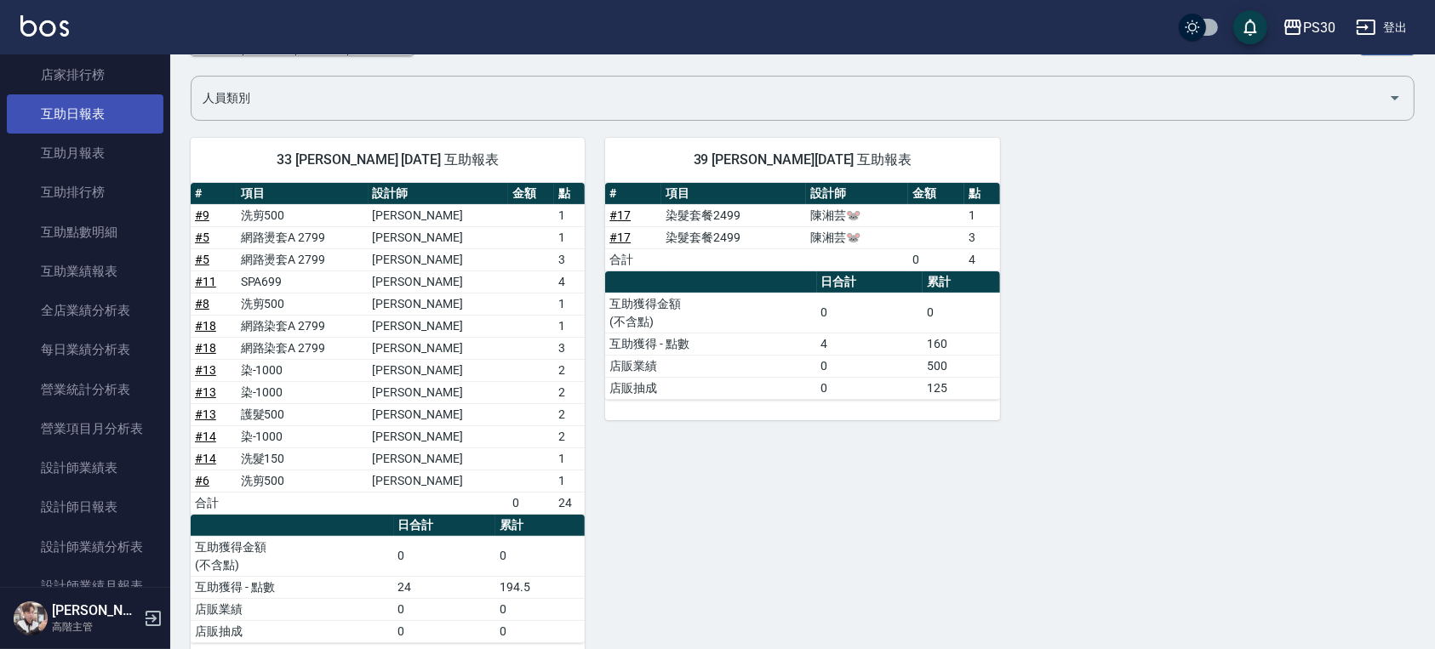
scroll to position [907, 0]
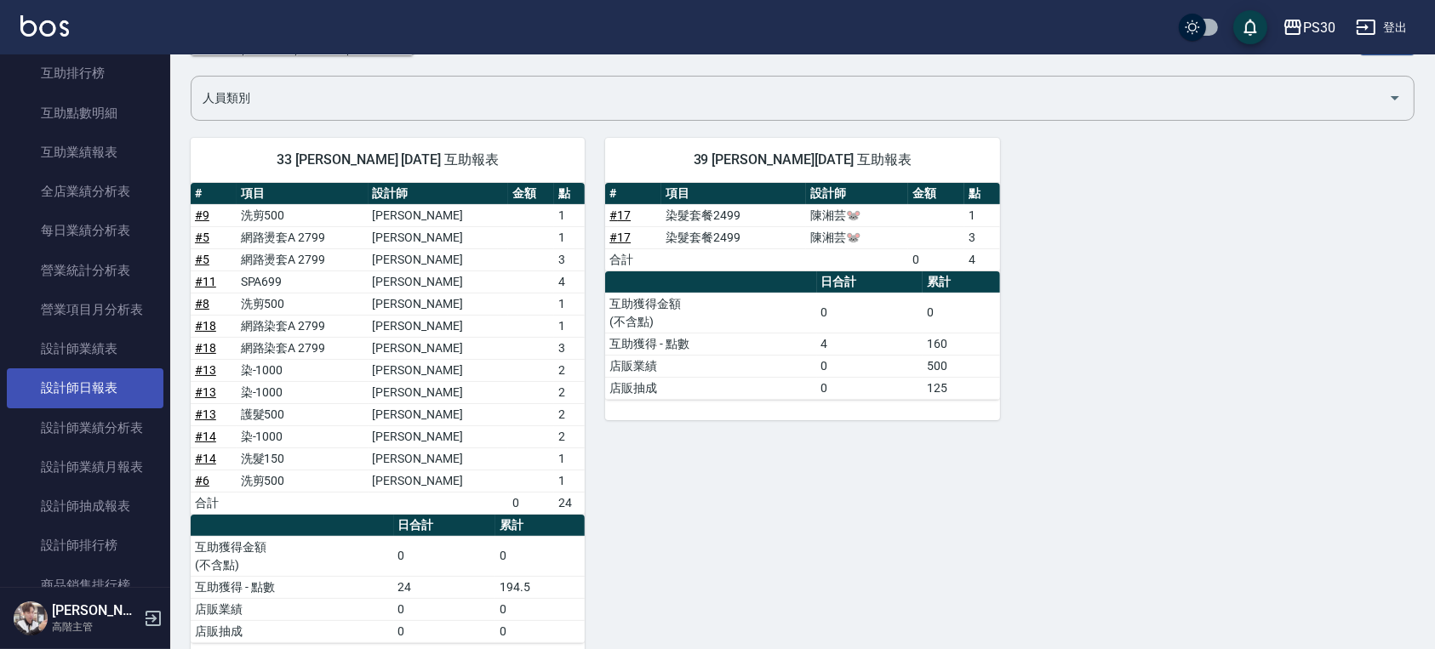
click at [106, 377] on link "設計師日報表" at bounding box center [85, 387] width 157 height 39
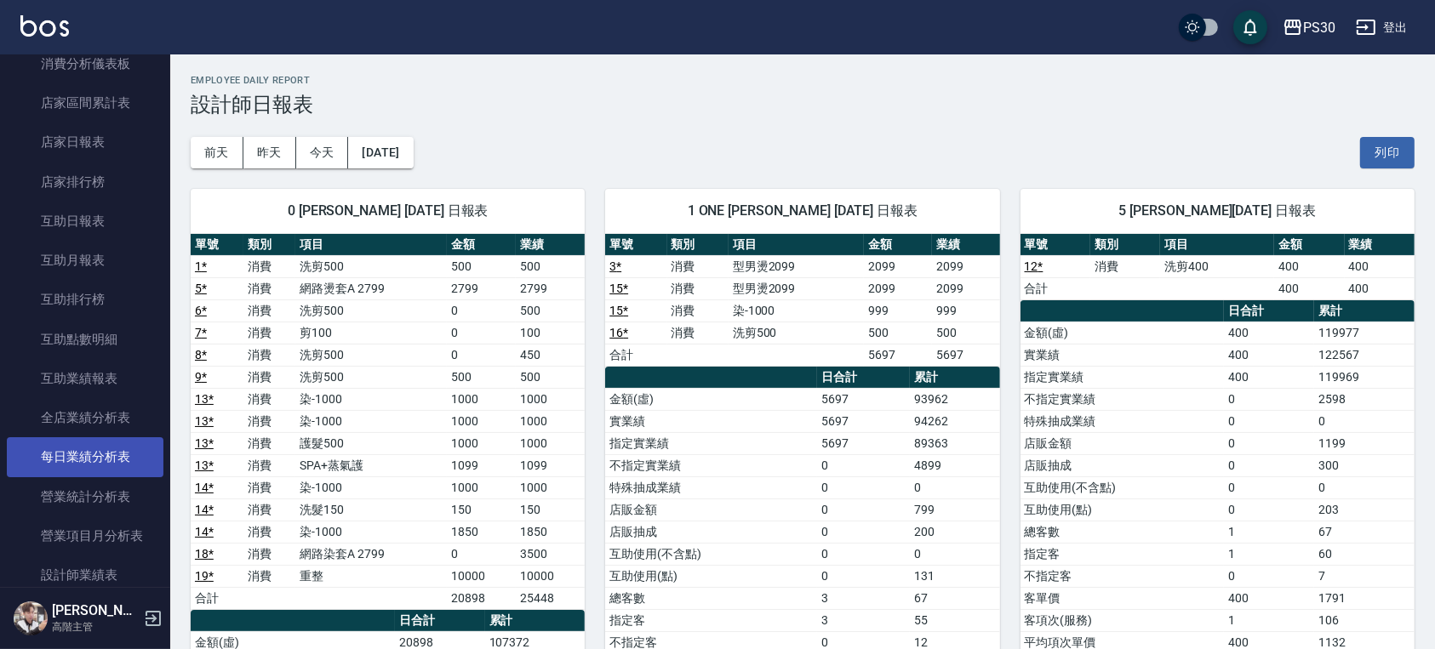
scroll to position [453, 0]
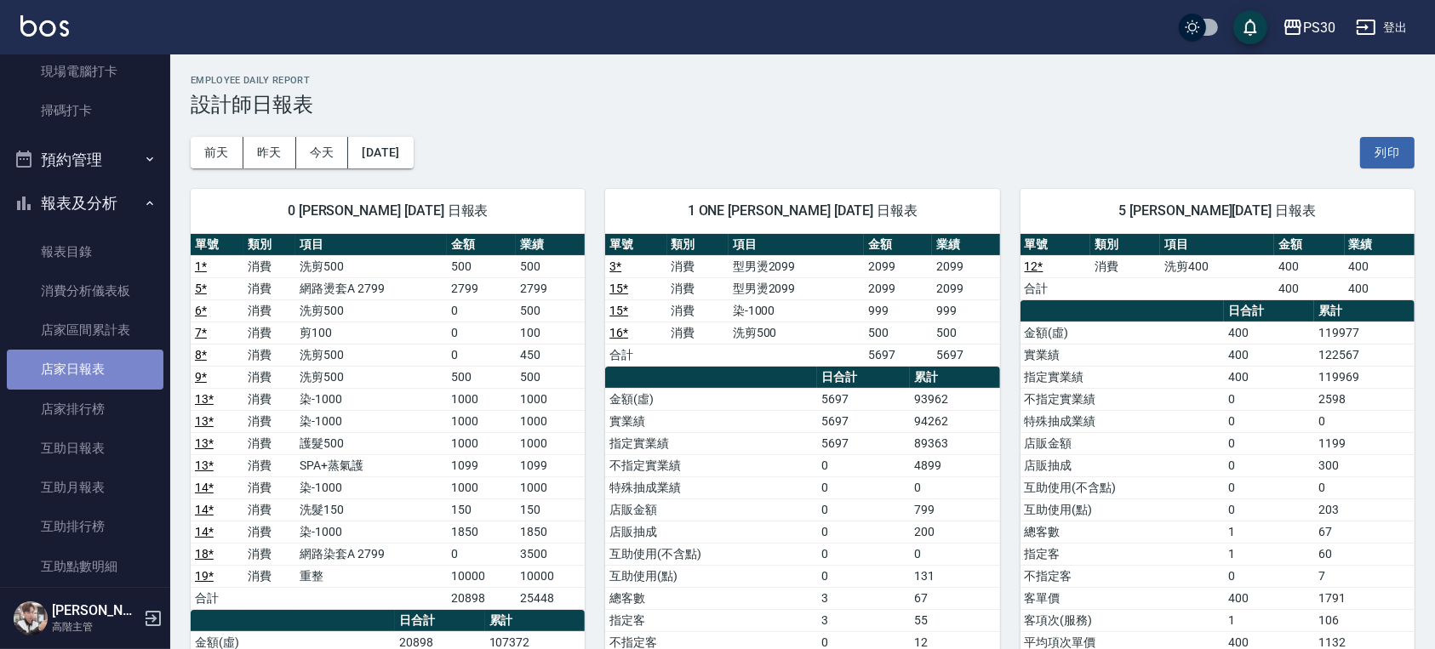
click at [96, 368] on link "店家日報表" at bounding box center [85, 369] width 157 height 39
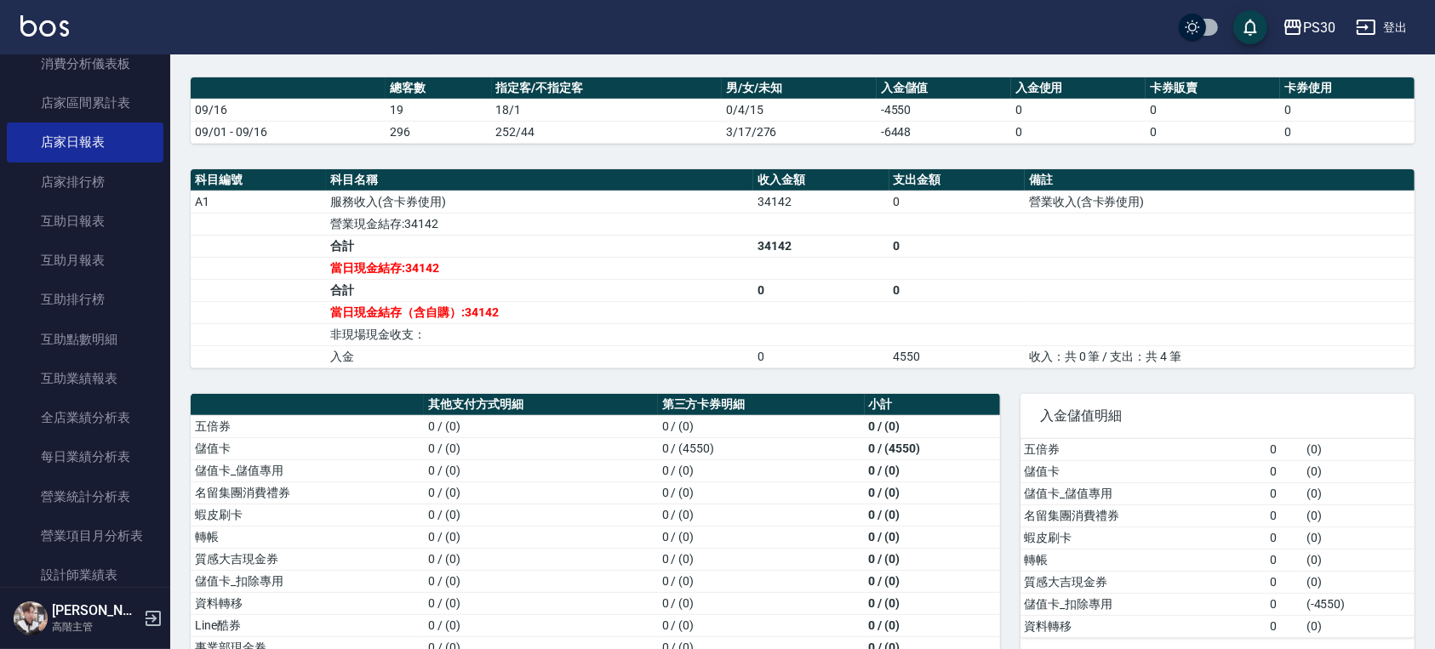
scroll to position [356, 0]
